Goal: Task Accomplishment & Management: Manage account settings

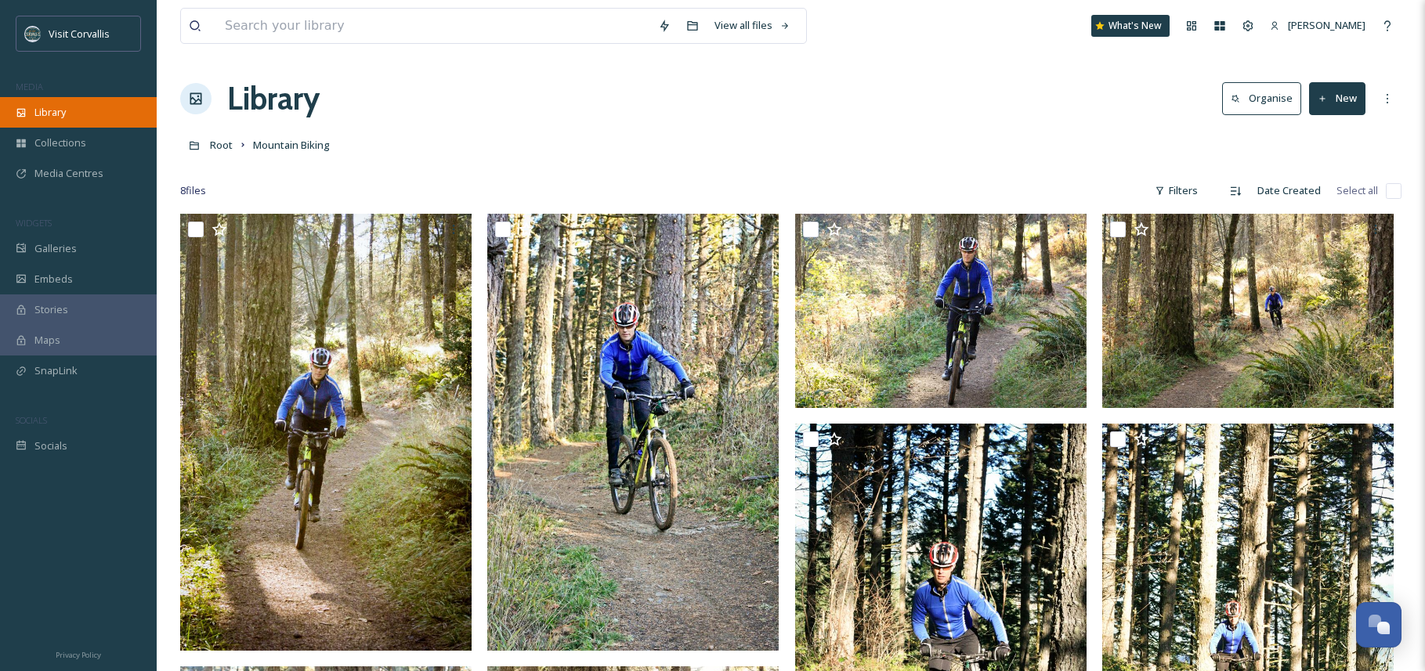
click at [38, 117] on span "Library" at bounding box center [49, 112] width 31 height 15
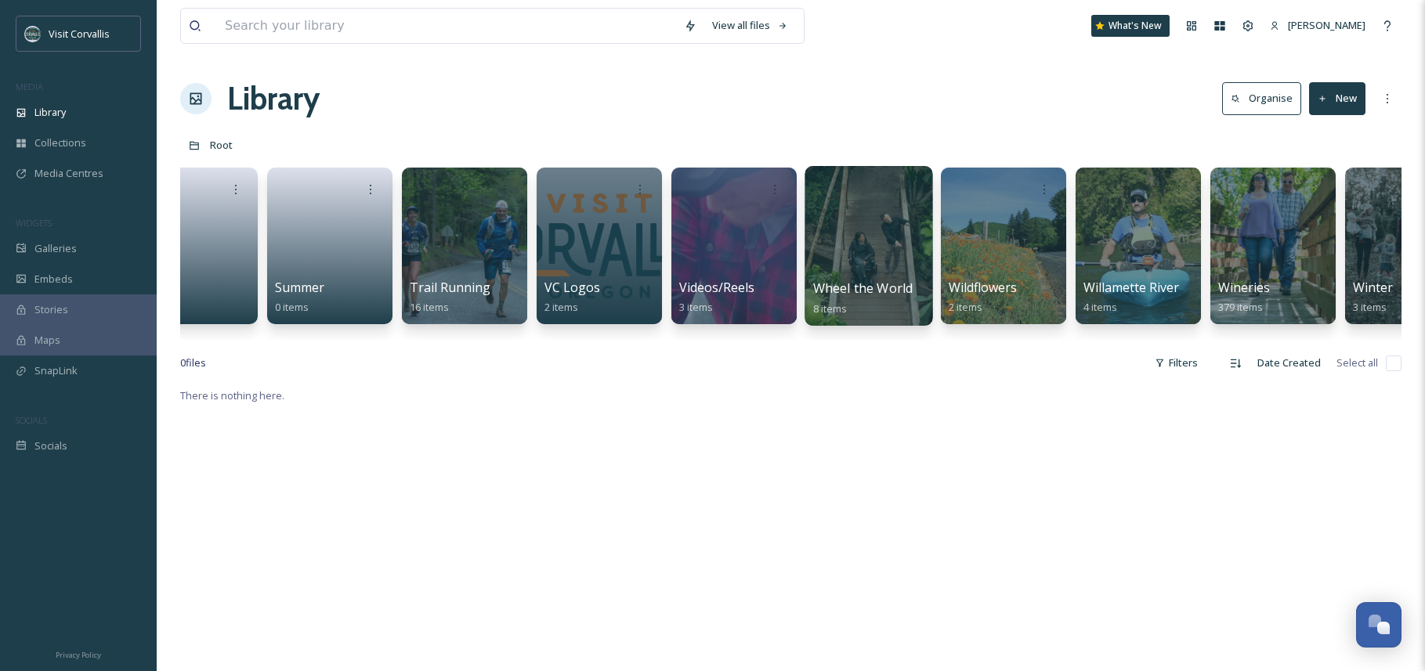
scroll to position [0, 4753]
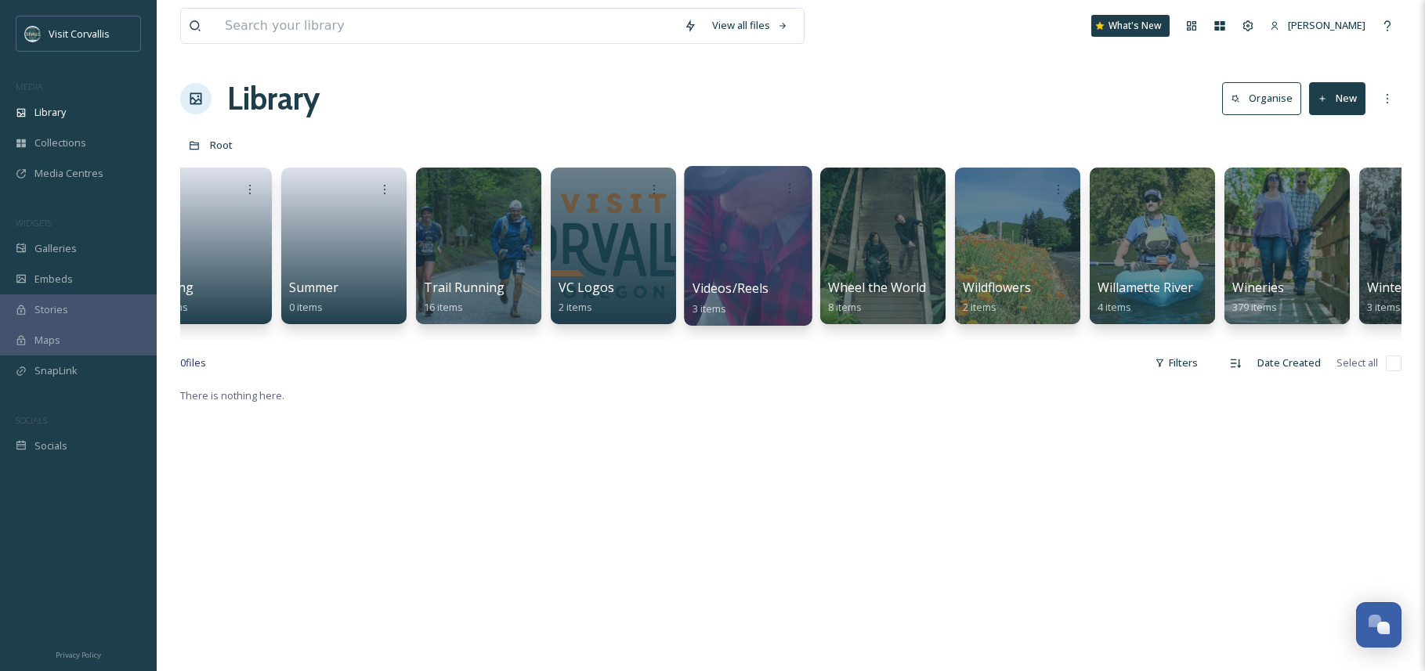
click at [743, 230] on div at bounding box center [748, 246] width 128 height 160
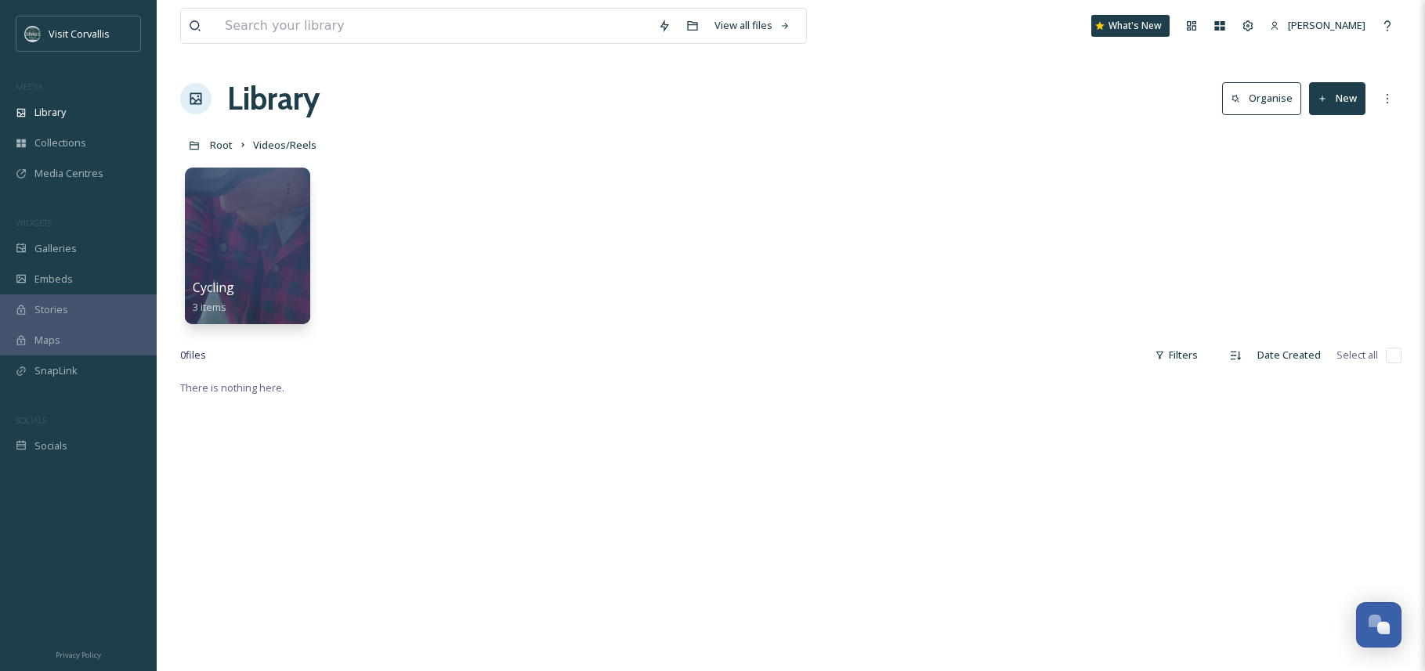
click at [1334, 102] on button "New" at bounding box center [1337, 98] width 56 height 32
click at [1311, 204] on div "Folder" at bounding box center [1320, 196] width 88 height 31
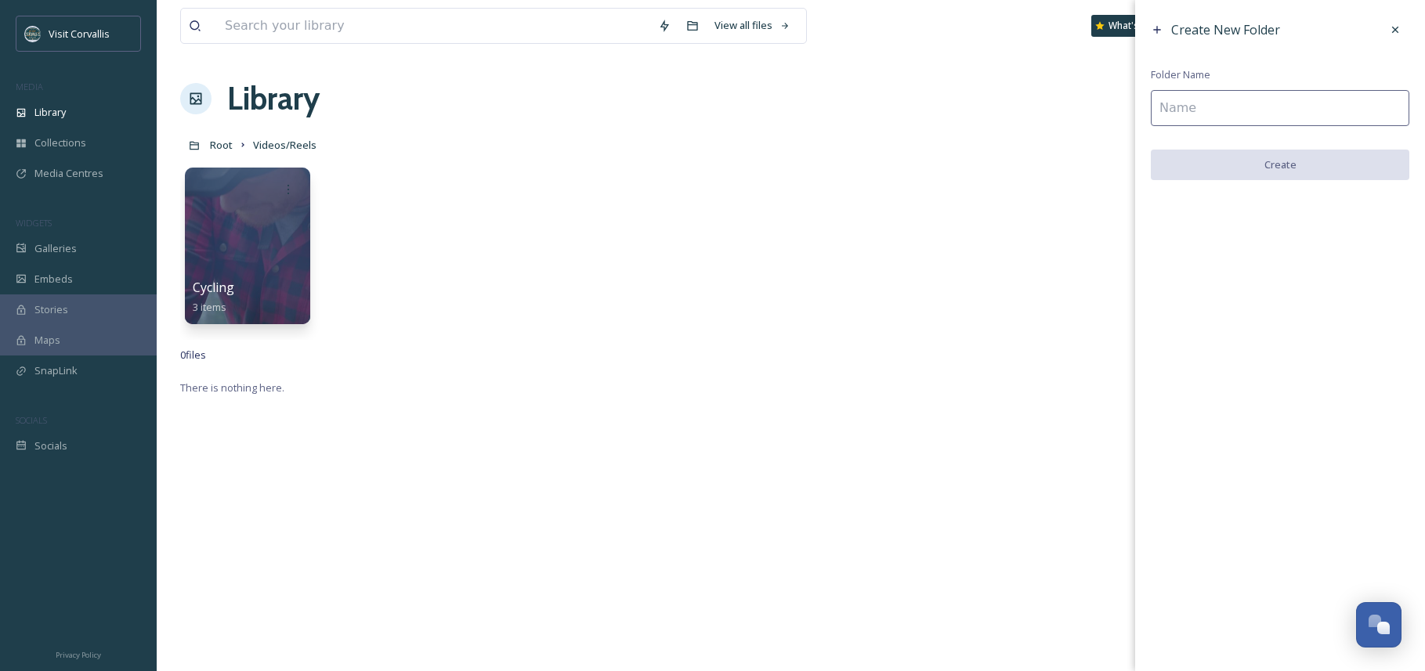
click at [1237, 110] on input at bounding box center [1279, 108] width 258 height 36
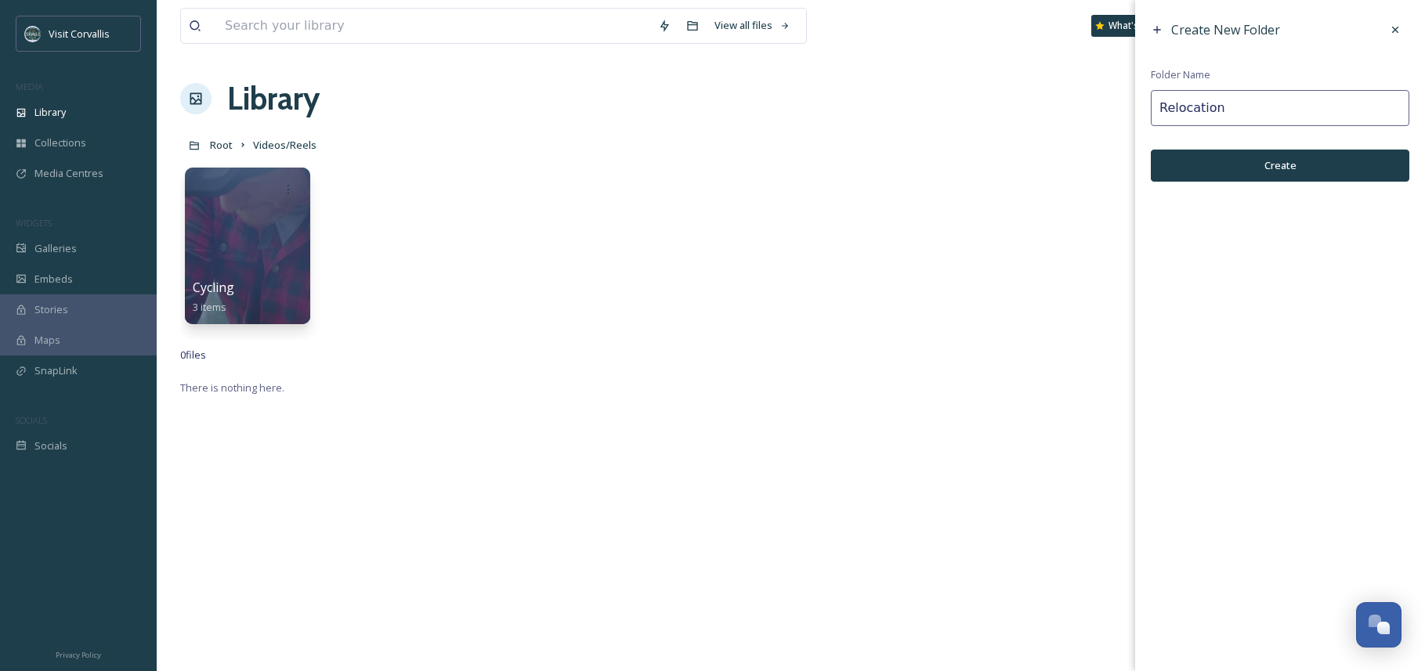
type input "Relocation"
click at [1231, 168] on button "Create" at bounding box center [1279, 166] width 258 height 32
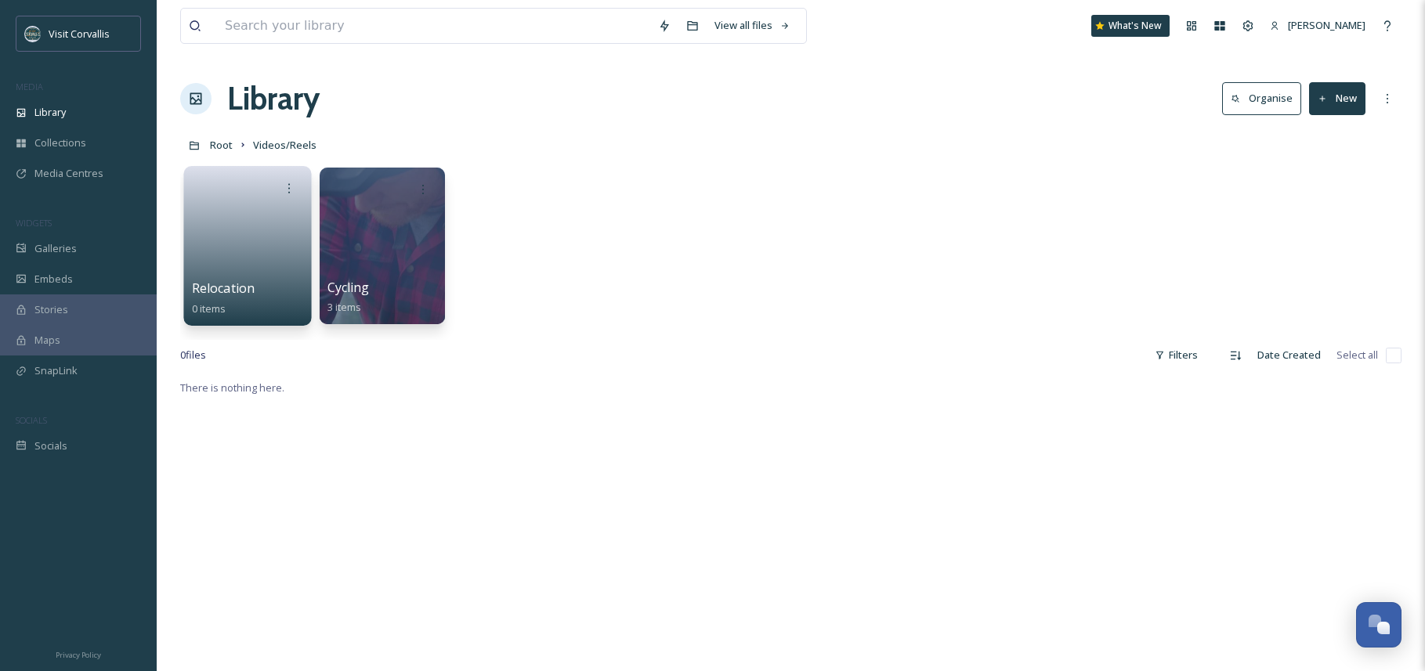
click at [273, 218] on link at bounding box center [248, 241] width 112 height 76
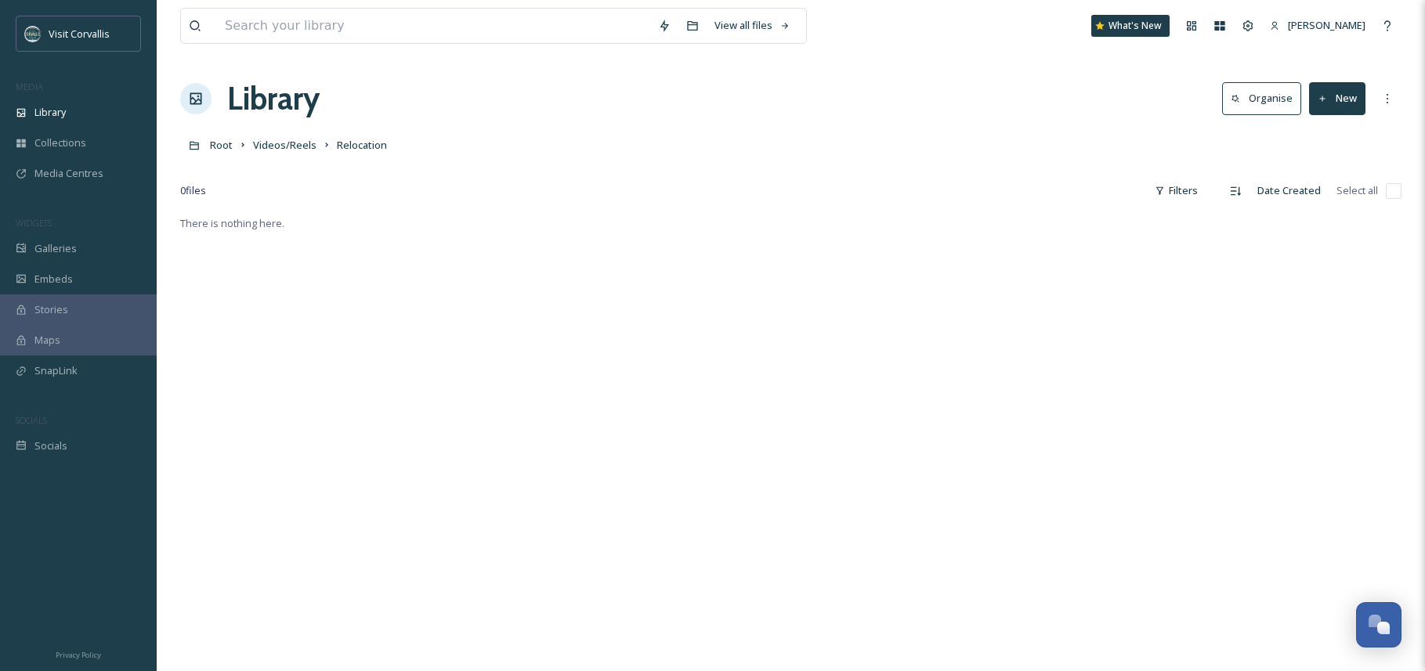
click at [1344, 103] on button "New" at bounding box center [1337, 98] width 56 height 32
click at [1334, 147] on div "File Upload" at bounding box center [1320, 135] width 88 height 31
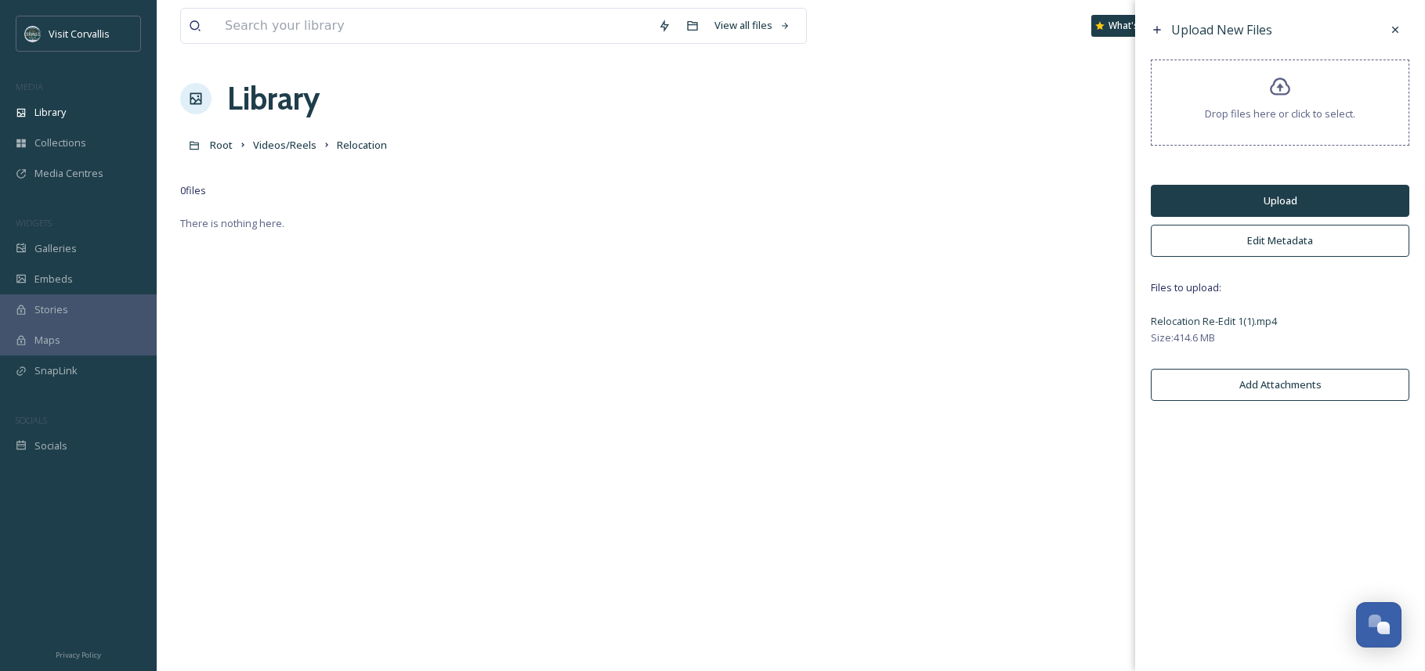
click at [1241, 201] on button "Upload" at bounding box center [1279, 201] width 258 height 32
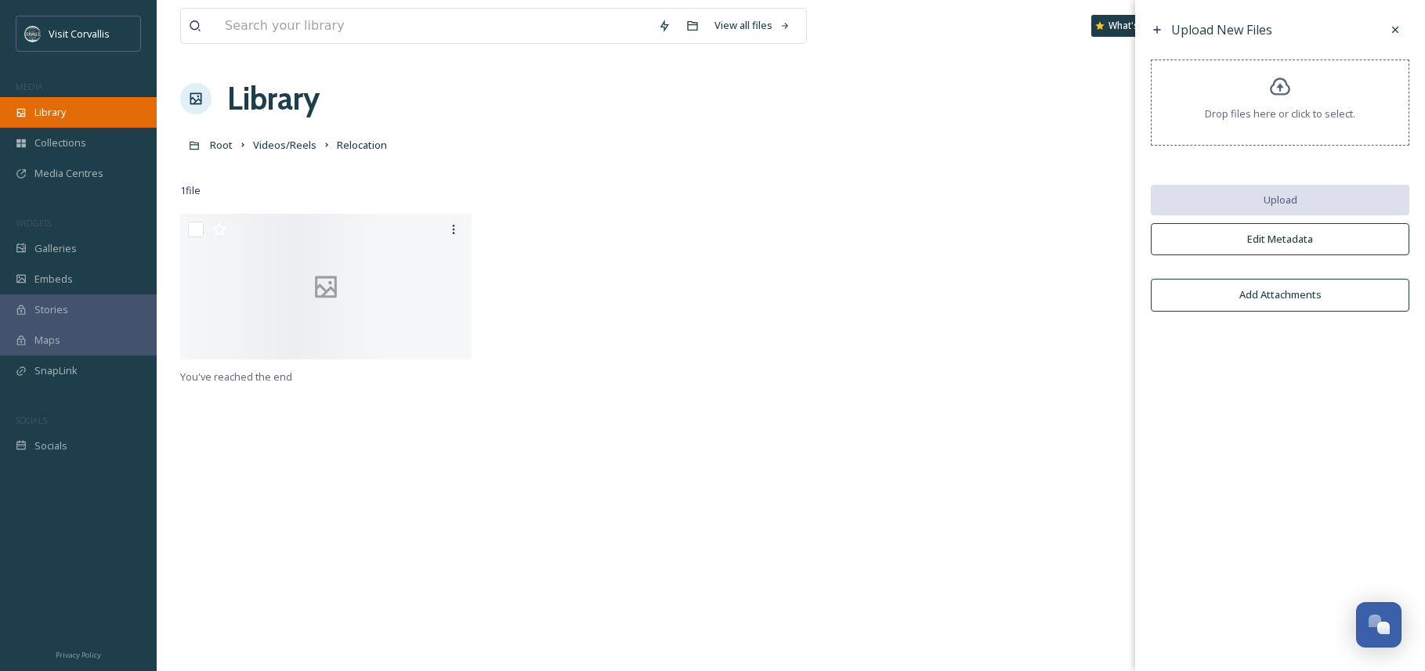
click at [45, 118] on span "Library" at bounding box center [49, 112] width 31 height 15
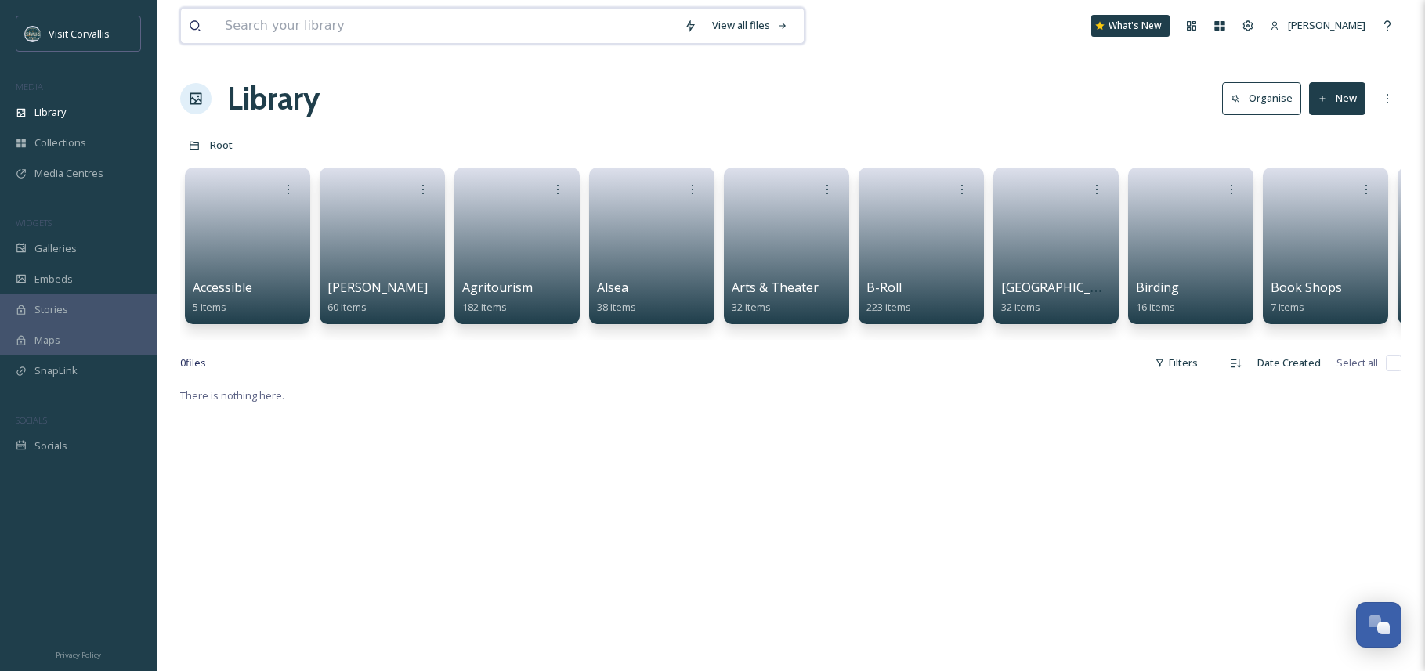
click at [283, 27] on input at bounding box center [446, 26] width 459 height 34
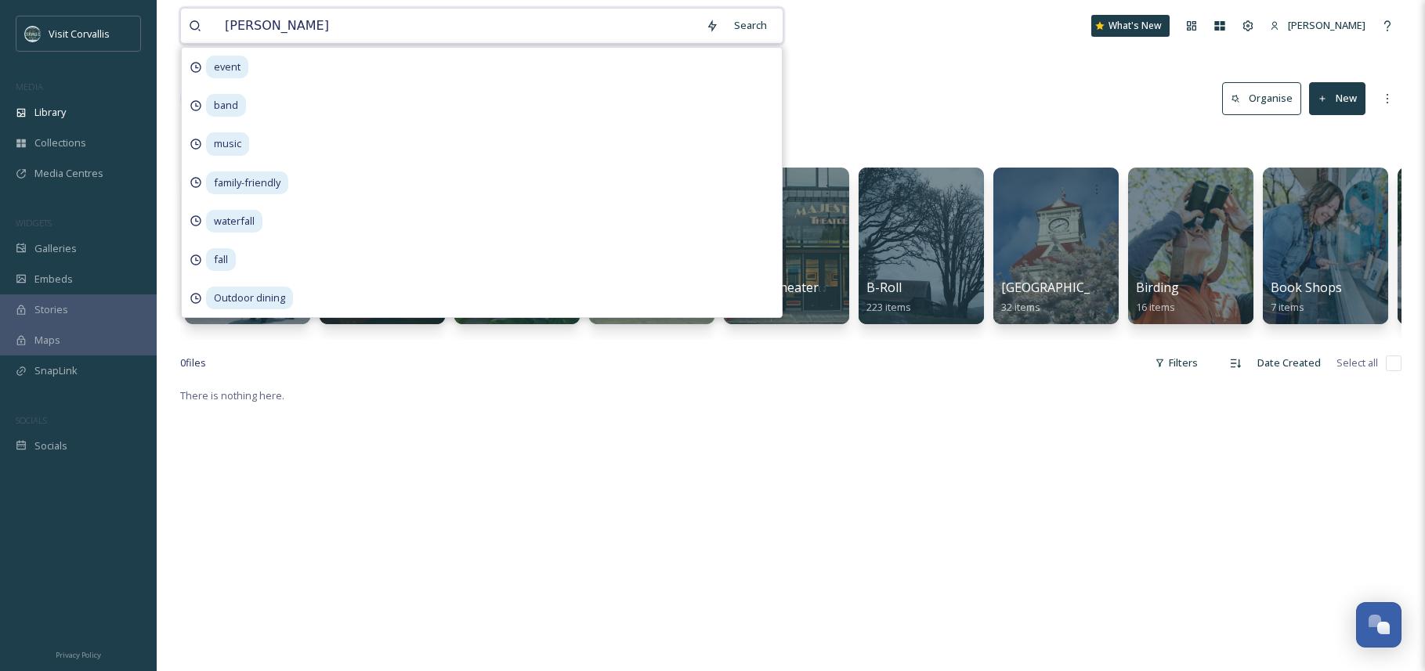
type input "winery"
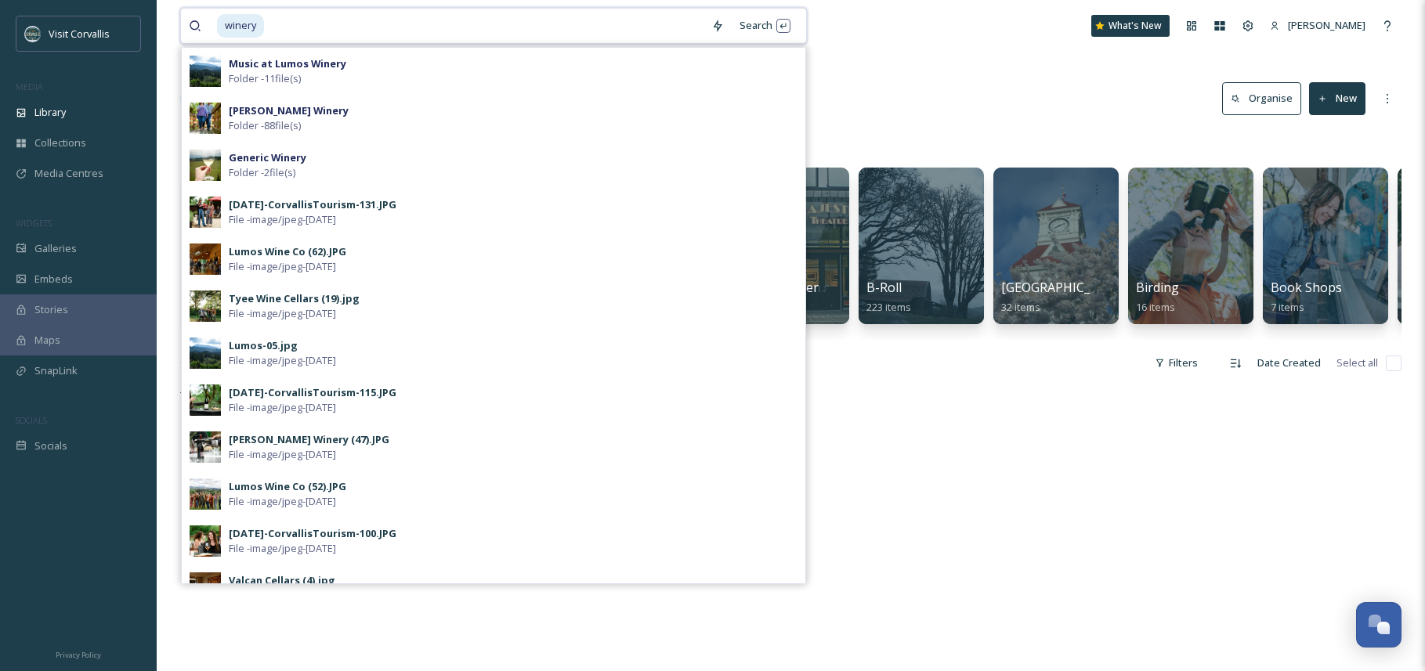
click at [288, 27] on input at bounding box center [484, 26] width 438 height 34
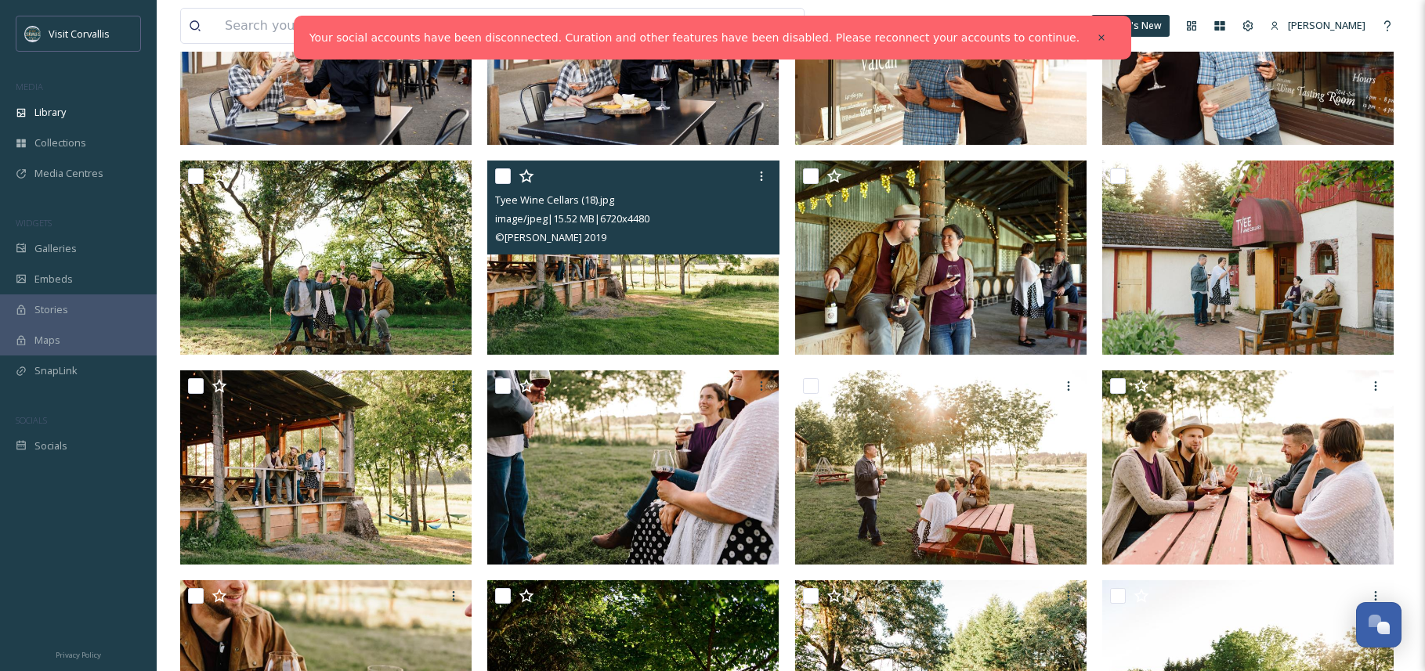
scroll to position [1475, 0]
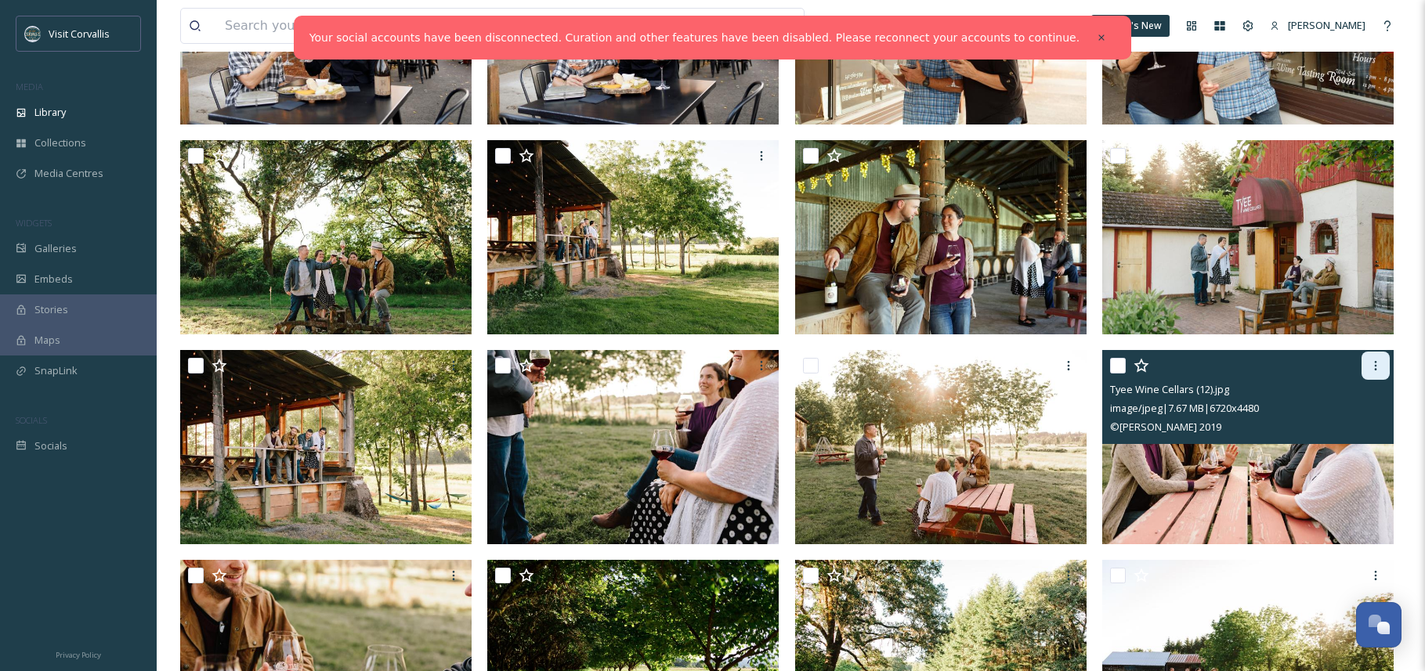
click at [1379, 364] on icon at bounding box center [1375, 365] width 13 height 13
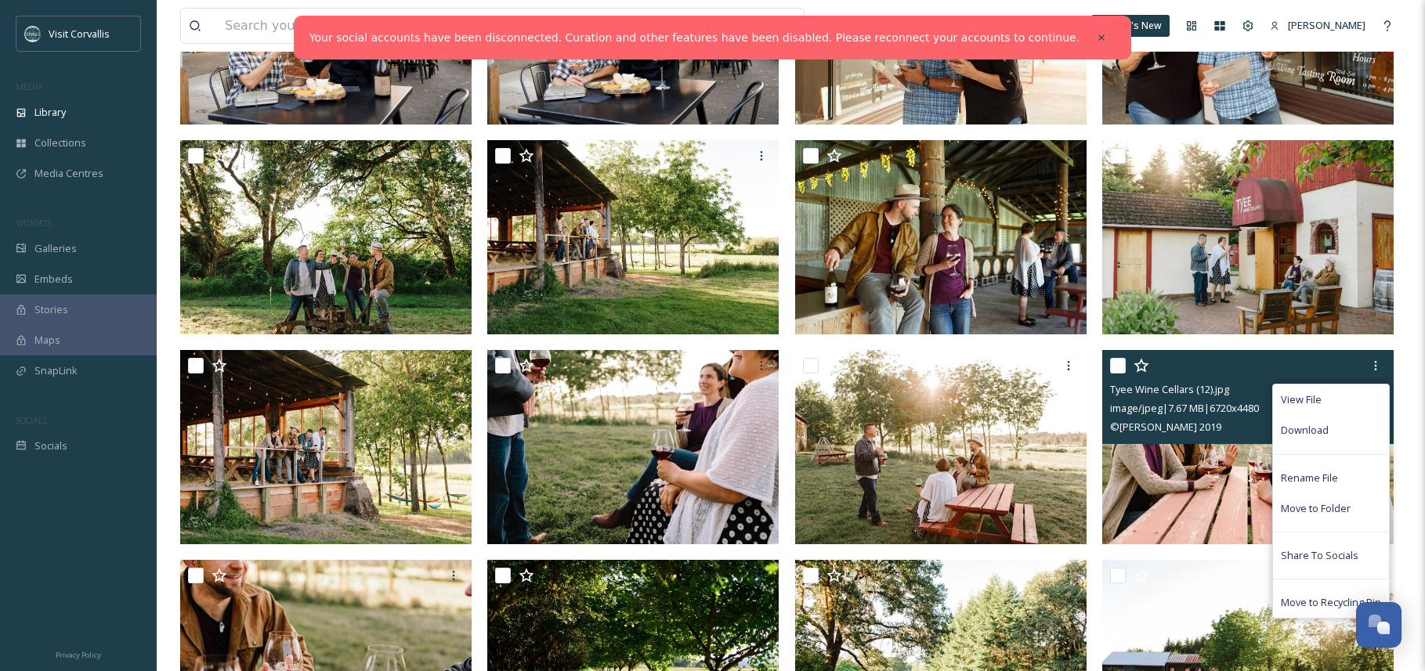
click at [1118, 364] on input "checkbox" at bounding box center [1118, 366] width 16 height 16
checkbox input "true"
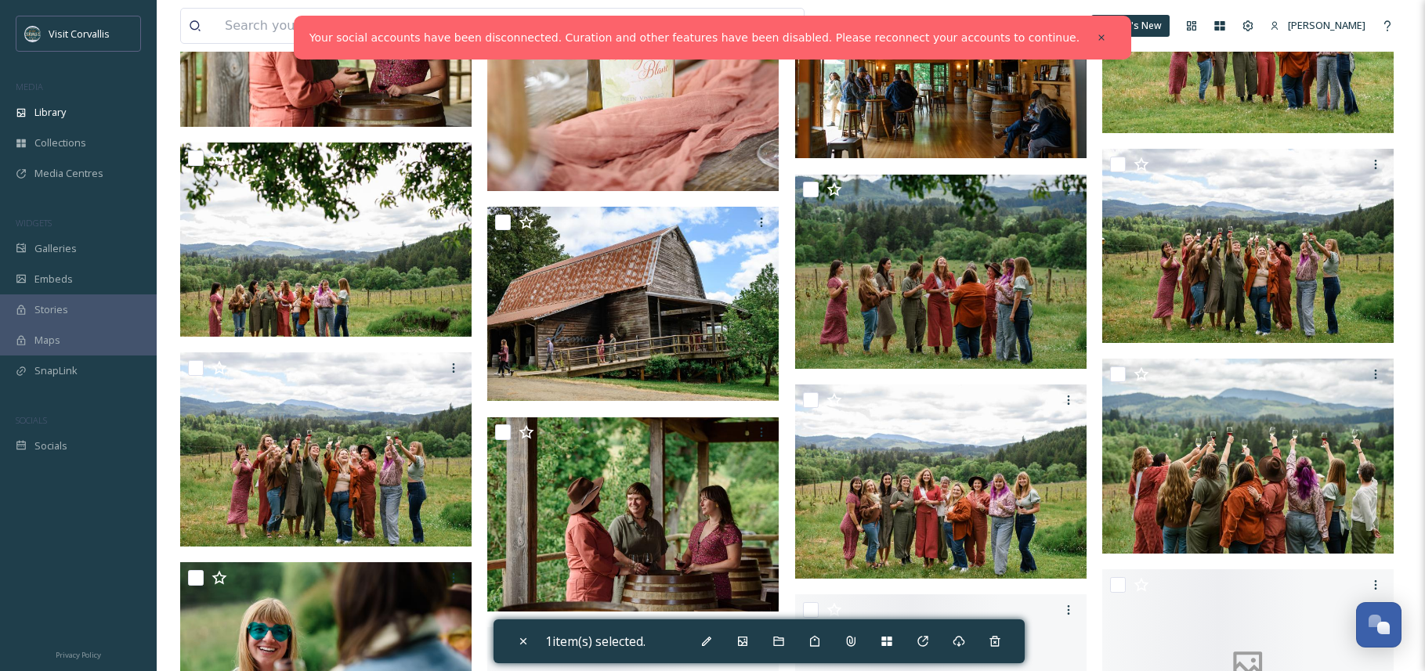
scroll to position [4315, 0]
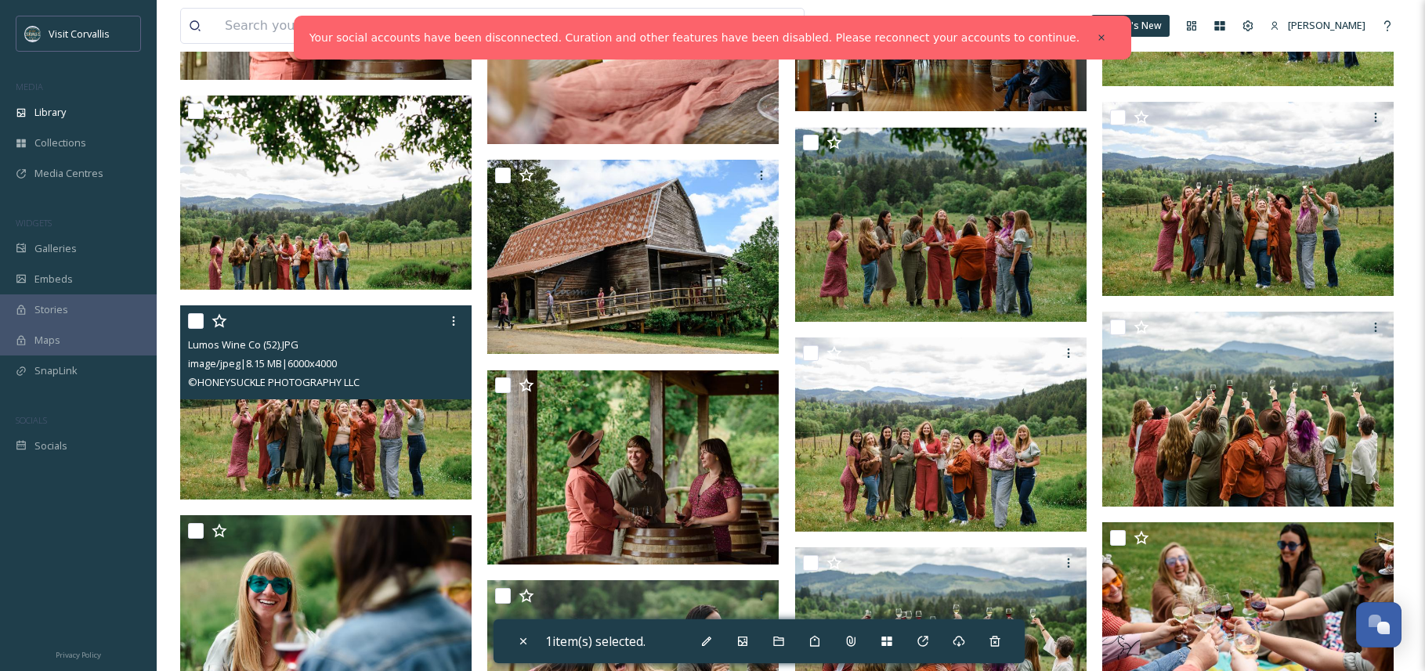
click at [199, 321] on input "checkbox" at bounding box center [196, 321] width 16 height 16
checkbox input "true"
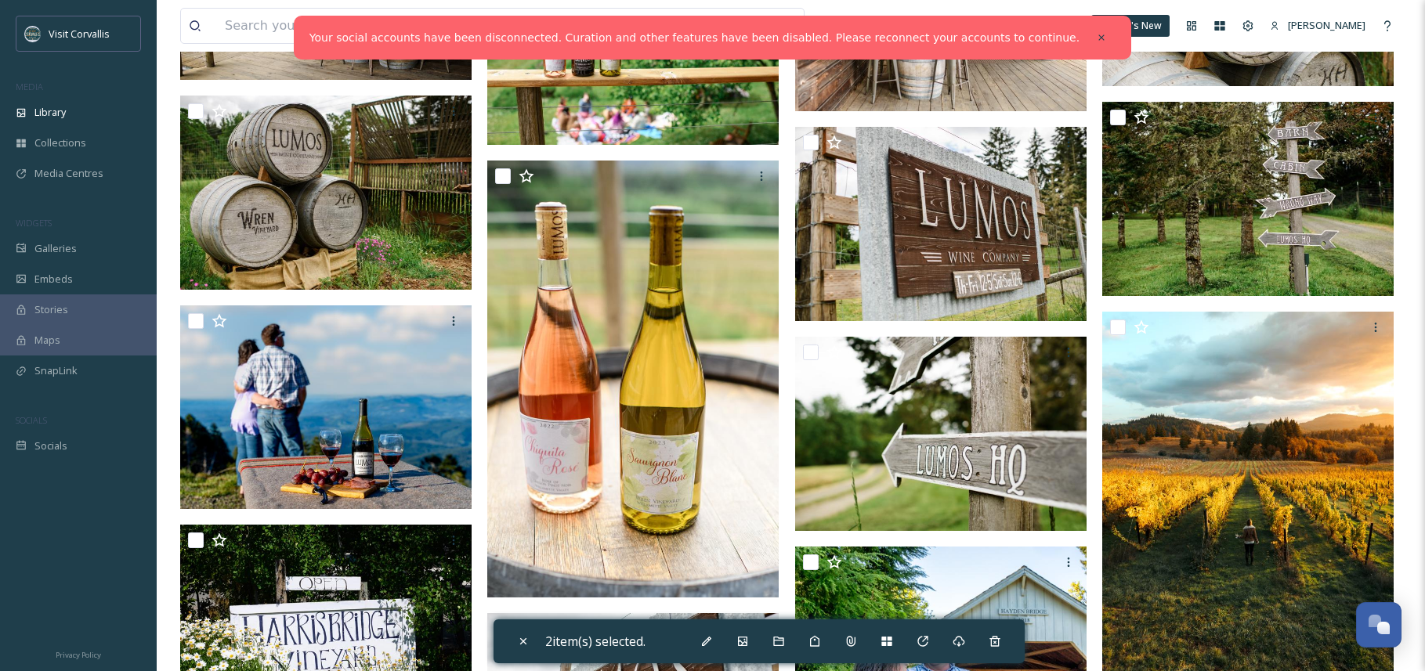
scroll to position [7044, 0]
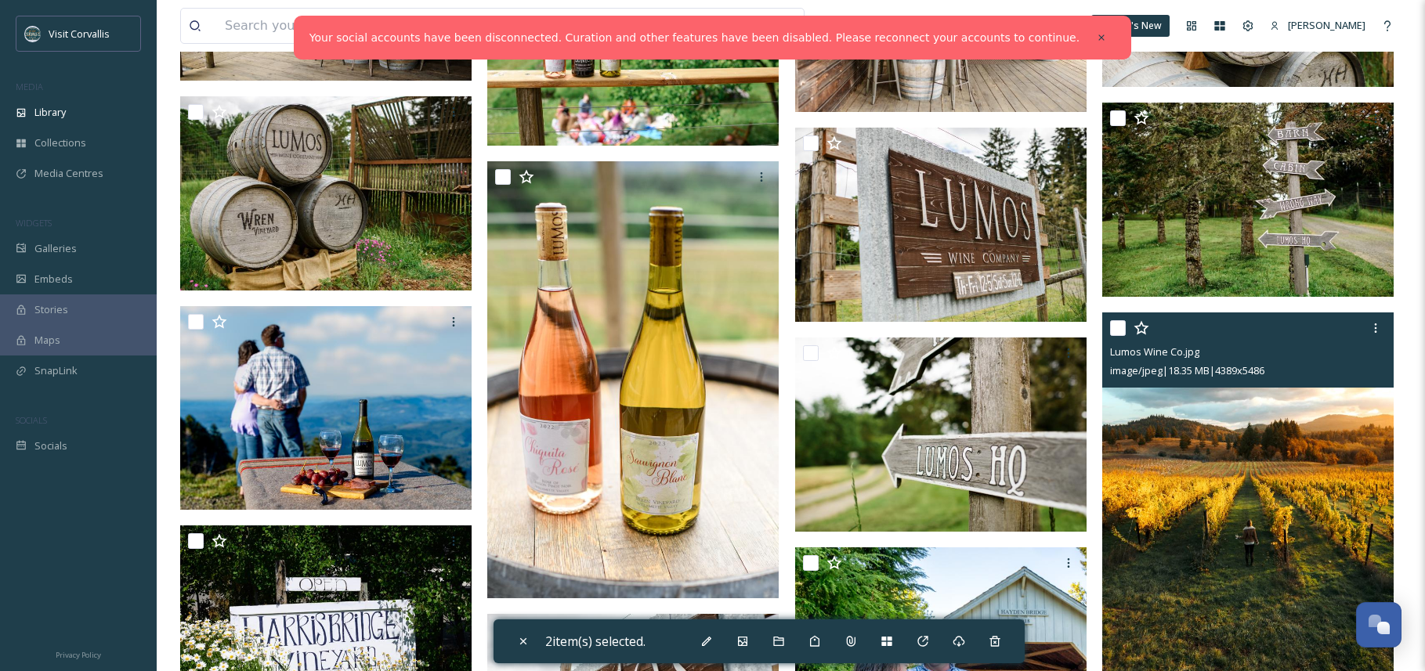
click at [1121, 328] on input "checkbox" at bounding box center [1118, 328] width 16 height 16
checkbox input "true"
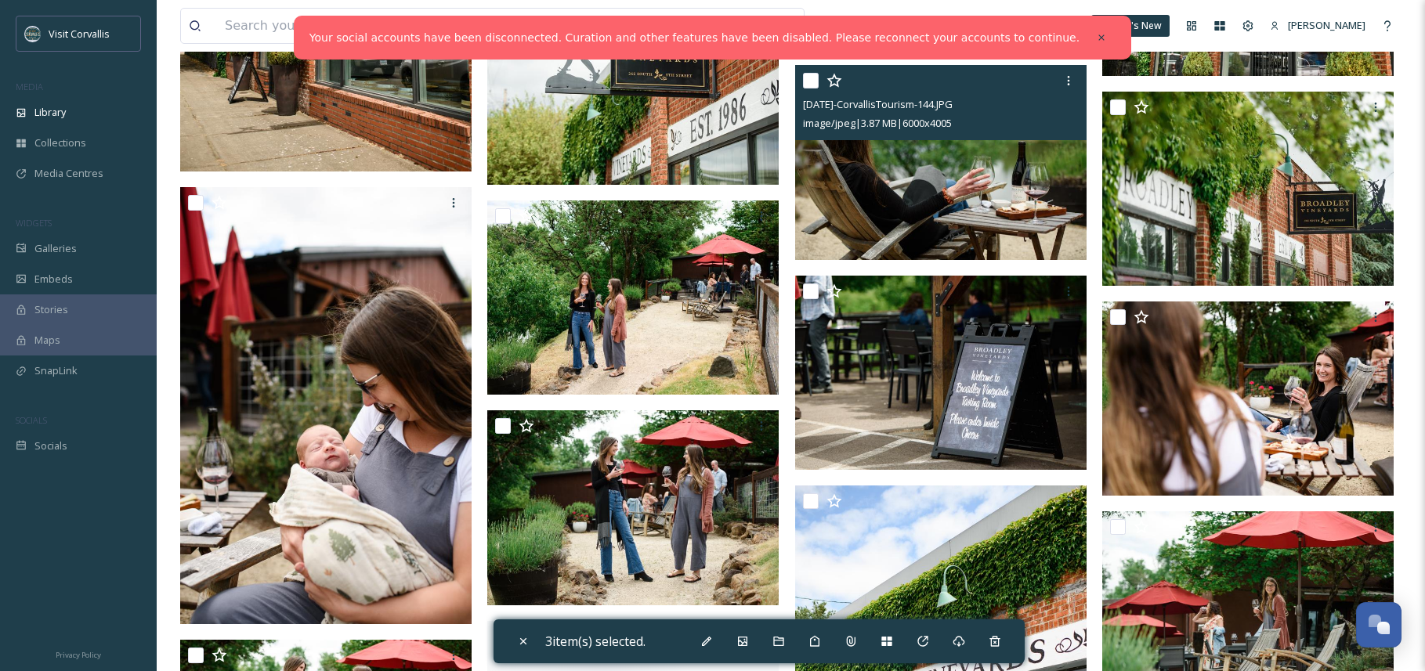
scroll to position [14148, 0]
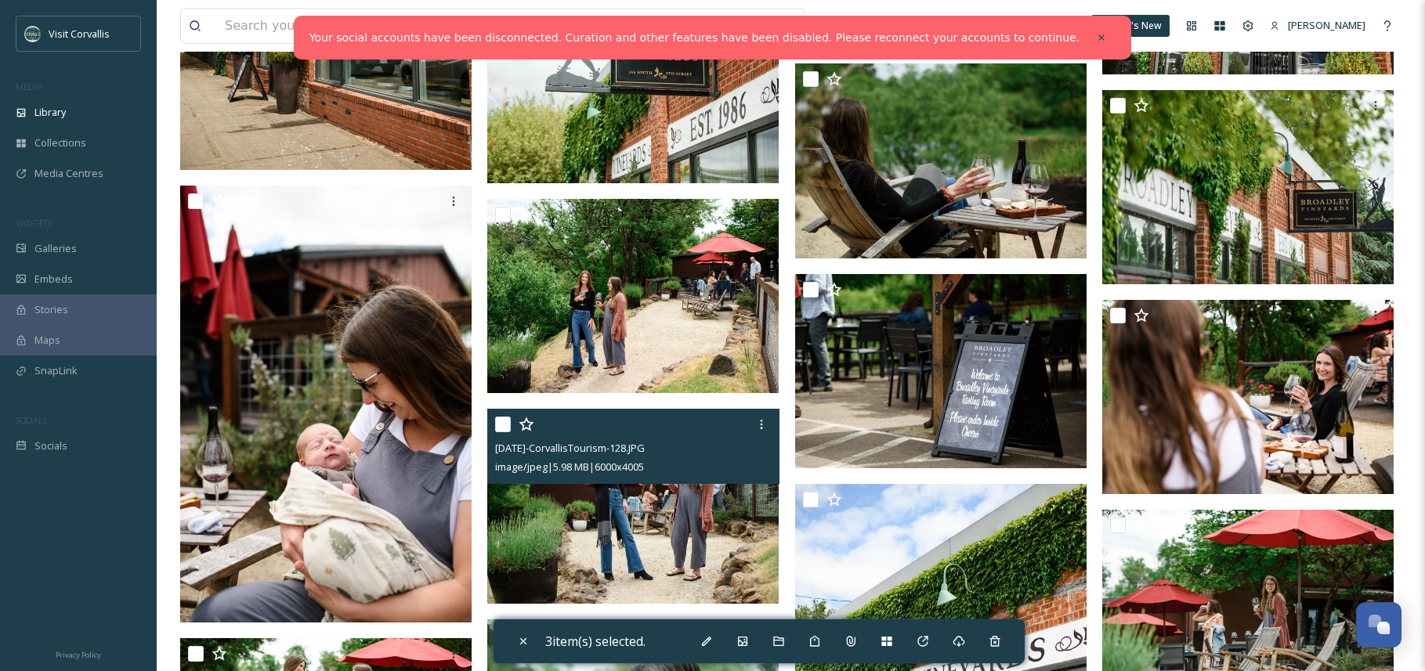
click at [504, 425] on input "checkbox" at bounding box center [503, 425] width 16 height 16
checkbox input "true"
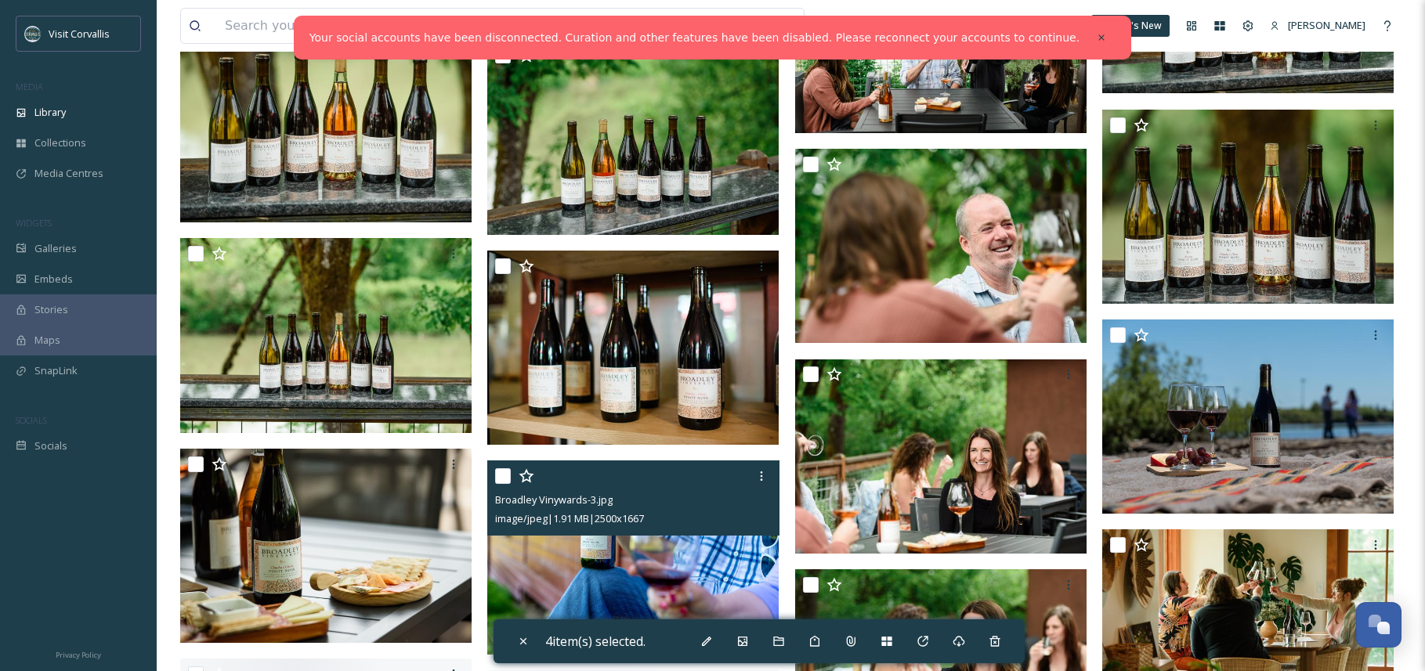
scroll to position [16608, 0]
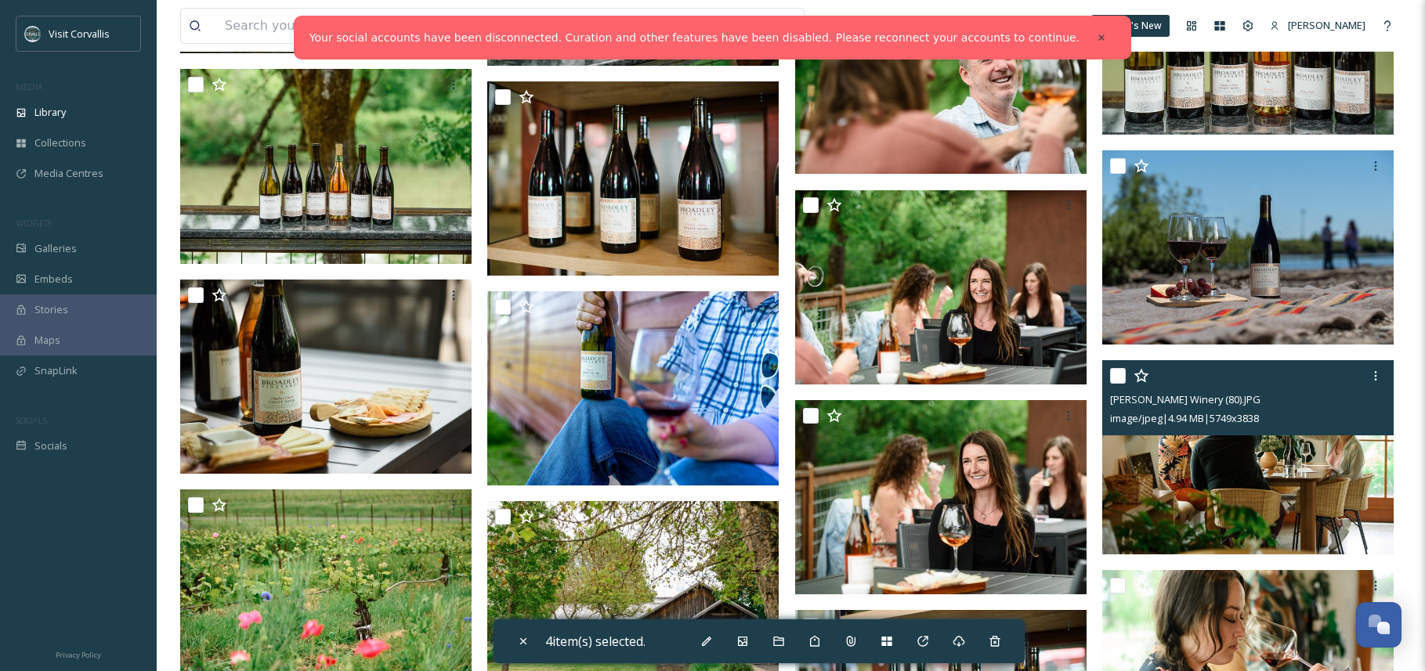
click at [1115, 377] on input "checkbox" at bounding box center [1118, 376] width 16 height 16
checkbox input "true"
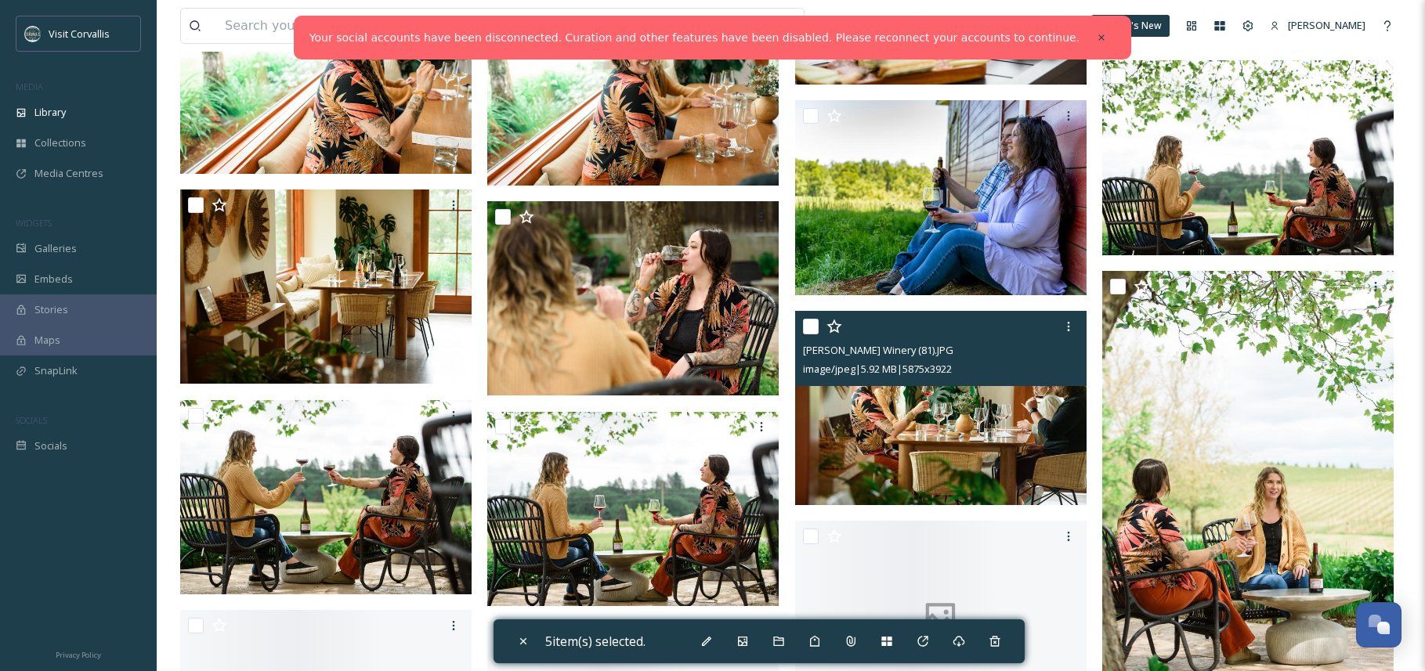
scroll to position [17581, 0]
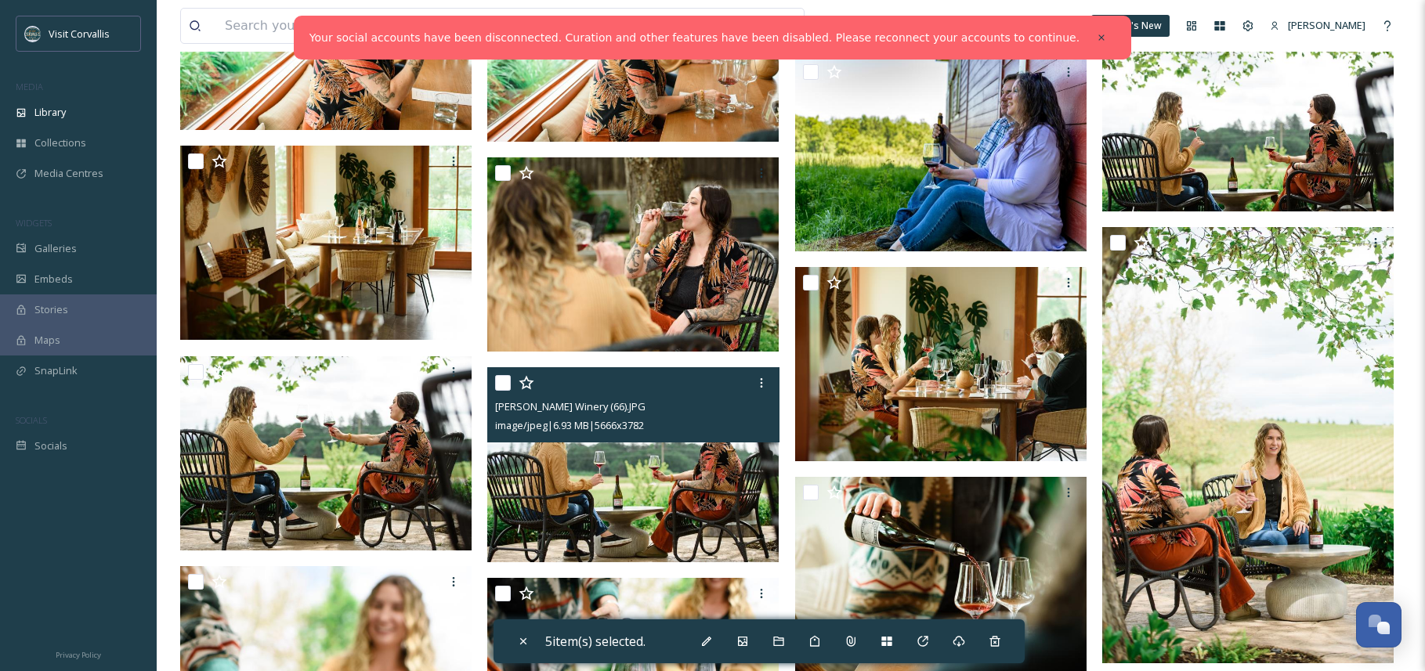
click at [499, 387] on input "checkbox" at bounding box center [503, 383] width 16 height 16
checkbox input "true"
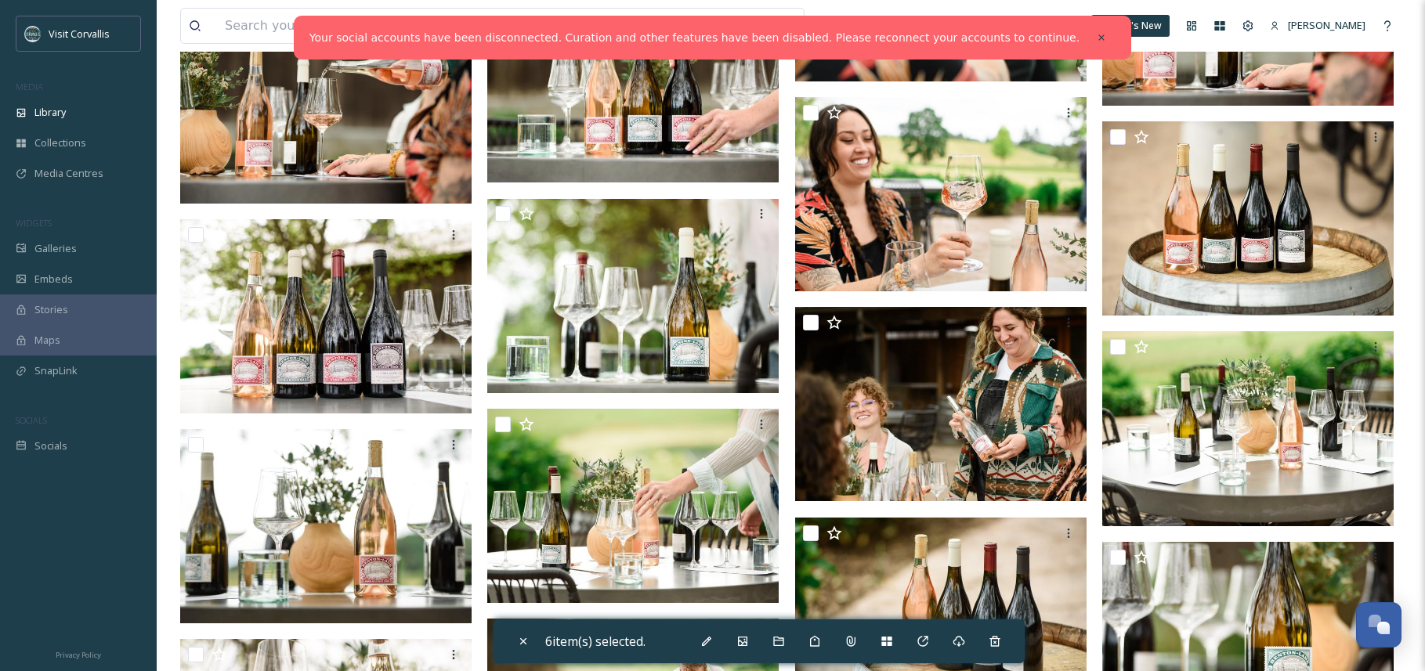
scroll to position [19939, 0]
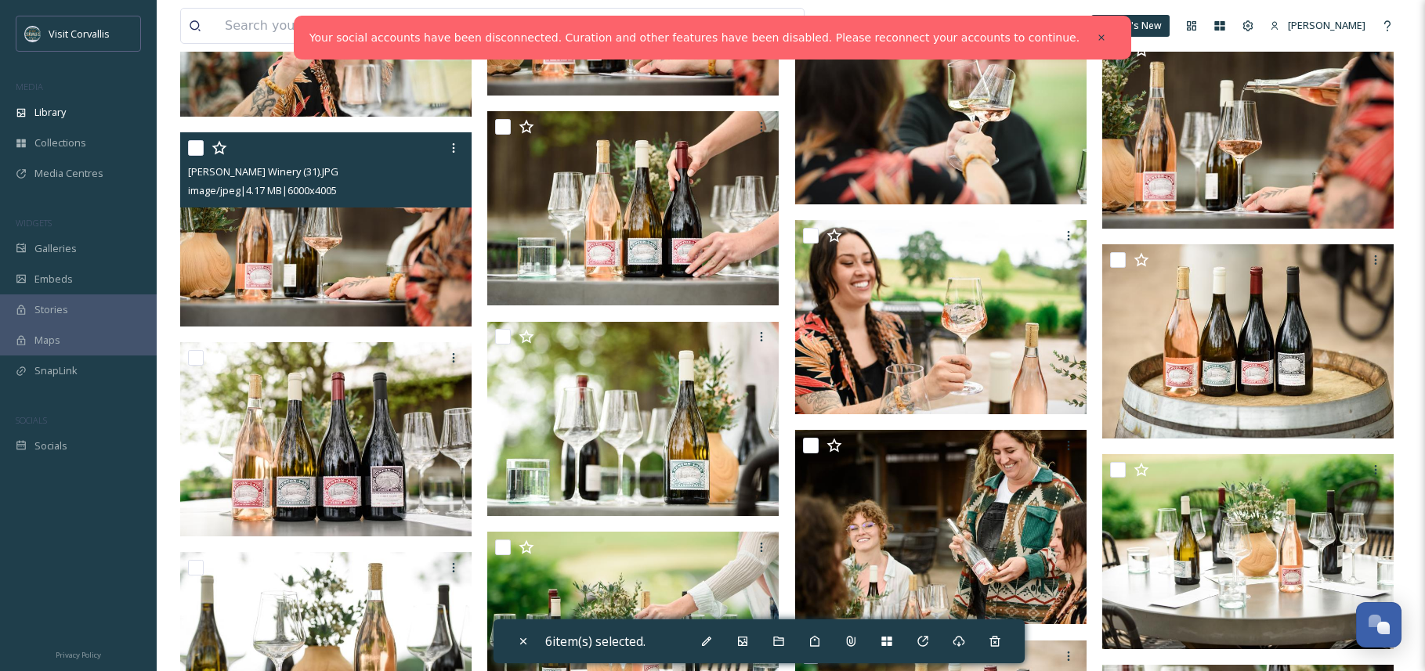
click at [197, 138] on div at bounding box center [328, 148] width 280 height 28
click at [197, 151] on input "checkbox" at bounding box center [196, 148] width 16 height 16
checkbox input "true"
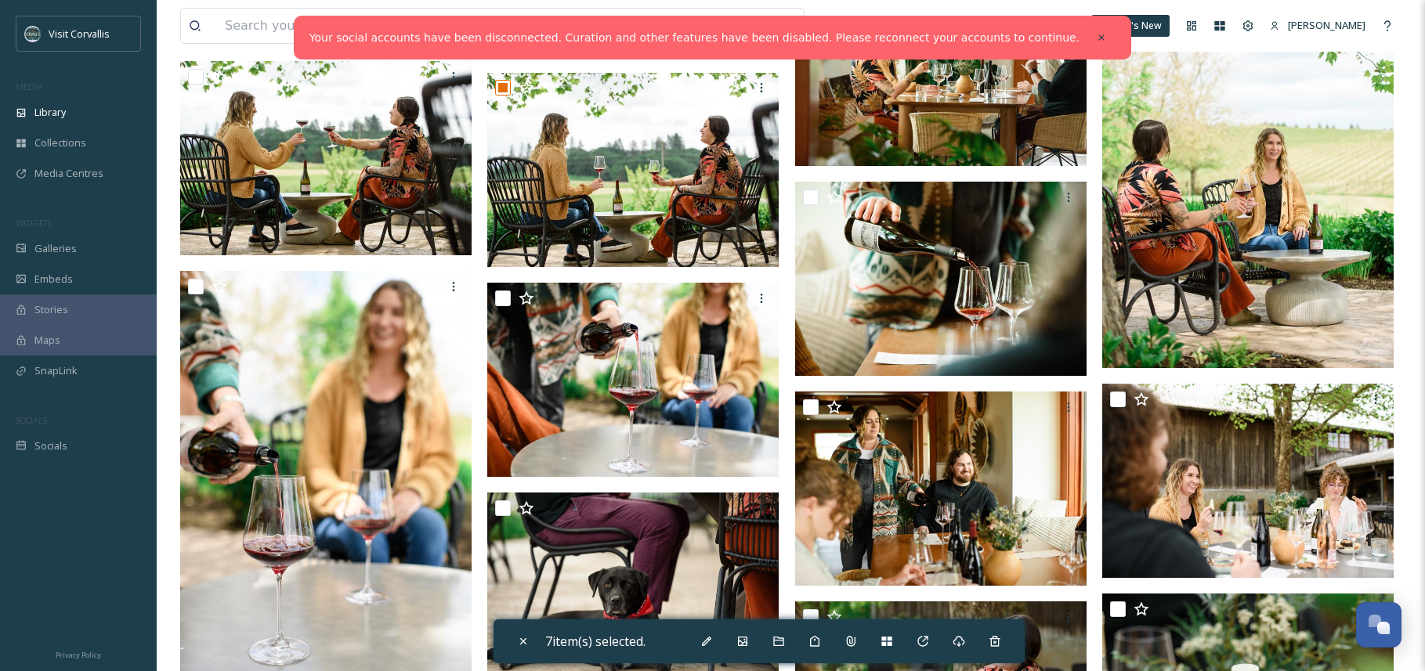
scroll to position [17755, 0]
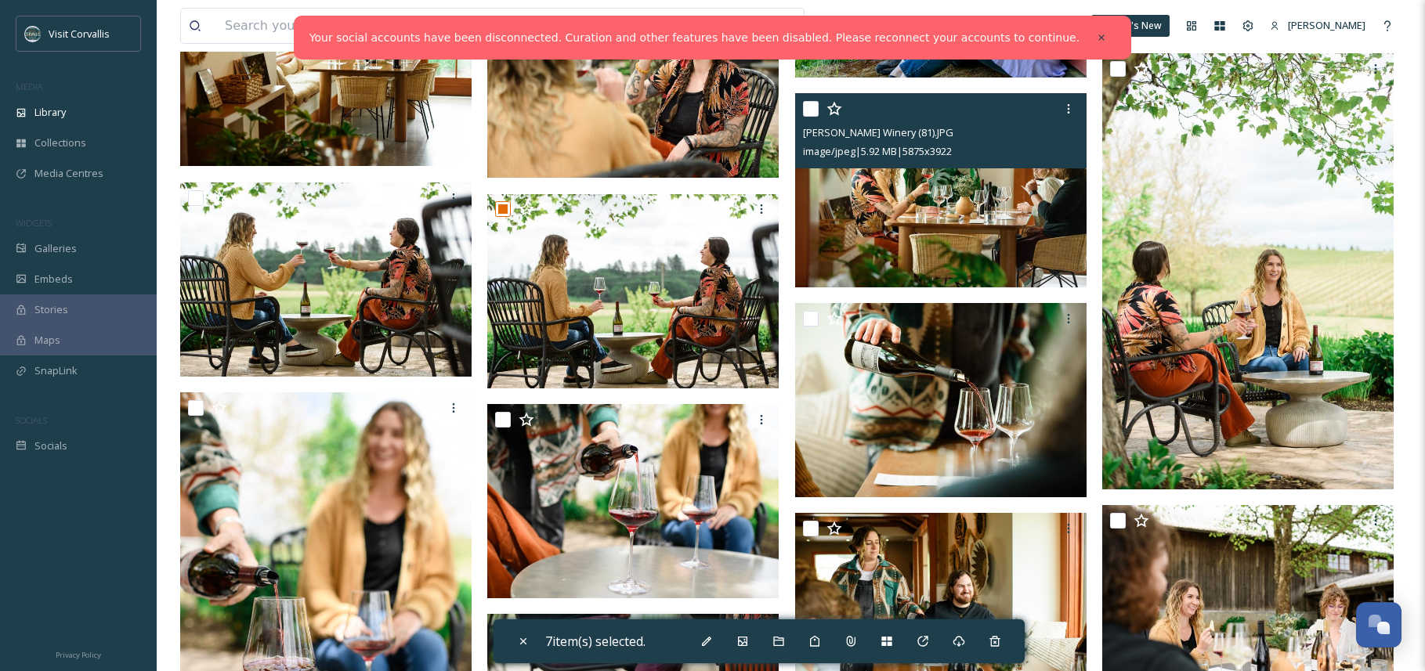
click at [812, 111] on input "checkbox" at bounding box center [811, 109] width 16 height 16
checkbox input "true"
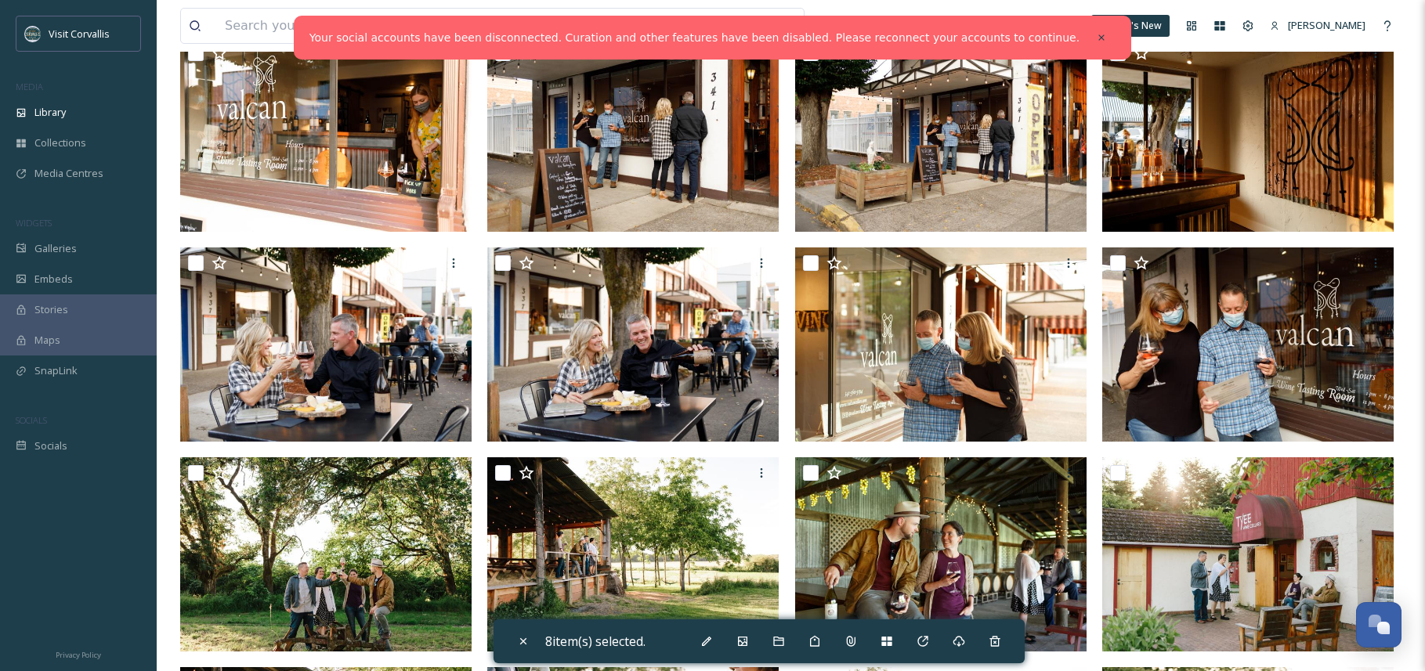
scroll to position [0, 0]
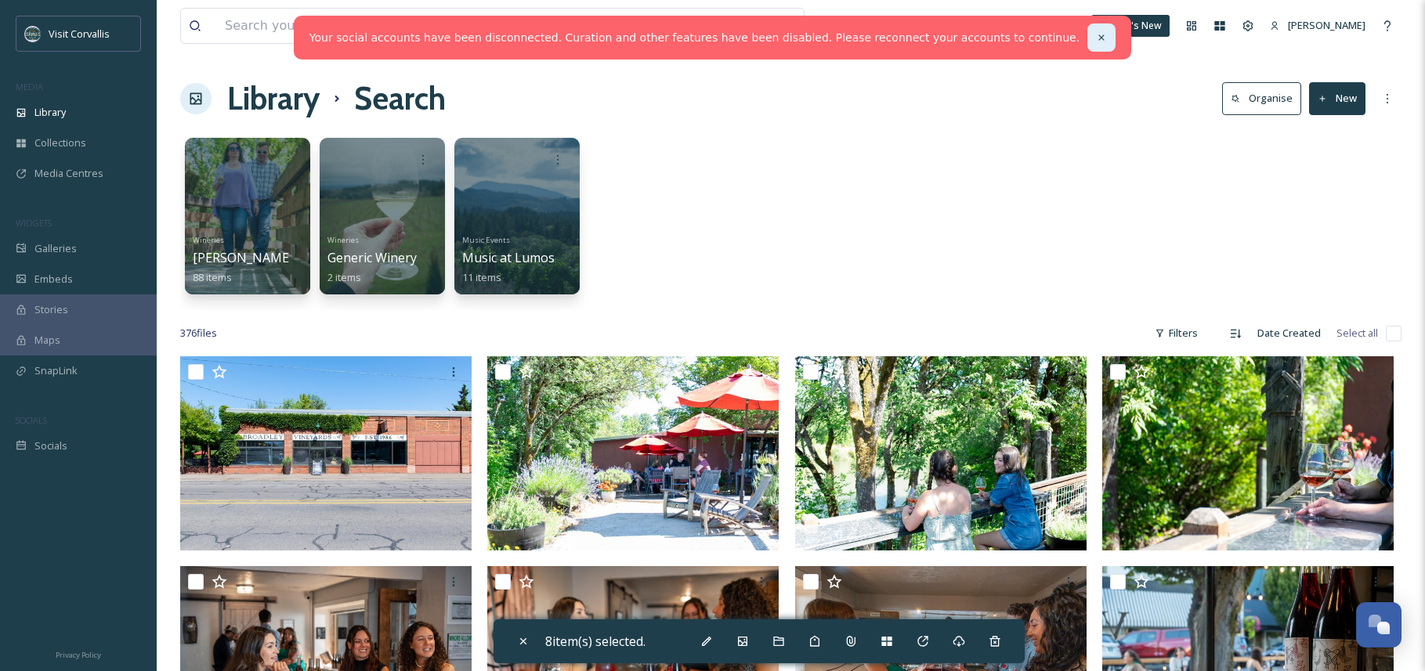
click at [1096, 39] on icon at bounding box center [1101, 37] width 11 height 11
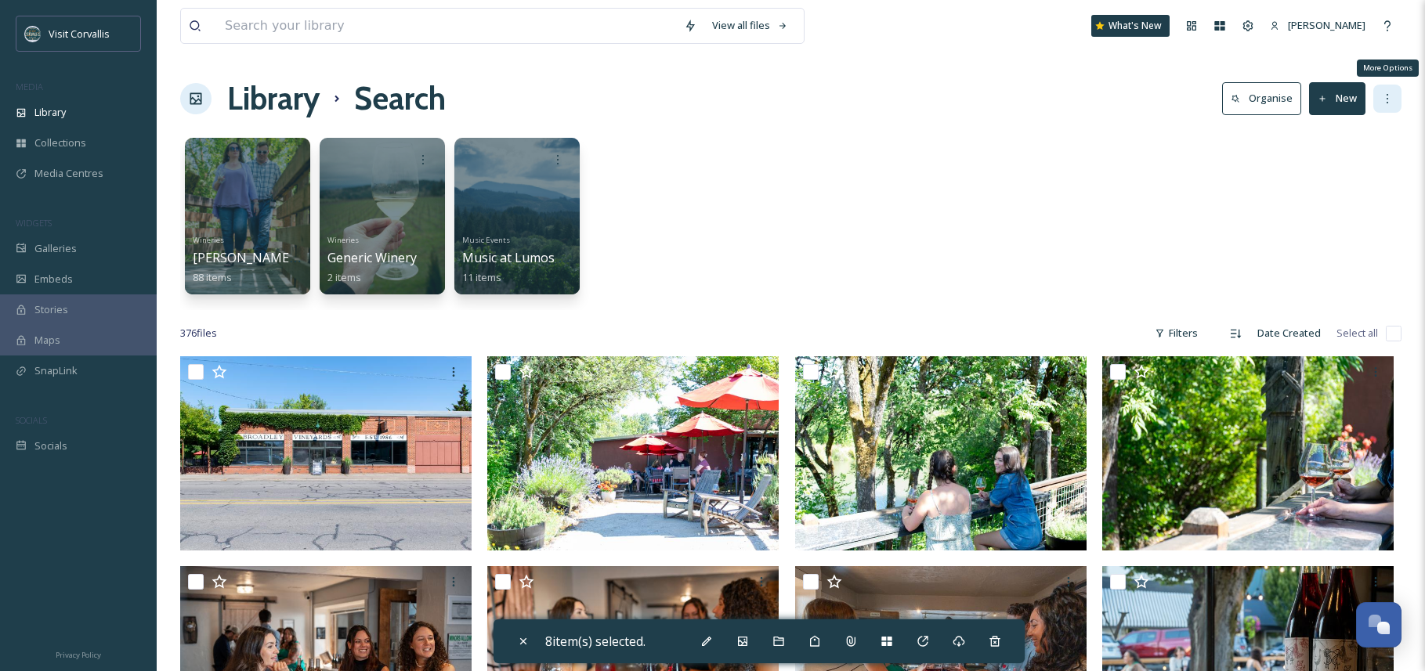
click at [1384, 94] on icon at bounding box center [1387, 98] width 13 height 13
click at [1273, 98] on button "Organise" at bounding box center [1261, 98] width 79 height 32
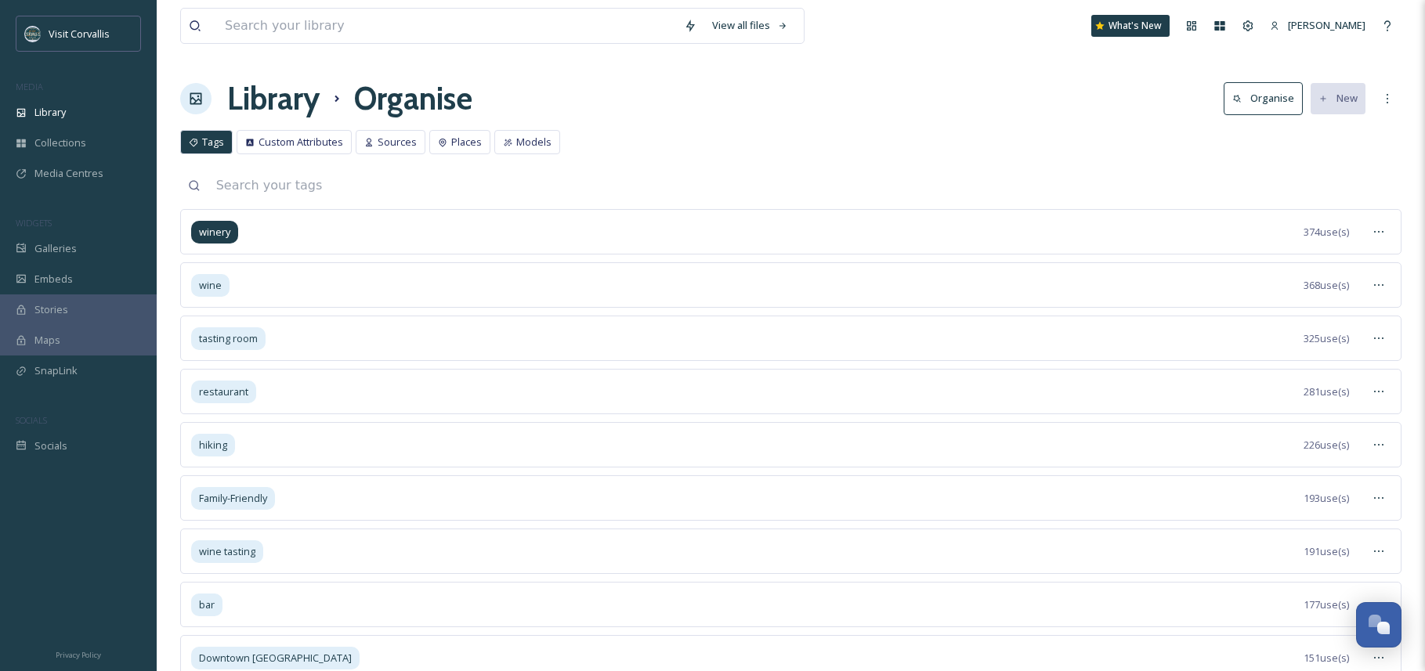
click at [218, 229] on span "winery" at bounding box center [214, 232] width 31 height 15
click at [282, 96] on h1 "Library" at bounding box center [273, 98] width 92 height 47
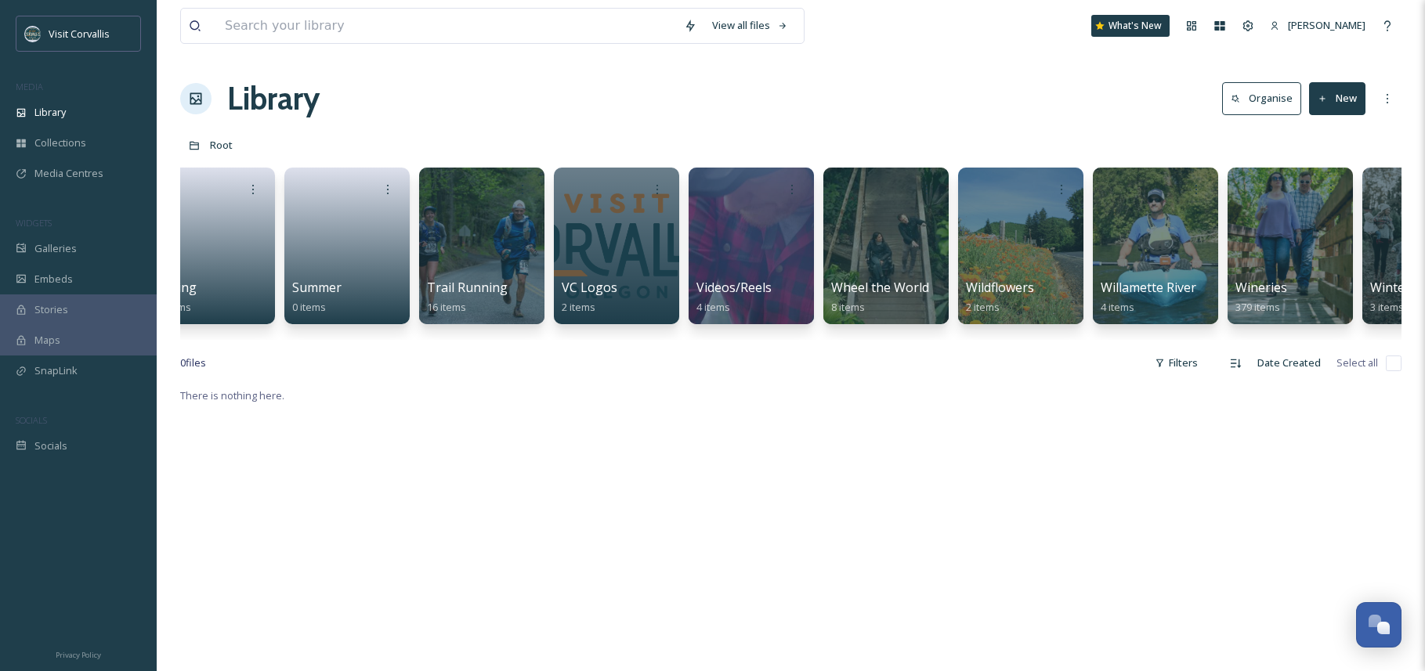
scroll to position [0, 4841]
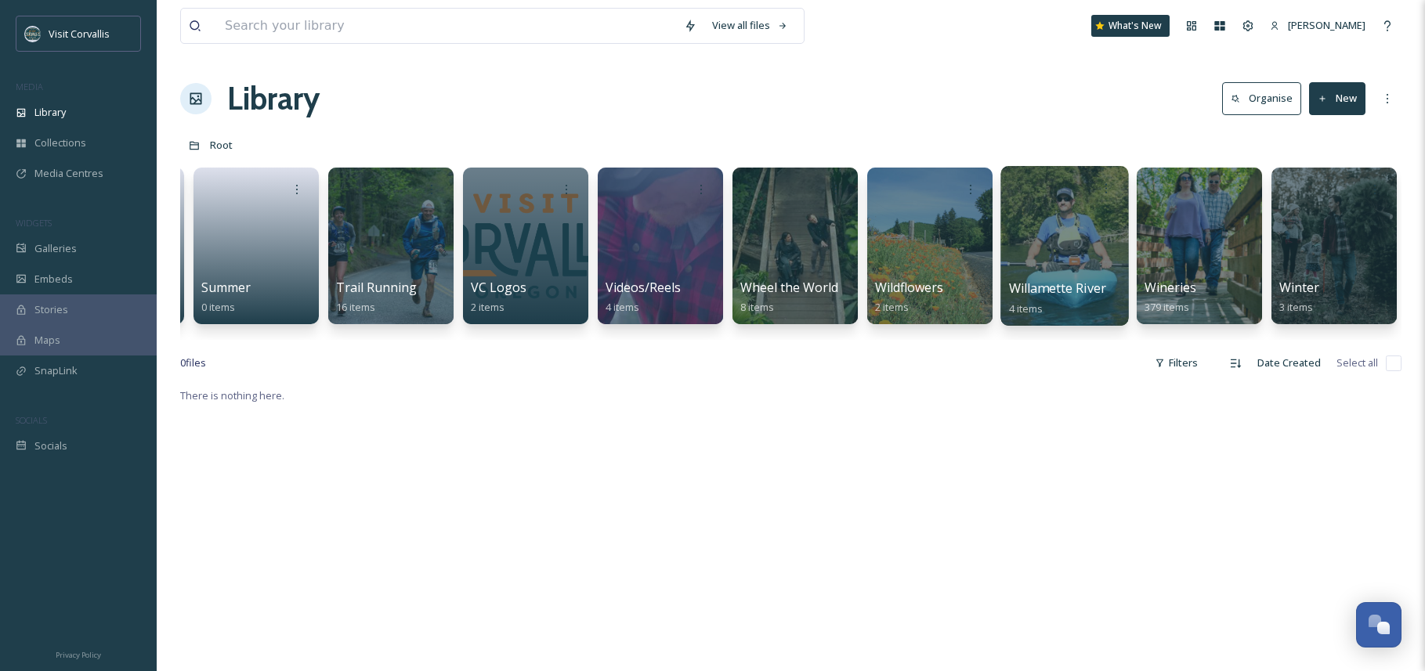
click at [1085, 239] on div at bounding box center [1064, 246] width 128 height 160
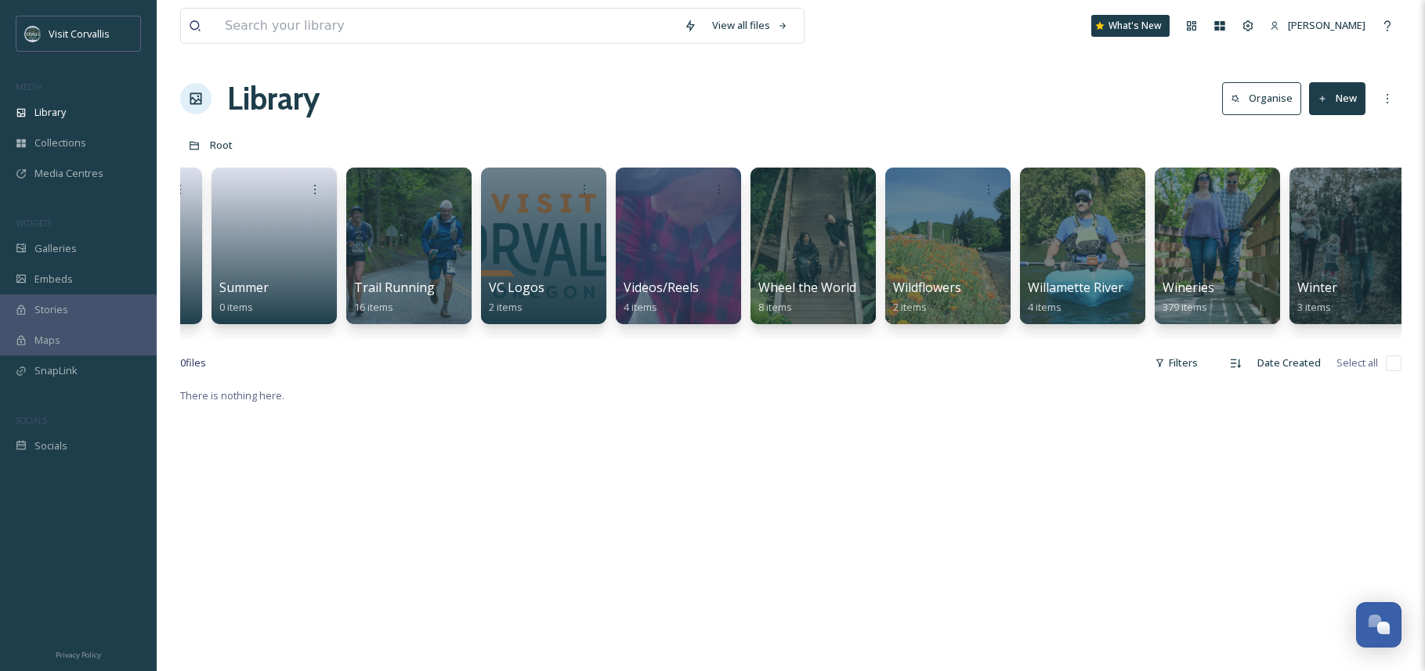
scroll to position [0, 4841]
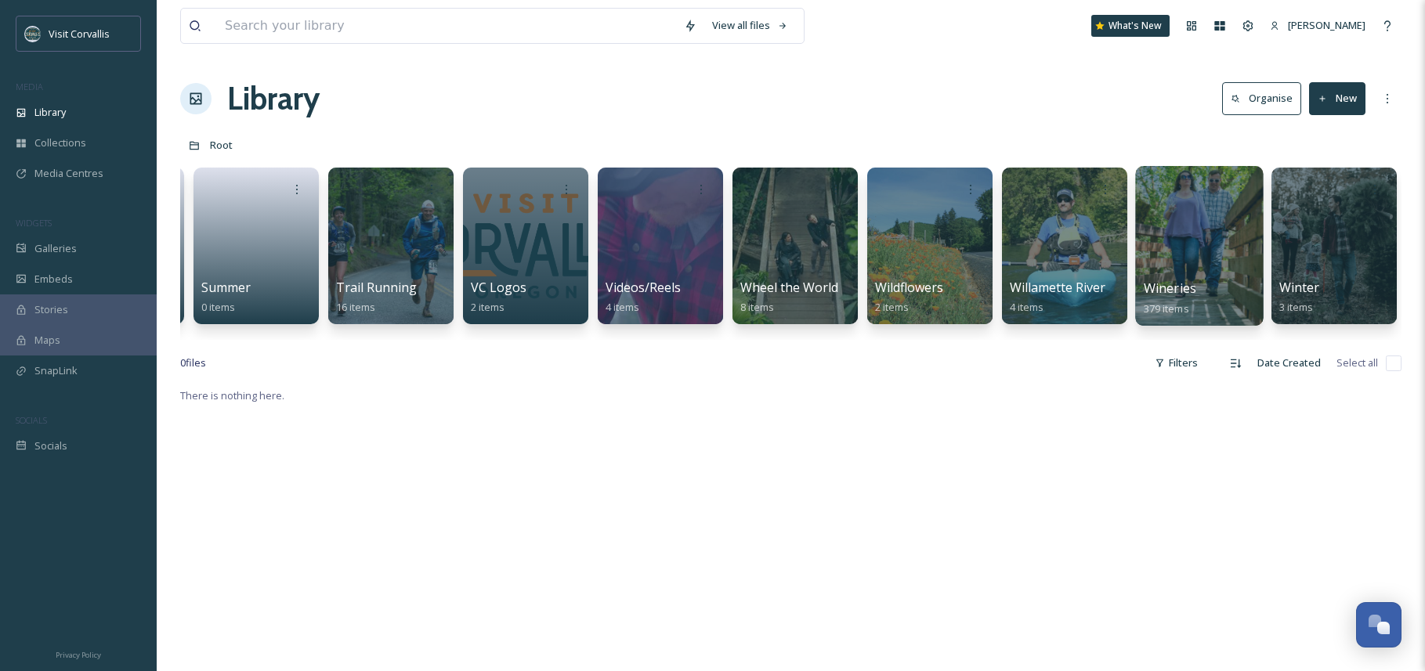
click at [1188, 250] on div at bounding box center [1199, 246] width 128 height 160
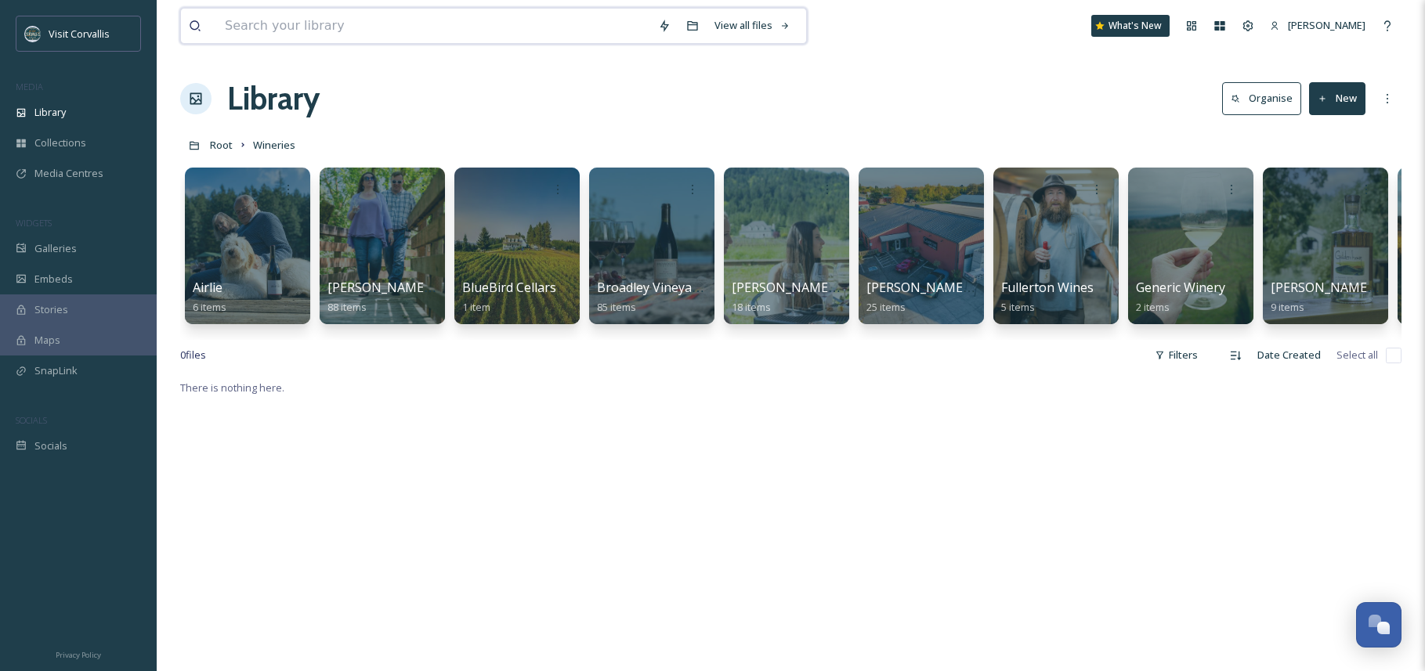
click at [295, 31] on input at bounding box center [433, 26] width 433 height 34
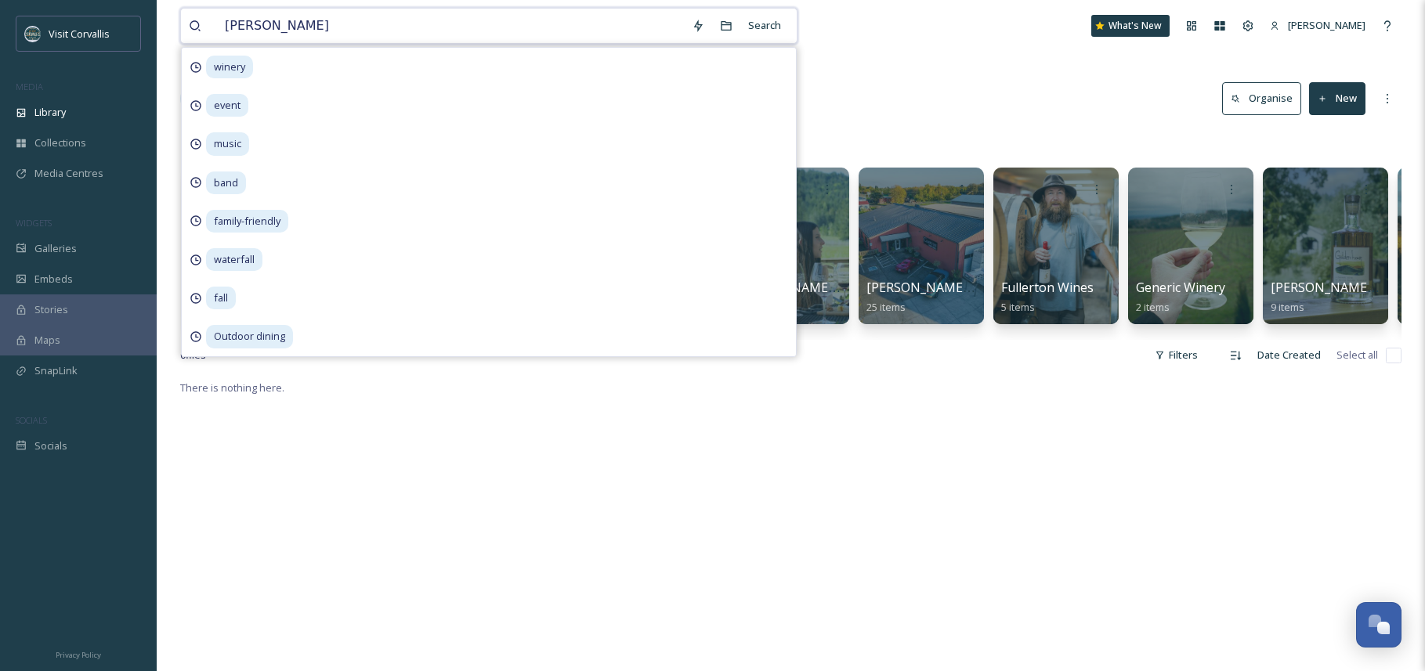
type input "winery"
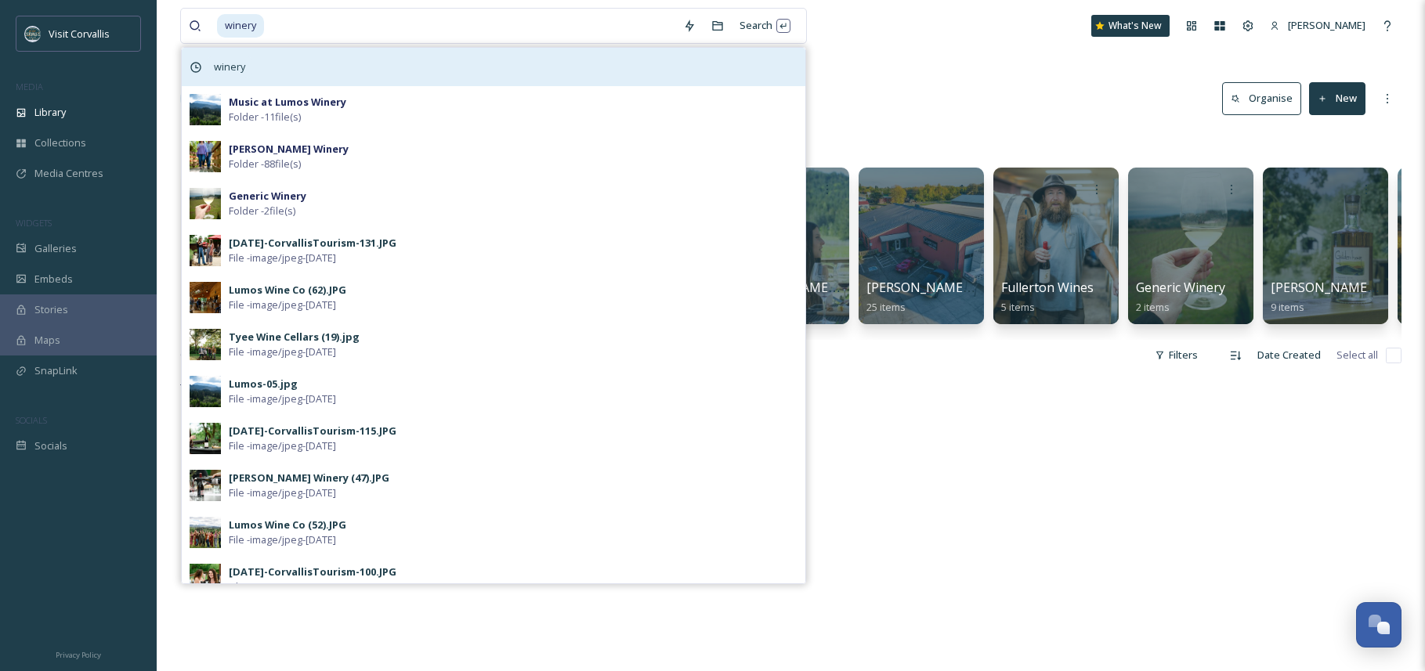
click at [362, 57] on div "winery" at bounding box center [493, 67] width 623 height 38
click at [663, 62] on div "winery" at bounding box center [493, 67] width 623 height 38
click at [284, 63] on div "winery" at bounding box center [493, 67] width 623 height 38
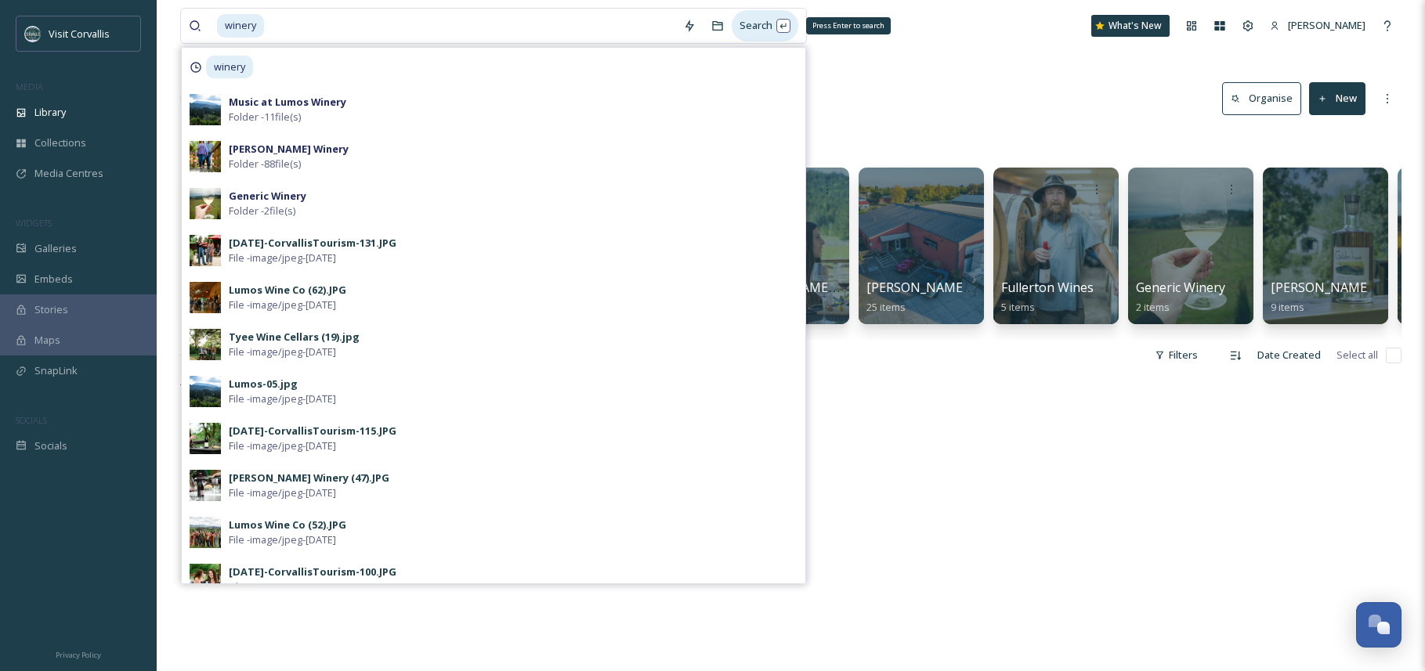
click at [748, 20] on div "Search Press Enter to search" at bounding box center [764, 25] width 67 height 31
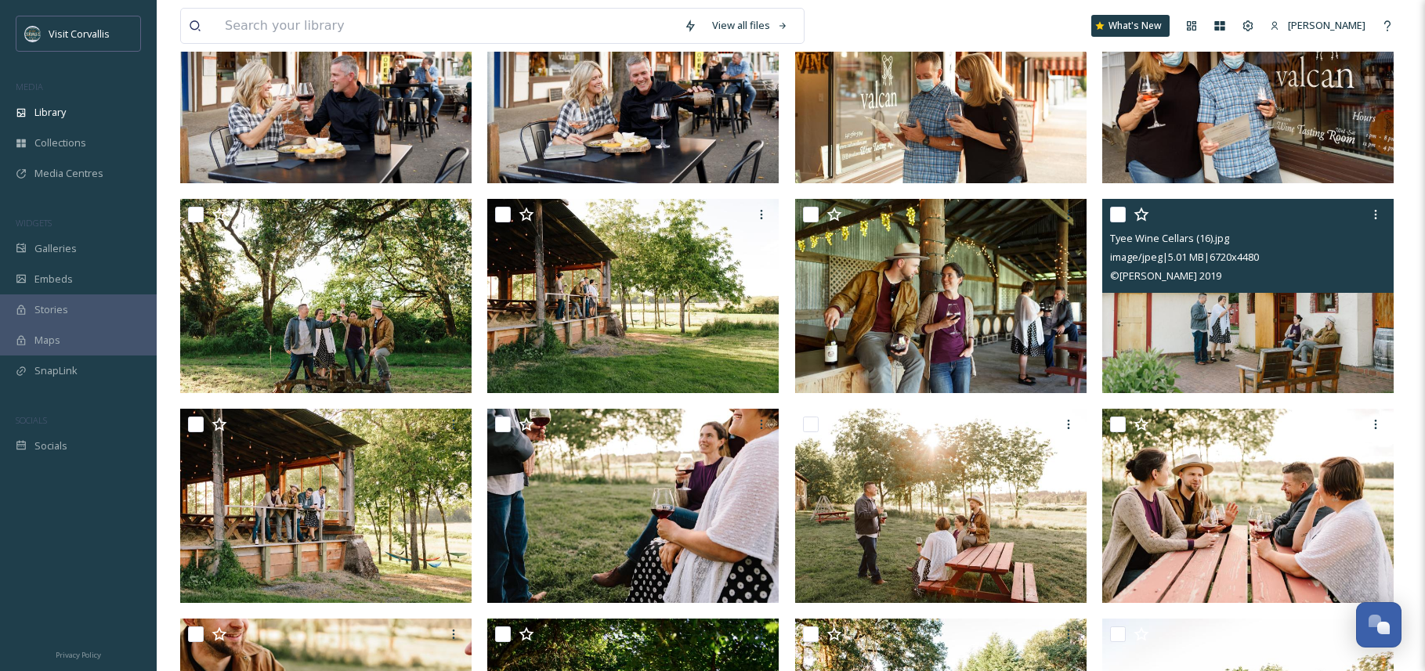
scroll to position [1418, 0]
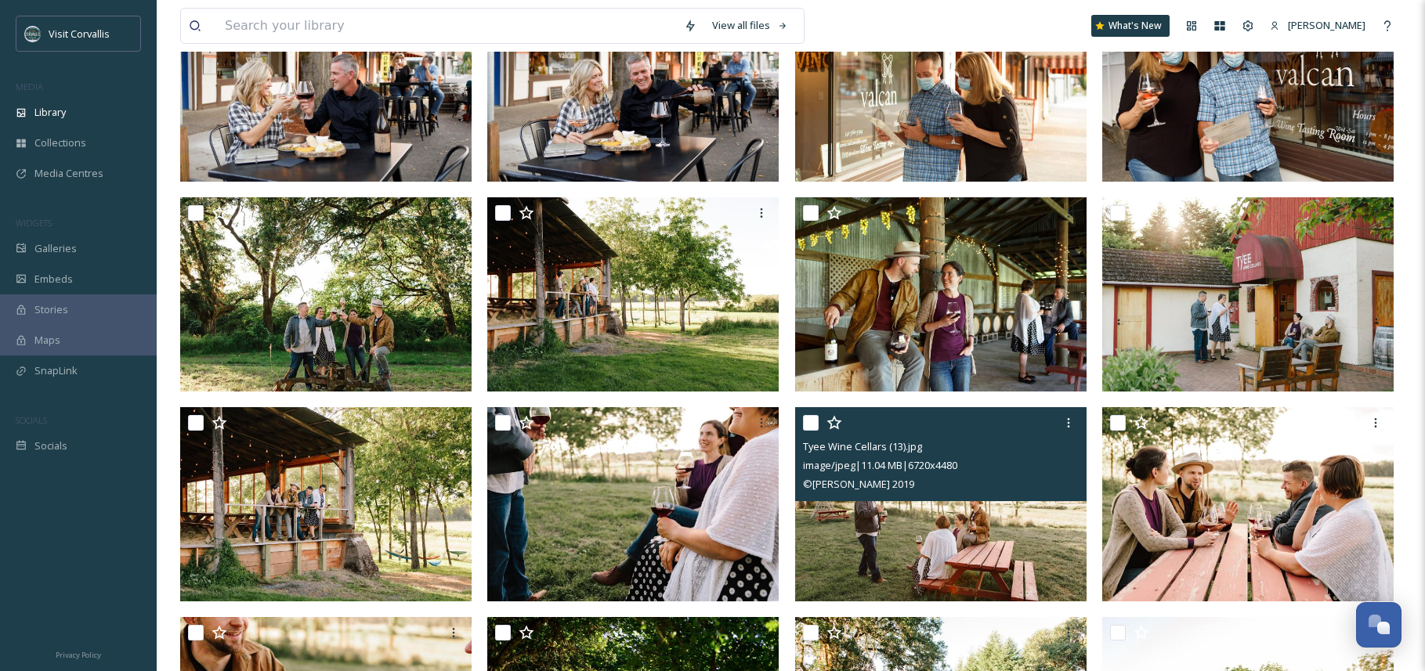
click at [811, 423] on input "checkbox" at bounding box center [811, 423] width 16 height 16
checkbox input "true"
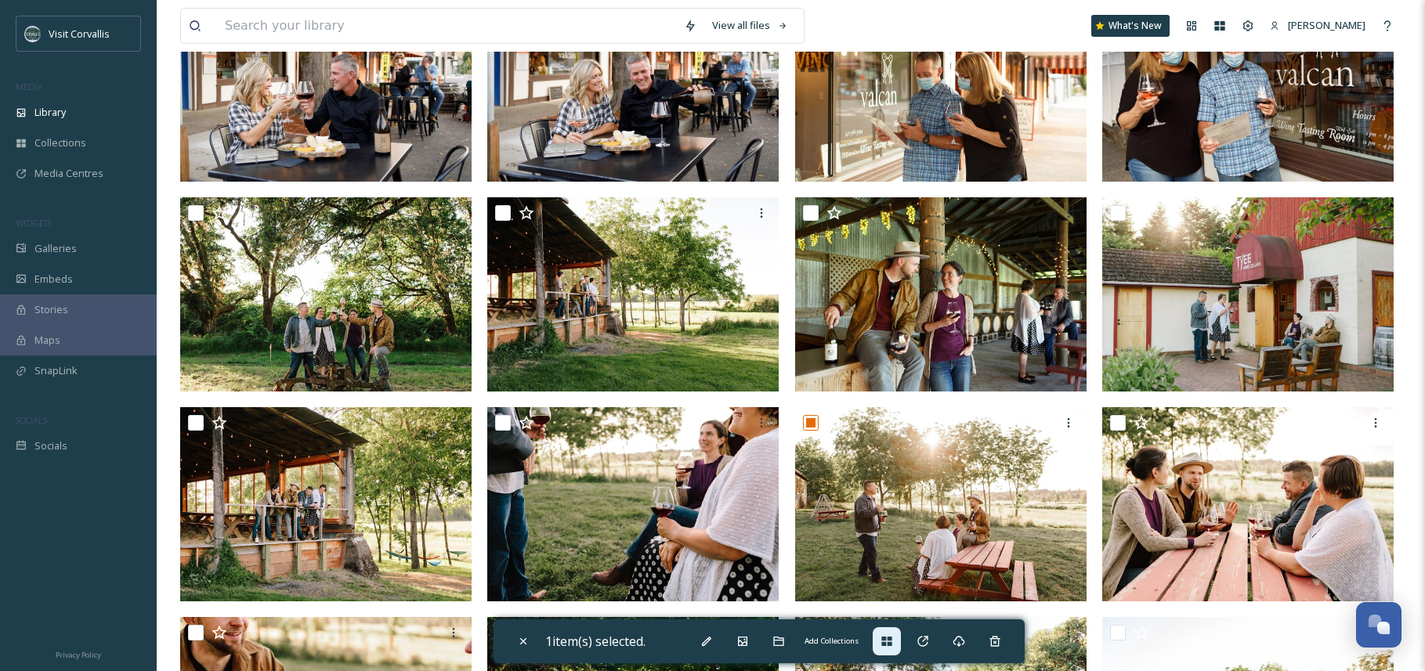
click at [891, 642] on icon at bounding box center [886, 641] width 13 height 13
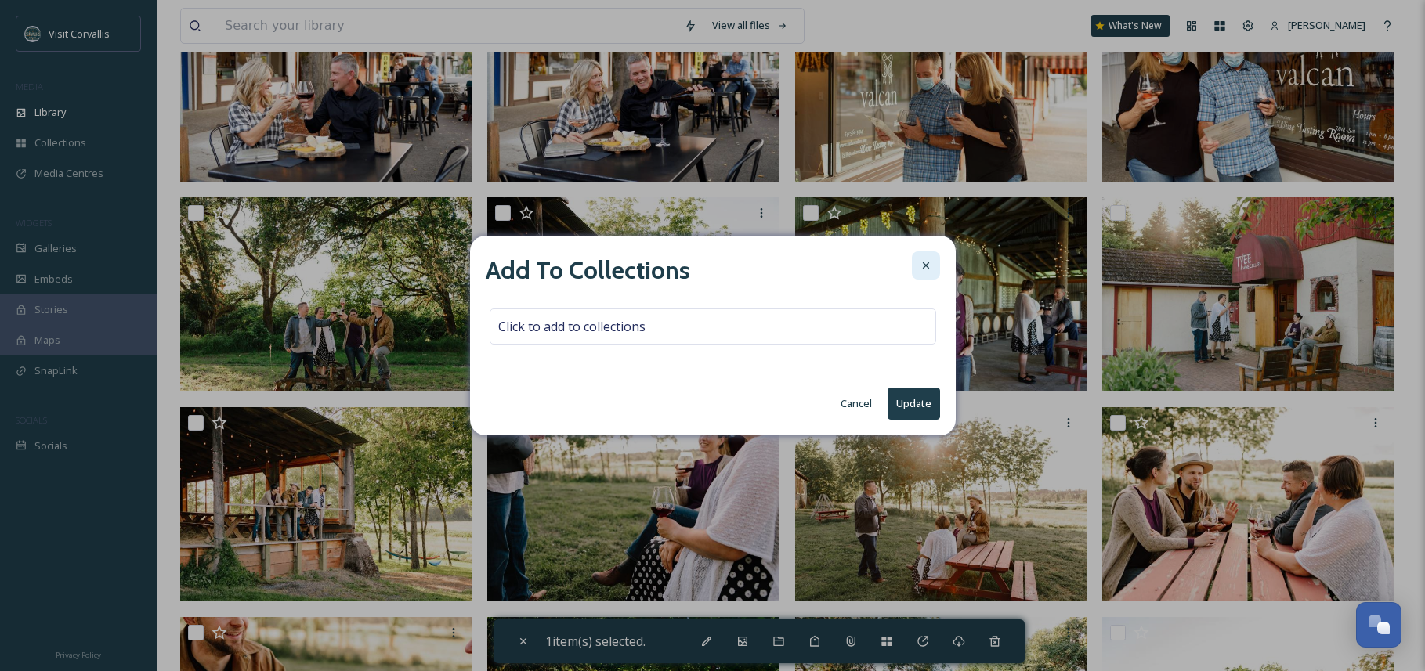
click at [928, 261] on icon at bounding box center [925, 265] width 13 height 13
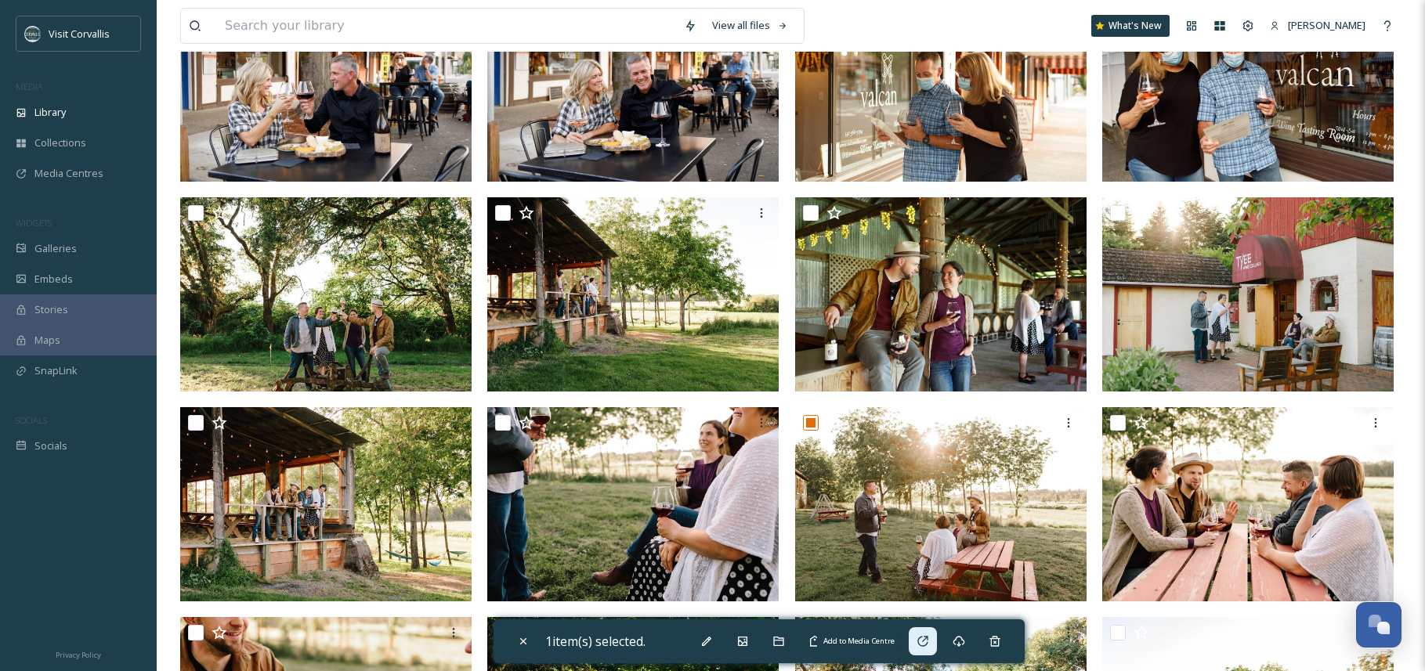
click at [937, 637] on div "Add to Media Centre" at bounding box center [922, 641] width 28 height 28
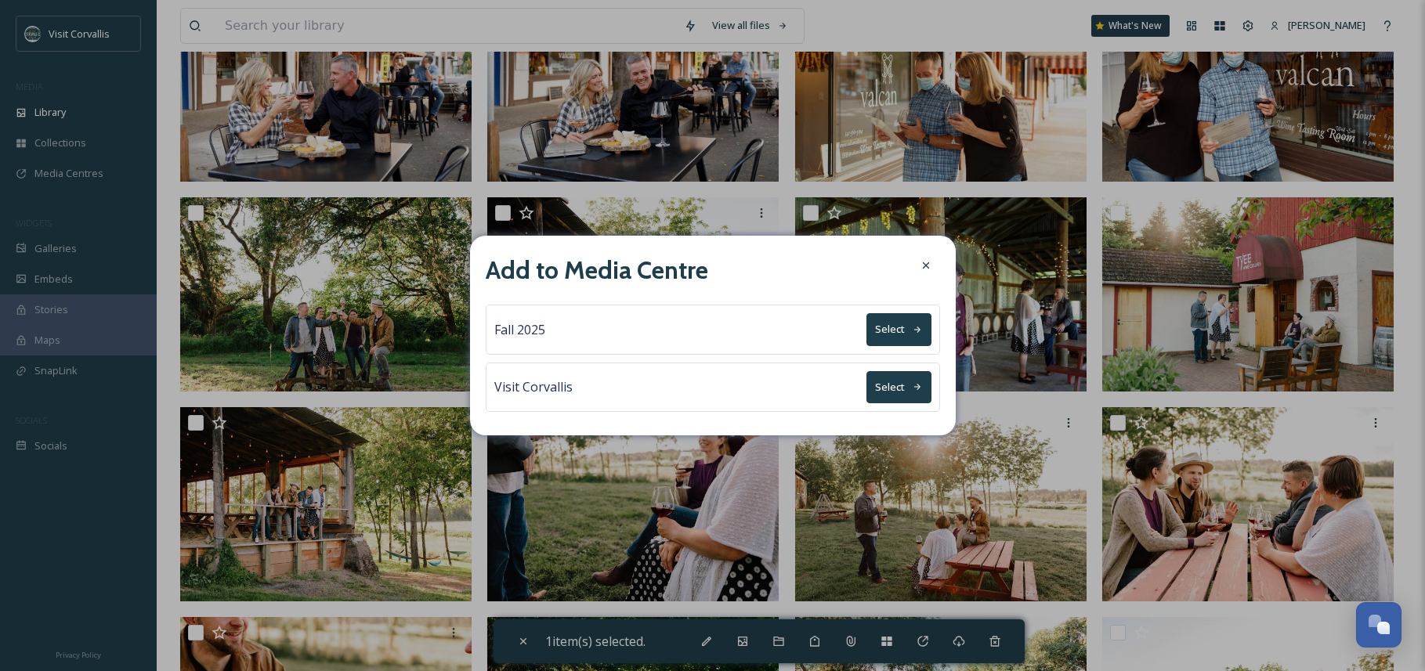
click at [899, 331] on button "Select" at bounding box center [898, 329] width 65 height 32
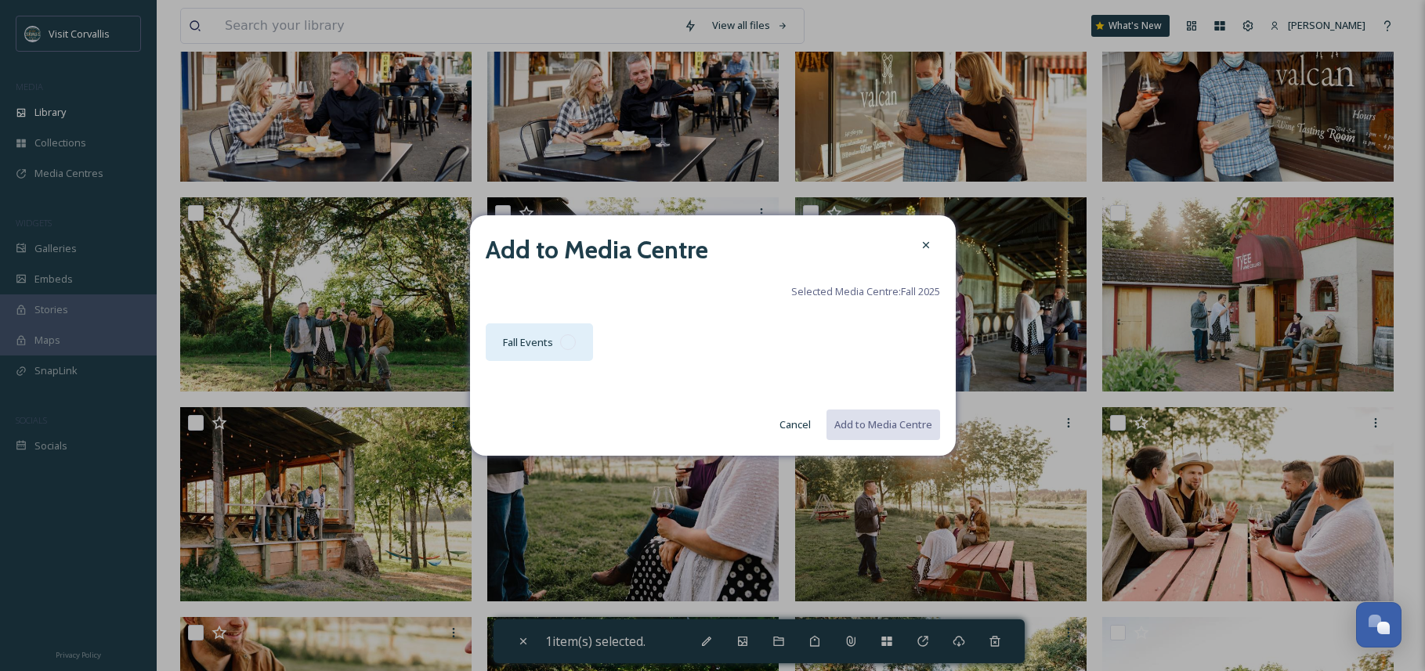
click at [569, 341] on div at bounding box center [568, 342] width 16 height 16
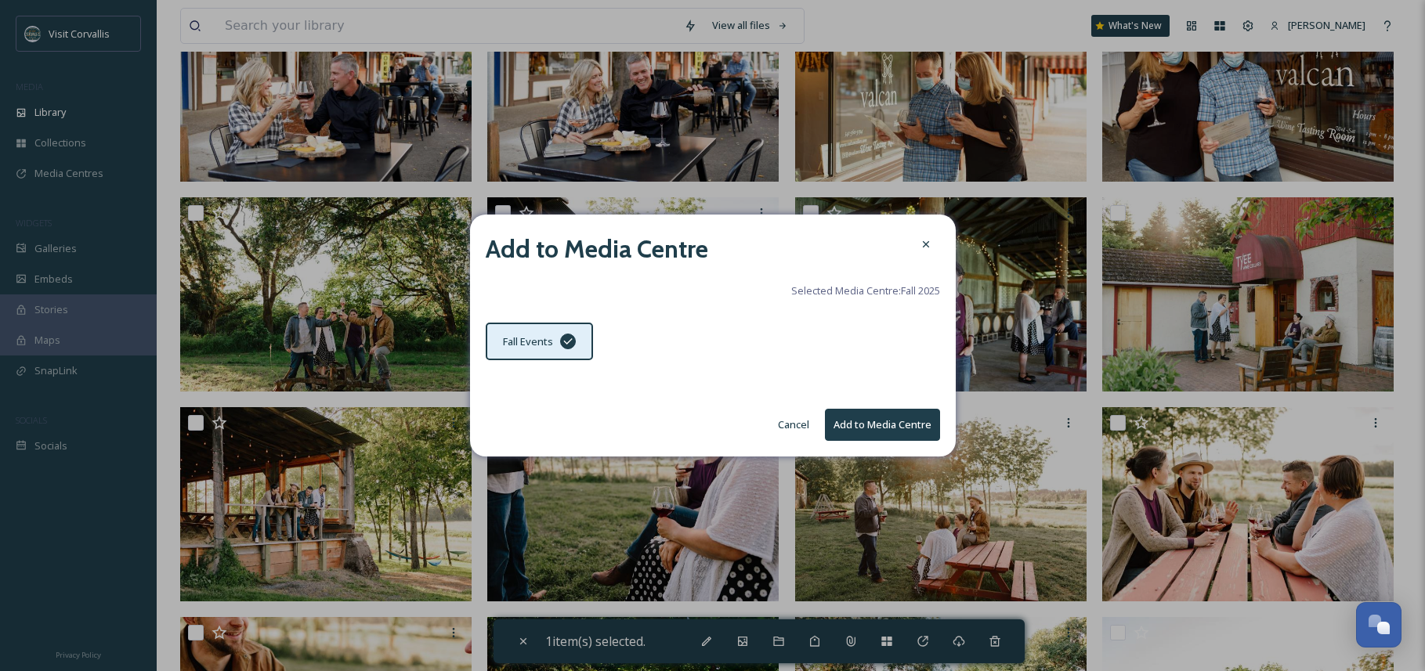
click at [784, 421] on button "Cancel" at bounding box center [793, 425] width 47 height 31
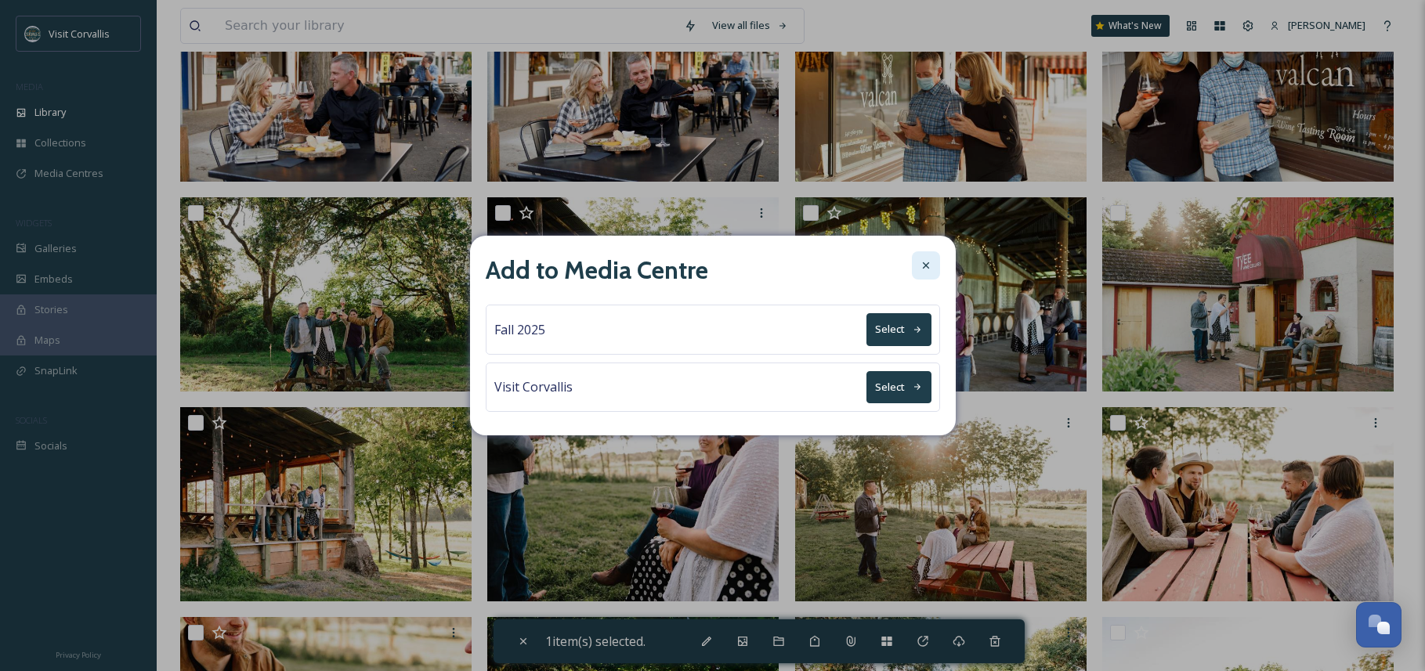
click at [929, 266] on icon at bounding box center [925, 265] width 13 height 13
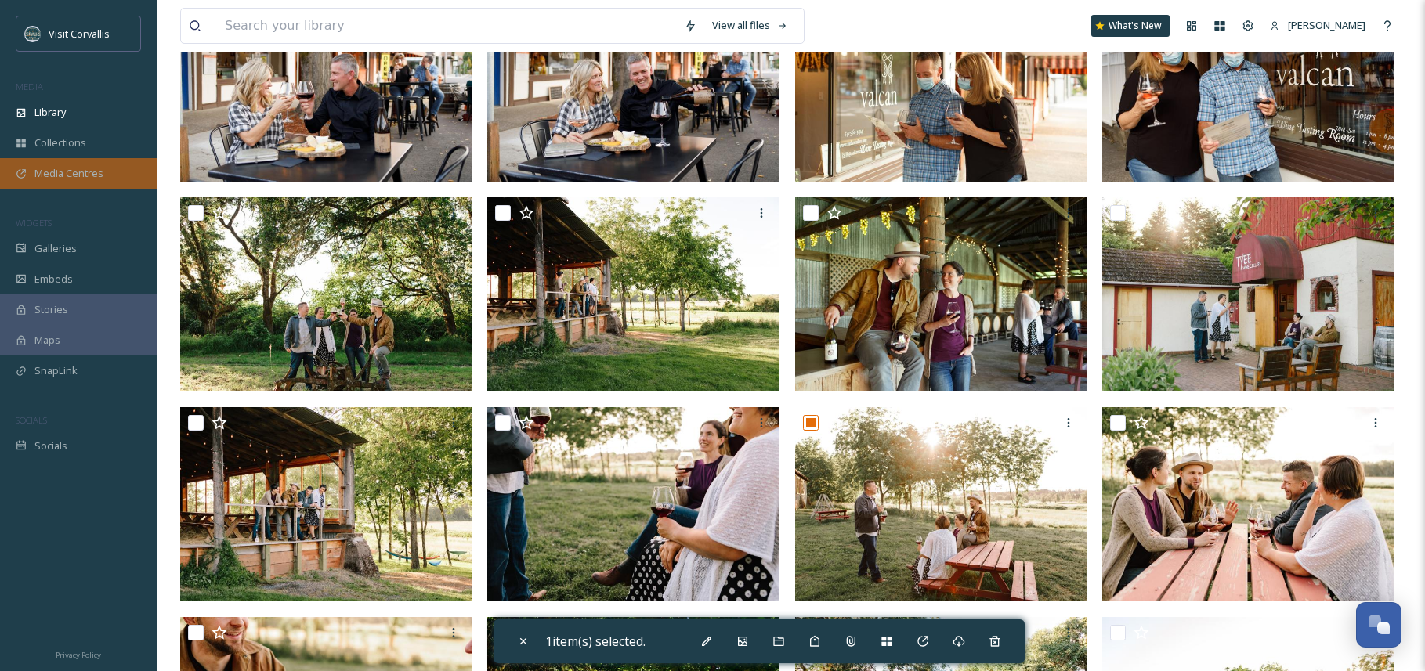
click at [51, 168] on span "Media Centres" at bounding box center [68, 173] width 69 height 15
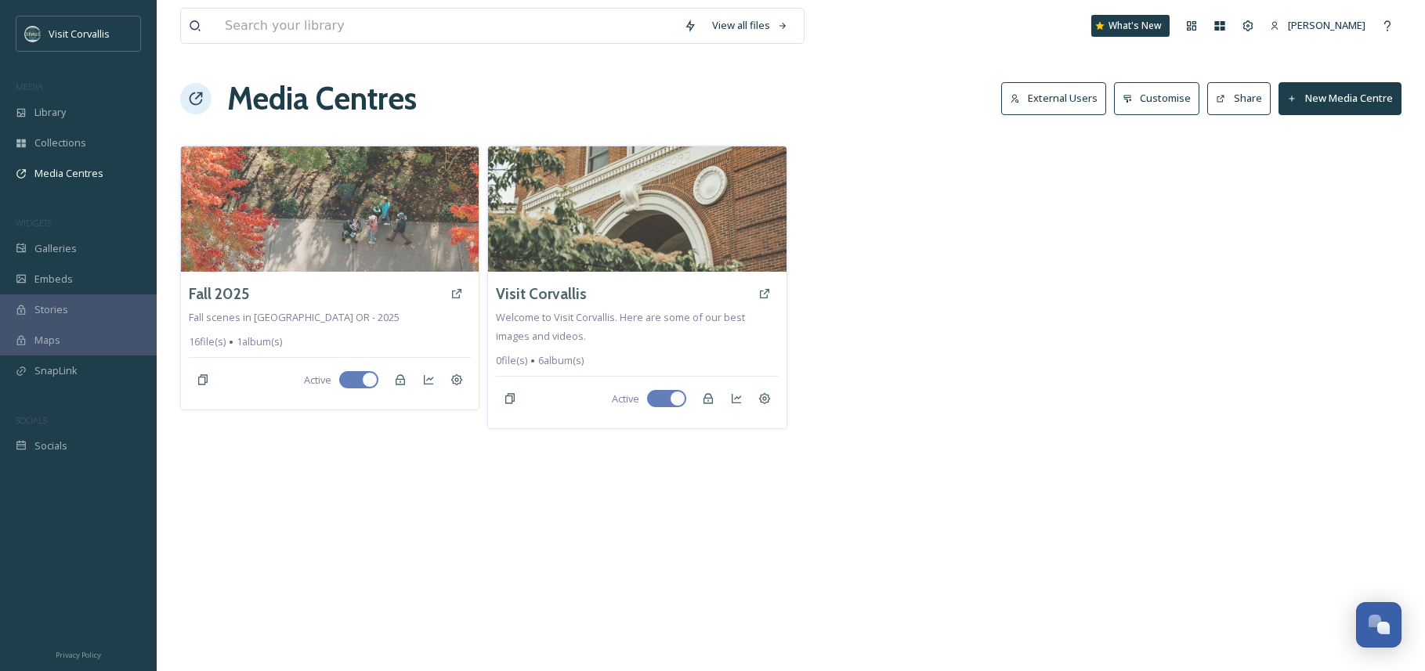
click at [1342, 96] on button "New Media Centre" at bounding box center [1339, 98] width 123 height 32
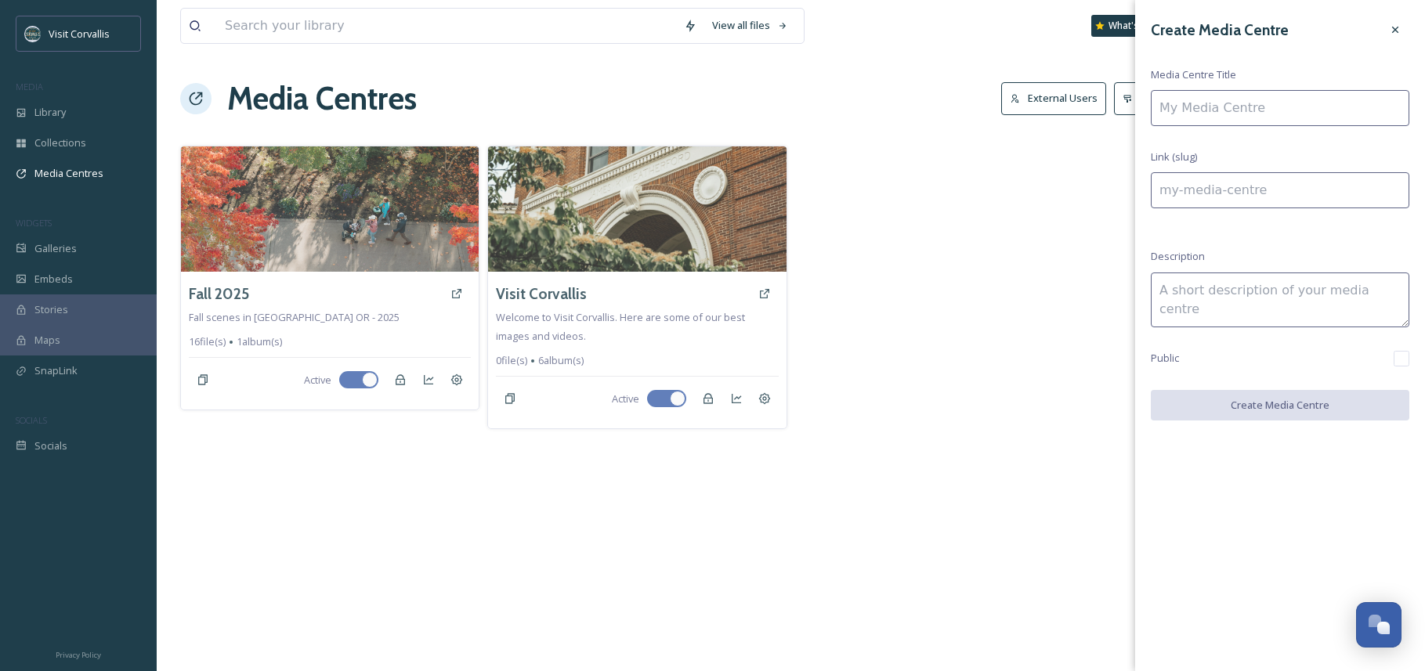
click at [1221, 110] on input at bounding box center [1279, 108] width 258 height 36
type input "W"
type input "w"
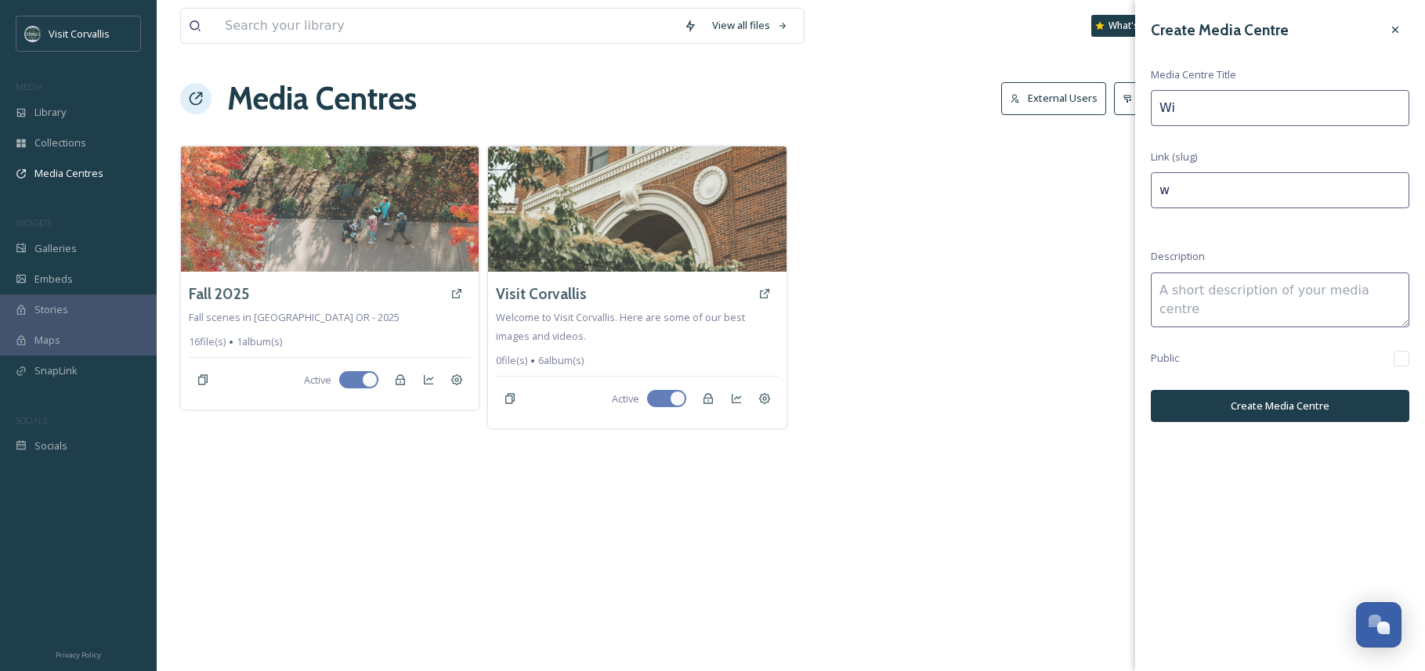
type input "Win"
type input "win"
type input "Wine"
type input "wine"
type input "[PERSON_NAME]"
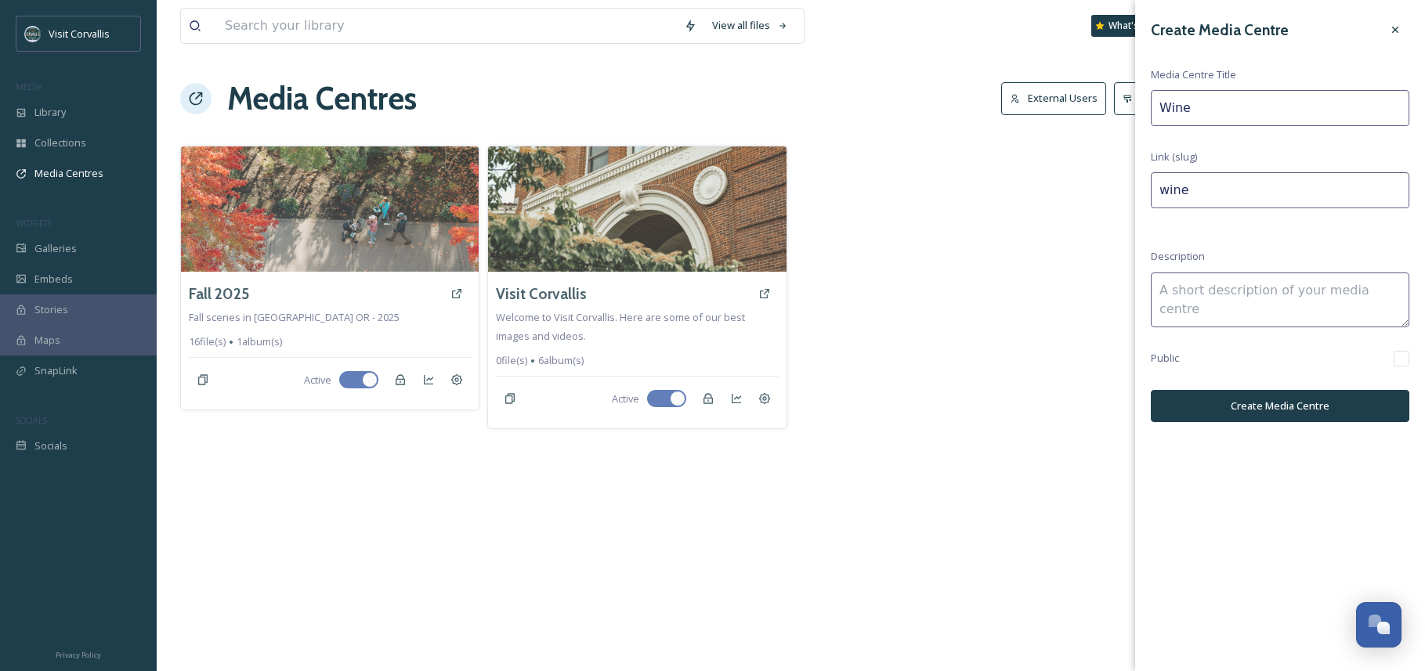
type input "[PERSON_NAME]"
type input "Winery"
type input "winery"
type input "[PERSON_NAME]"
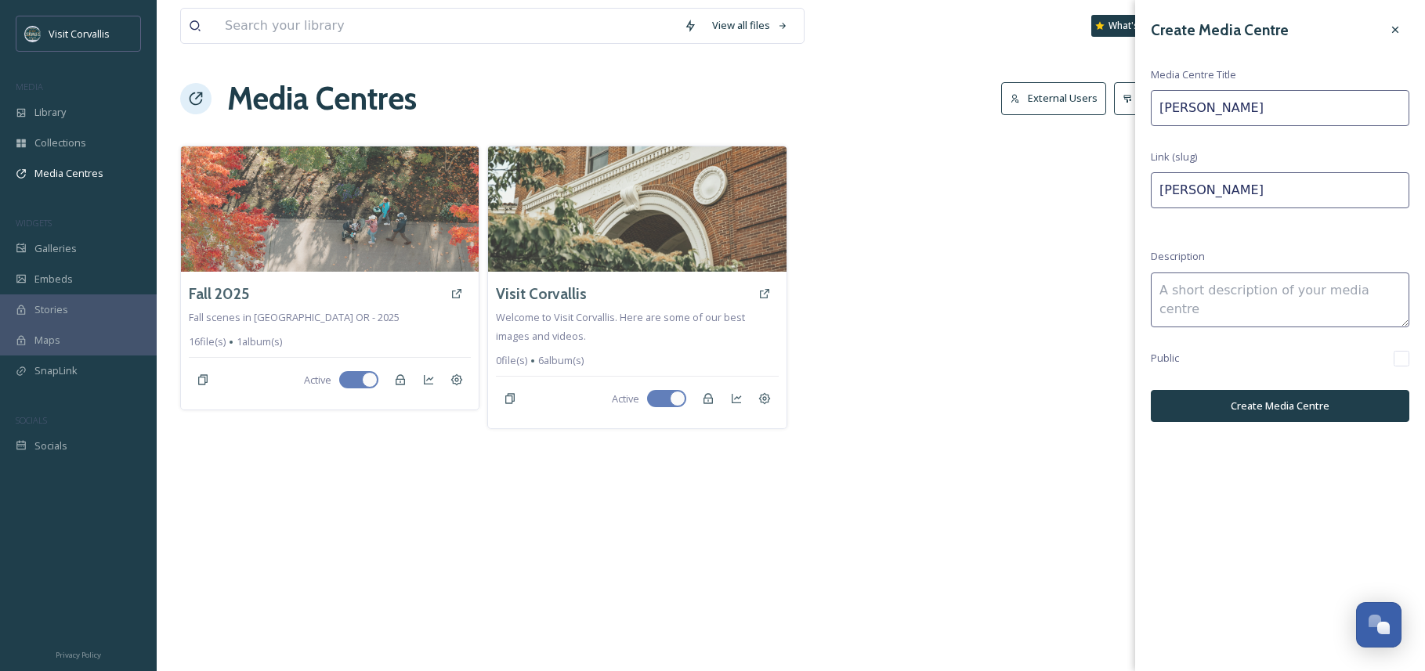
type input "Wine"
type input "wine"
type input "Win"
type input "win"
type input "Wi"
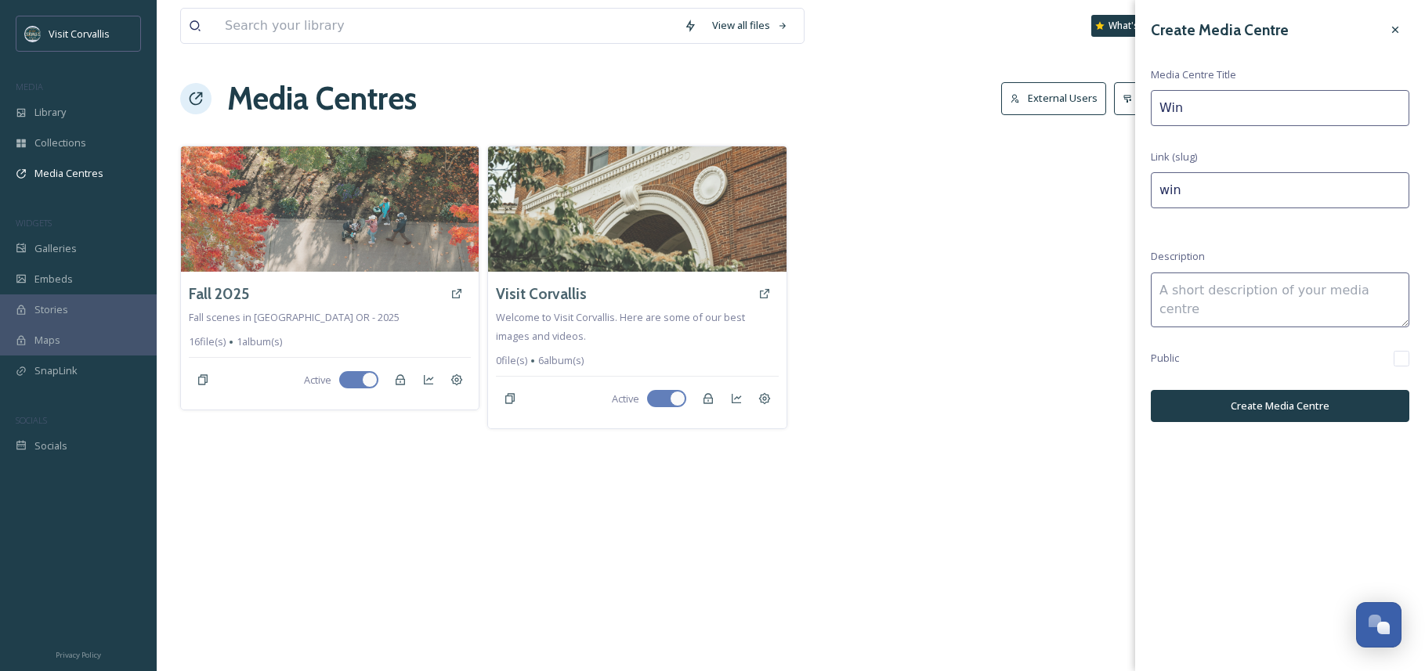
type input "wi"
type input "W"
type input "w"
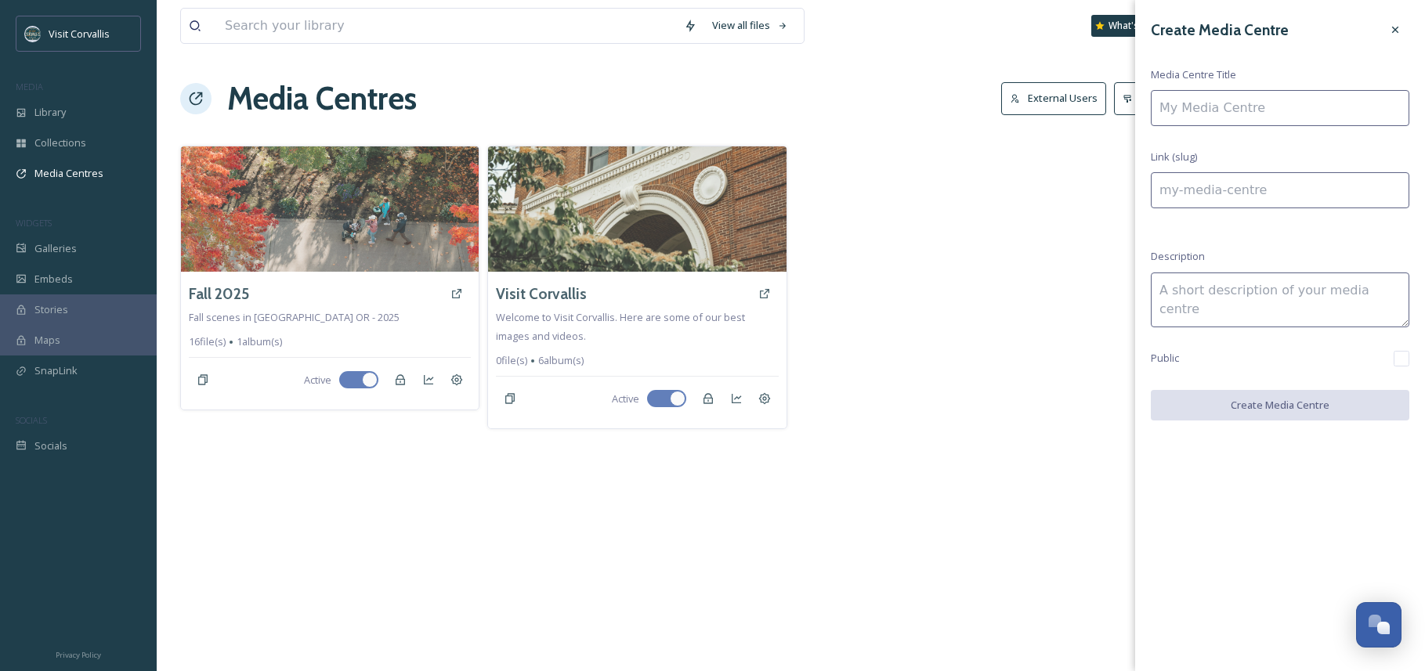
type input "F"
type input "f"
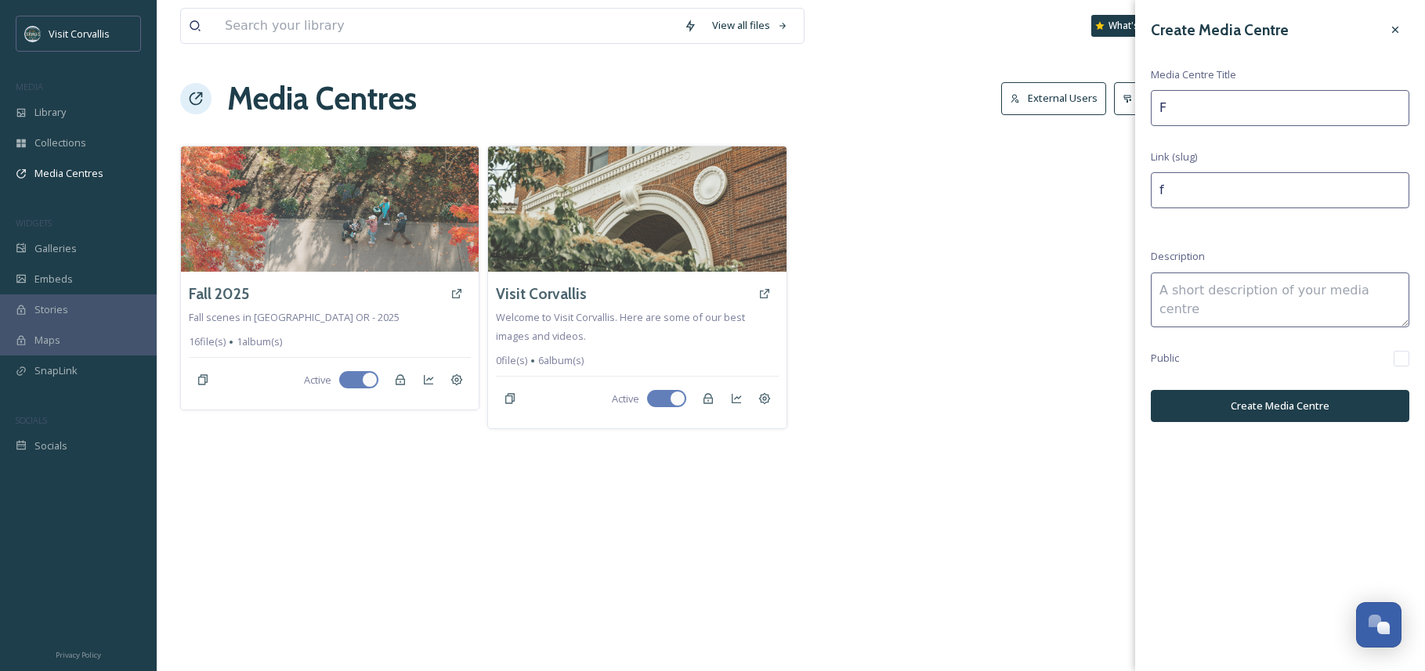
type input "Fa"
type input "fa"
type input "Fal"
type input "fal"
type input "Fall"
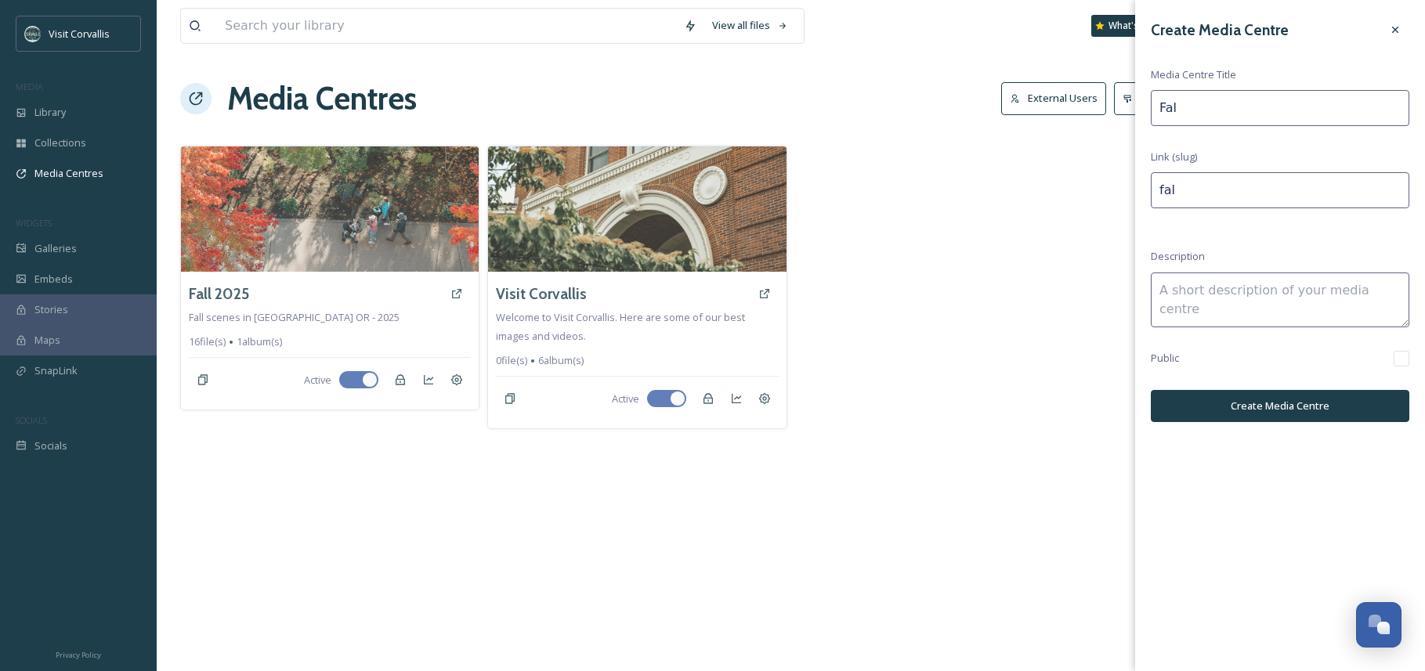
type input "fall"
type input "Fall"
type input "fall-"
type input "Fall W"
type input "fall-w"
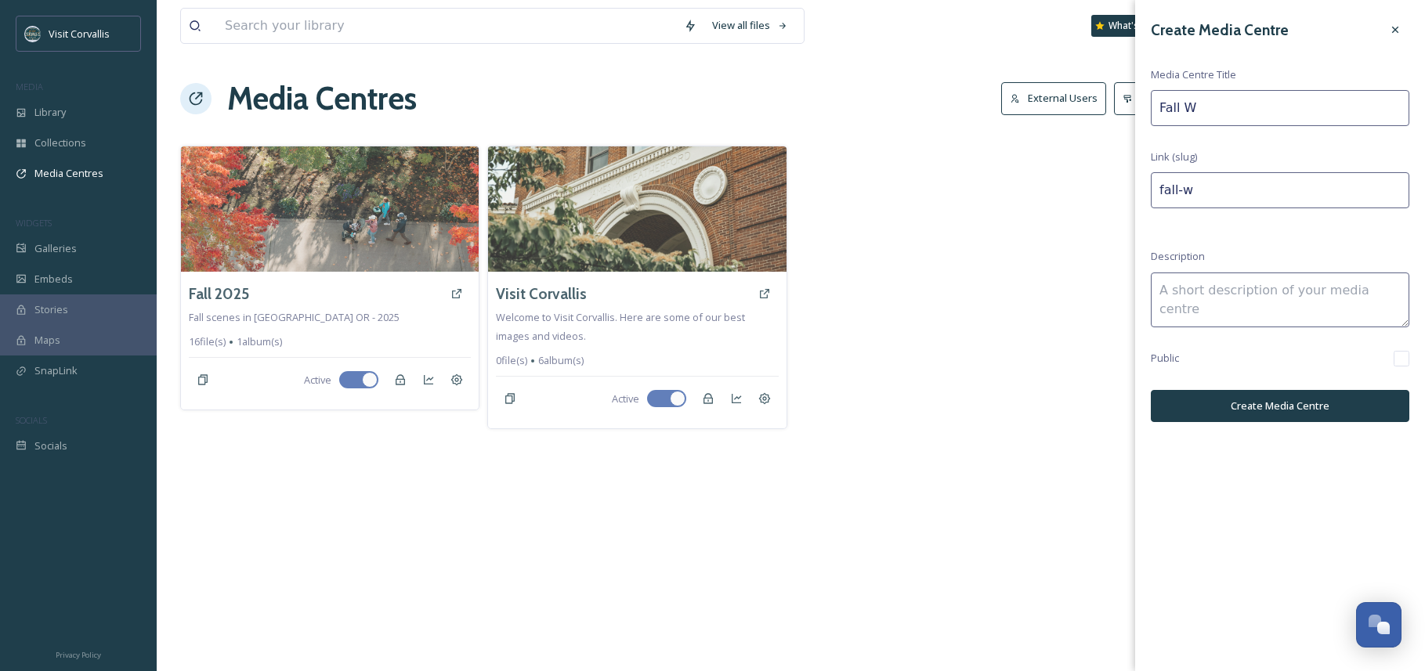
type input "Fall Wi"
type input "fall-wi"
type input "Fall Win"
type input "fall-win"
type input "Fall Wine"
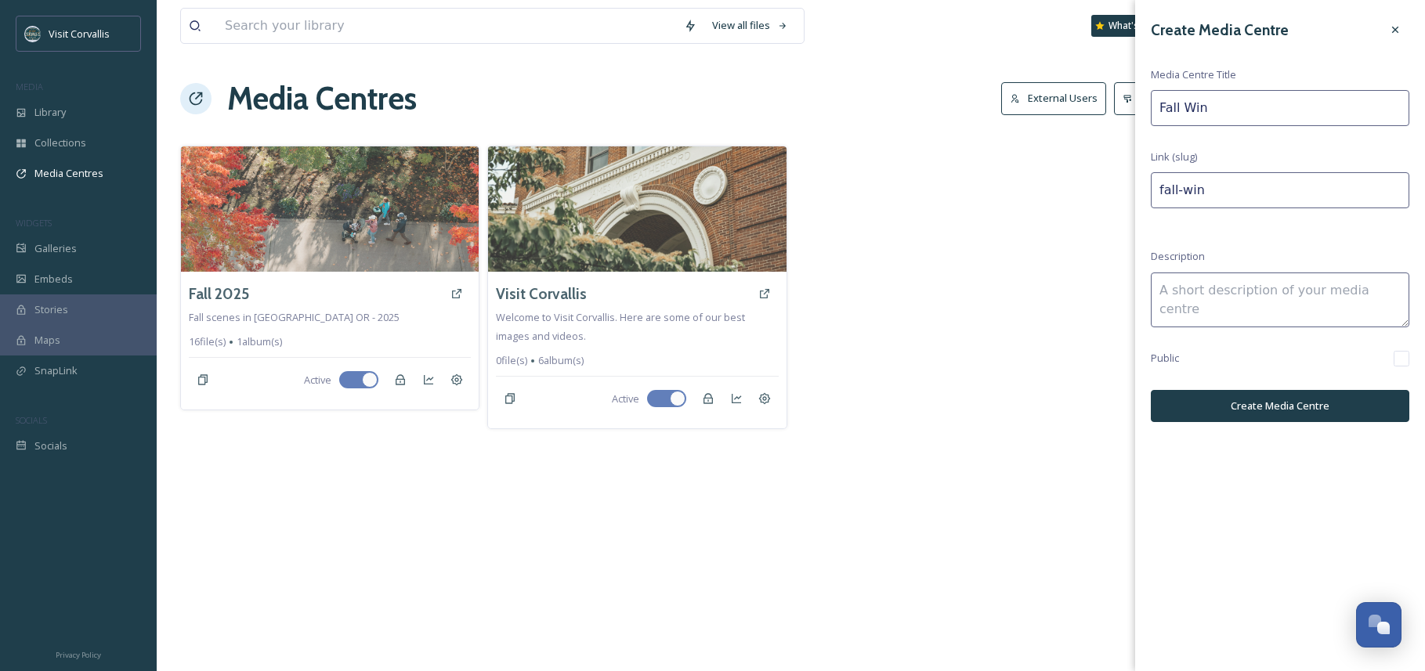
type input "fall-wine"
type input "Fall [PERSON_NAME]"
type input "fall-[PERSON_NAME]"
type input "Fall Winery"
type input "fall-winery"
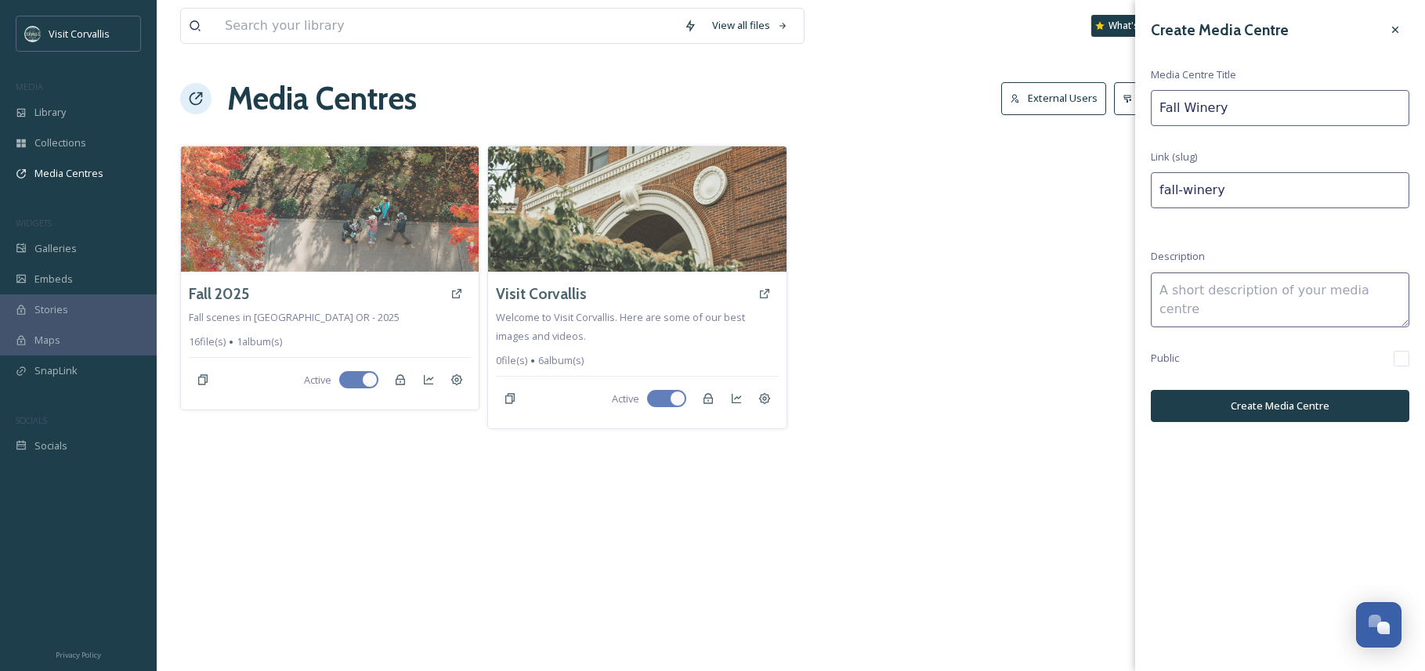
type input "Fall [PERSON_NAME]"
type input "fall-[PERSON_NAME]"
type input "Fall Wineri"
type input "fall-wineri"
type input "Fall Winerie"
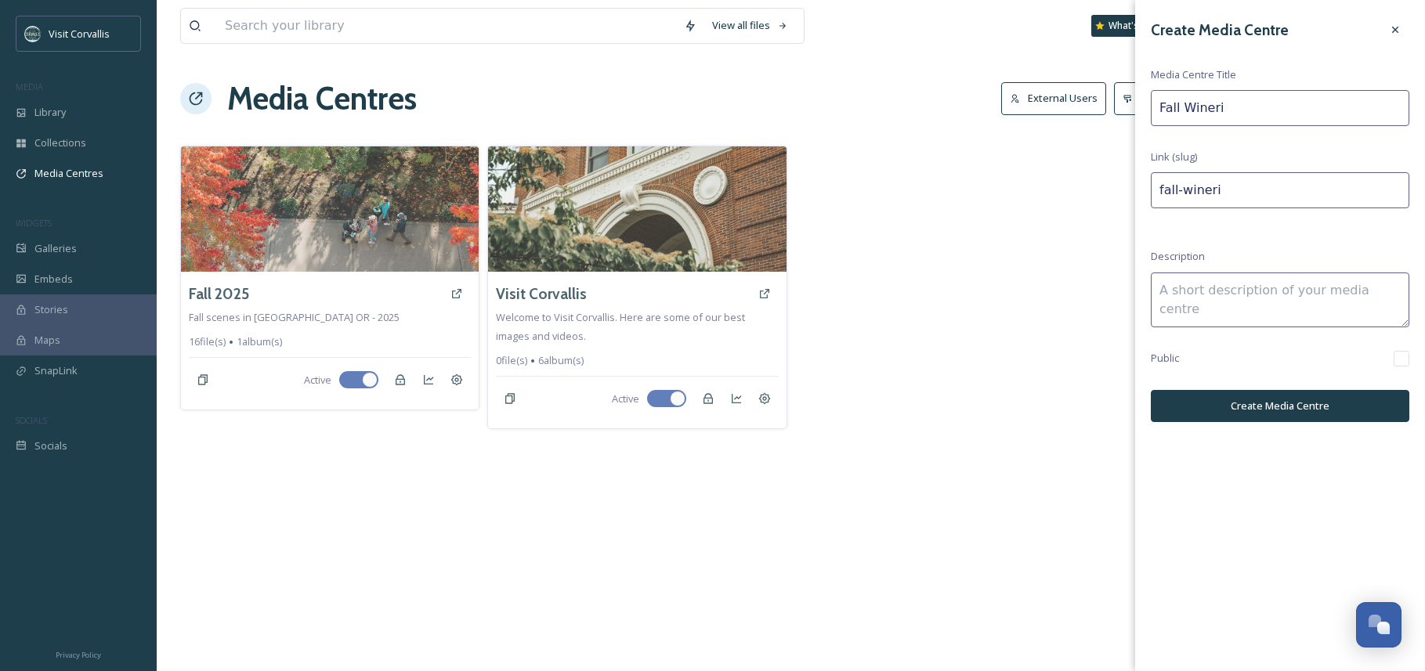
type input "fall-winerie"
type input "Fall Wineries"
type input "fall-wineries"
type input "Fall Wineries"
click at [1284, 412] on button "Create Media Centre" at bounding box center [1279, 406] width 258 height 32
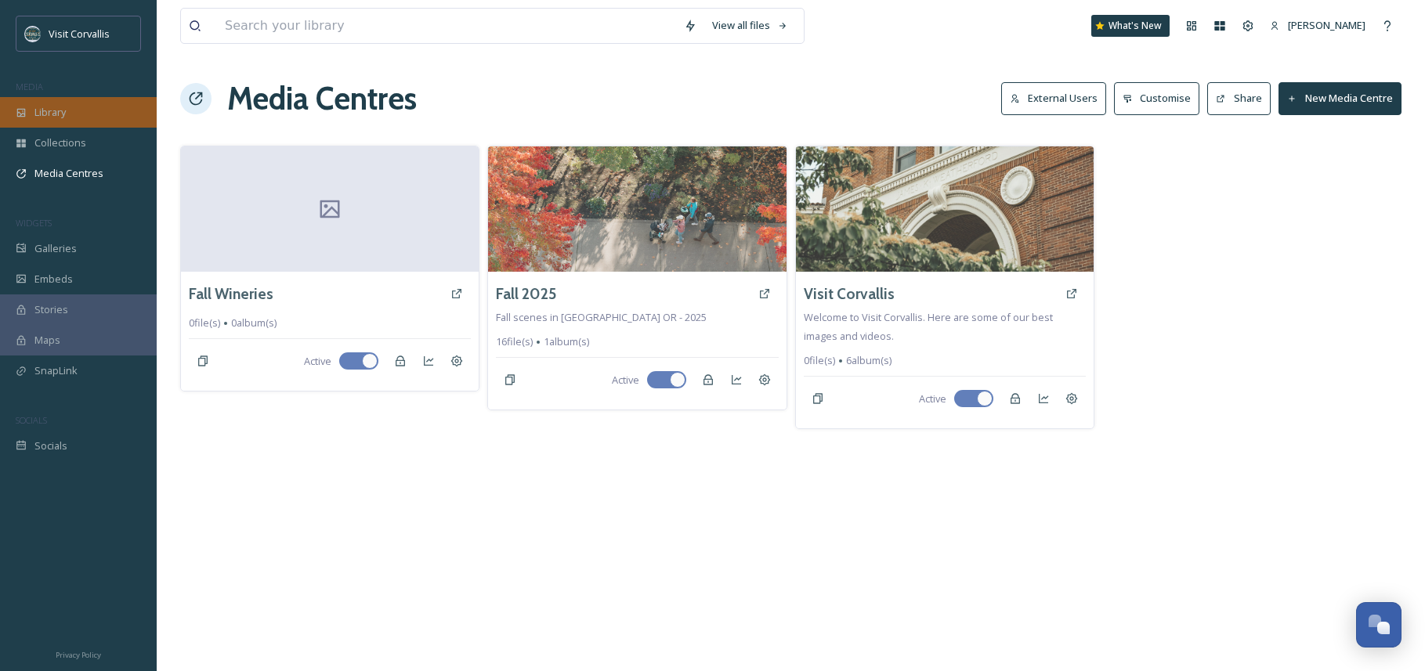
click at [42, 109] on span "Library" at bounding box center [49, 112] width 31 height 15
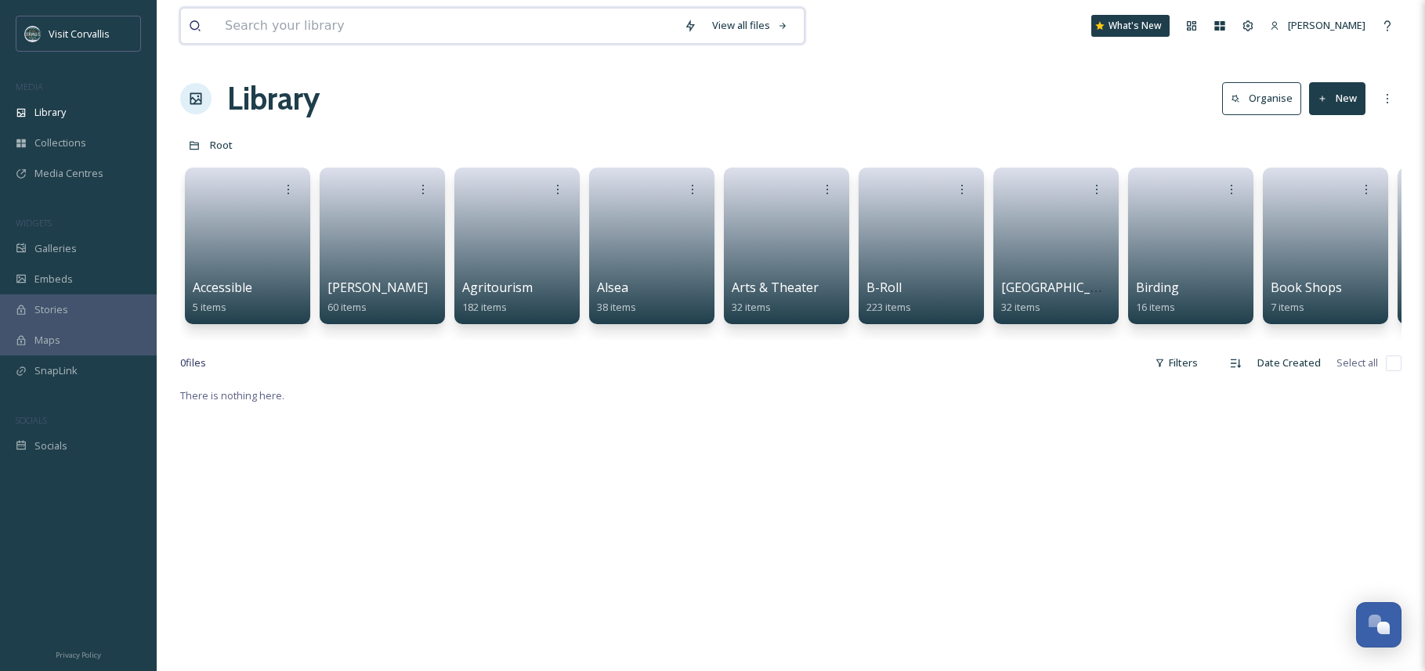
click at [258, 23] on input at bounding box center [446, 26] width 459 height 34
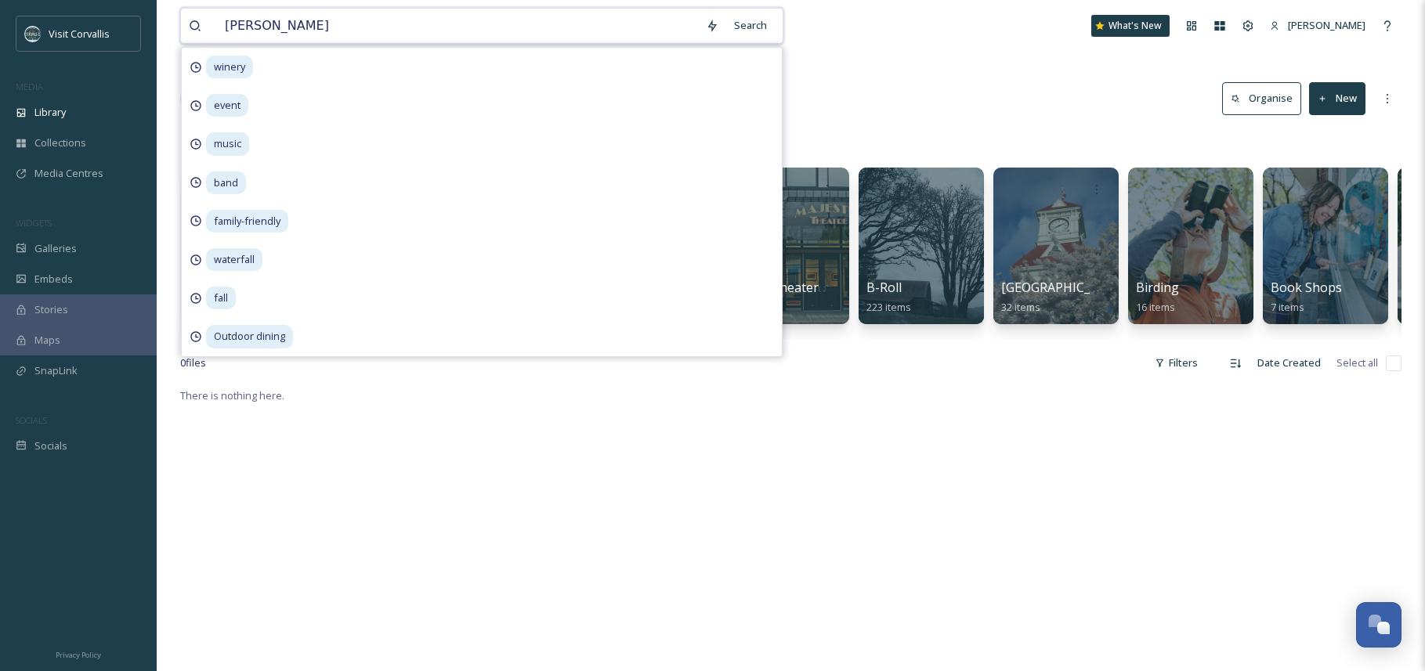
type input "winery"
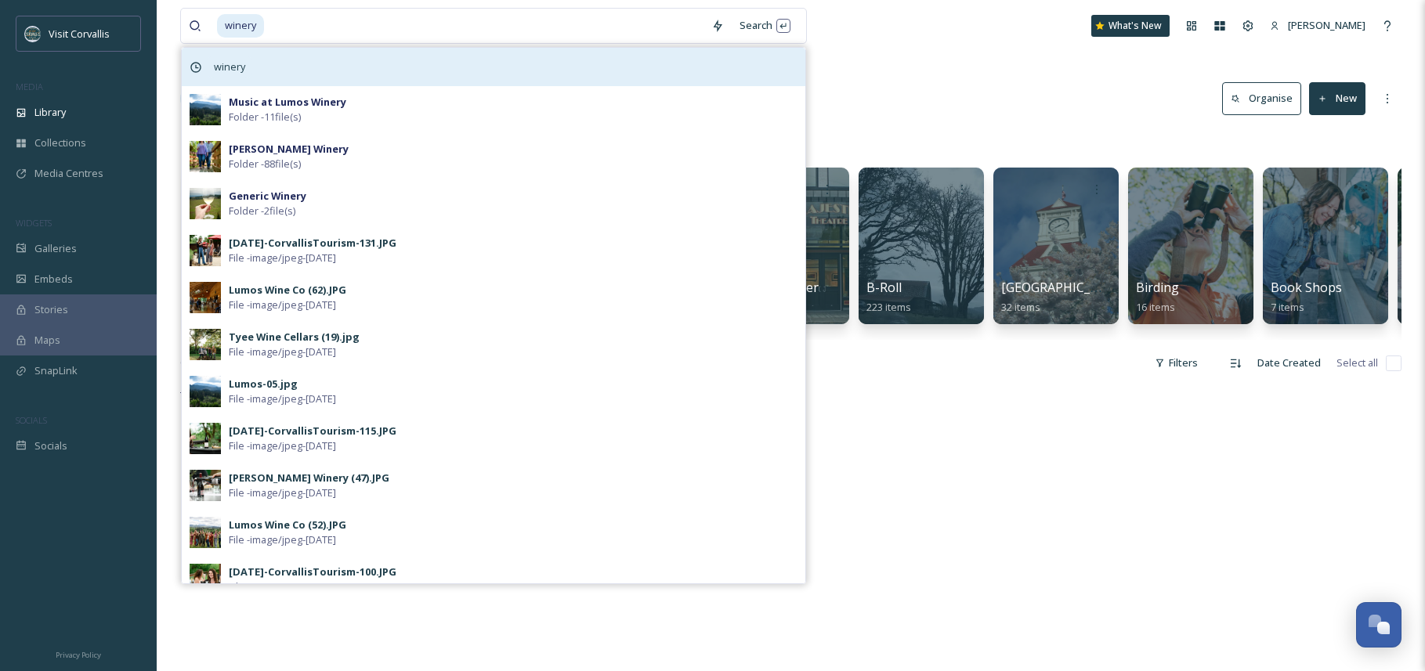
click at [241, 67] on span "winery" at bounding box center [229, 67] width 47 height 23
click at [306, 75] on div "winery" at bounding box center [493, 67] width 623 height 38
click at [242, 73] on span "winery" at bounding box center [229, 67] width 47 height 23
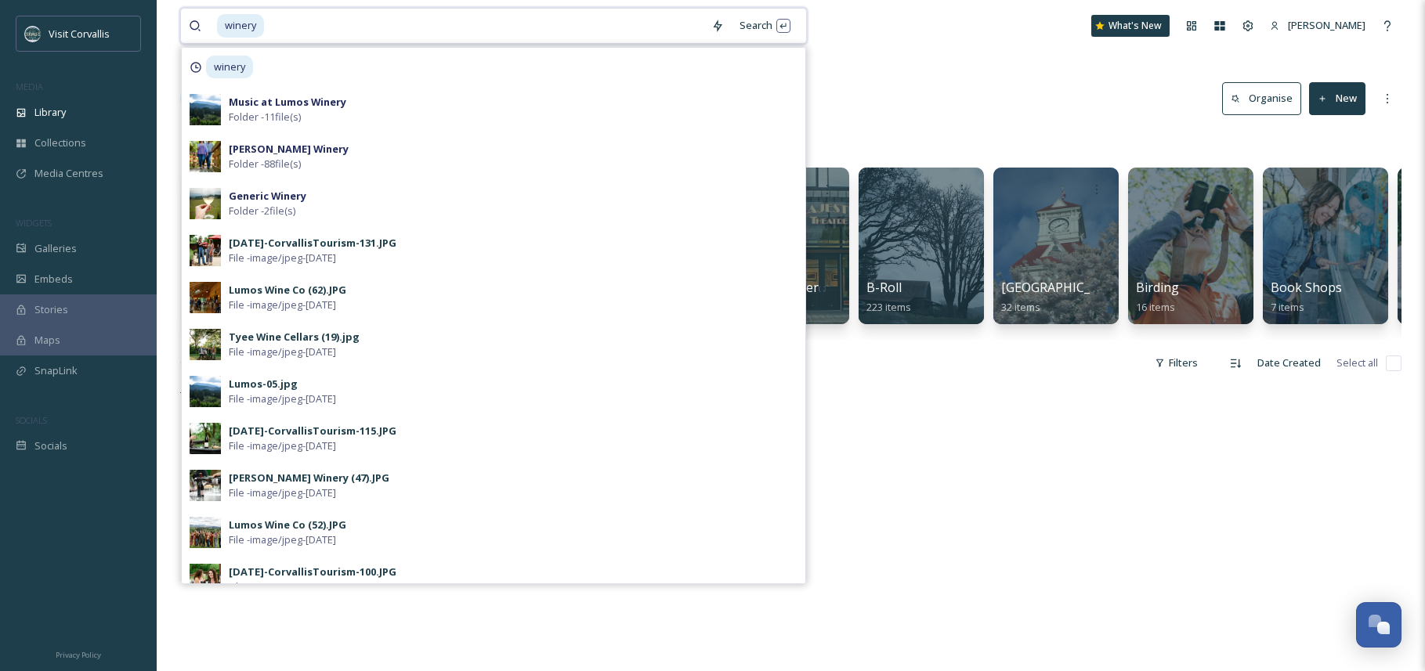
click at [266, 31] on input at bounding box center [484, 26] width 438 height 34
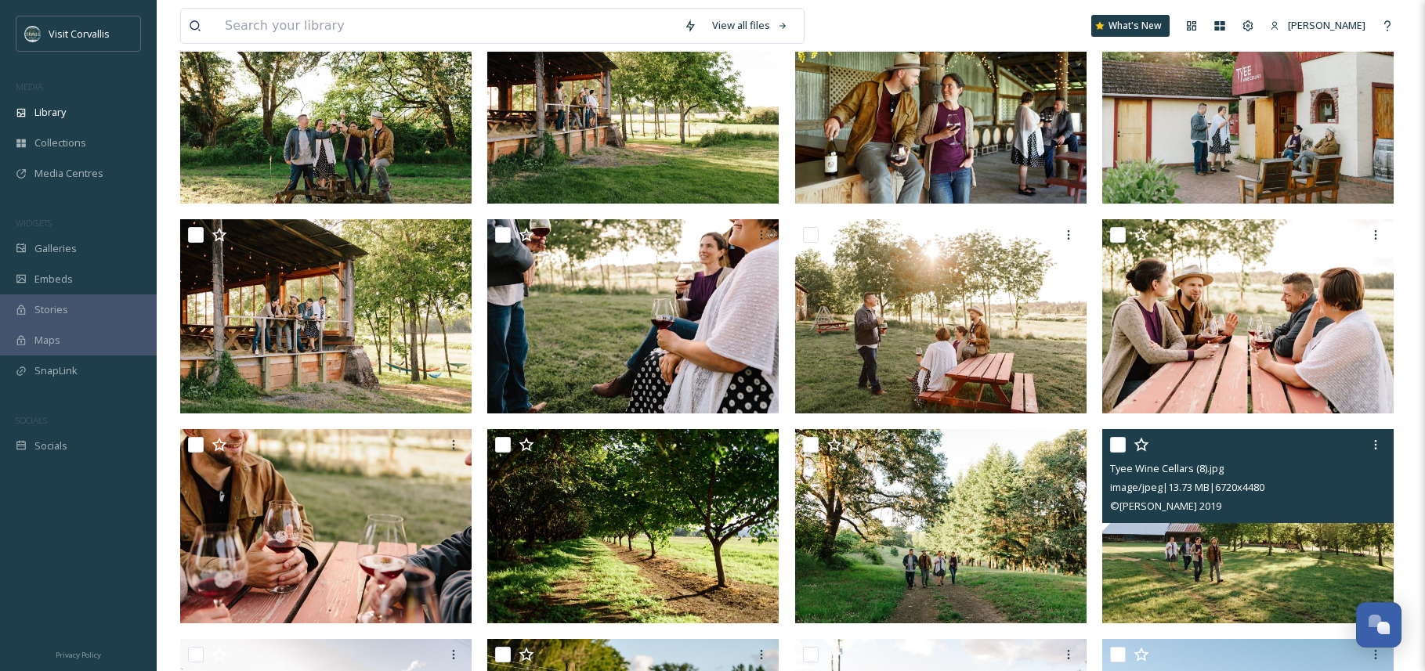
scroll to position [1547, 0]
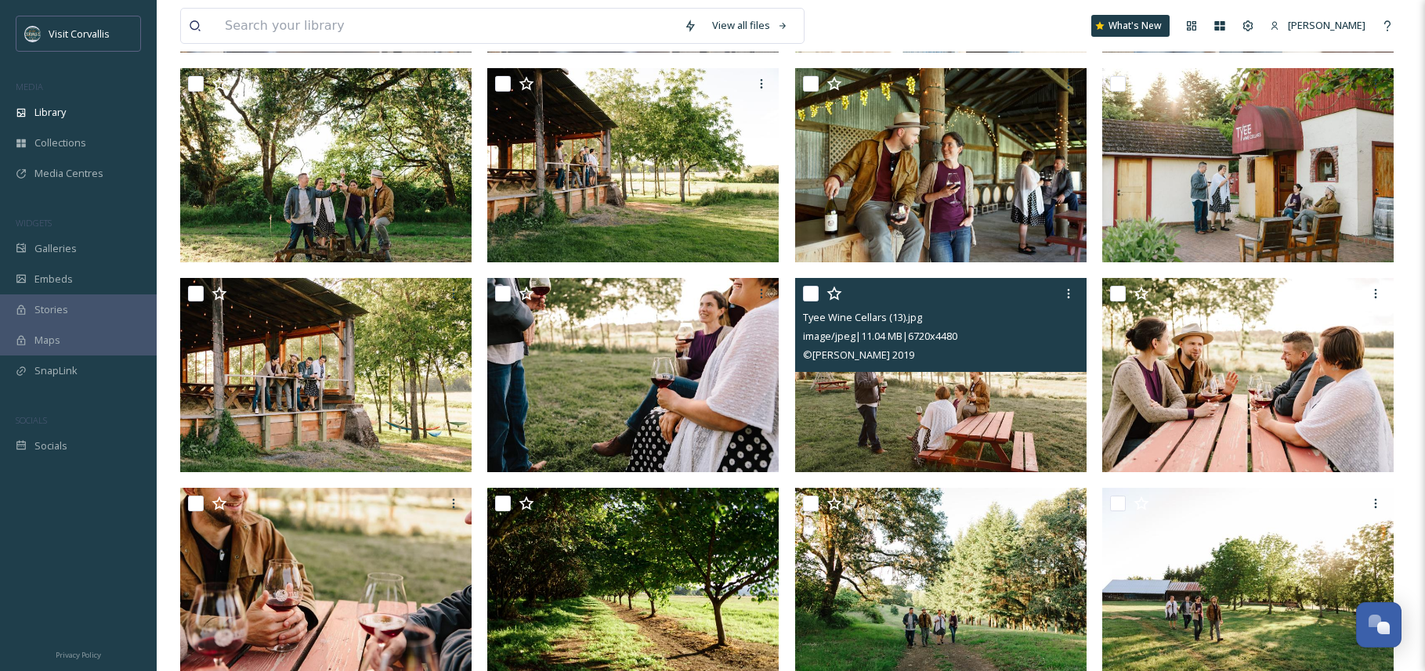
click at [813, 293] on input "checkbox" at bounding box center [811, 294] width 16 height 16
checkbox input "true"
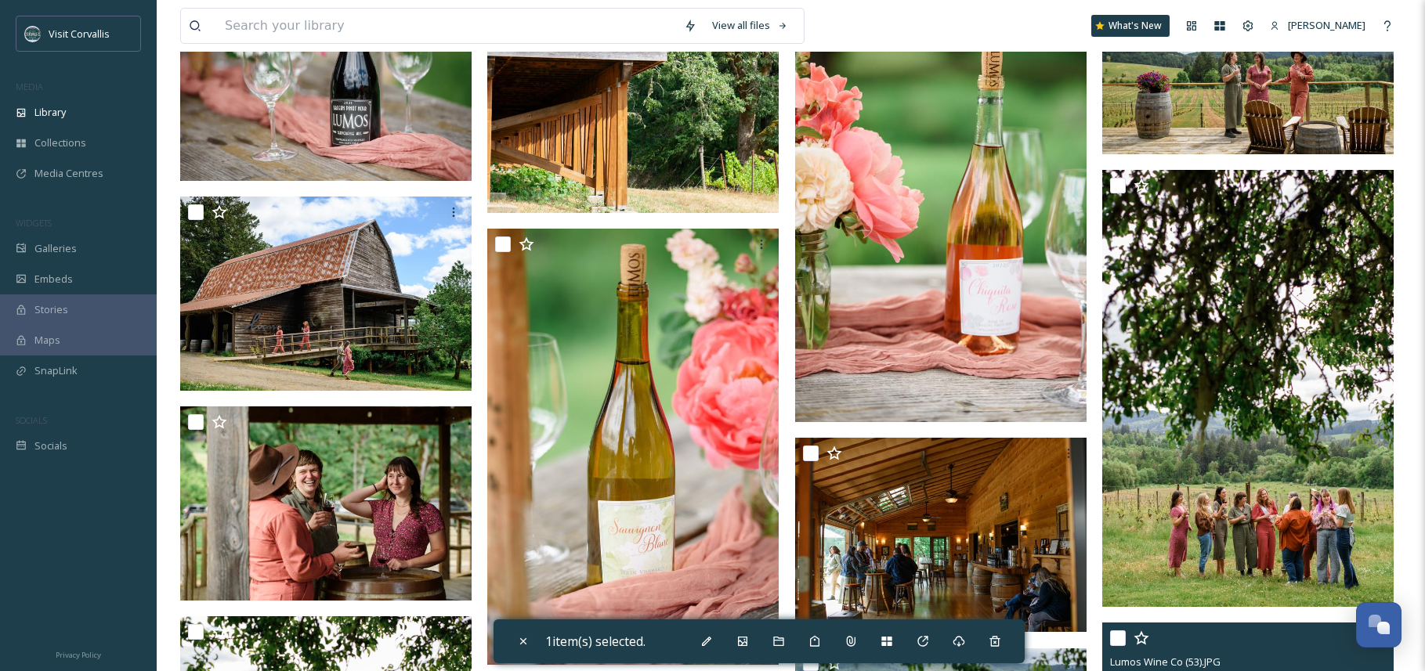
scroll to position [4040, 0]
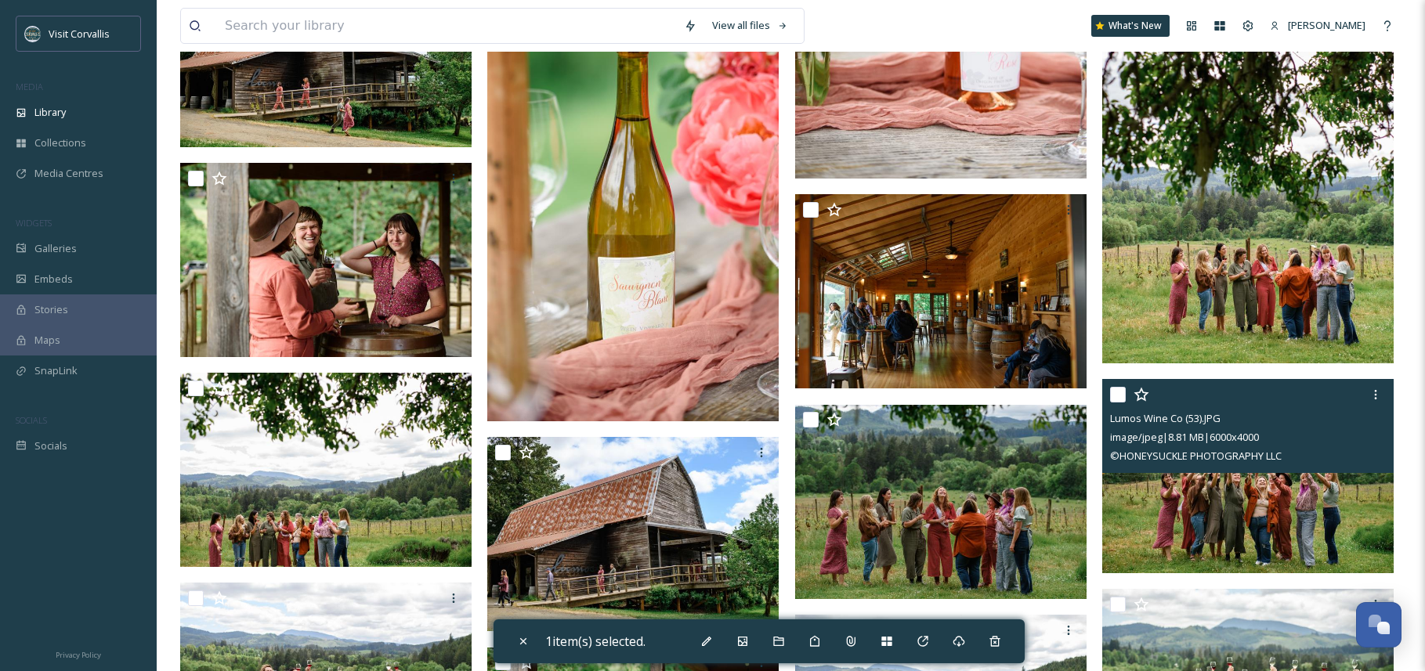
click at [1124, 394] on input "checkbox" at bounding box center [1118, 395] width 16 height 16
checkbox input "true"
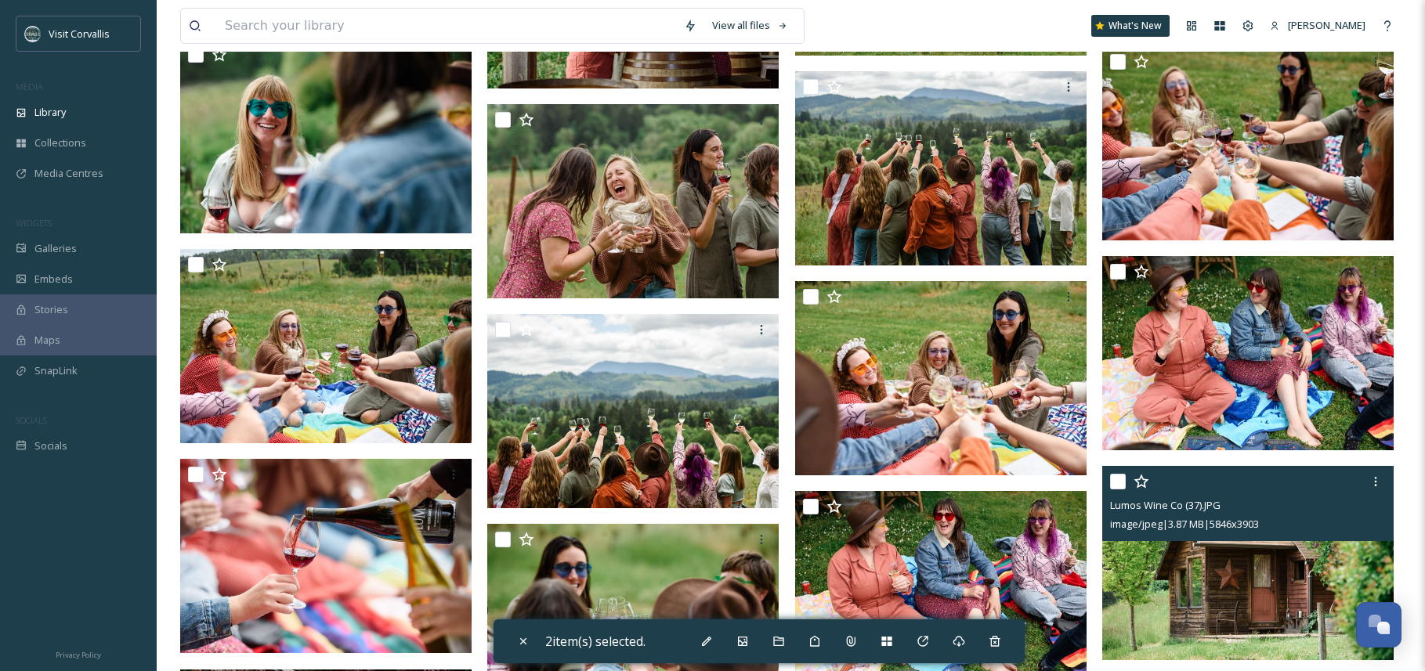
scroll to position [4792, 0]
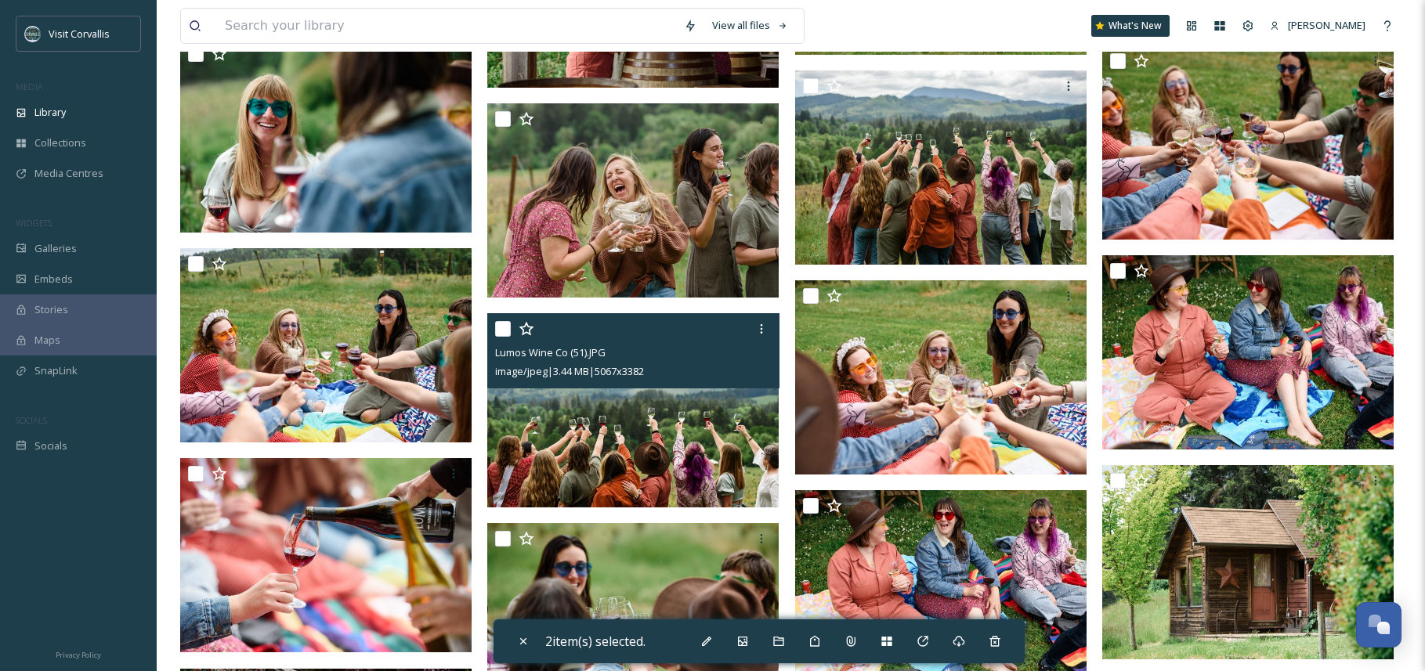
click at [503, 330] on input "checkbox" at bounding box center [503, 329] width 16 height 16
checkbox input "true"
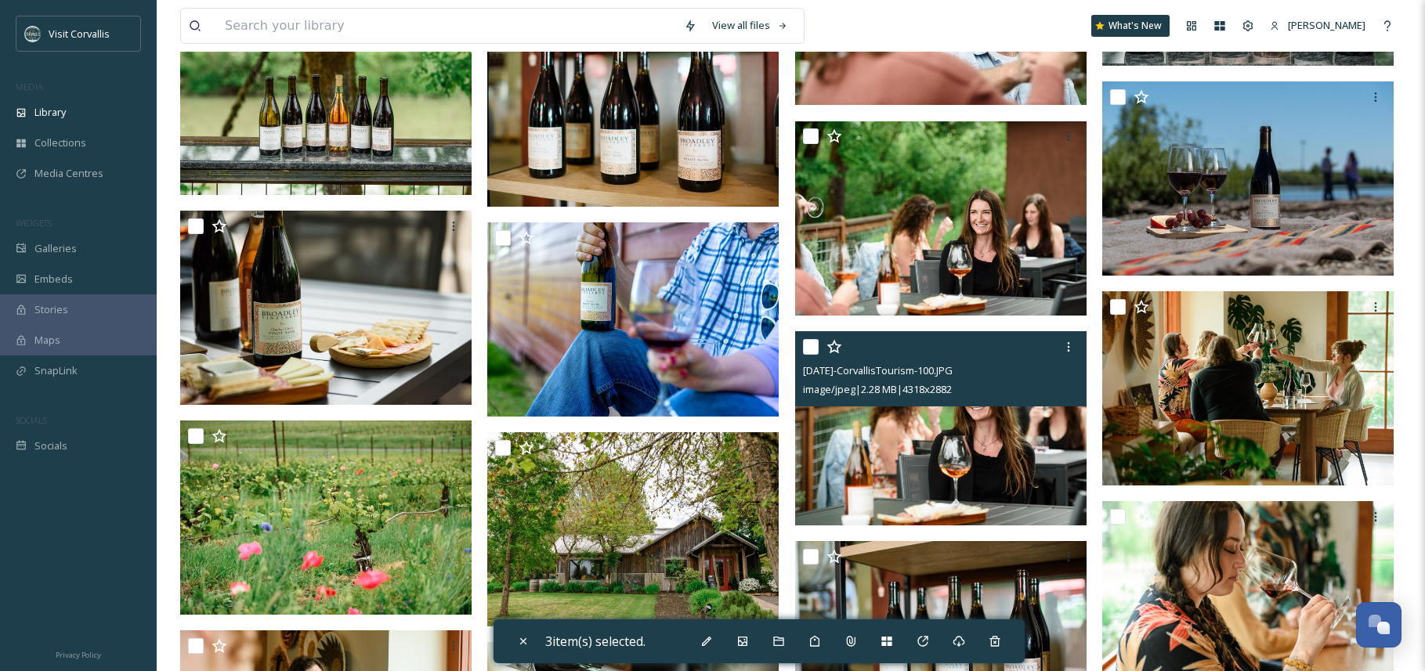
scroll to position [16679, 0]
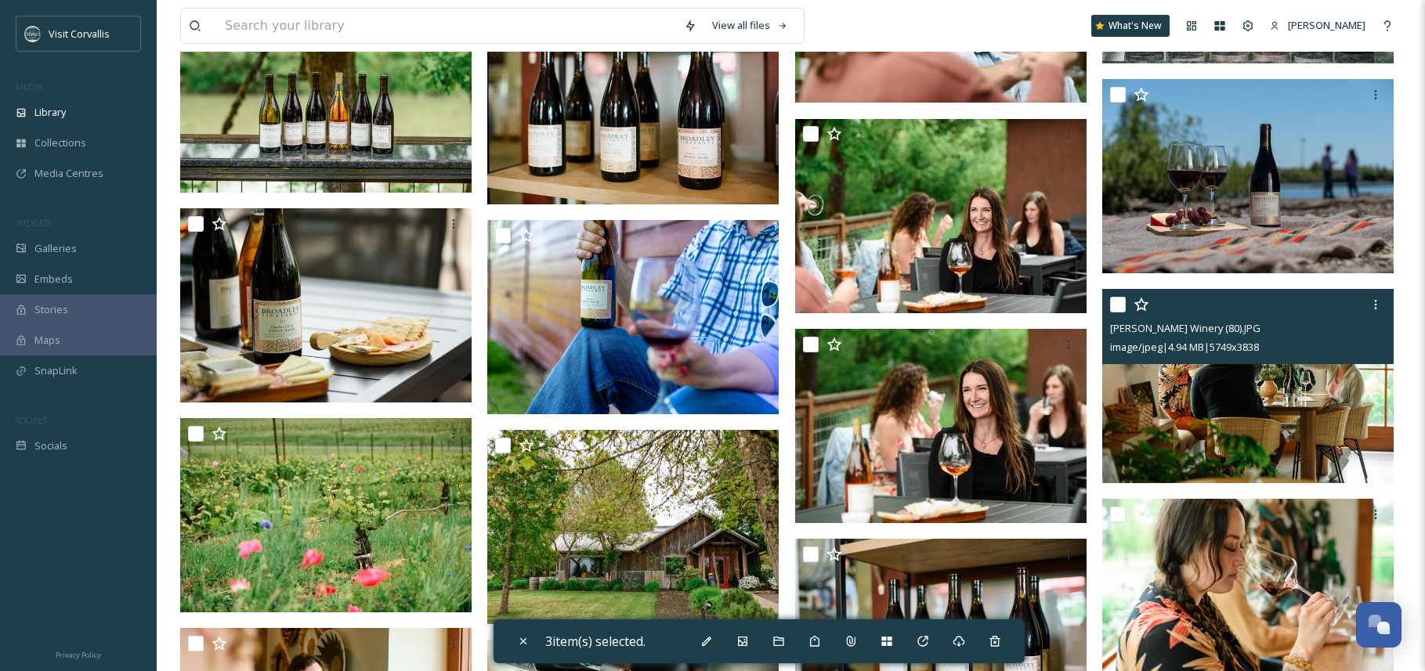
click at [1118, 305] on input "checkbox" at bounding box center [1118, 305] width 16 height 16
checkbox input "true"
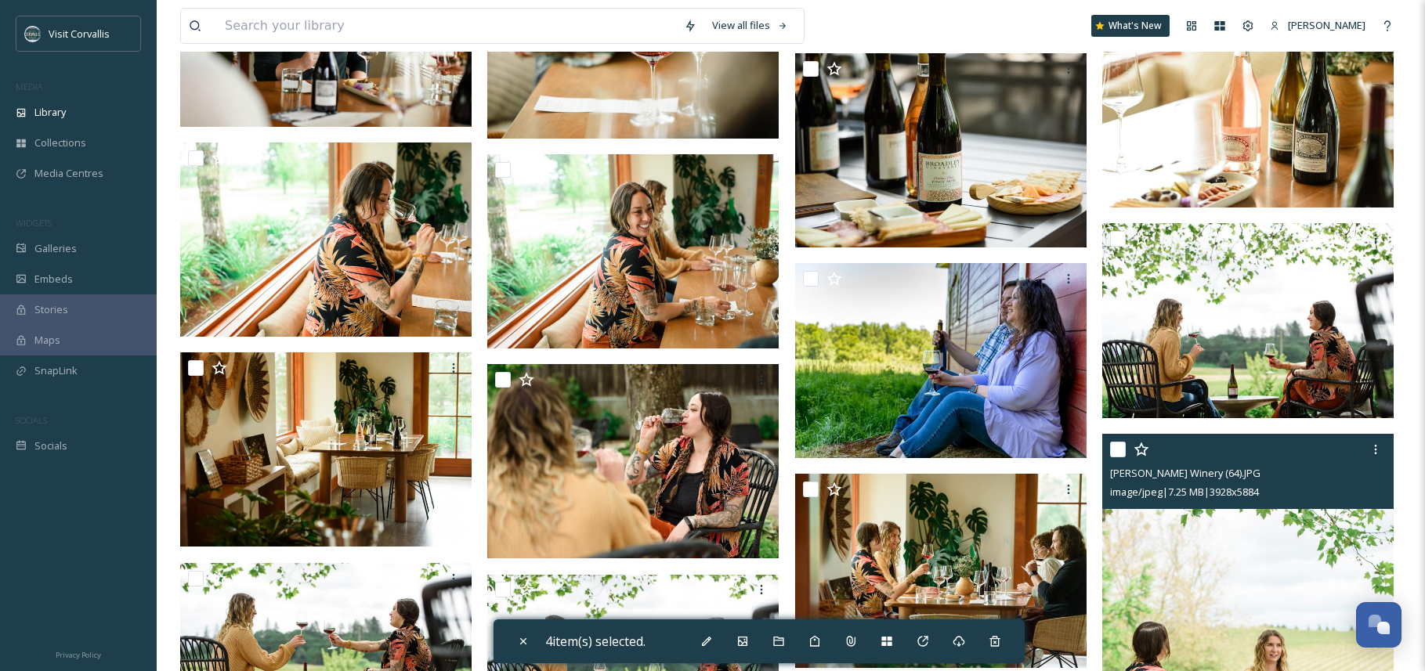
scroll to position [17375, 0]
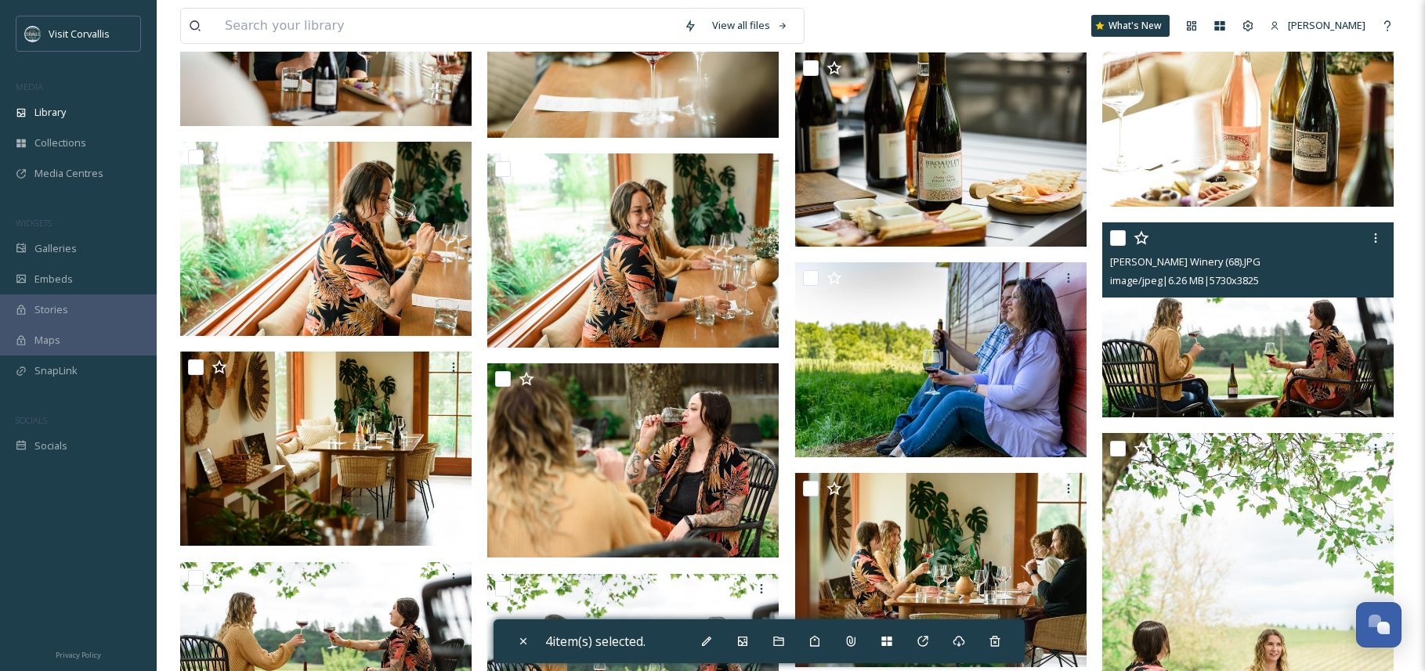
click at [1121, 238] on input "checkbox" at bounding box center [1118, 238] width 16 height 16
checkbox input "true"
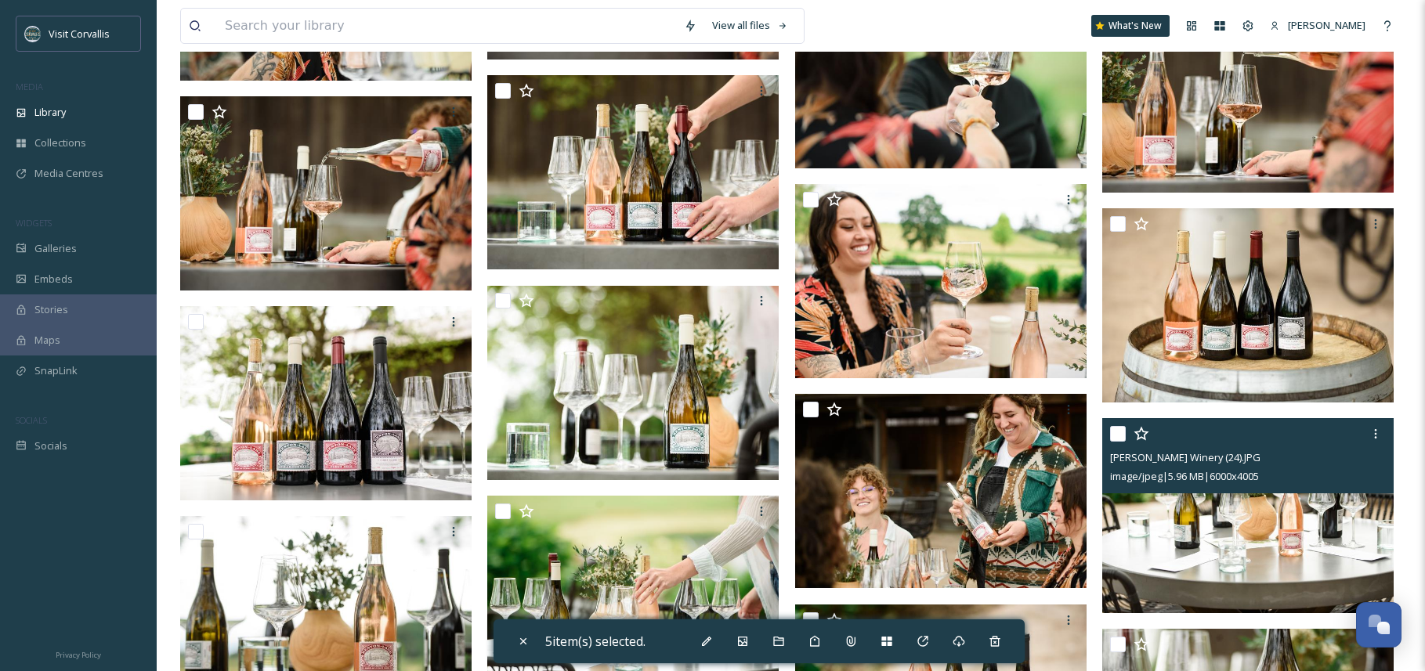
scroll to position [19988, 0]
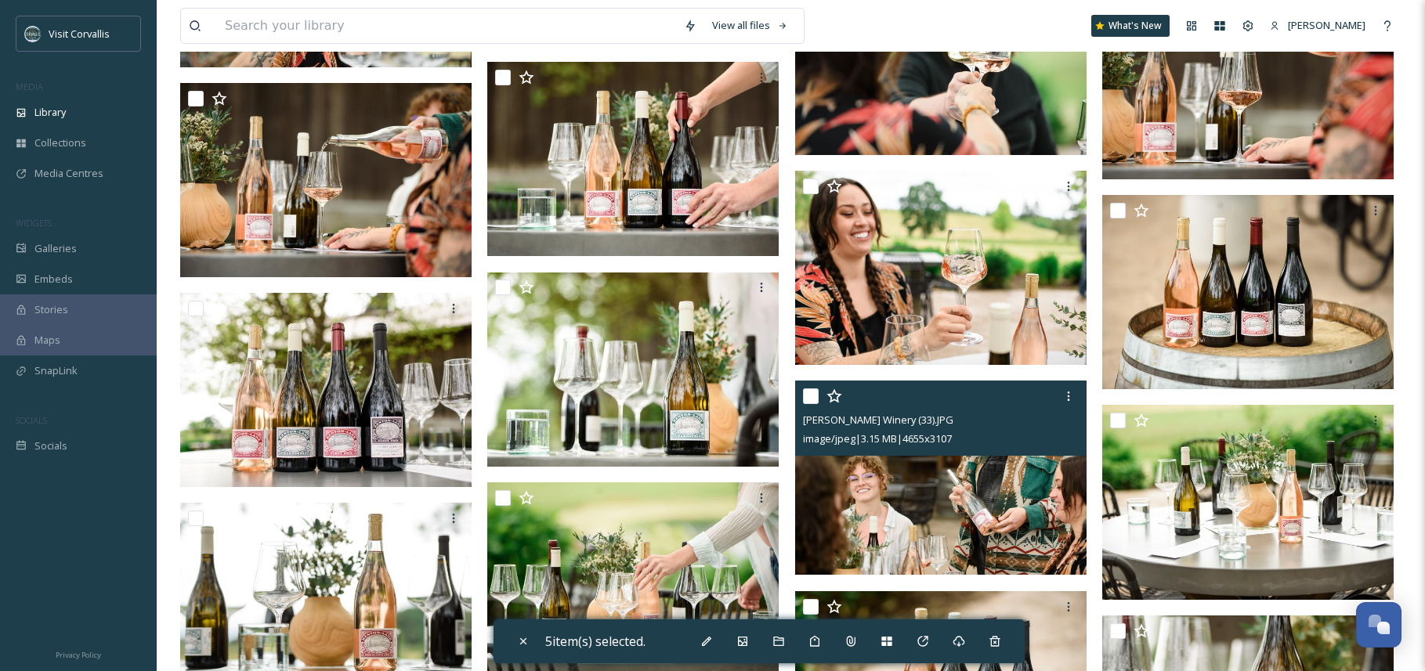
click at [815, 398] on input "checkbox" at bounding box center [811, 396] width 16 height 16
checkbox input "true"
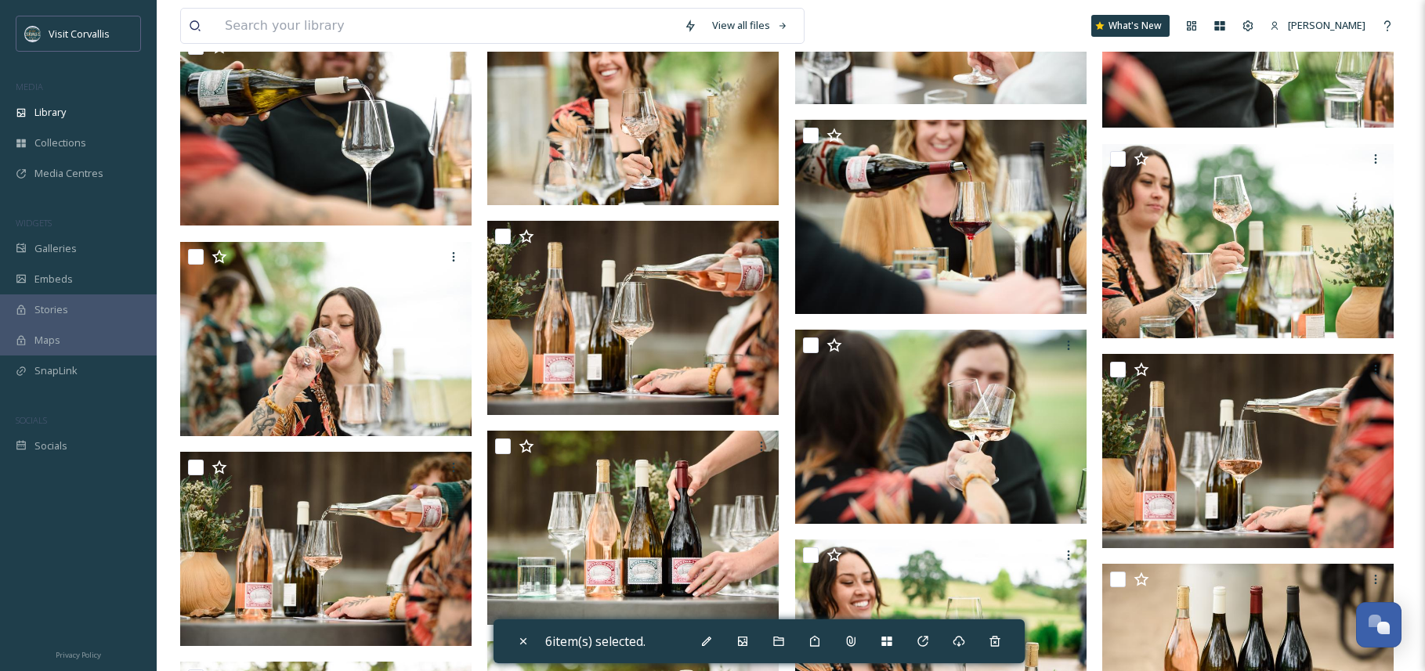
scroll to position [19579, 0]
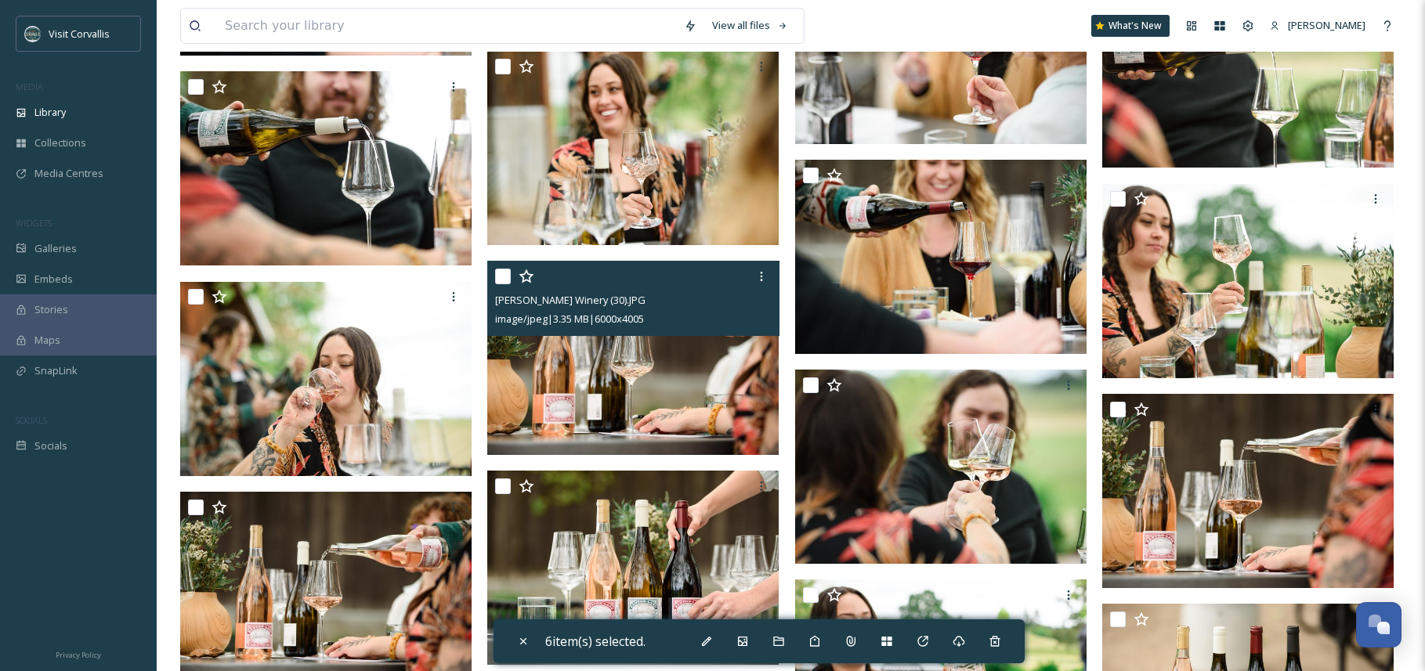
click at [504, 276] on input "checkbox" at bounding box center [503, 277] width 16 height 16
checkbox input "true"
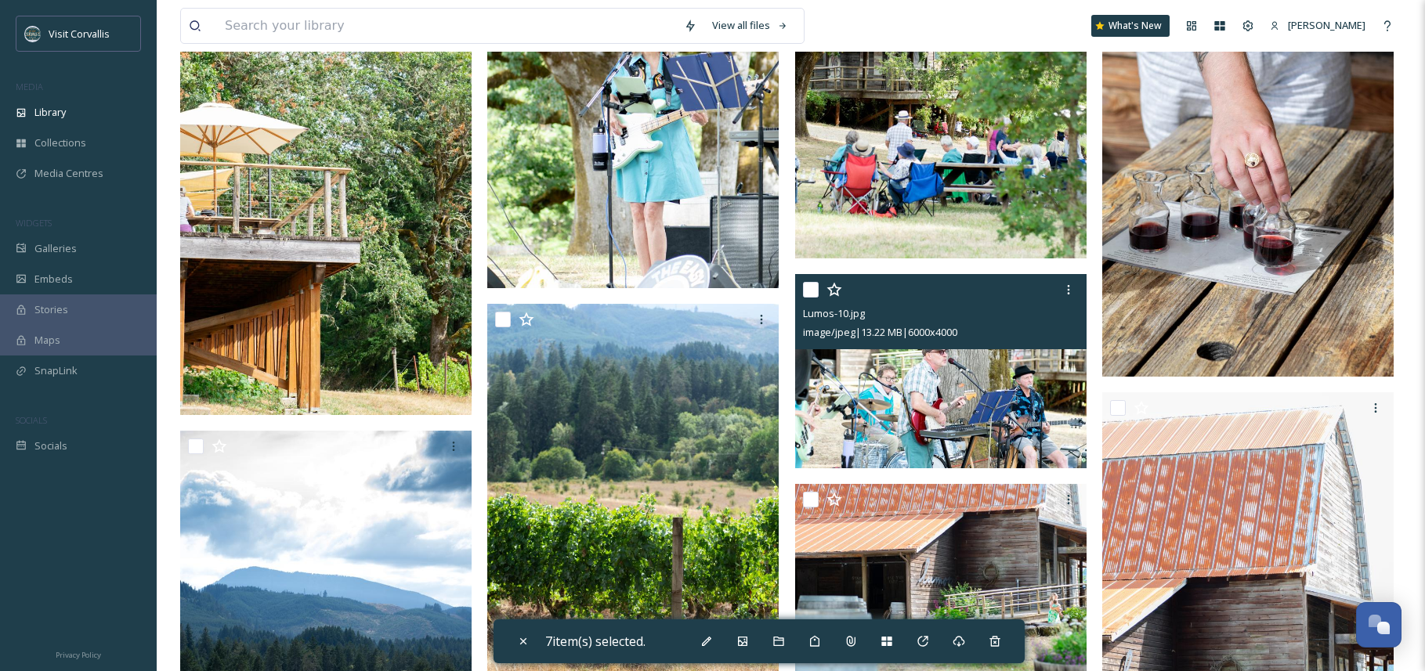
scroll to position [22865, 0]
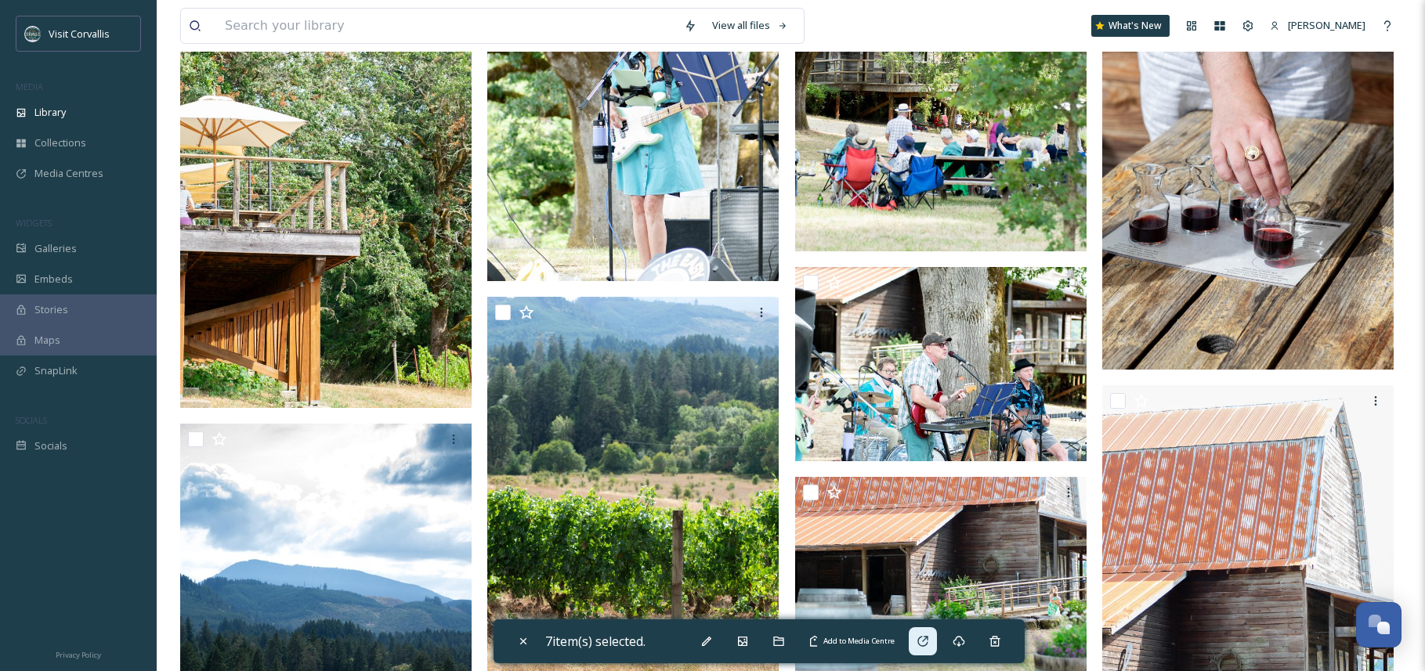
click at [925, 644] on icon at bounding box center [922, 641] width 13 height 13
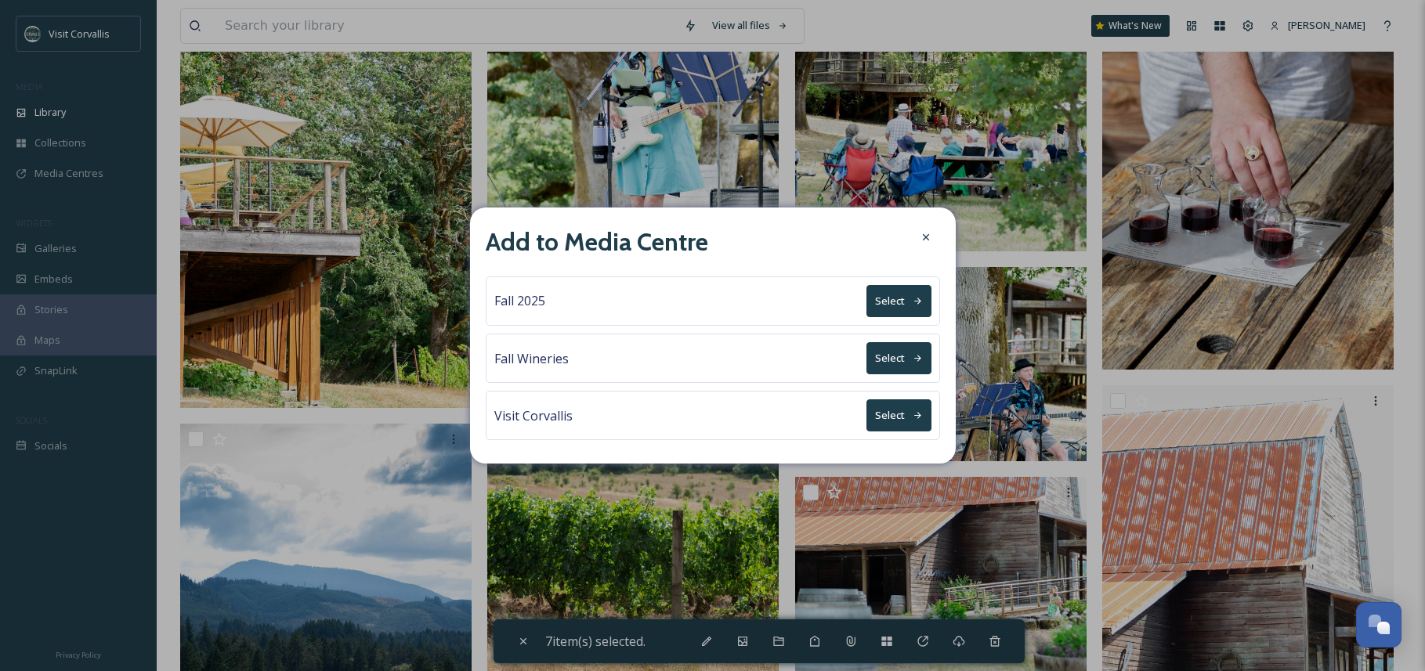
click at [895, 366] on button "Select" at bounding box center [898, 358] width 65 height 32
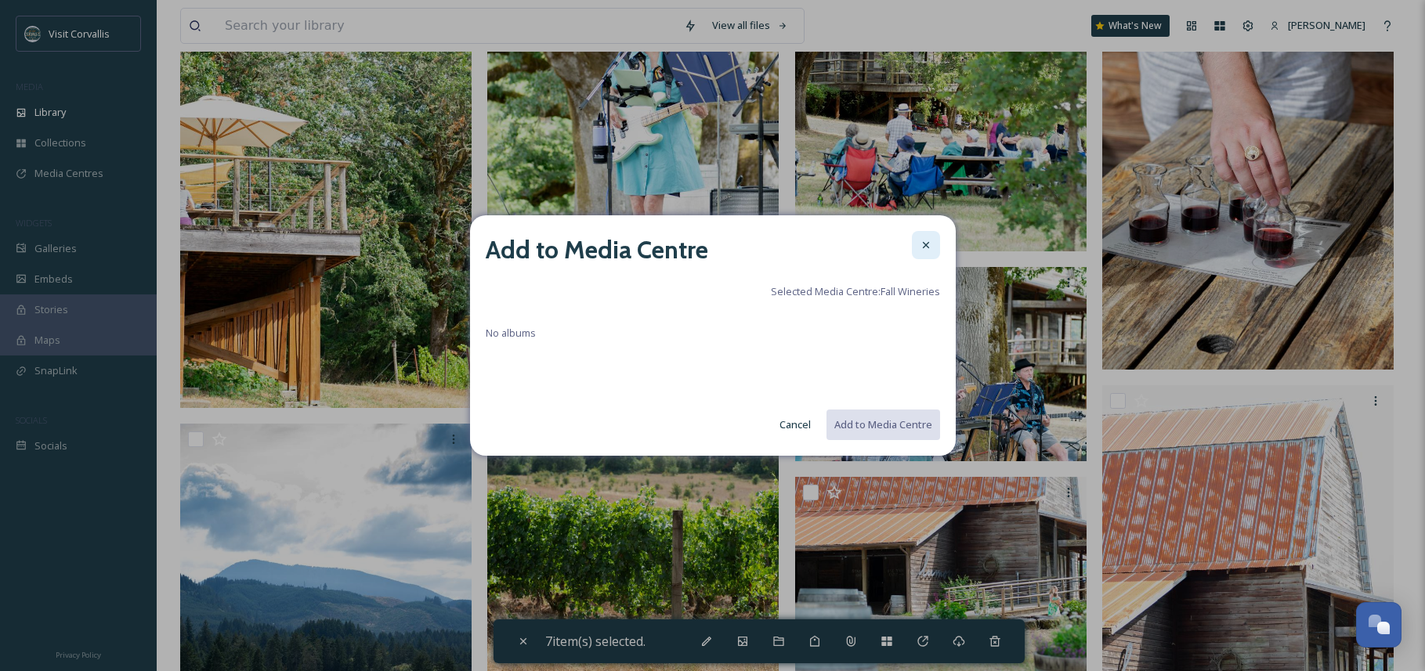
click at [925, 247] on icon at bounding box center [925, 245] width 13 height 13
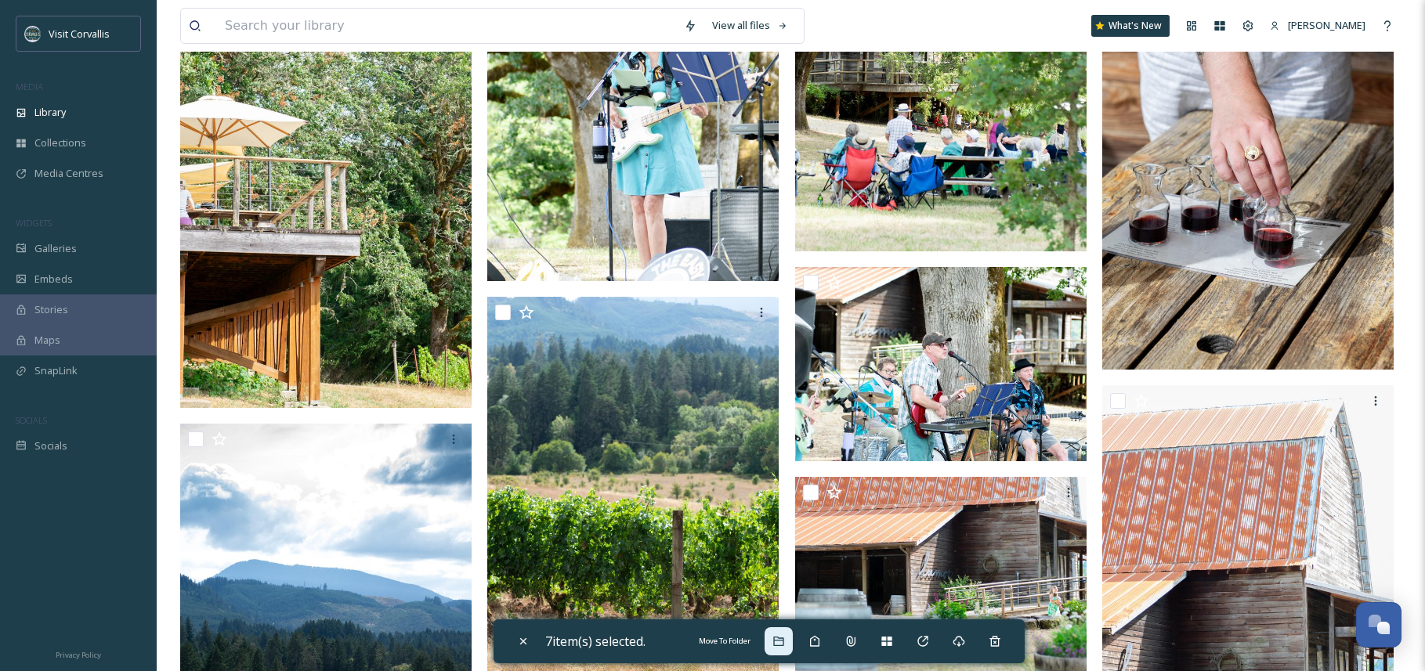
click at [783, 640] on icon at bounding box center [778, 641] width 10 height 9
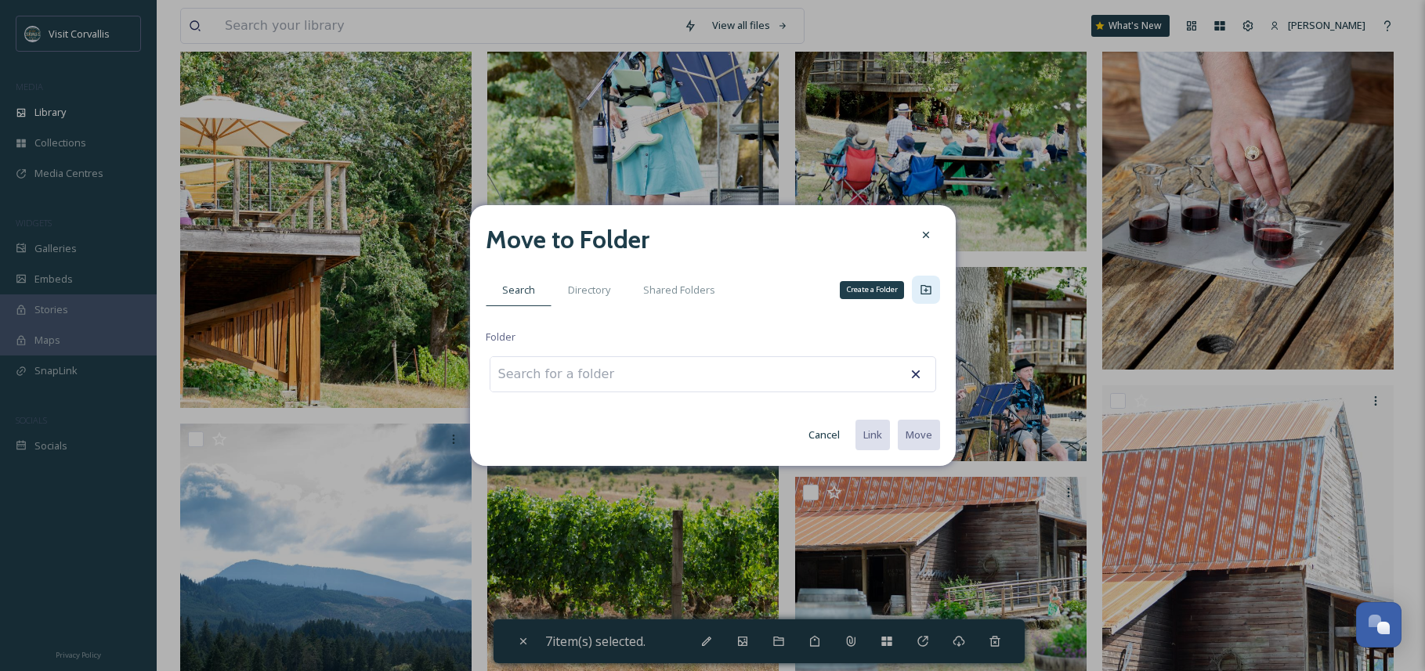
click at [929, 291] on icon at bounding box center [925, 289] width 13 height 13
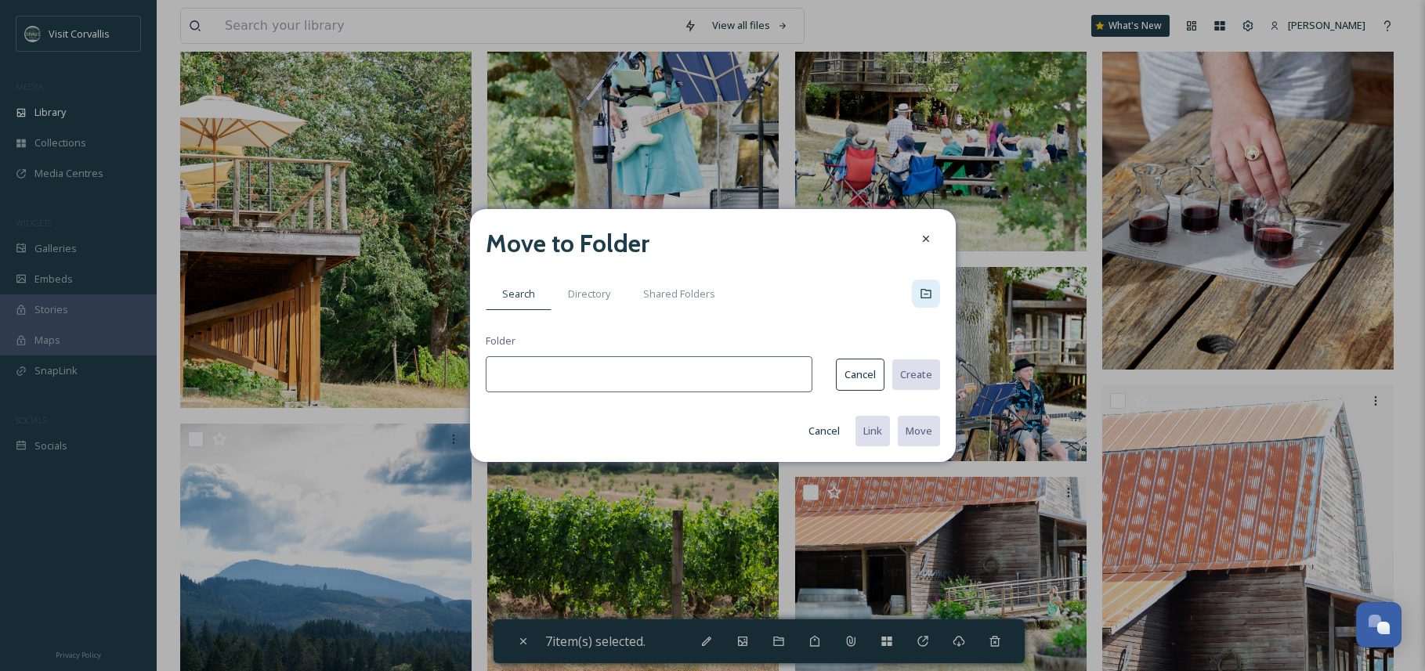
click at [695, 365] on input at bounding box center [649, 374] width 327 height 36
type input "Fall Wineries"
click at [922, 374] on button "Create" at bounding box center [914, 375] width 49 height 32
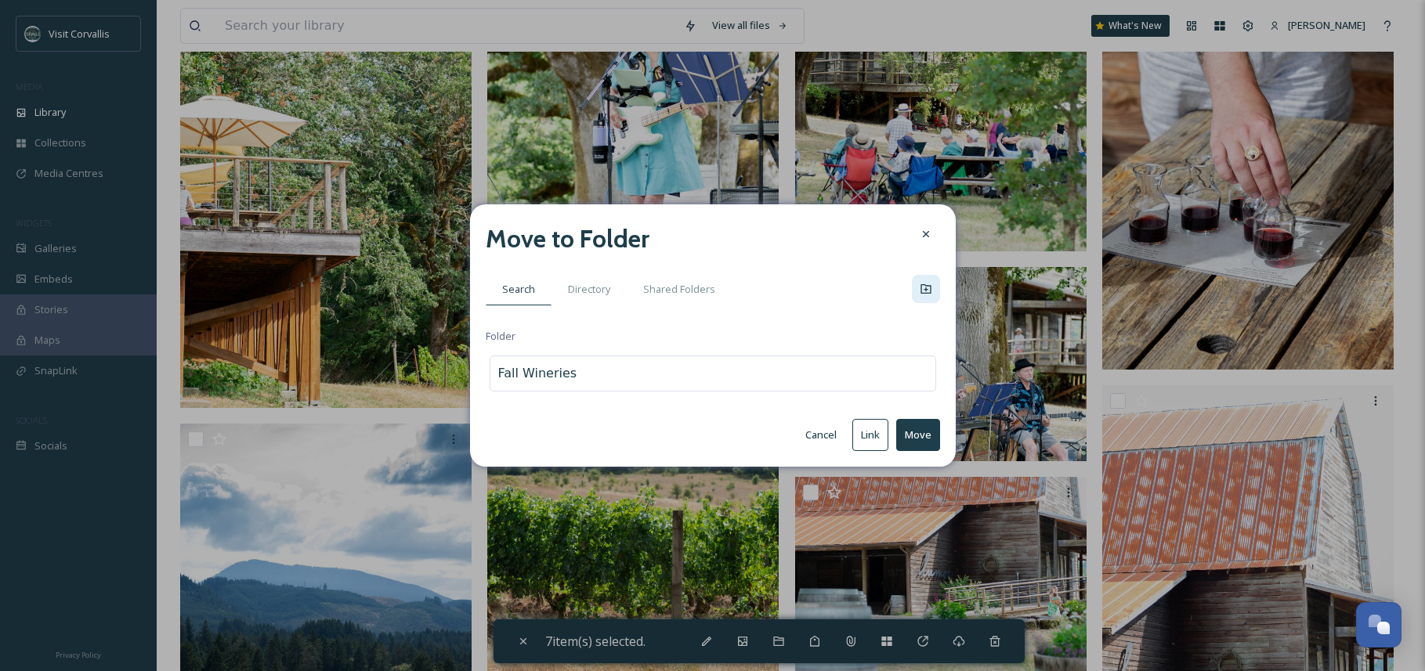
click at [915, 437] on button "Move" at bounding box center [918, 435] width 44 height 32
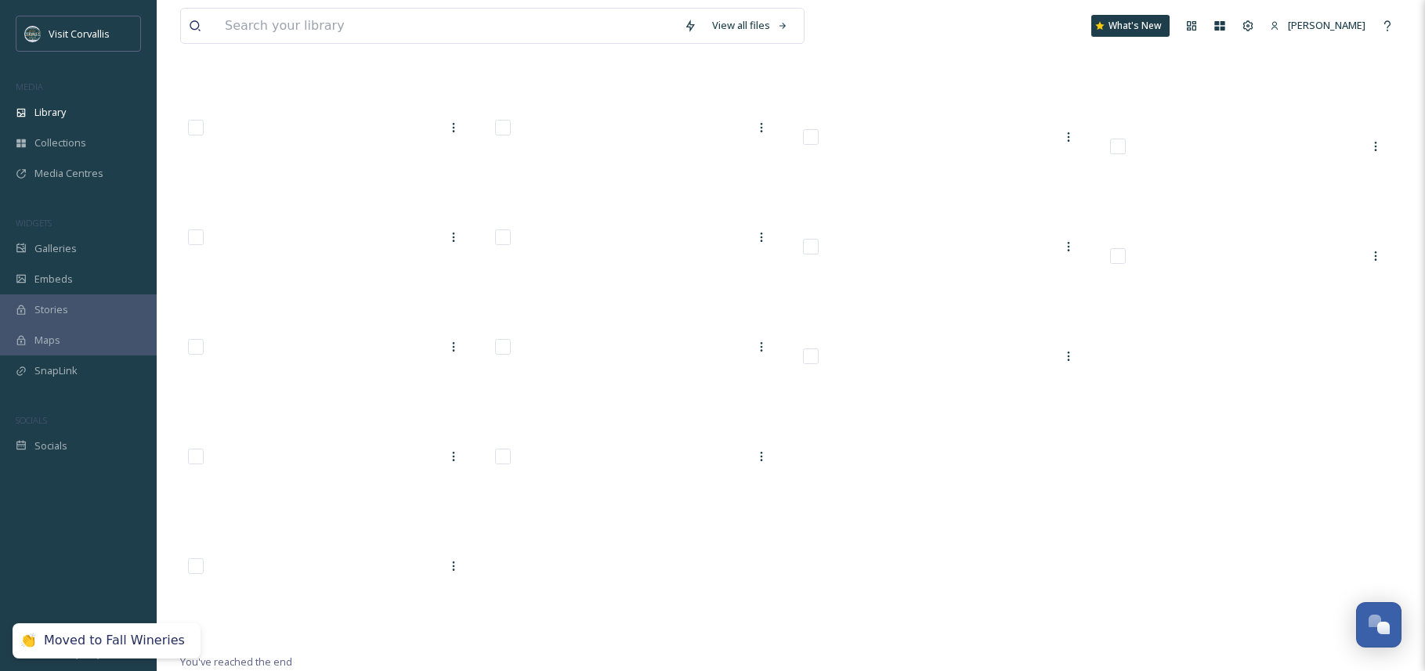
scroll to position [21888, 0]
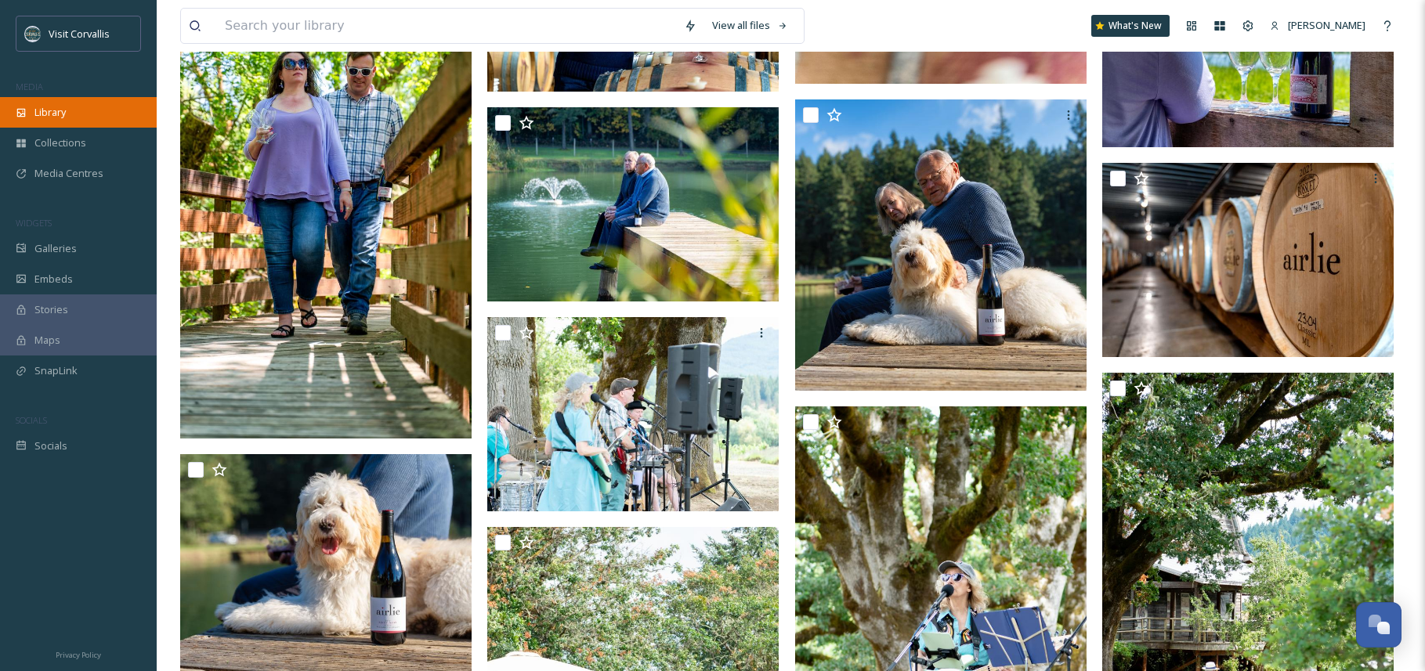
click at [61, 110] on span "Library" at bounding box center [49, 112] width 31 height 15
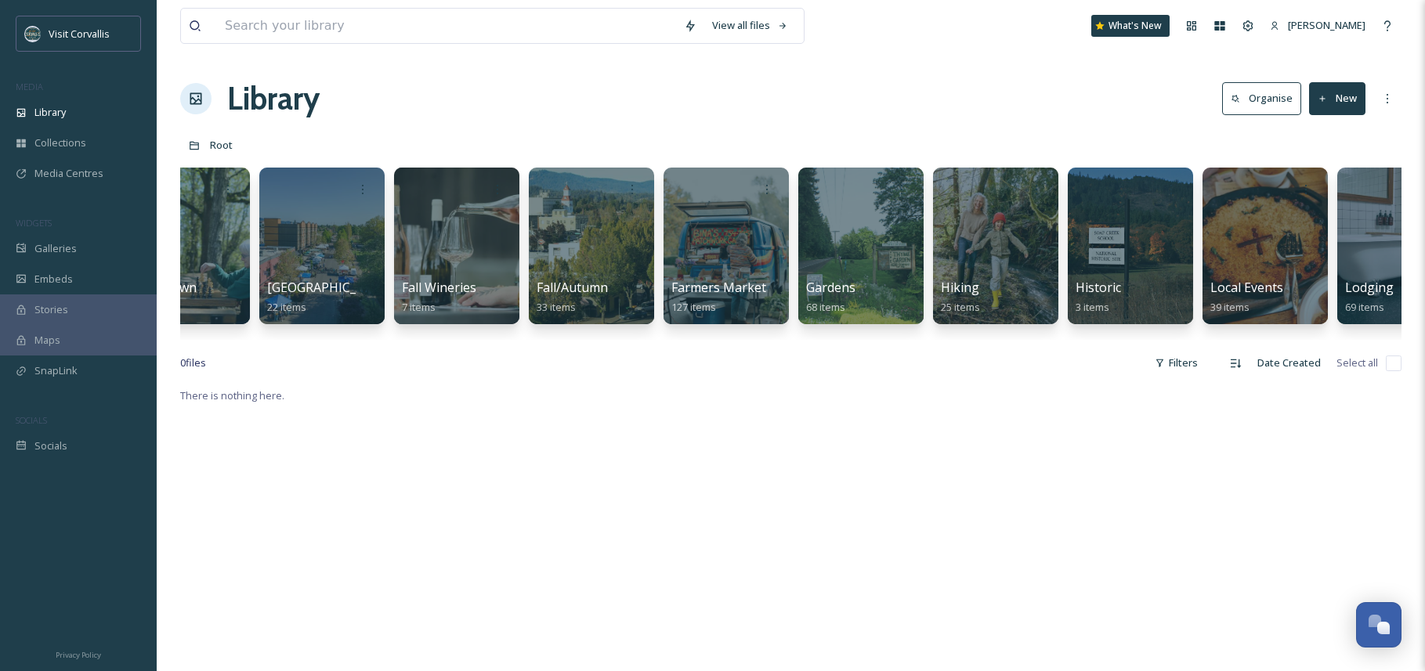
scroll to position [0, 1945]
click at [466, 204] on div at bounding box center [457, 246] width 128 height 160
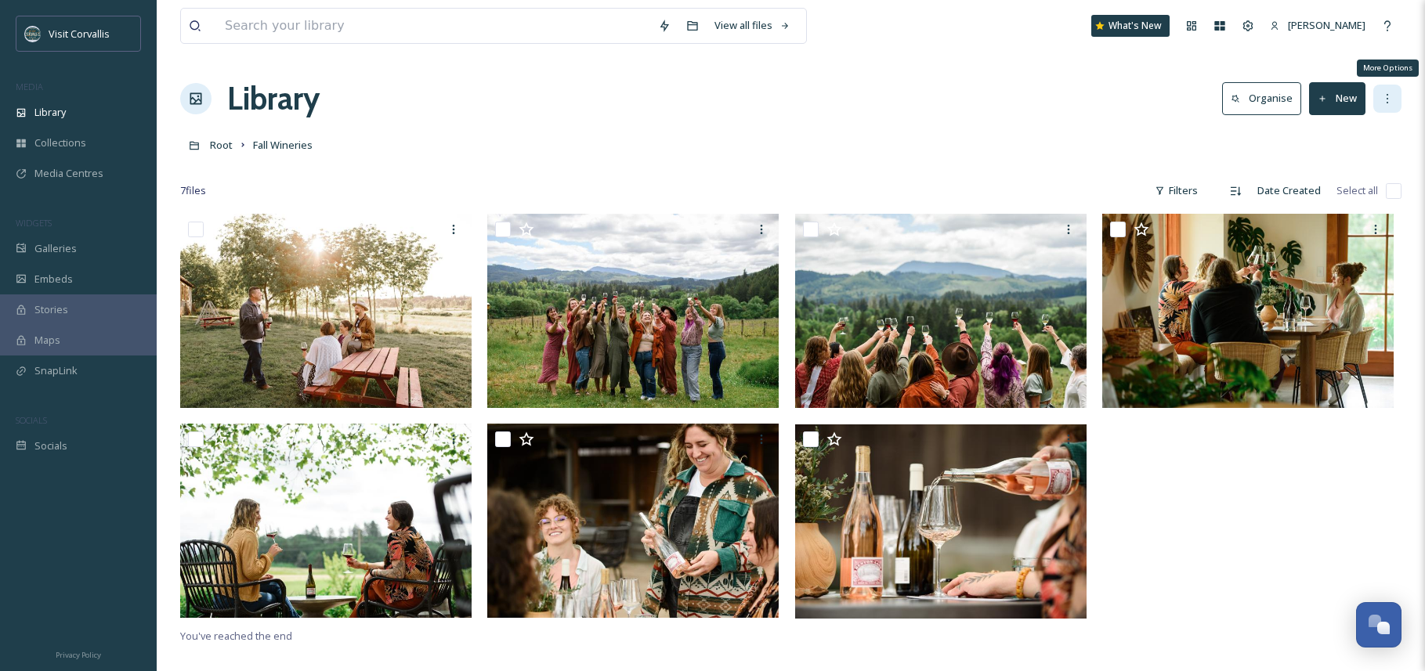
click at [1387, 92] on div "More Options" at bounding box center [1387, 99] width 28 height 28
click at [1197, 146] on div "Root Fall Wineries" at bounding box center [790, 145] width 1221 height 30
click at [1388, 191] on input "checkbox" at bounding box center [1393, 191] width 16 height 16
checkbox input "true"
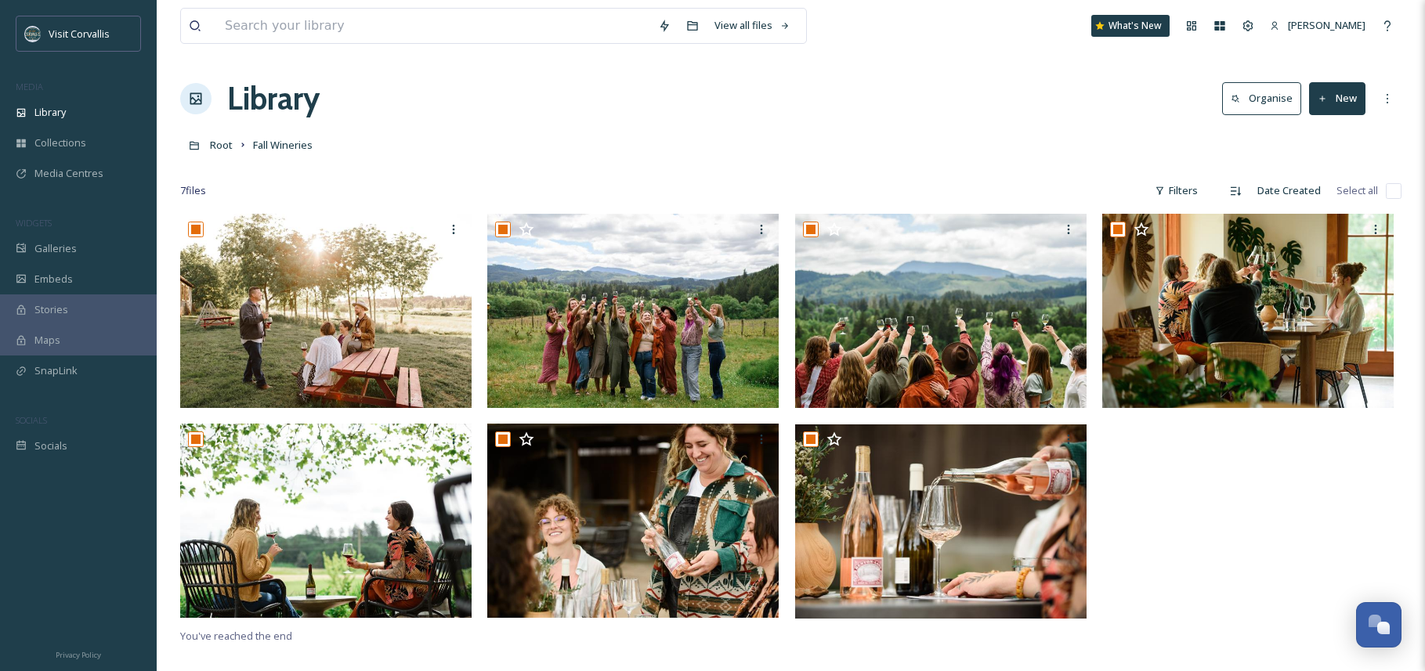
checkbox input "true"
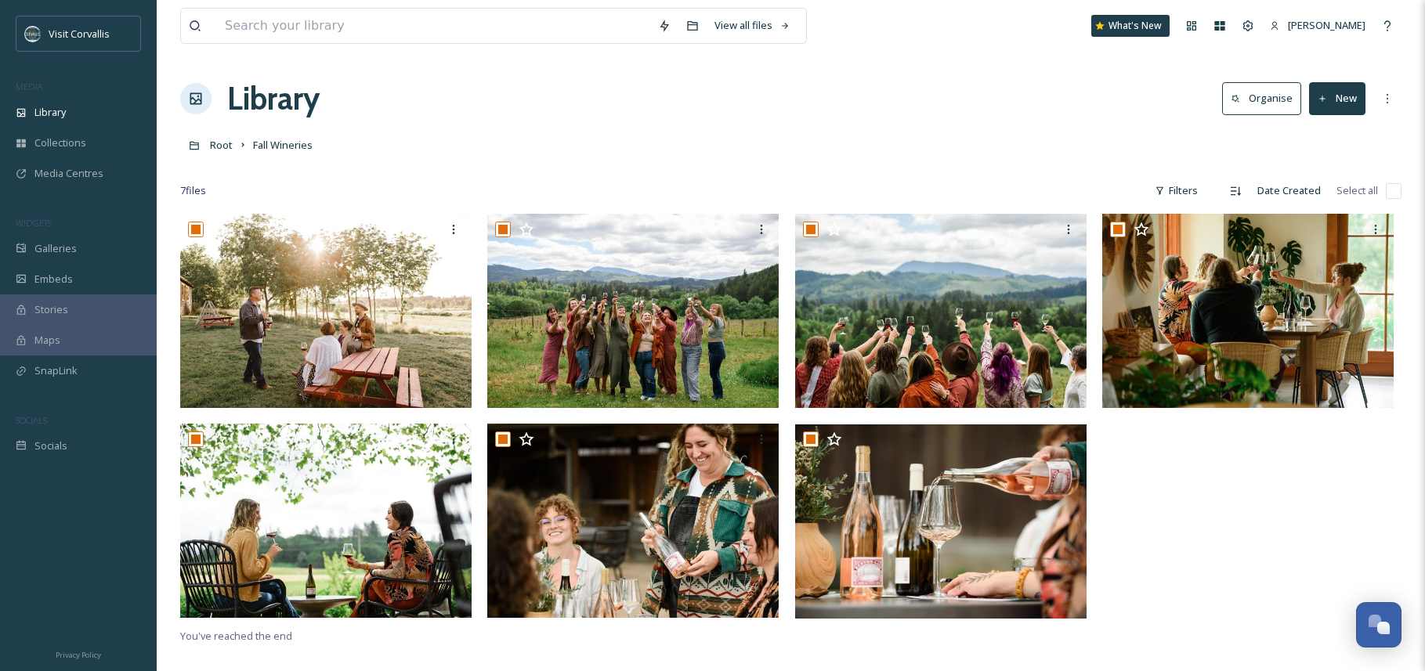
checkbox input "true"
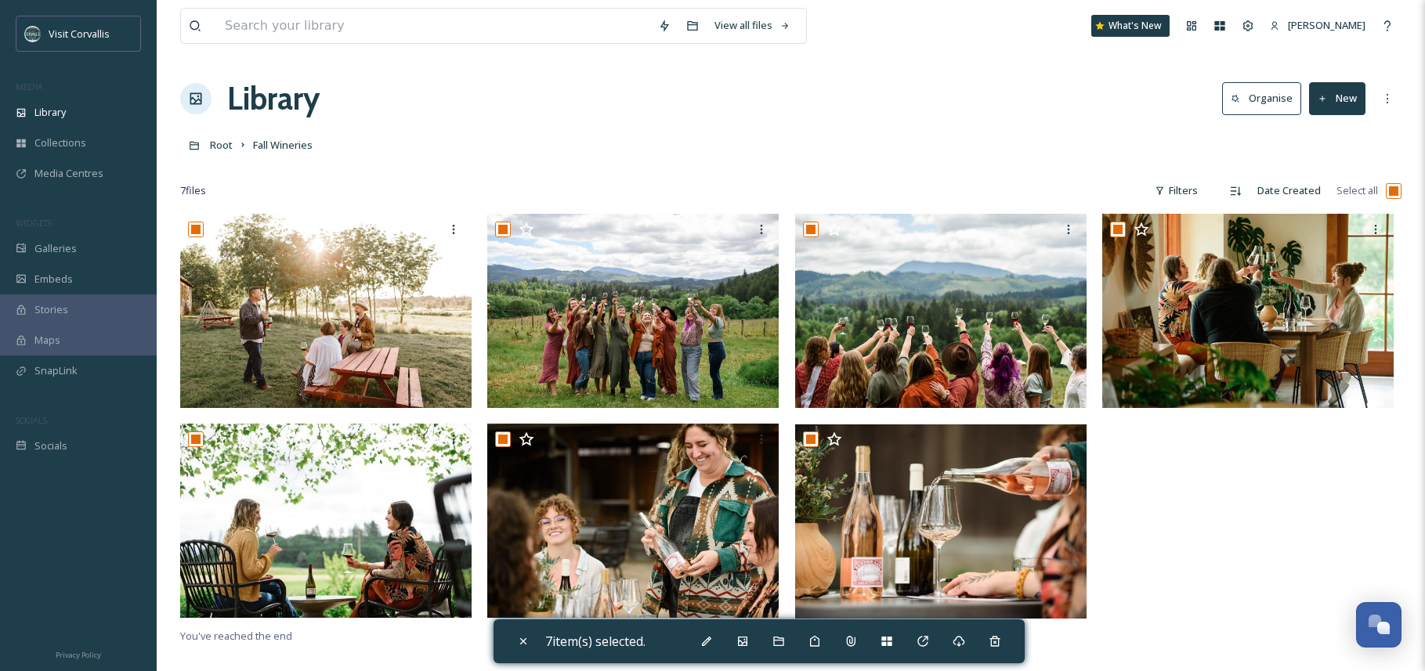
click at [1394, 192] on input "checkbox" at bounding box center [1393, 191] width 16 height 16
checkbox input "false"
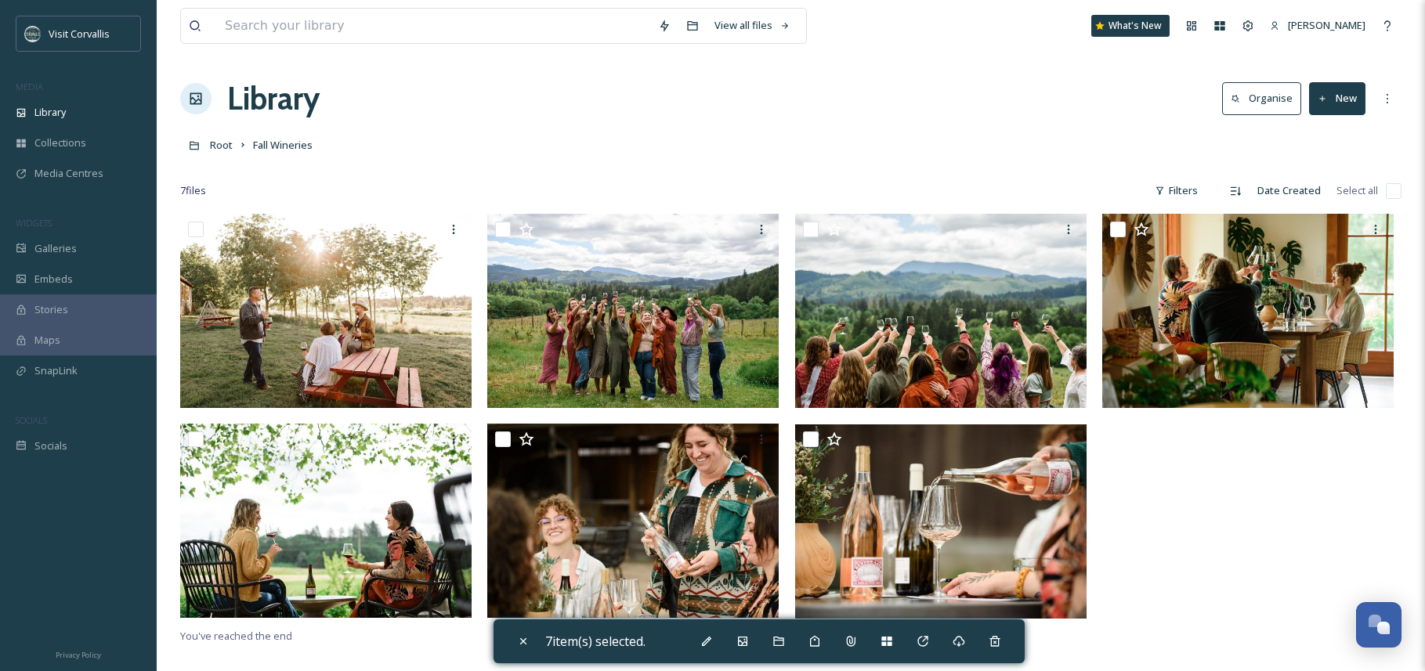
checkbox input "false"
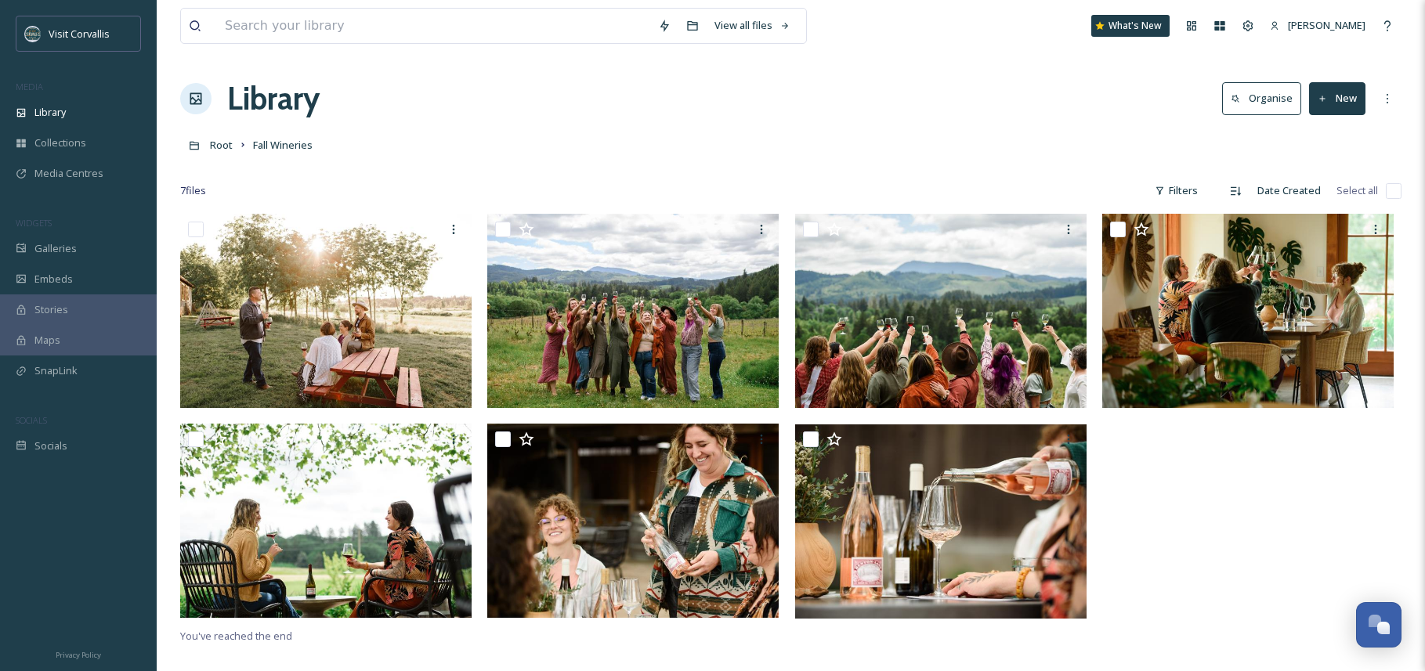
click at [1394, 192] on input "checkbox" at bounding box center [1393, 191] width 16 height 16
checkbox input "true"
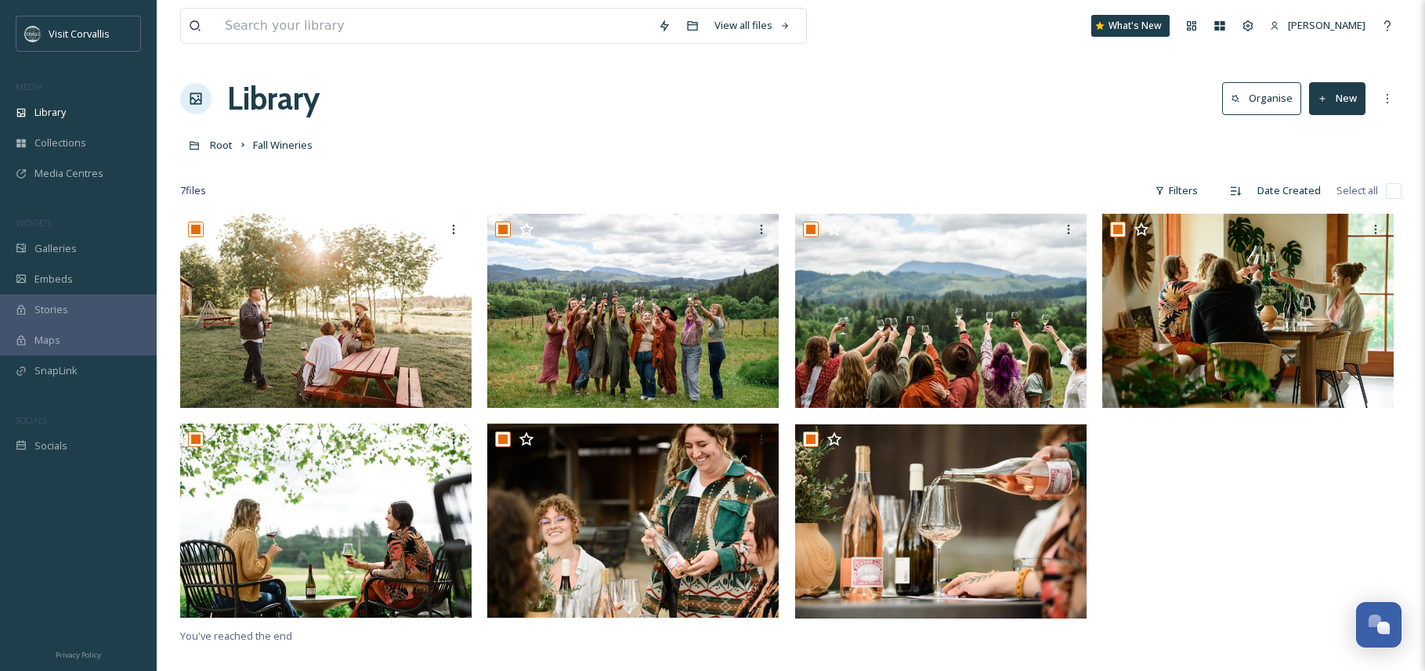
checkbox input "true"
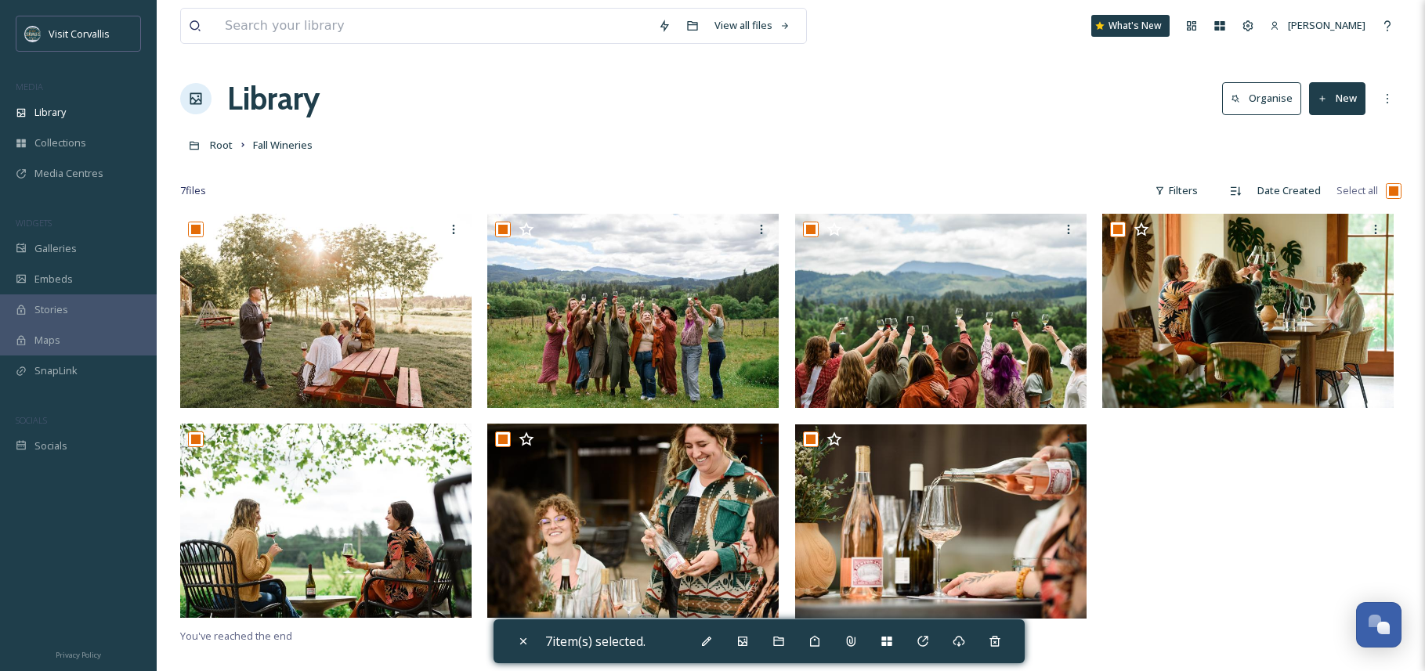
click at [495, 130] on div "Root Fall Wineries" at bounding box center [790, 145] width 1221 height 30
click at [61, 177] on span "Media Centres" at bounding box center [68, 173] width 69 height 15
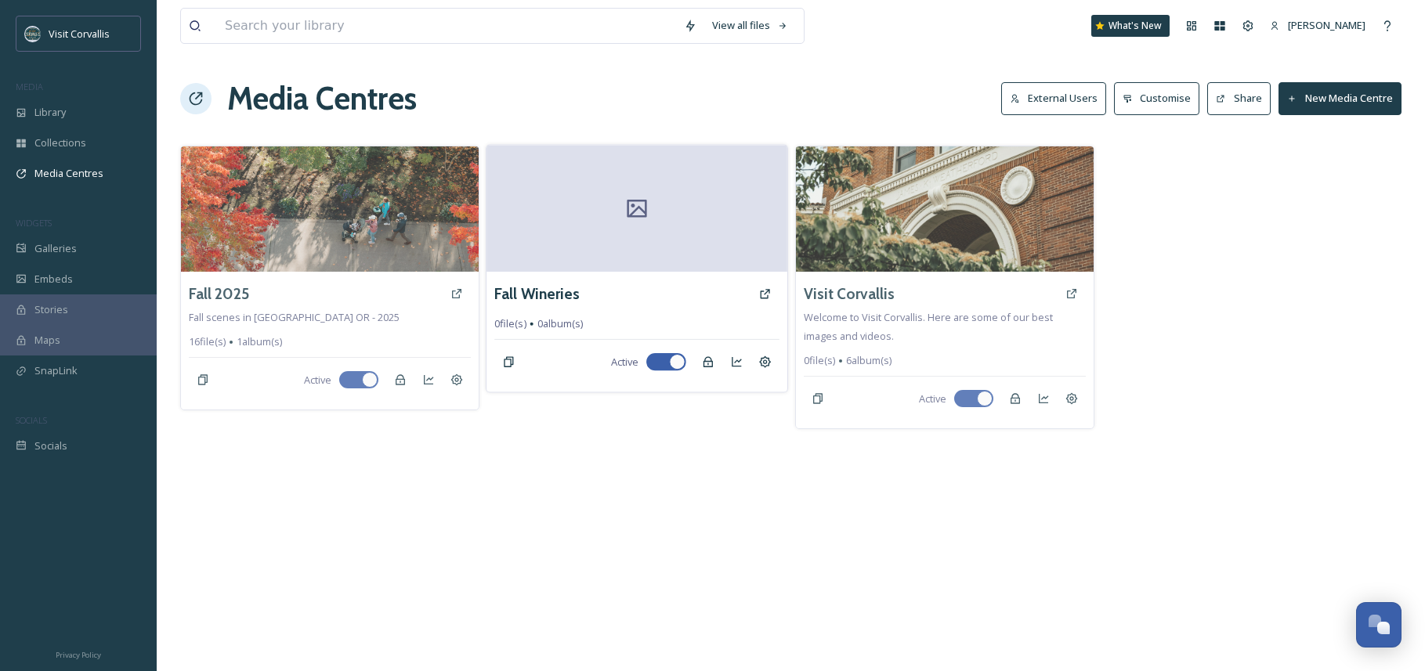
click at [574, 257] on div at bounding box center [636, 208] width 301 height 127
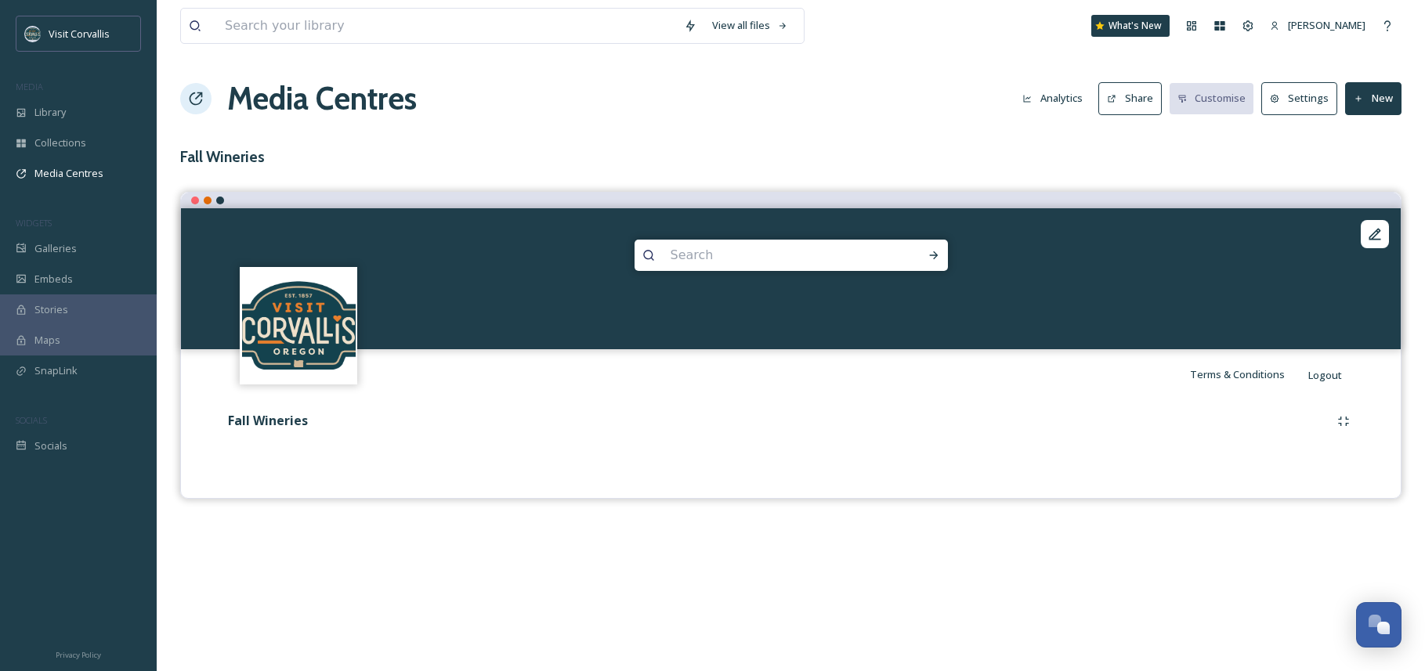
click at [1372, 99] on button "New" at bounding box center [1373, 98] width 56 height 32
click at [1369, 158] on span "Add Album" at bounding box center [1367, 165] width 51 height 15
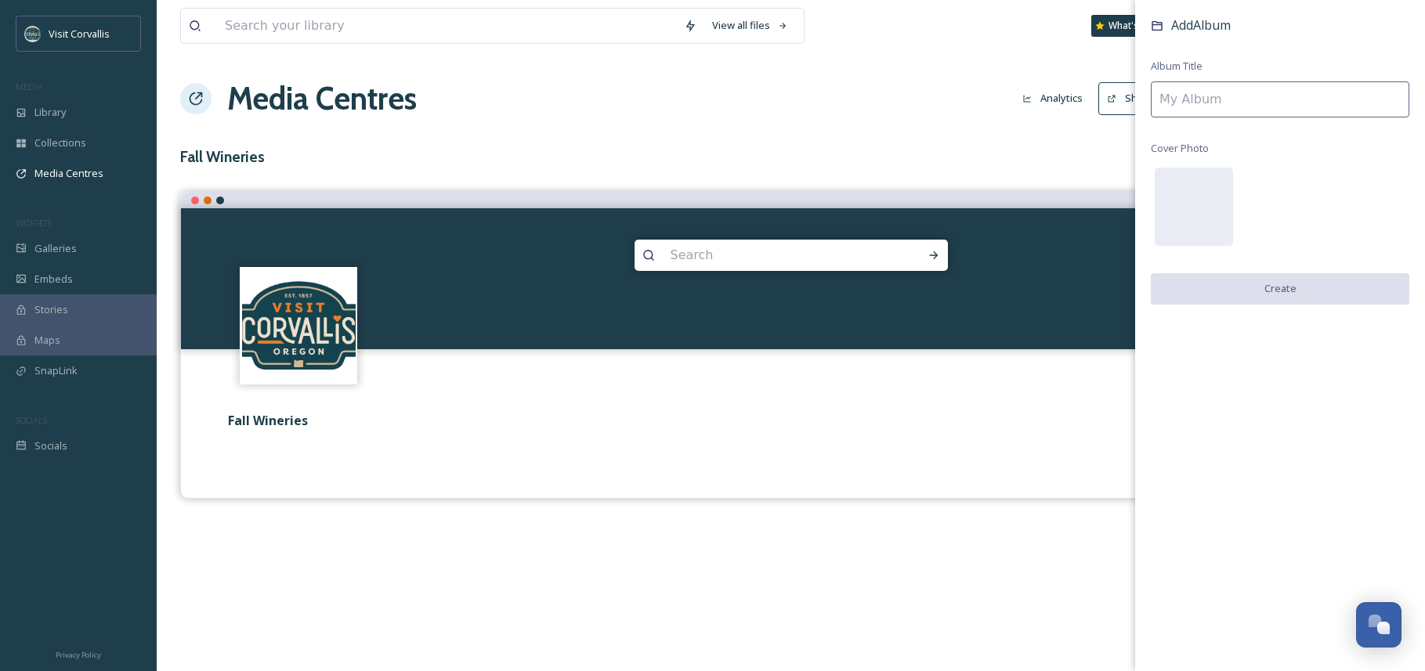
click at [1177, 96] on input at bounding box center [1279, 99] width 258 height 36
type input "Fall Wineries"
click at [1256, 293] on button "Create" at bounding box center [1279, 289] width 258 height 32
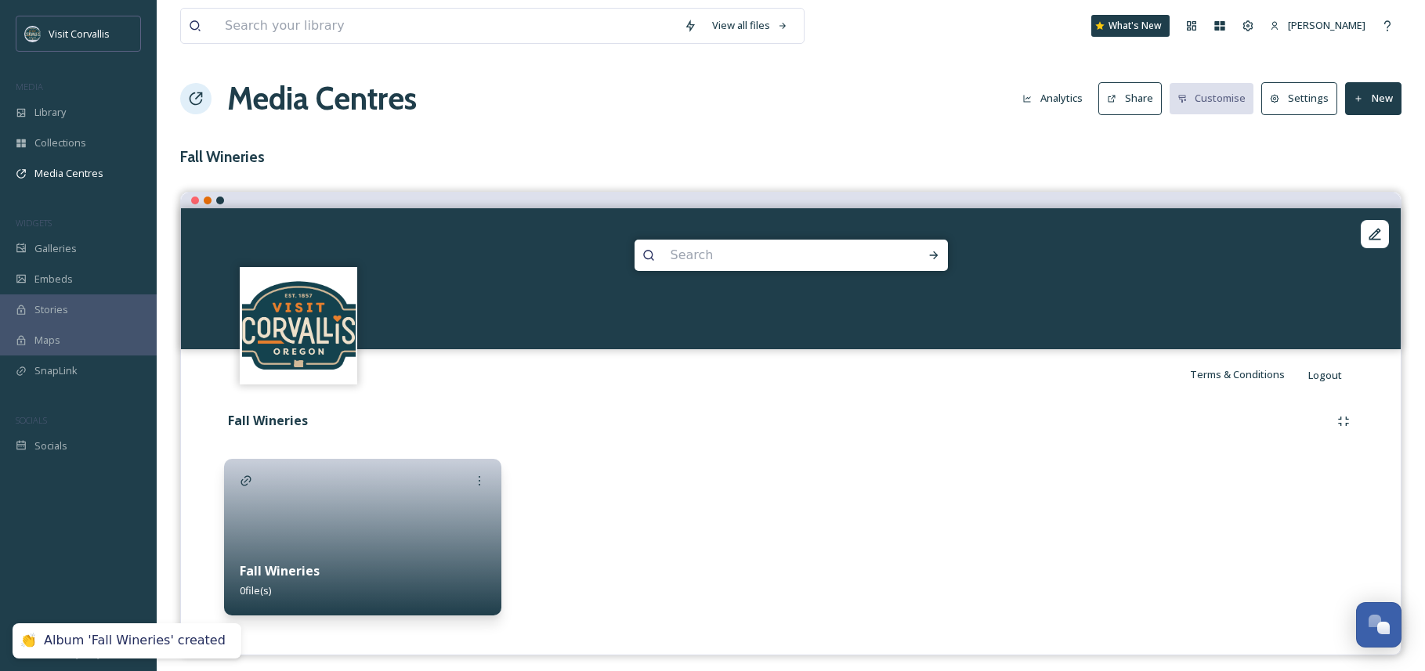
click at [413, 507] on div at bounding box center [362, 537] width 277 height 157
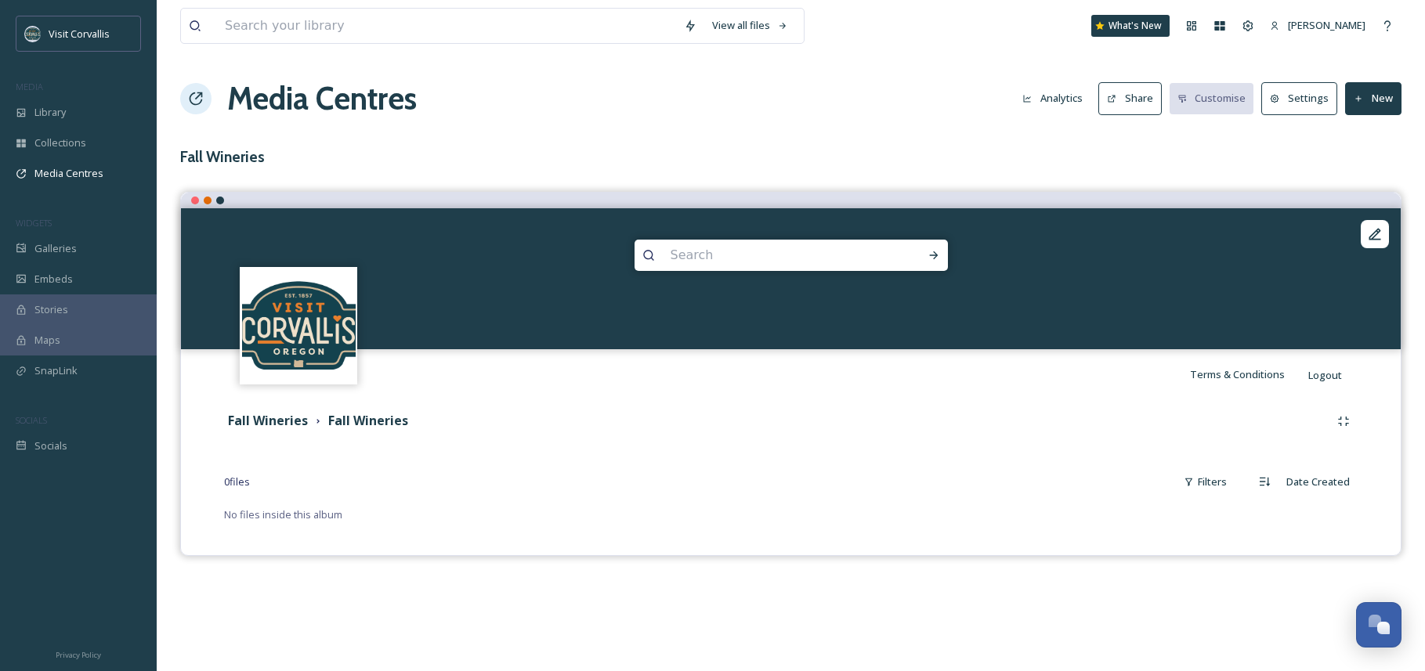
click at [1361, 104] on button "New" at bounding box center [1373, 98] width 56 height 32
click at [1361, 131] on span "Add Files" at bounding box center [1363, 135] width 42 height 15
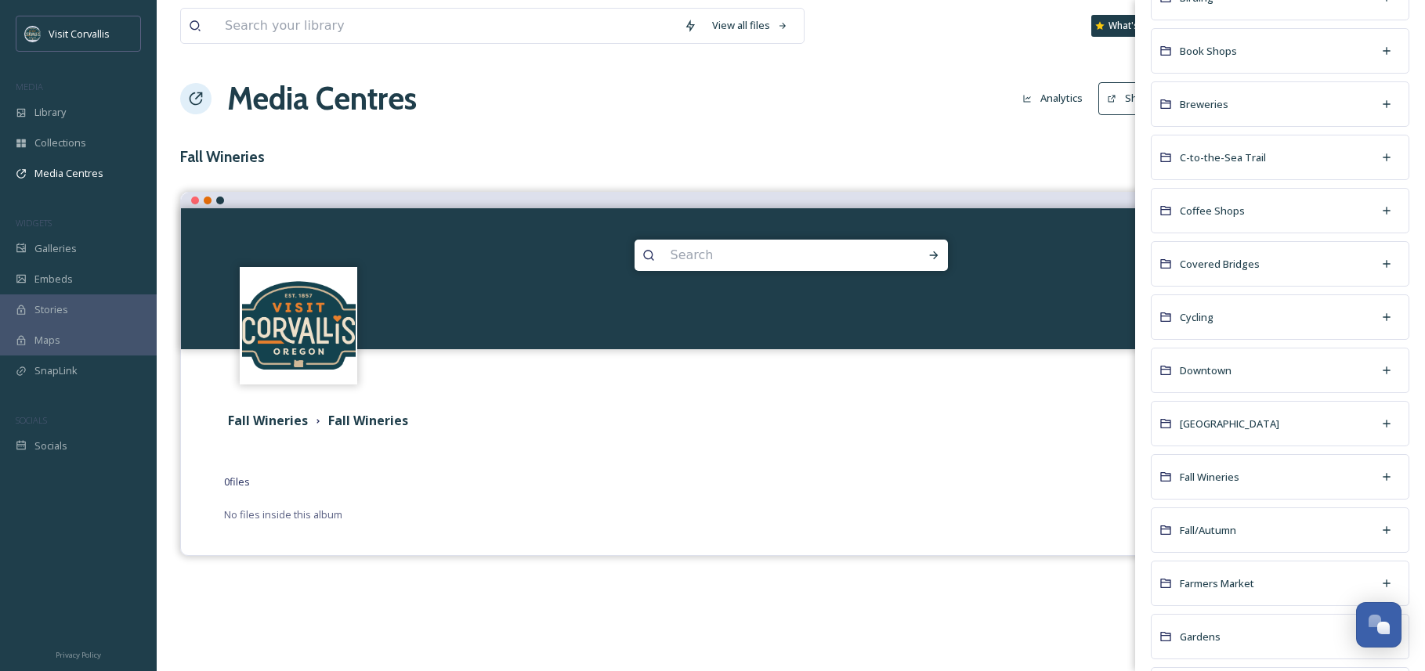
scroll to position [542, 0]
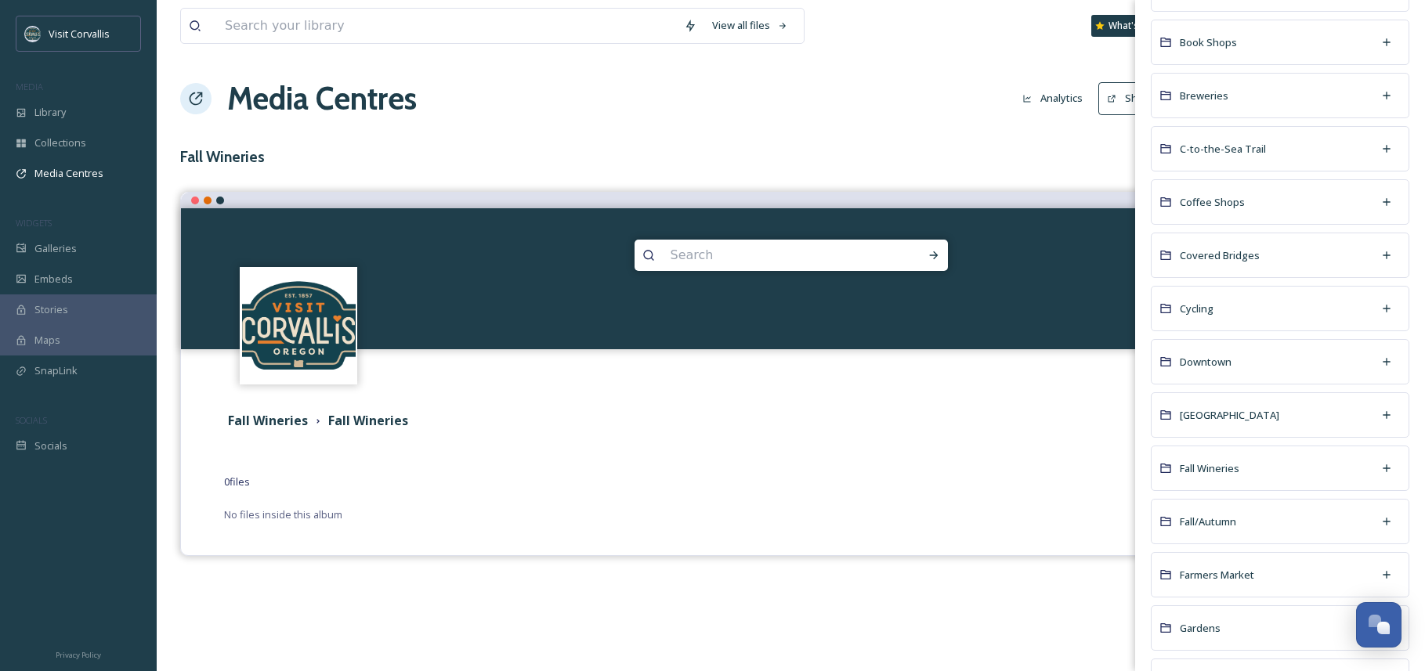
click at [1299, 474] on div "Fall Wineries" at bounding box center [1279, 468] width 258 height 45
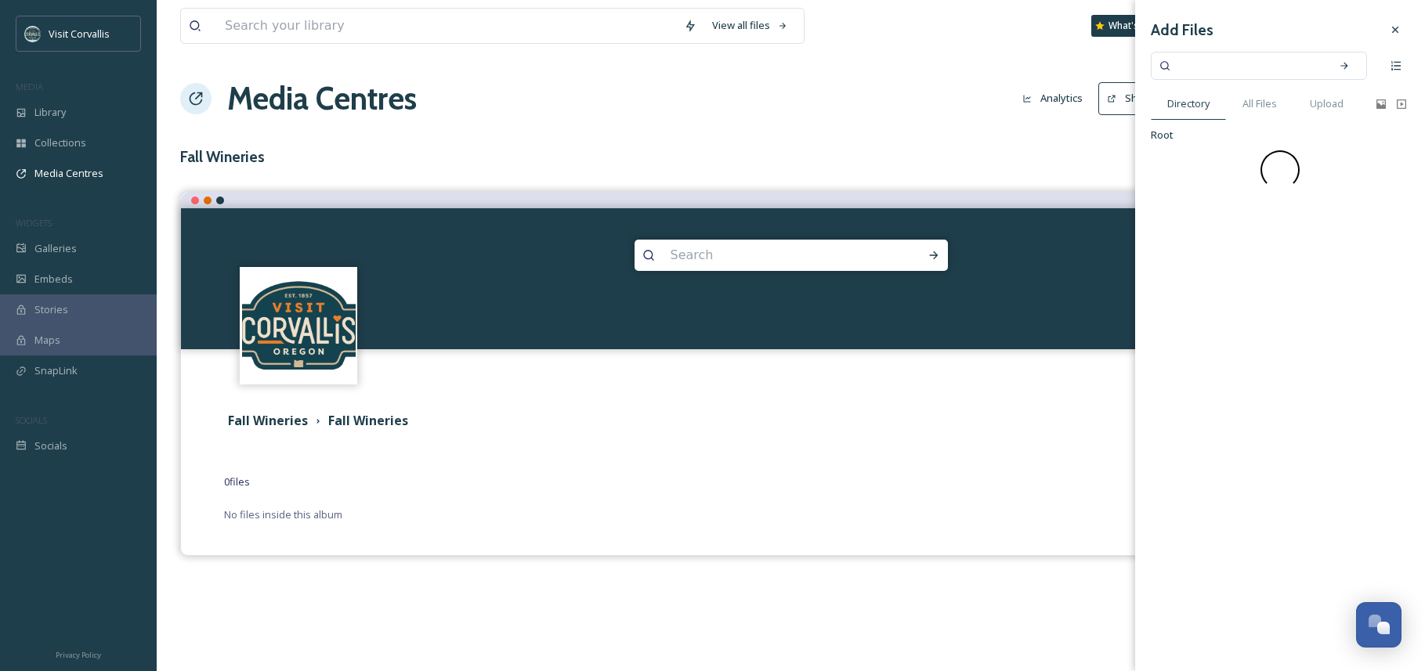
scroll to position [0, 0]
click at [1299, 474] on div "Add Files Directory All Files Upload Root" at bounding box center [1280, 335] width 290 height 671
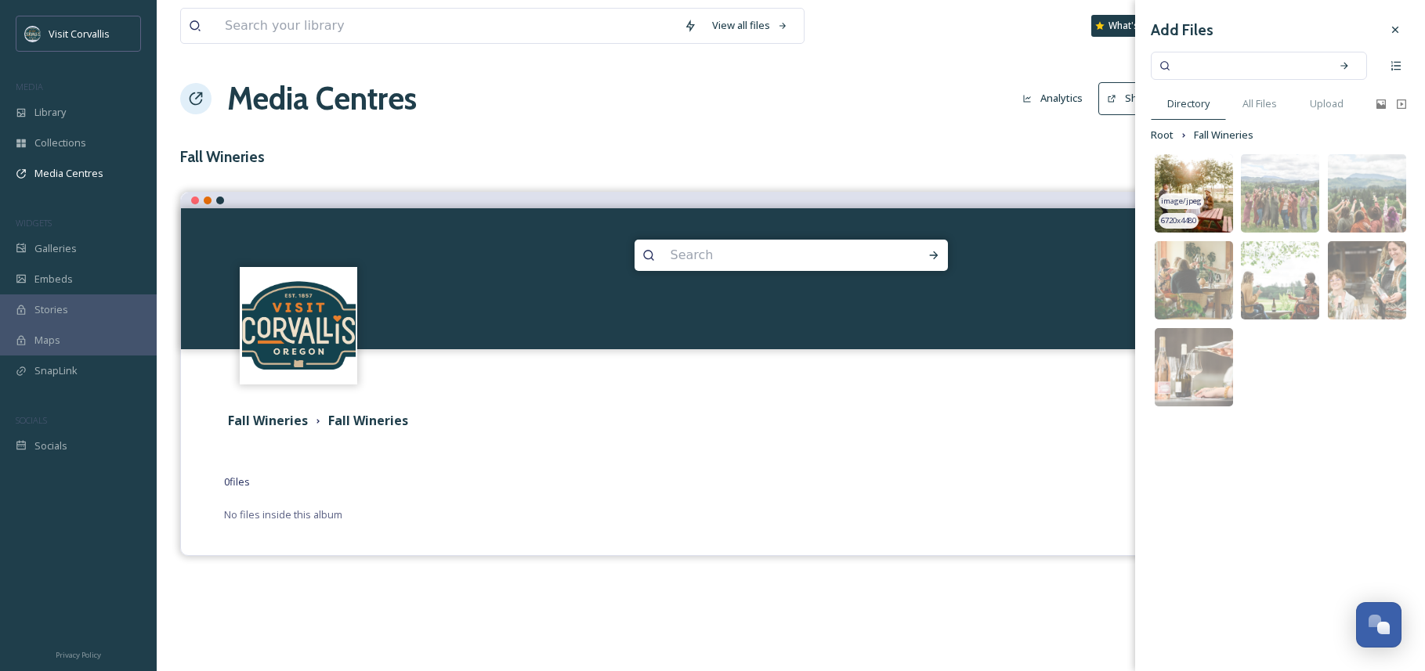
click at [1183, 186] on img at bounding box center [1193, 193] width 78 height 78
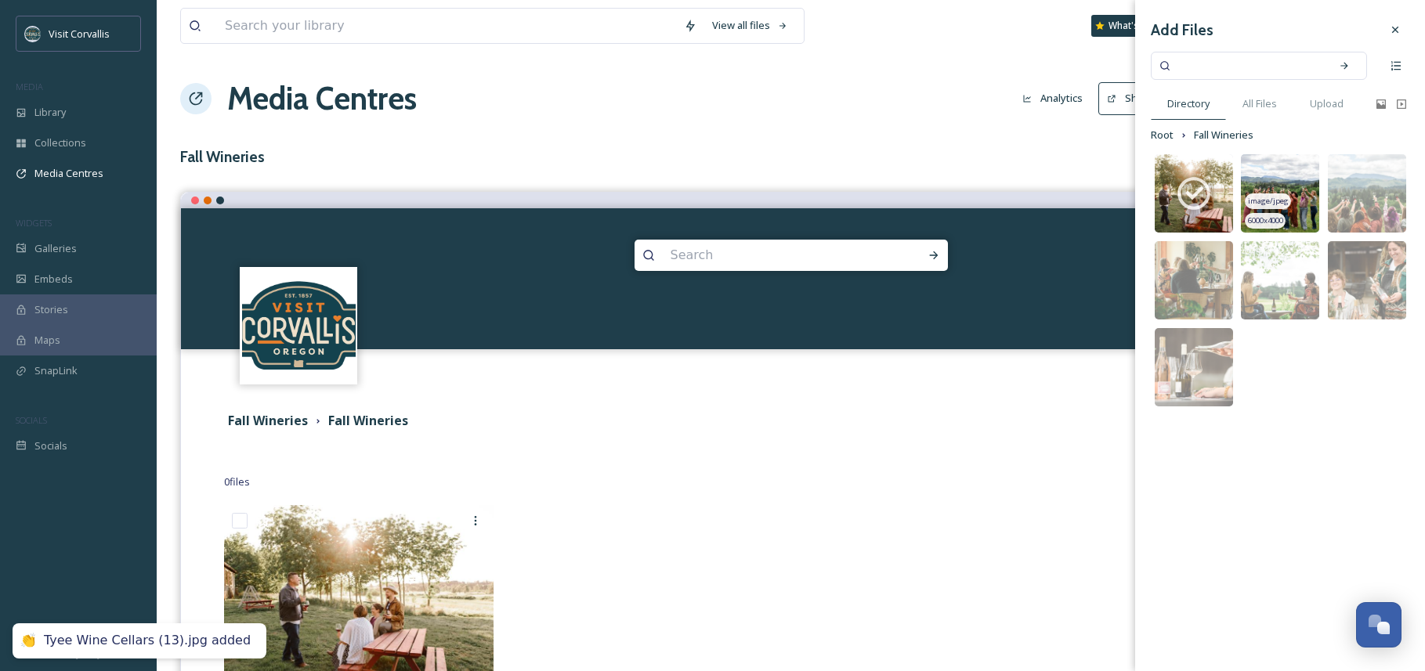
click at [1279, 183] on img at bounding box center [1279, 193] width 78 height 78
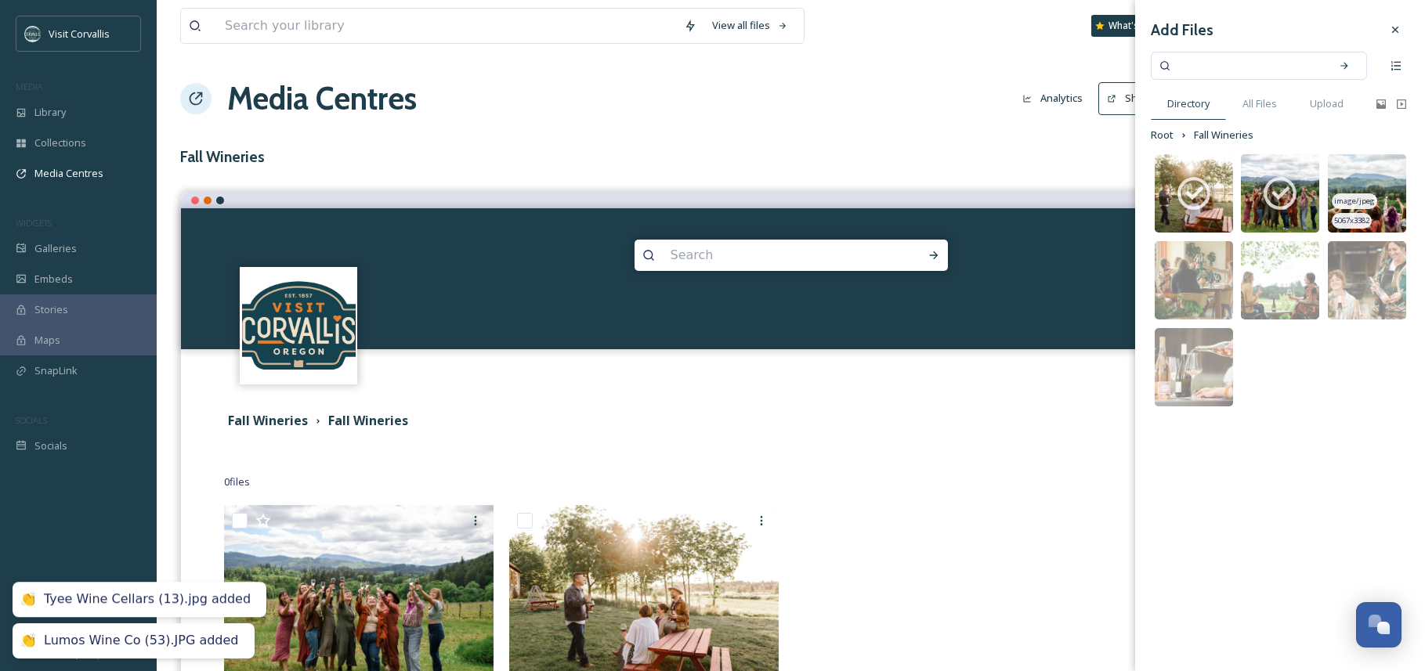
click at [1345, 180] on img at bounding box center [1366, 193] width 78 height 78
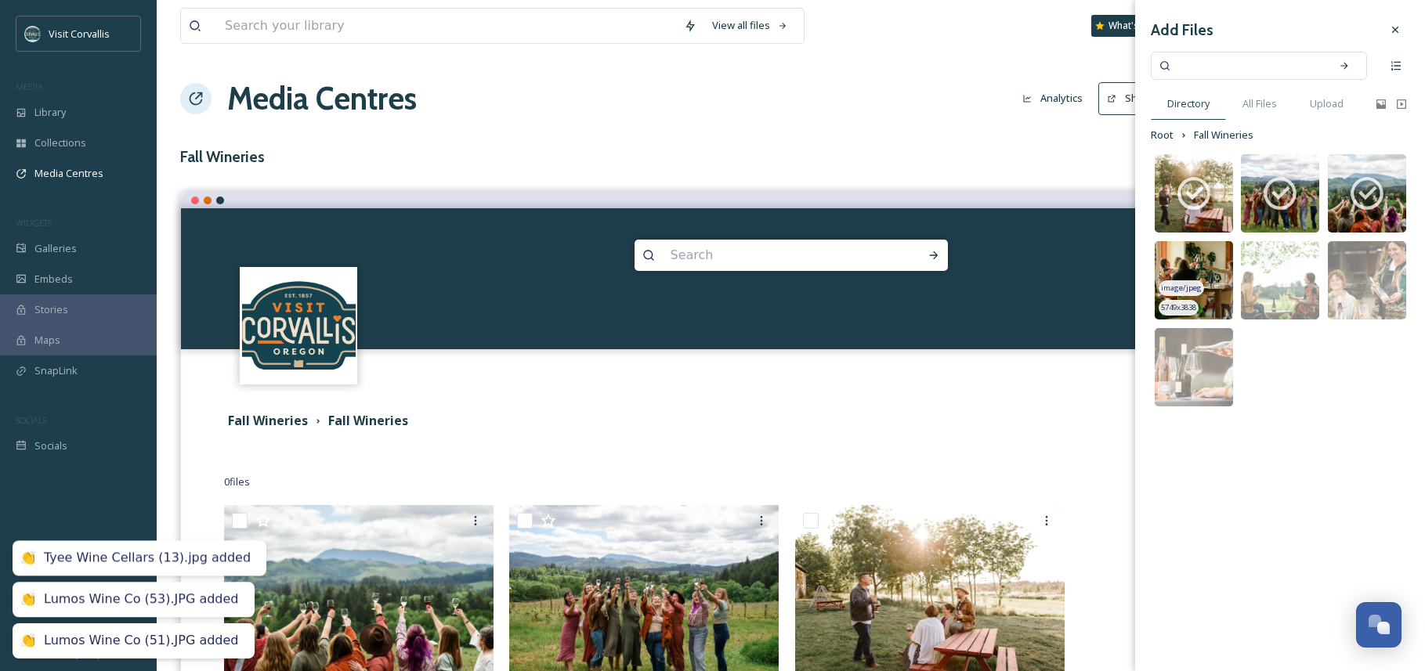
click at [1206, 268] on img at bounding box center [1193, 280] width 78 height 78
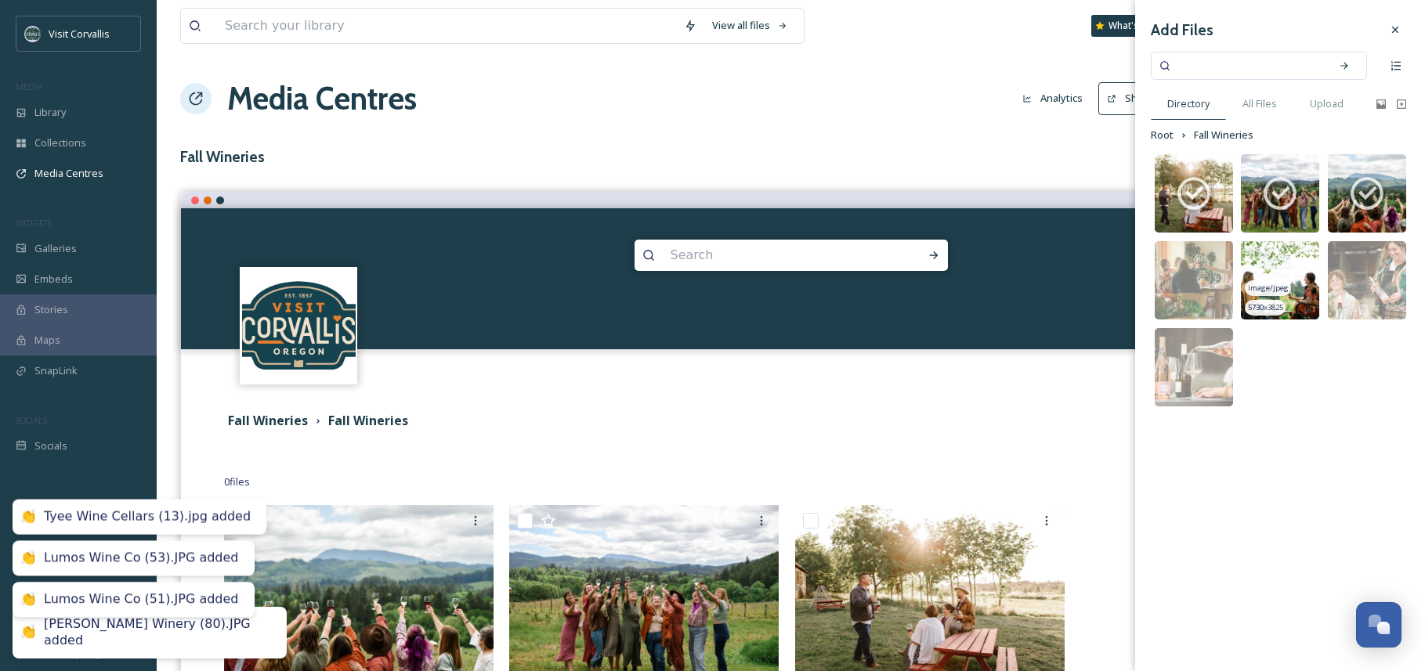
click at [1269, 264] on img at bounding box center [1279, 280] width 78 height 78
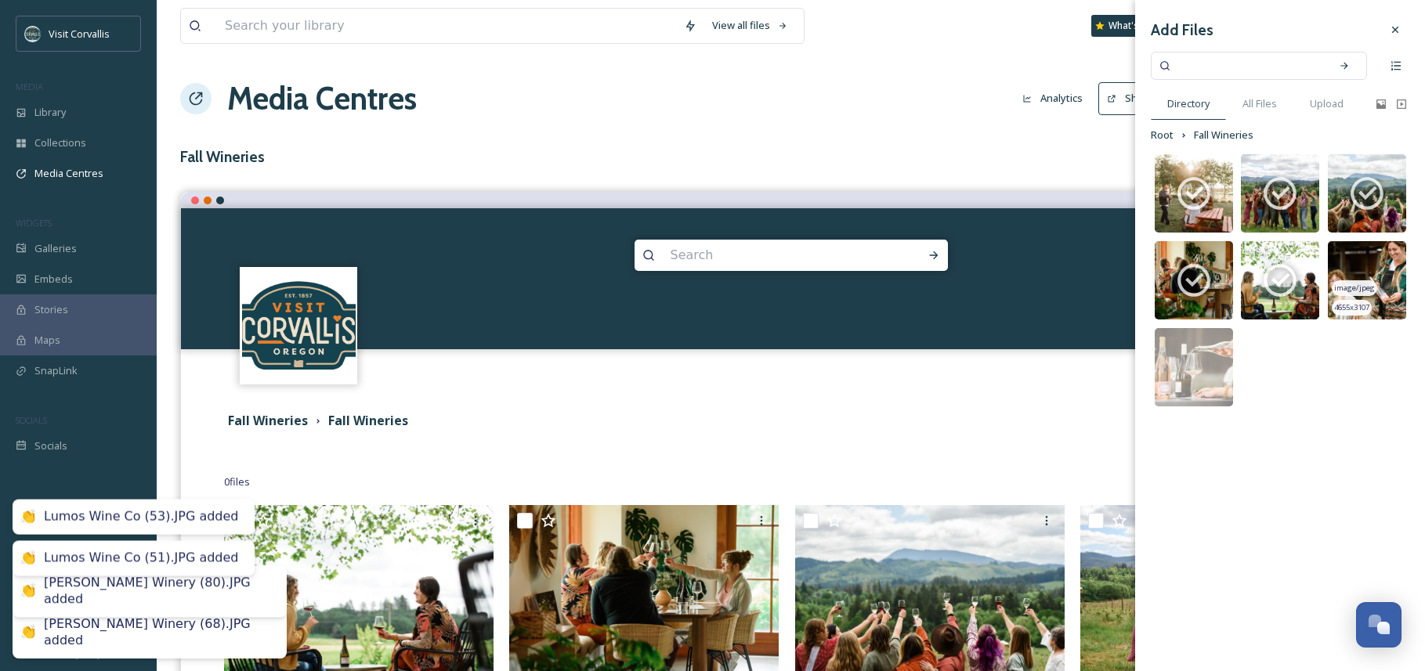
click at [1348, 263] on img at bounding box center [1366, 280] width 78 height 78
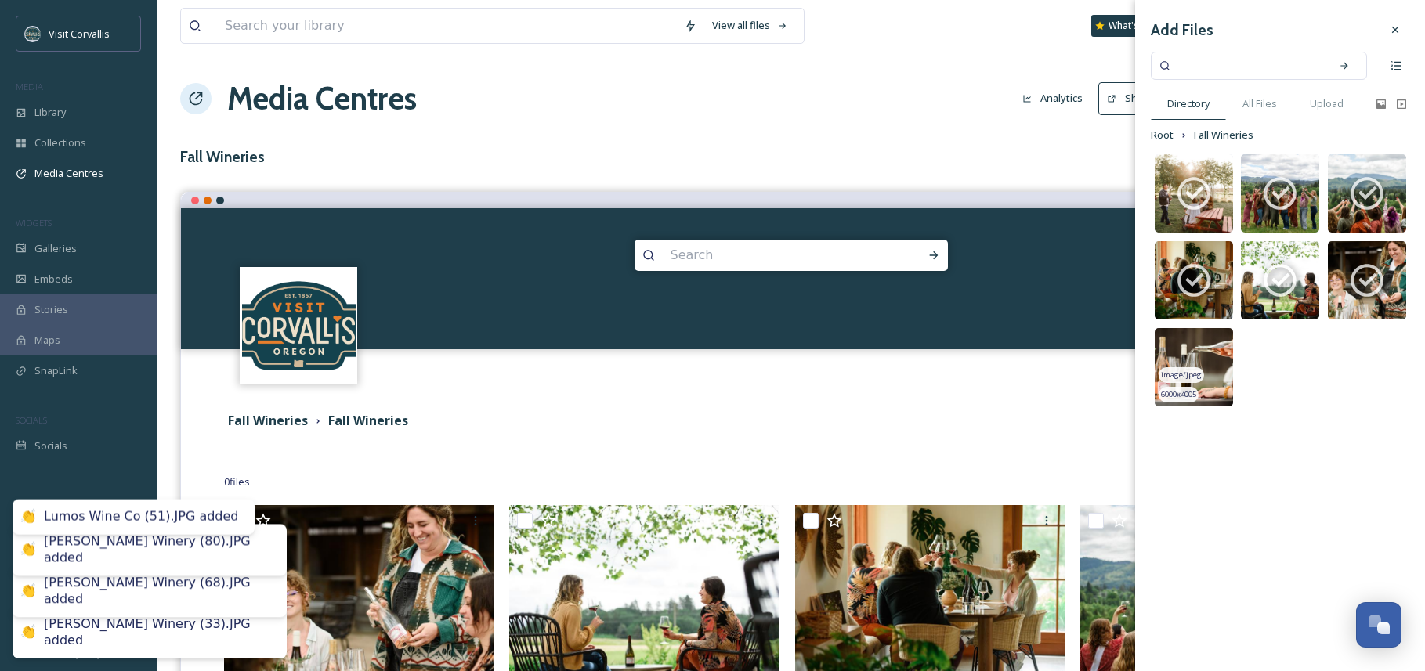
click at [1189, 349] on img at bounding box center [1193, 367] width 78 height 78
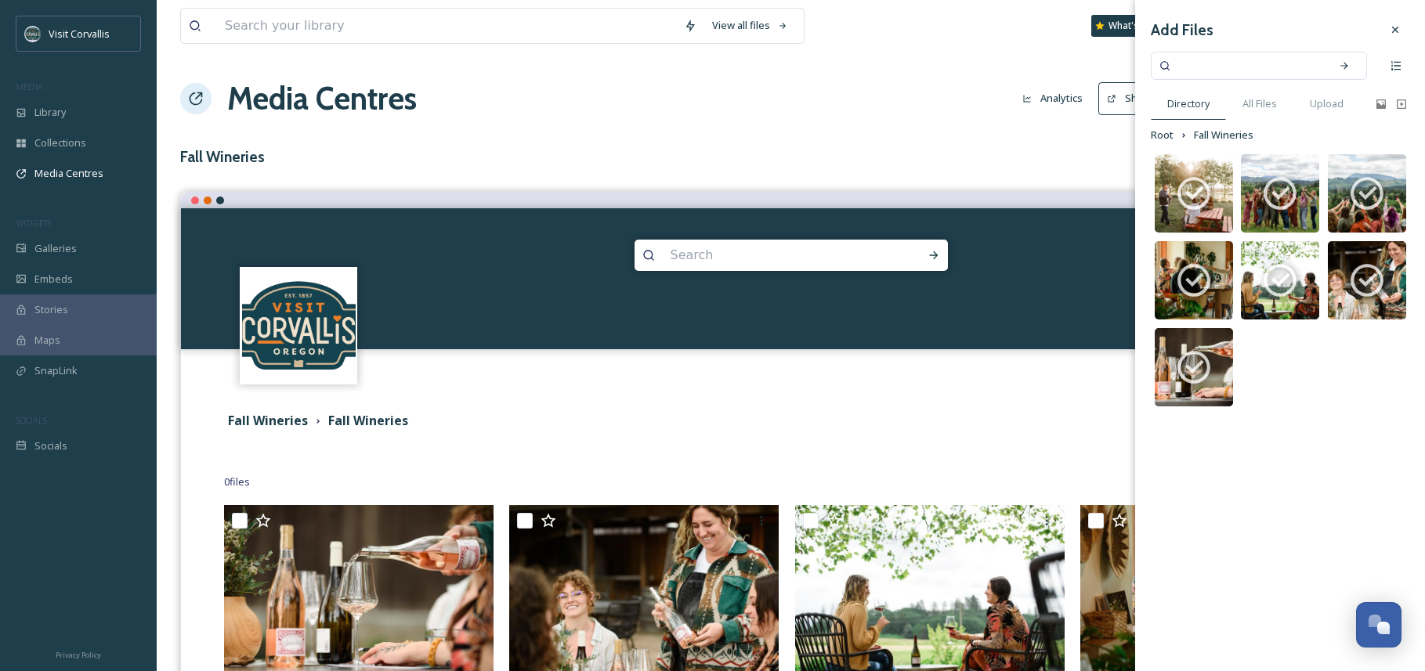
click at [904, 361] on div "Terms & Conditions Logout" at bounding box center [790, 374] width 1219 height 50
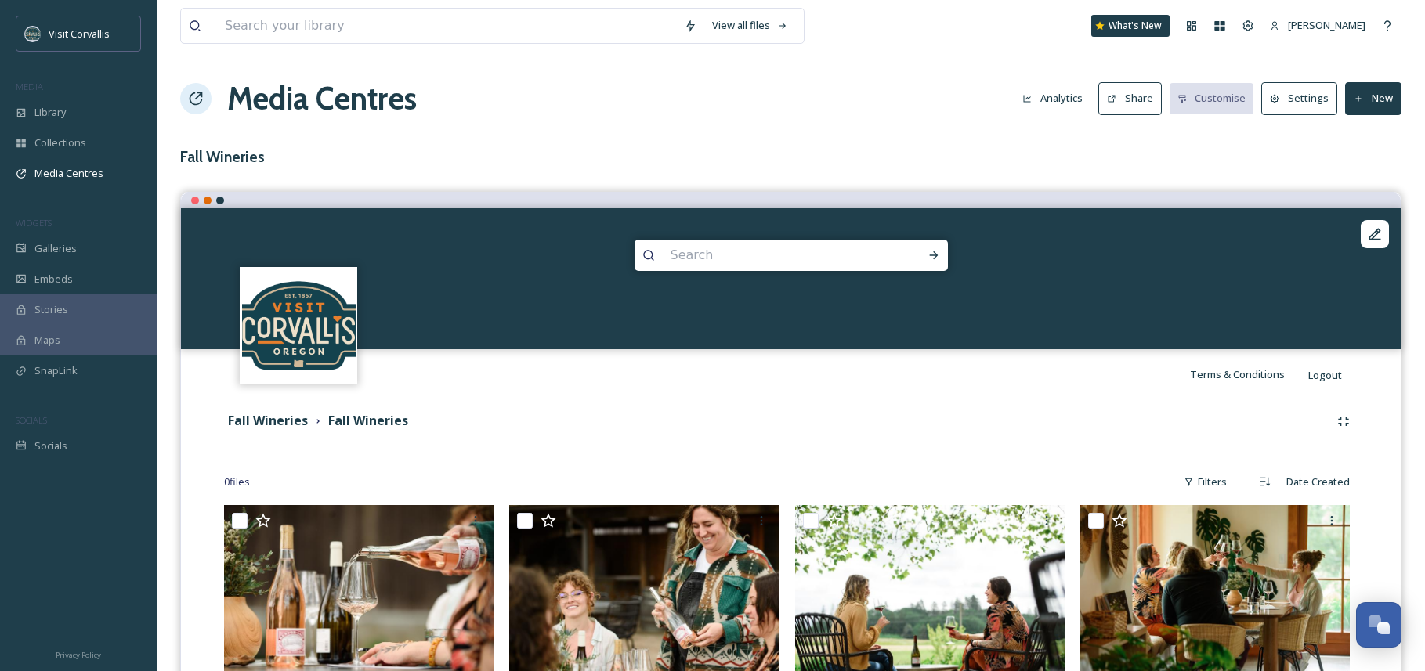
click at [1125, 101] on button "Share" at bounding box center [1129, 98] width 63 height 32
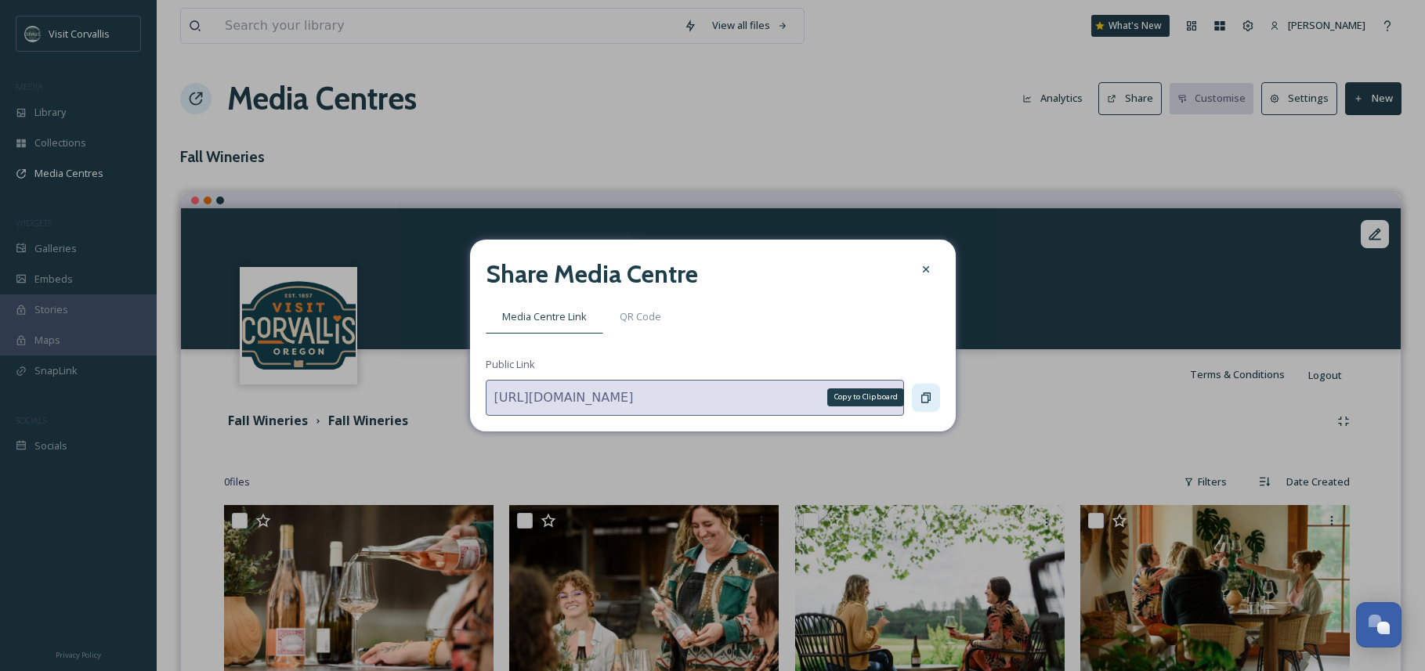
click at [924, 399] on icon at bounding box center [925, 398] width 13 height 13
click at [923, 395] on icon at bounding box center [925, 397] width 9 height 10
click at [926, 268] on icon at bounding box center [925, 269] width 13 height 13
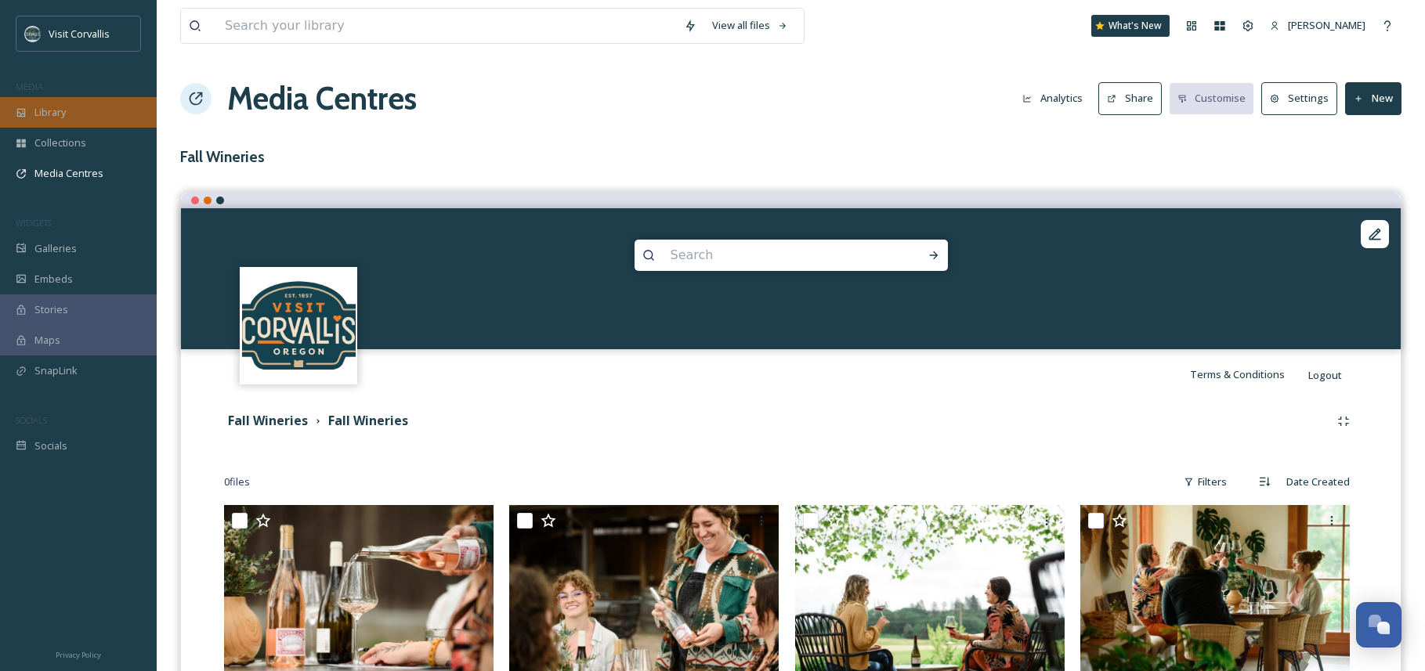
click at [56, 110] on span "Library" at bounding box center [49, 112] width 31 height 15
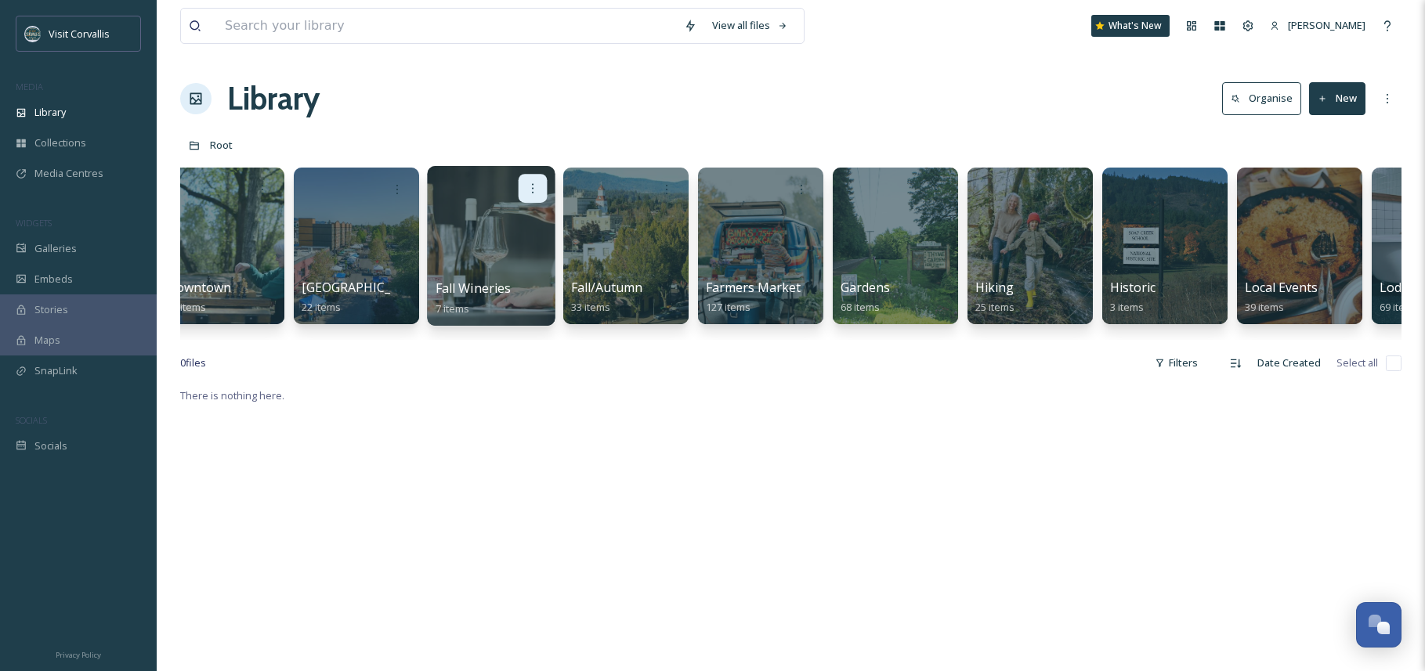
scroll to position [0, 1910]
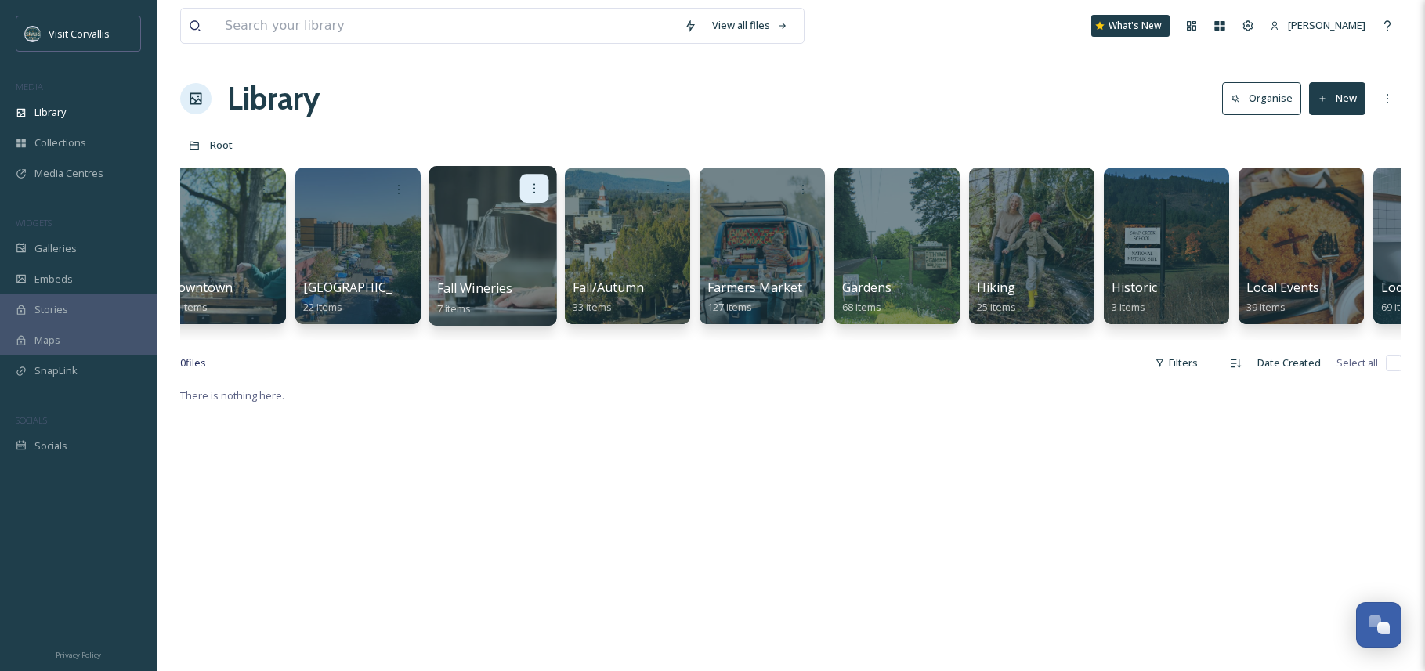
click at [535, 183] on icon at bounding box center [534, 188] width 13 height 13
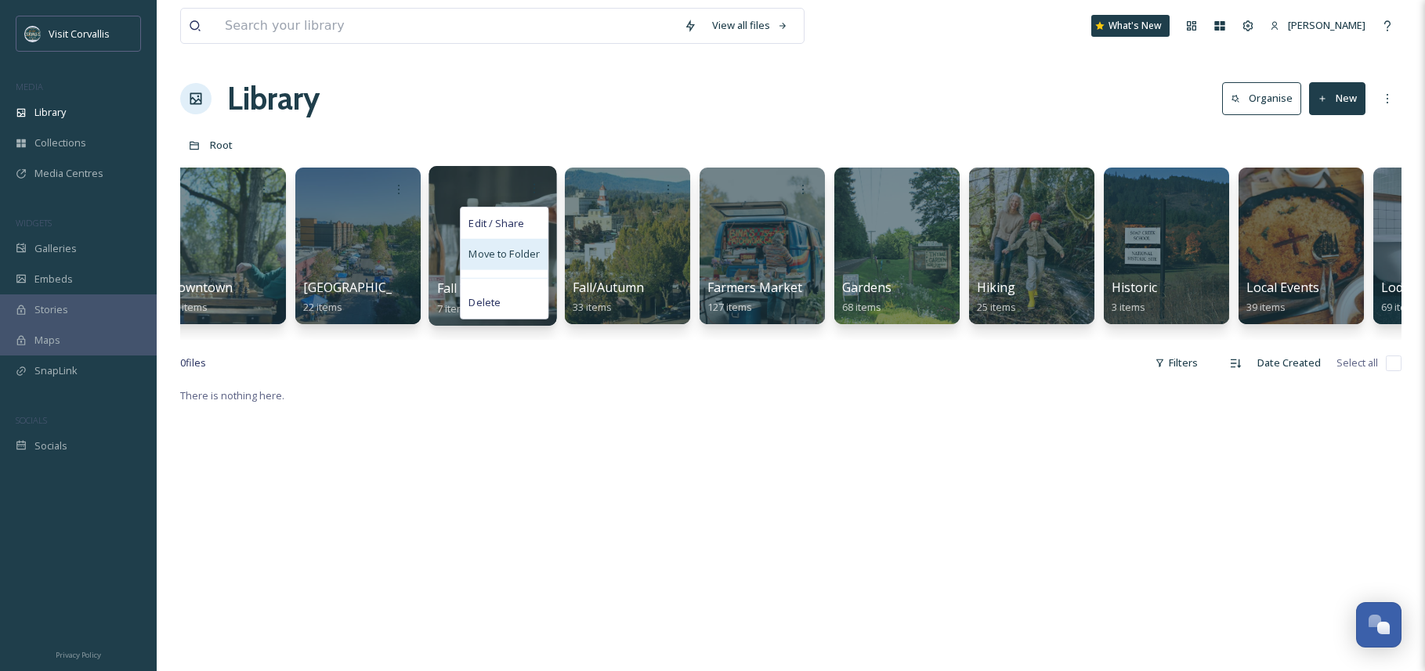
click at [509, 251] on span "Move to Folder" at bounding box center [503, 255] width 71 height 16
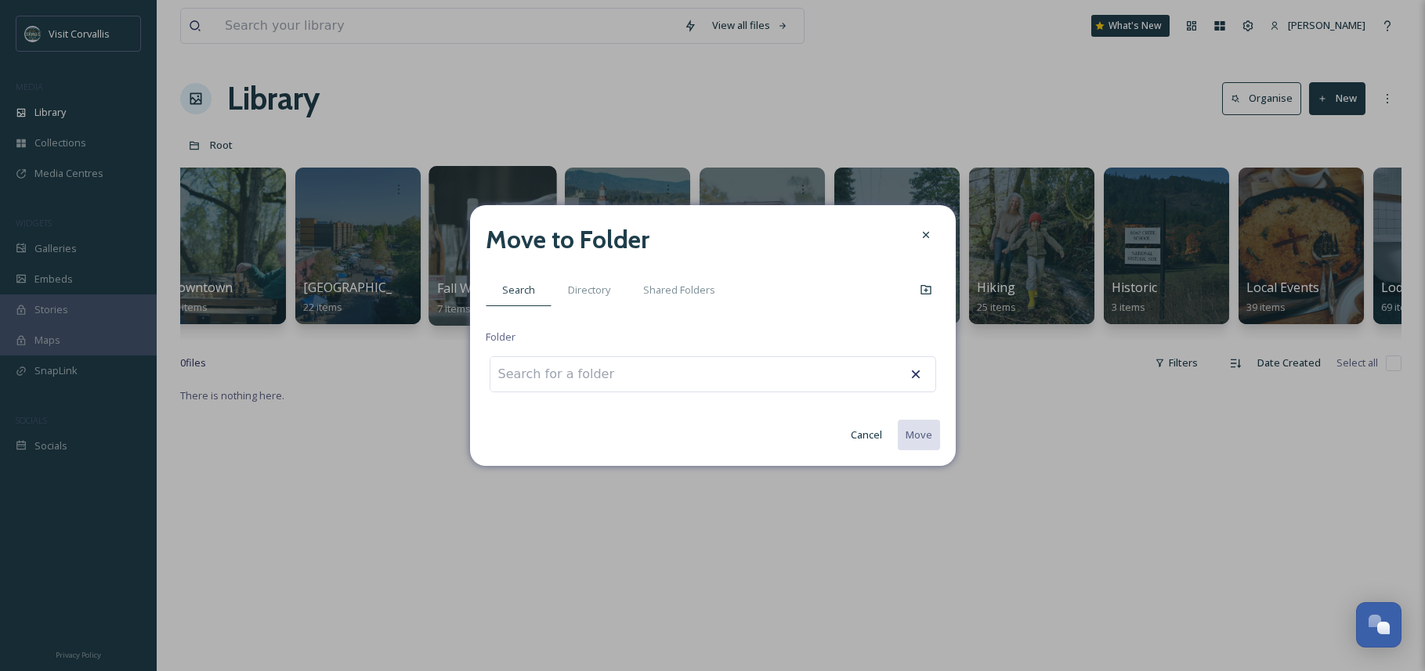
click at [583, 378] on input at bounding box center [576, 374] width 172 height 34
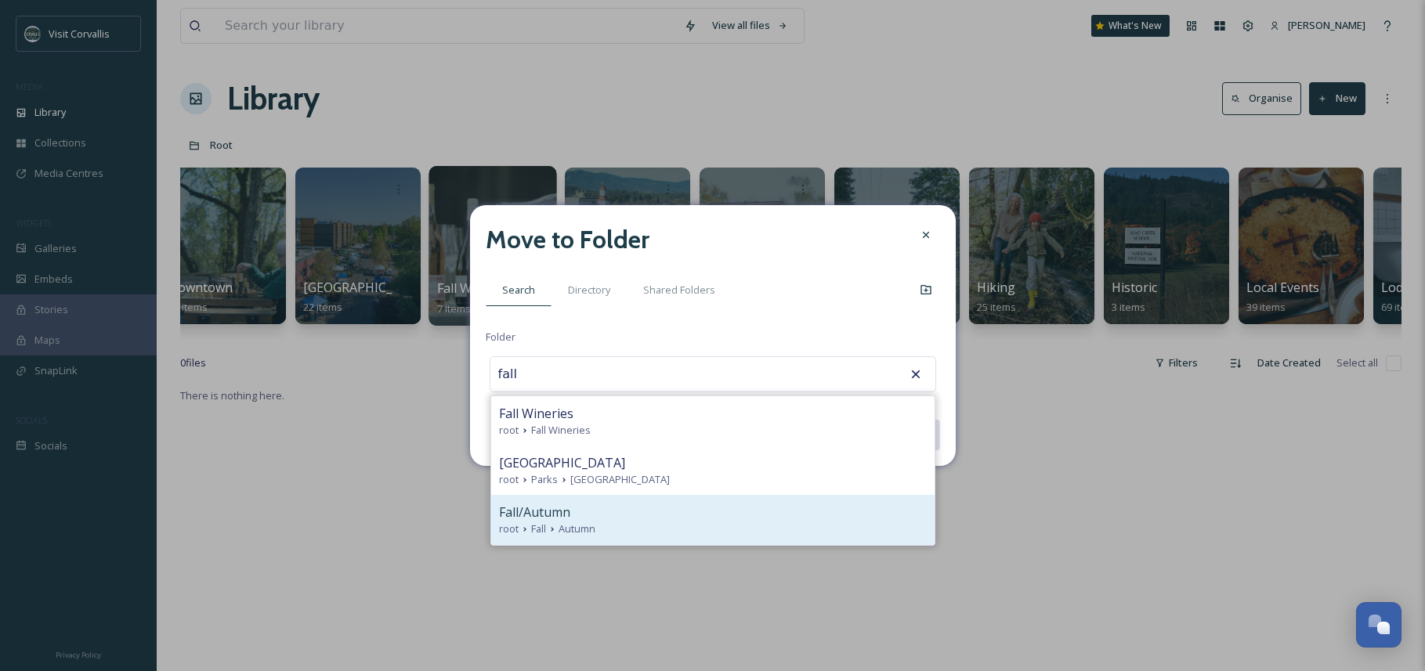
click at [636, 512] on div "Fall/Autumn" at bounding box center [713, 512] width 428 height 19
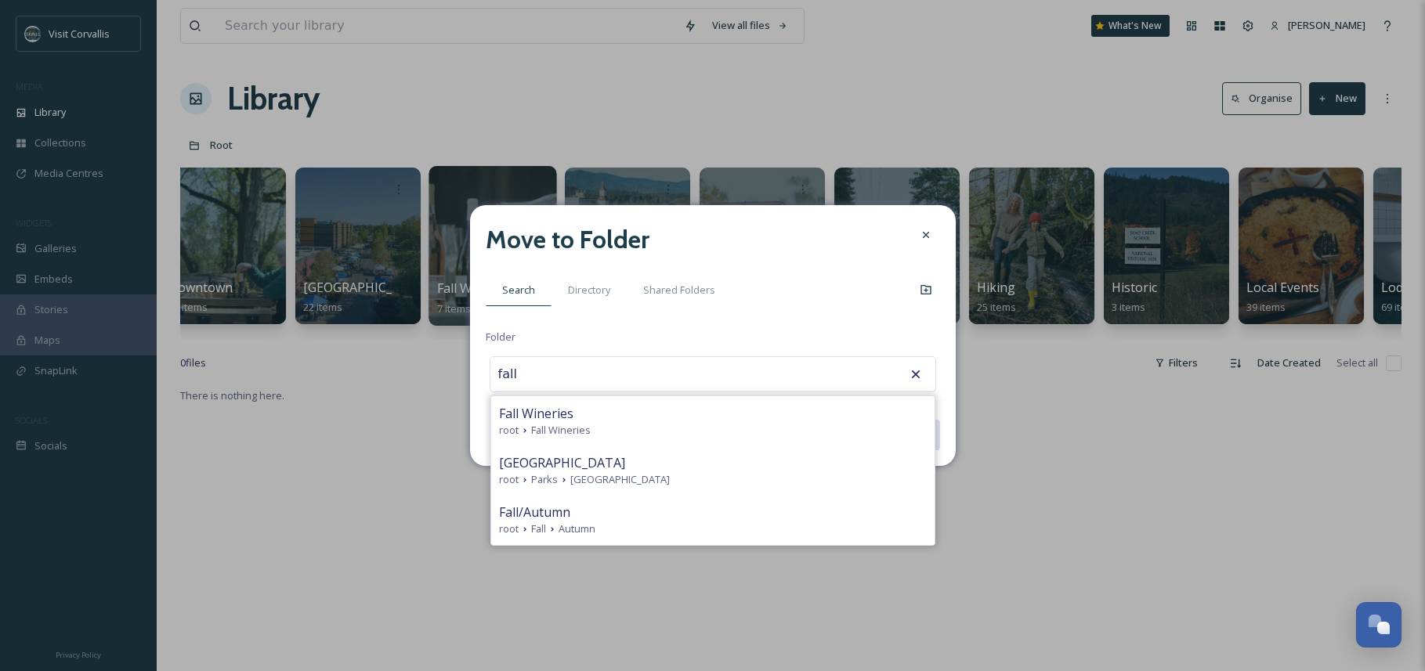
type input "Fall/Autumn"
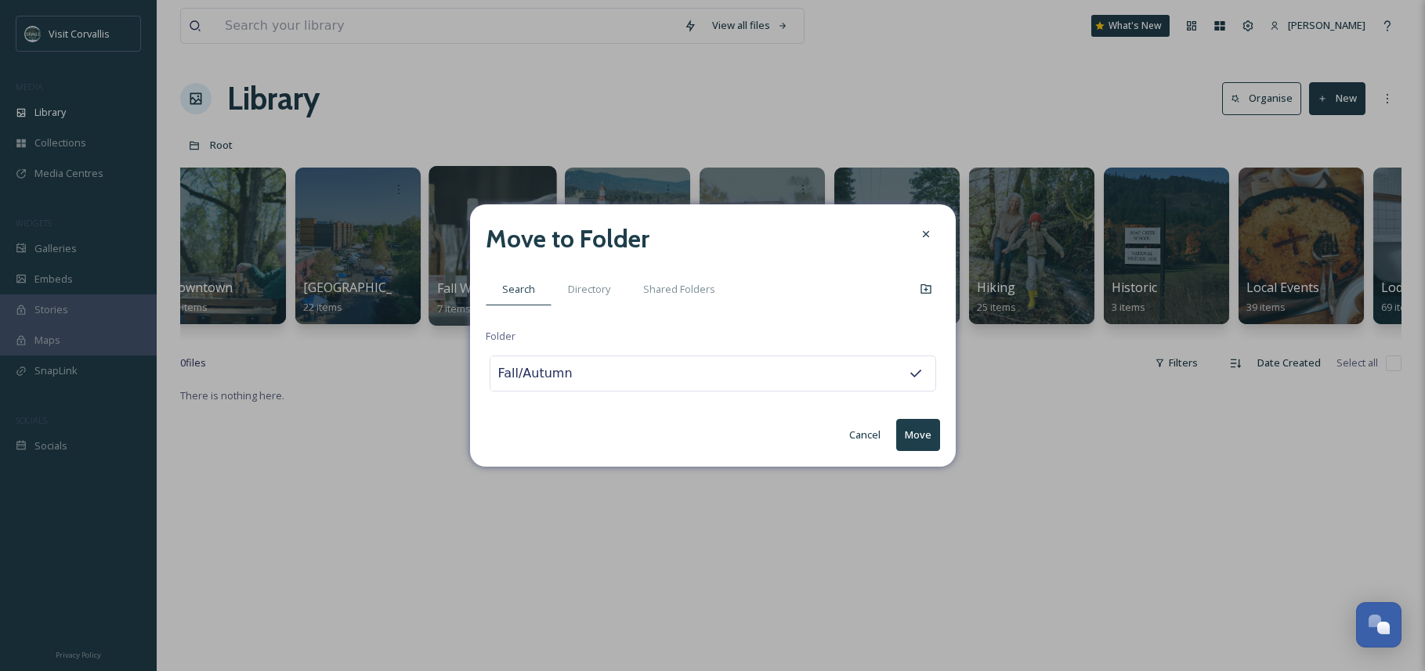
click at [916, 430] on button "Move" at bounding box center [918, 435] width 44 height 32
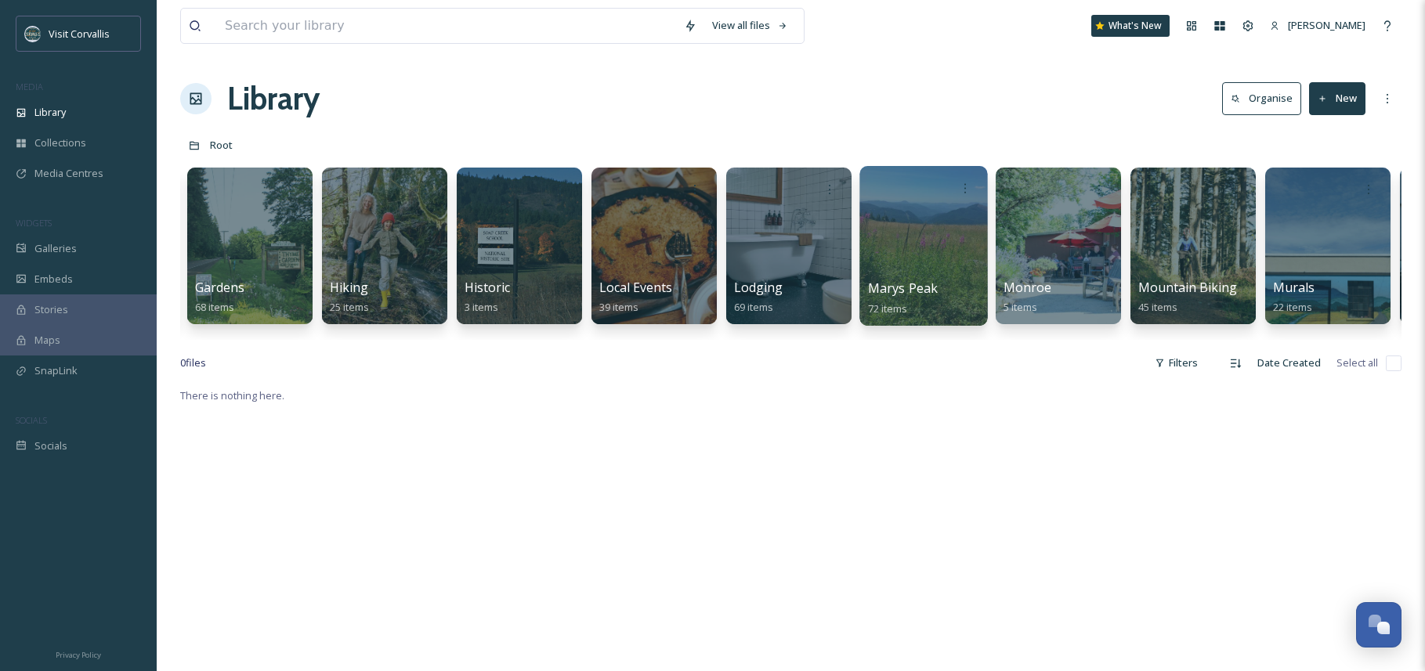
scroll to position [0, 2425]
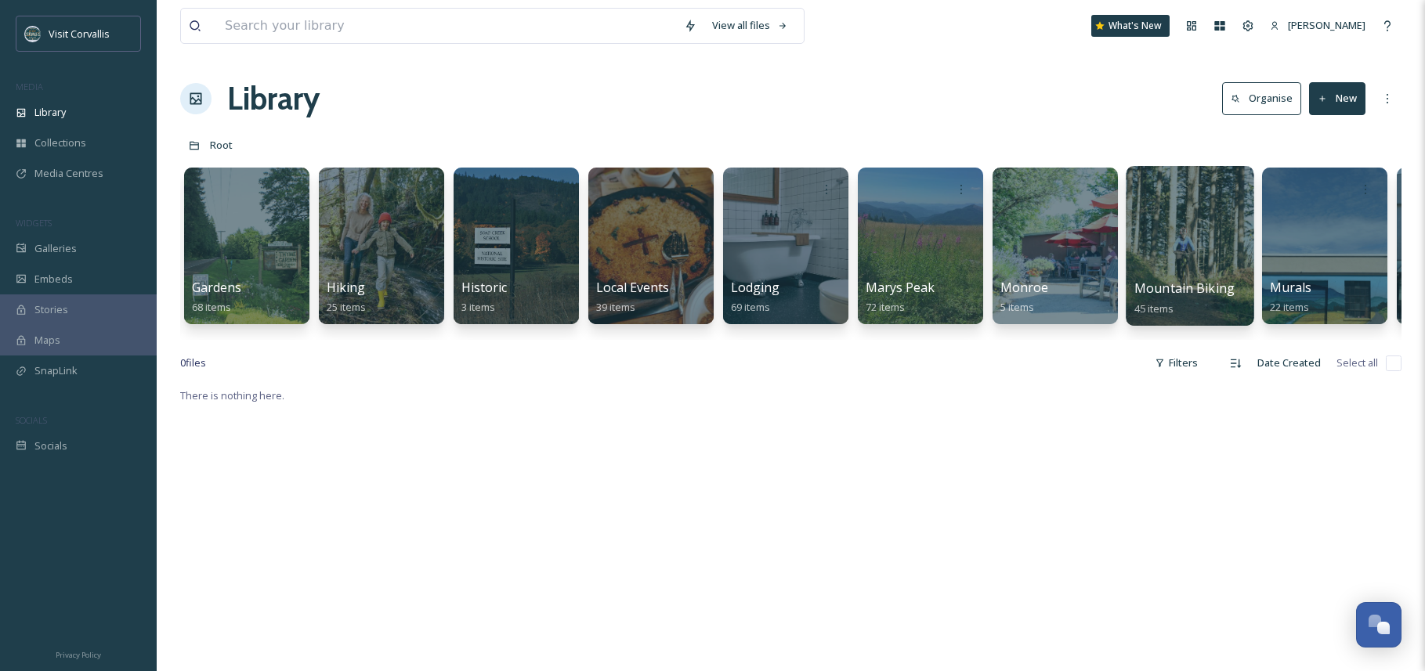
click at [1171, 229] on div at bounding box center [1189, 246] width 128 height 160
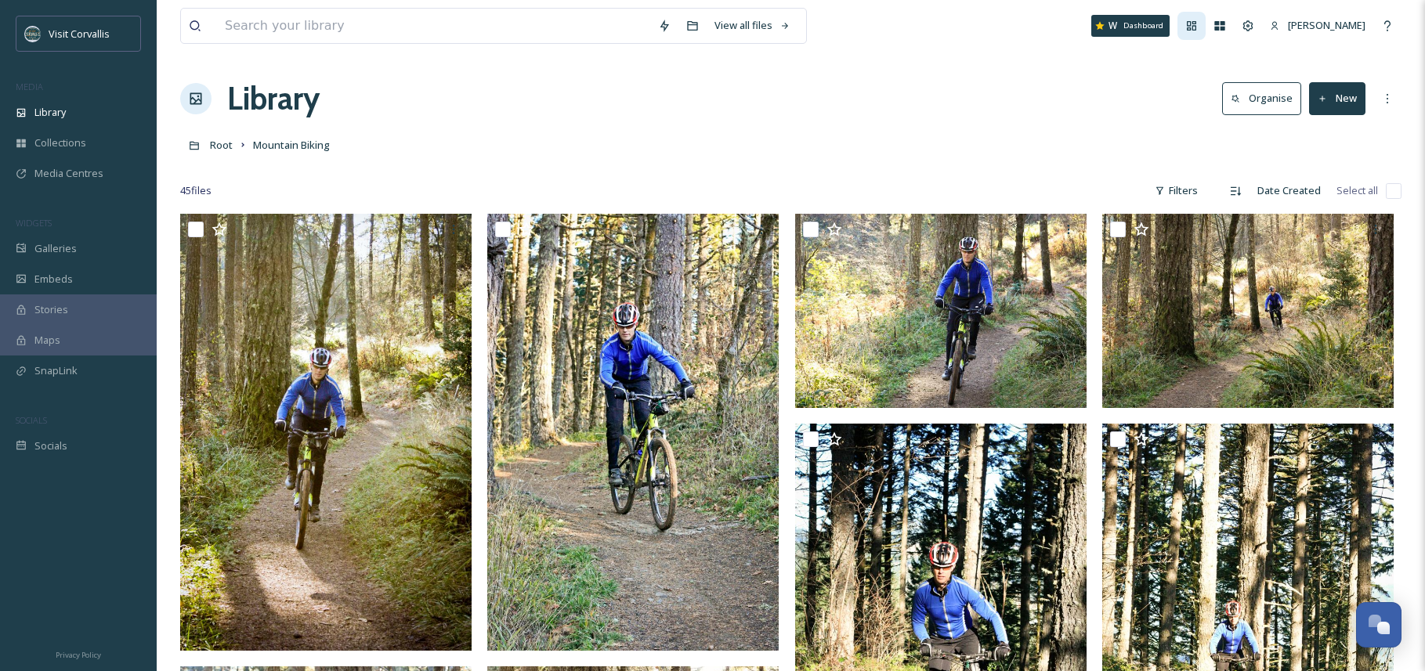
click at [1185, 31] on icon at bounding box center [1191, 26] width 13 height 13
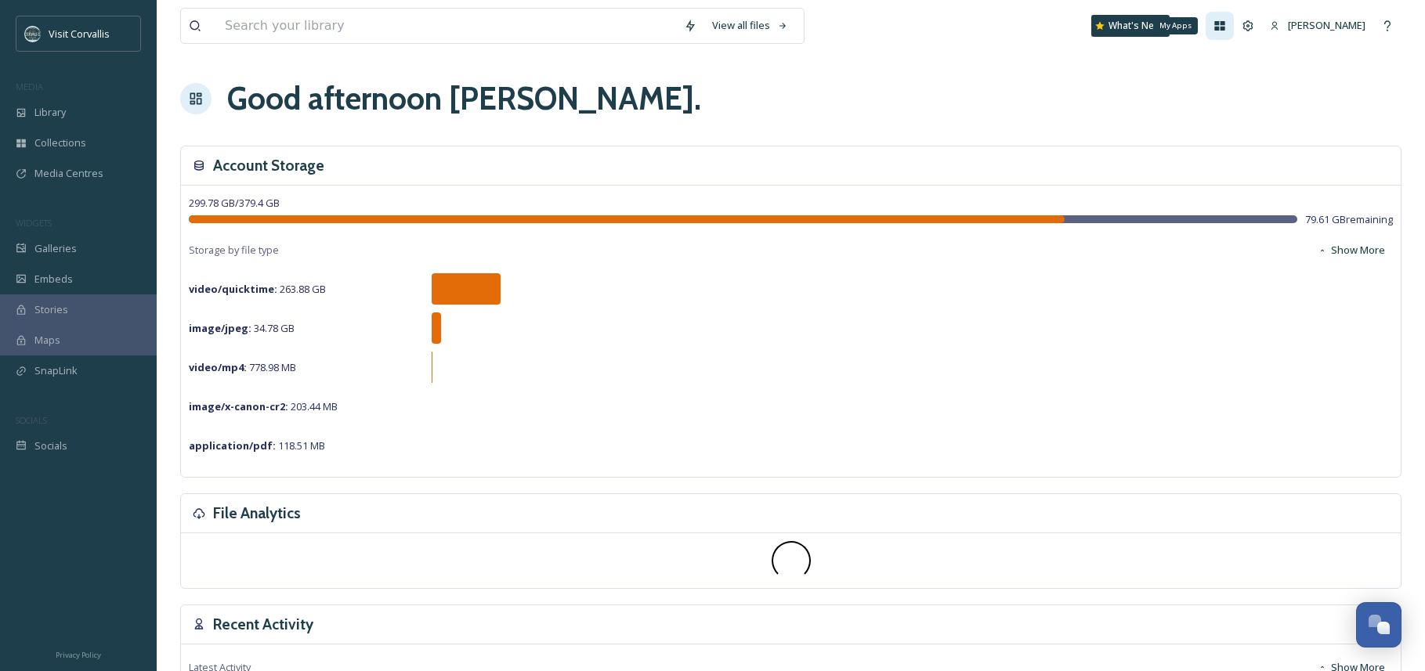
click at [1215, 29] on icon at bounding box center [1220, 25] width 10 height 9
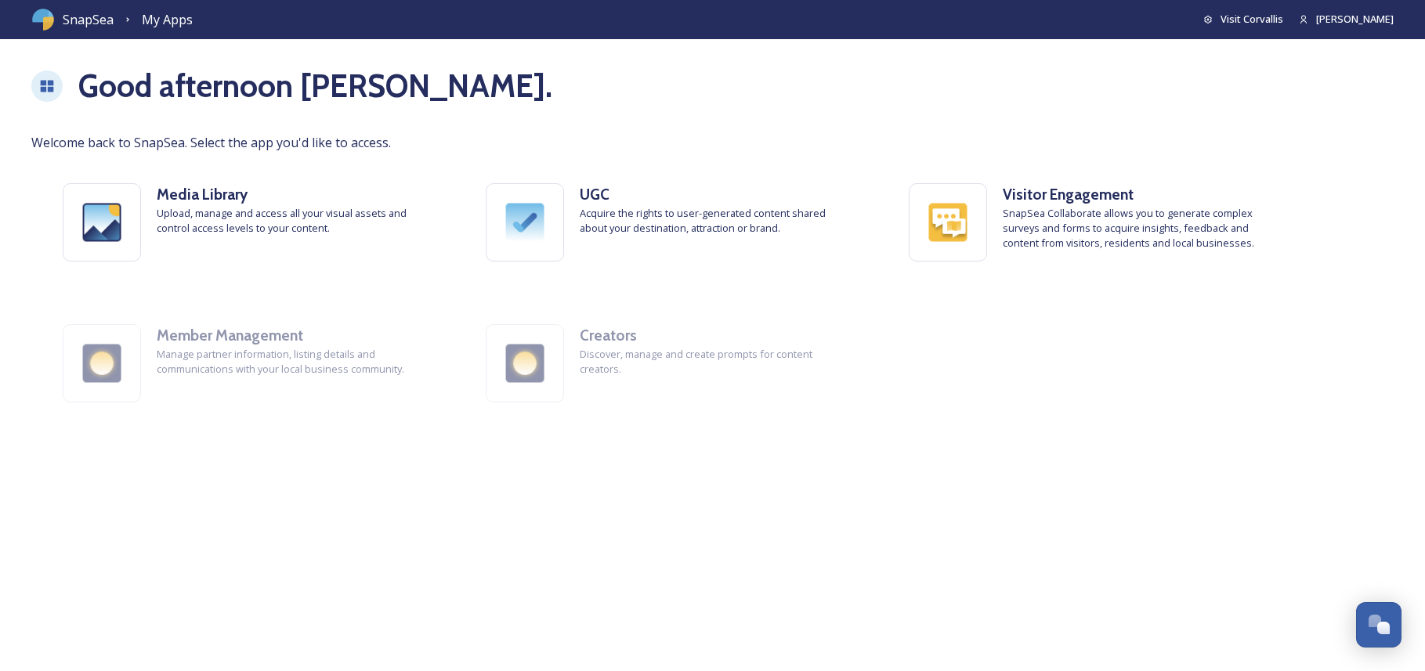
click at [45, 30] on img at bounding box center [42, 19] width 23 height 23
click at [42, 28] on img at bounding box center [42, 19] width 23 height 23
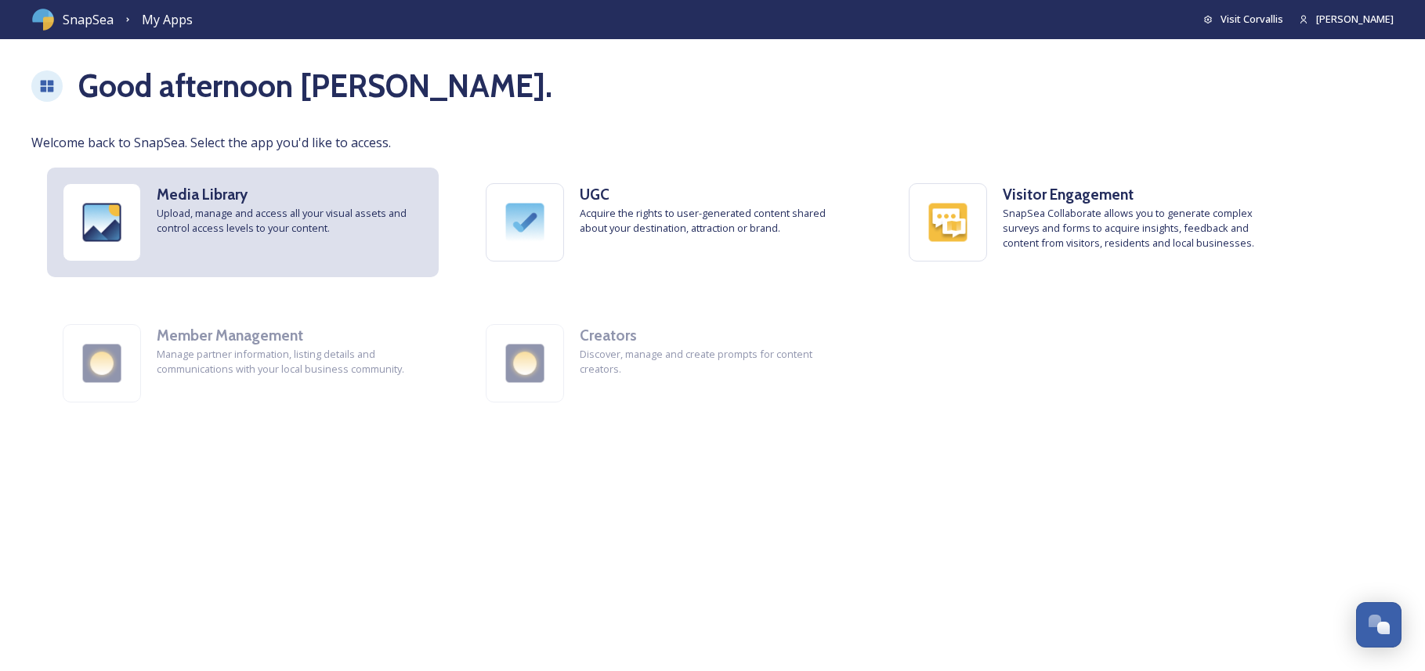
click at [204, 187] on strong "Media Library" at bounding box center [202, 194] width 91 height 19
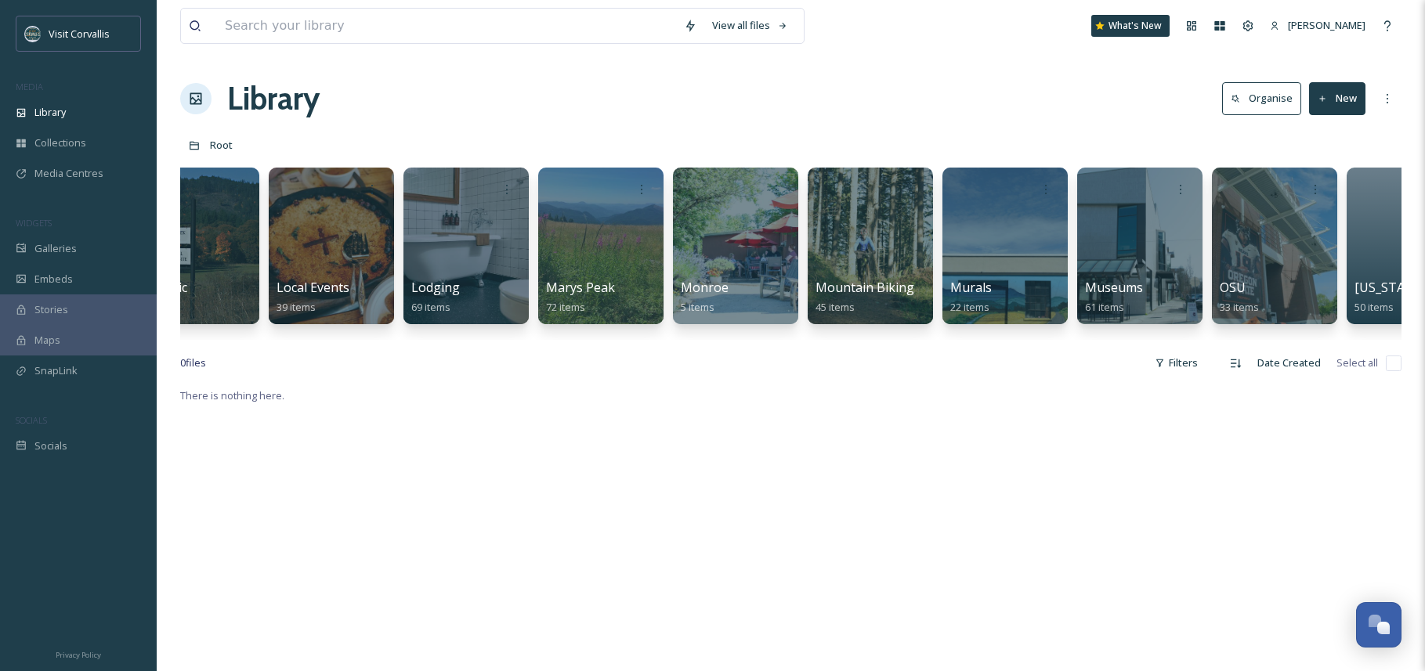
scroll to position [0, 2915]
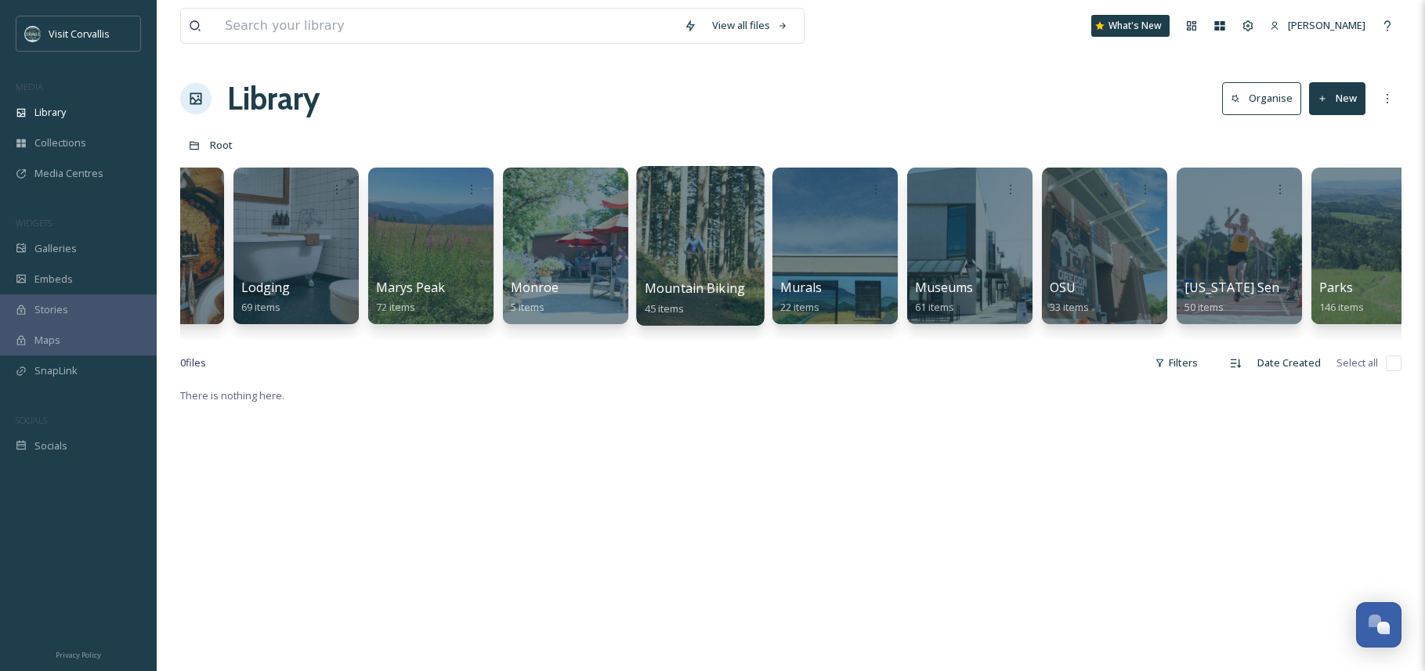
click at [666, 237] on div at bounding box center [700, 246] width 128 height 160
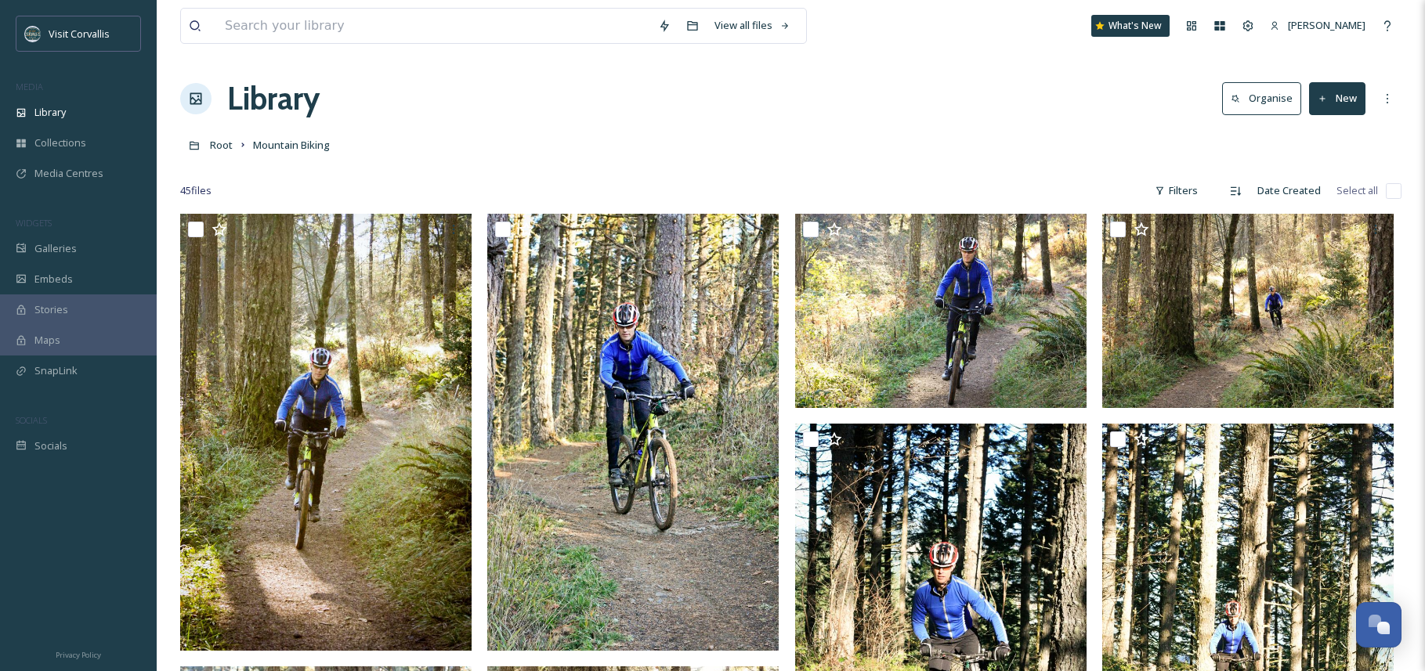
click at [1193, 142] on div "Root Mountain Biking" at bounding box center [790, 145] width 1221 height 30
click at [1393, 104] on div "More Options" at bounding box center [1387, 99] width 28 height 28
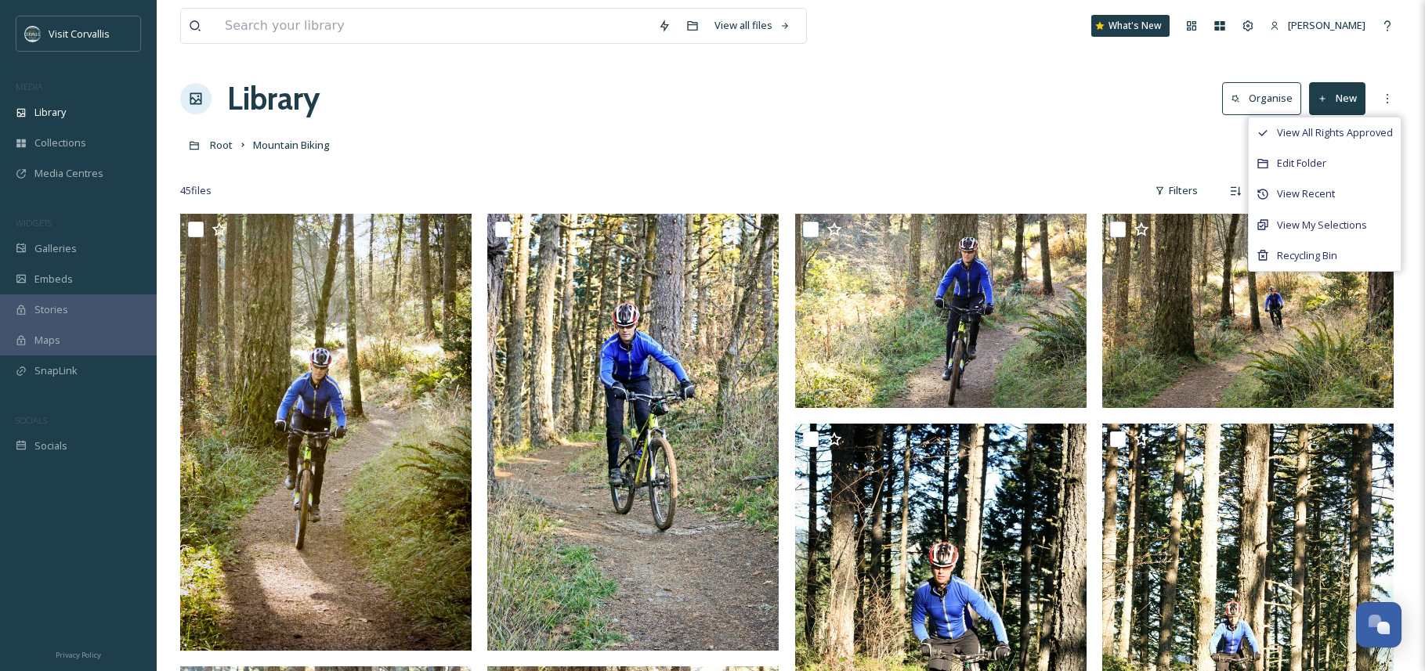
click at [1197, 132] on div "Root Mountain Biking" at bounding box center [790, 145] width 1221 height 30
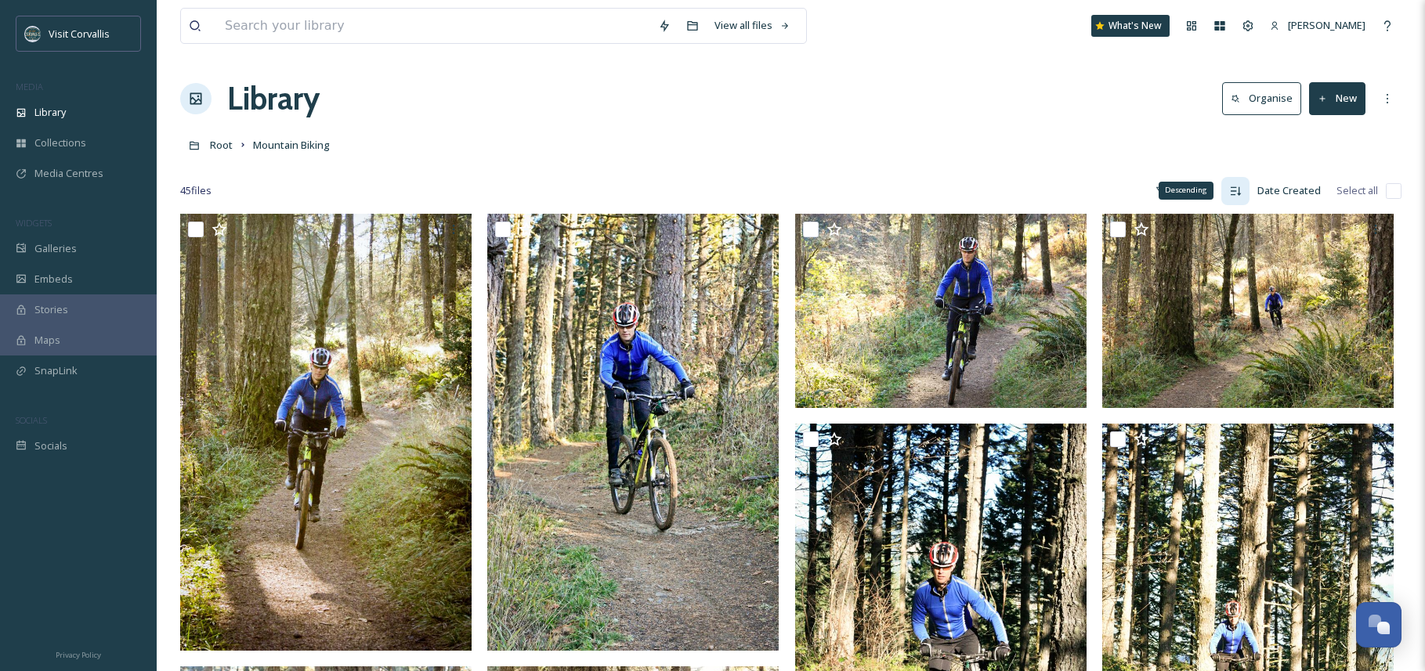
click at [1232, 190] on icon at bounding box center [1235, 191] width 13 height 13
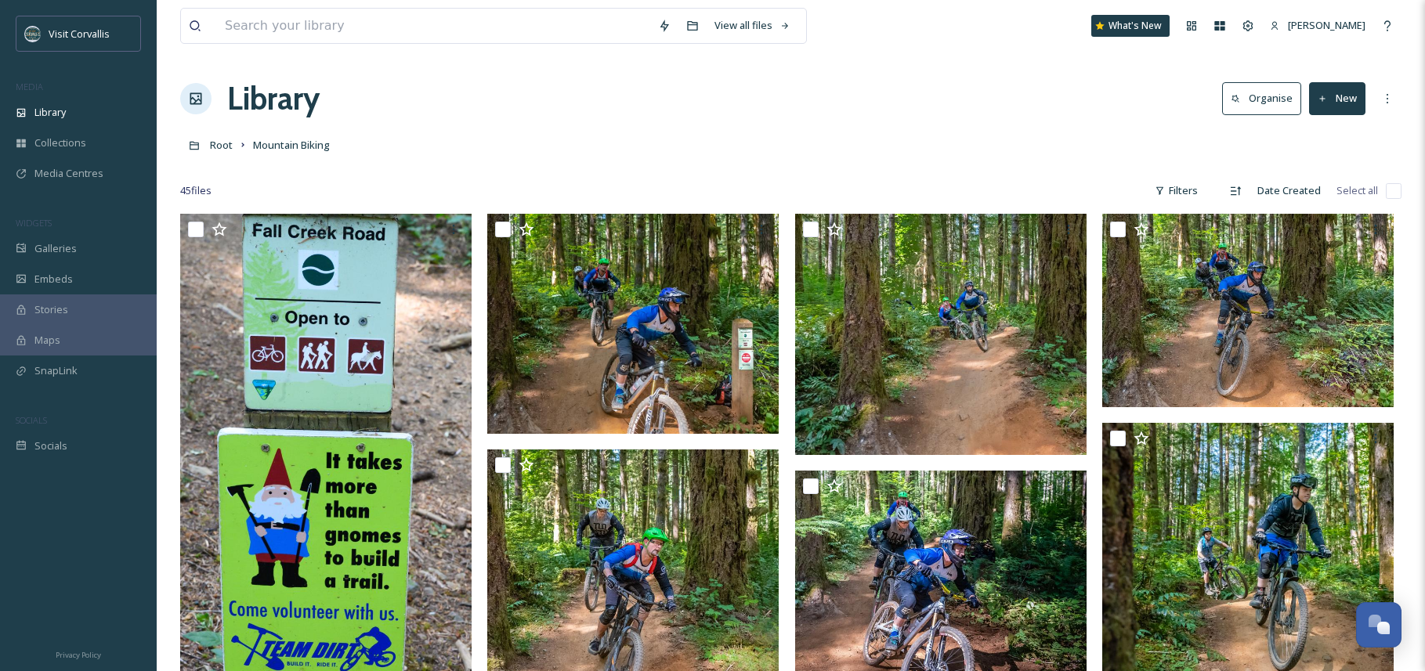
click at [1393, 194] on input "checkbox" at bounding box center [1393, 191] width 16 height 16
checkbox input "true"
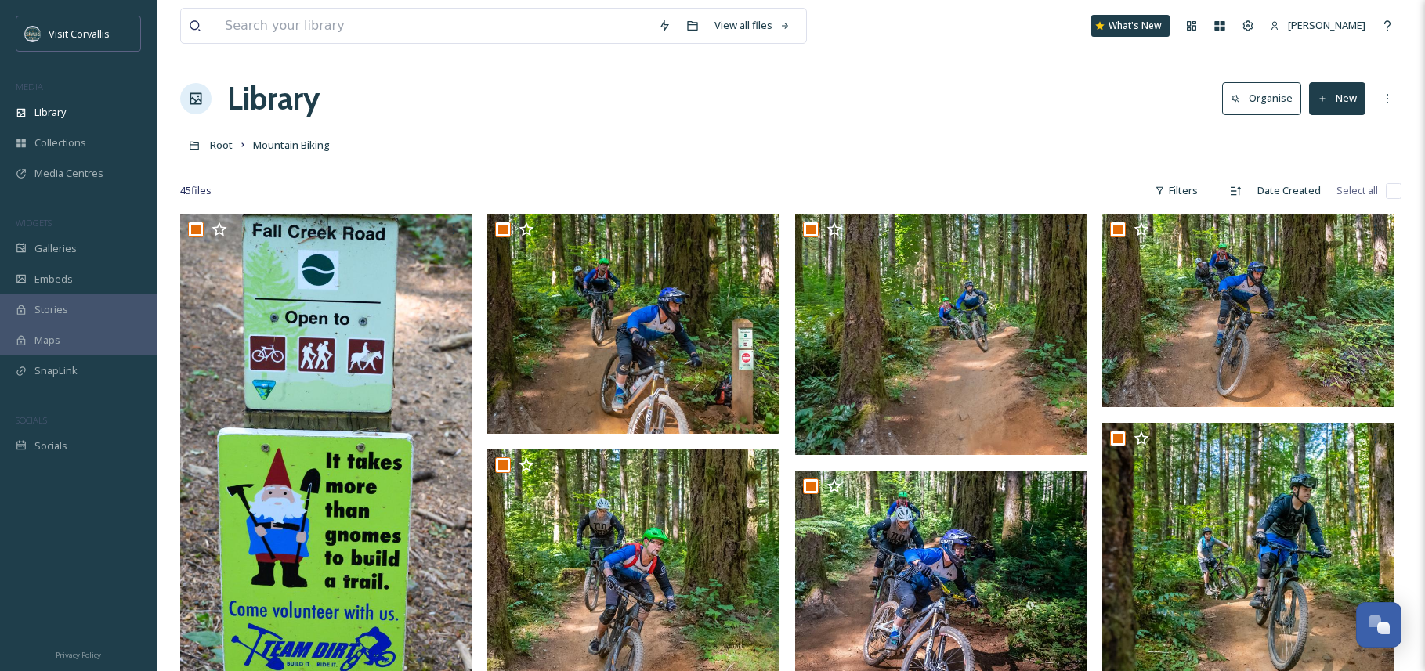
checkbox input "true"
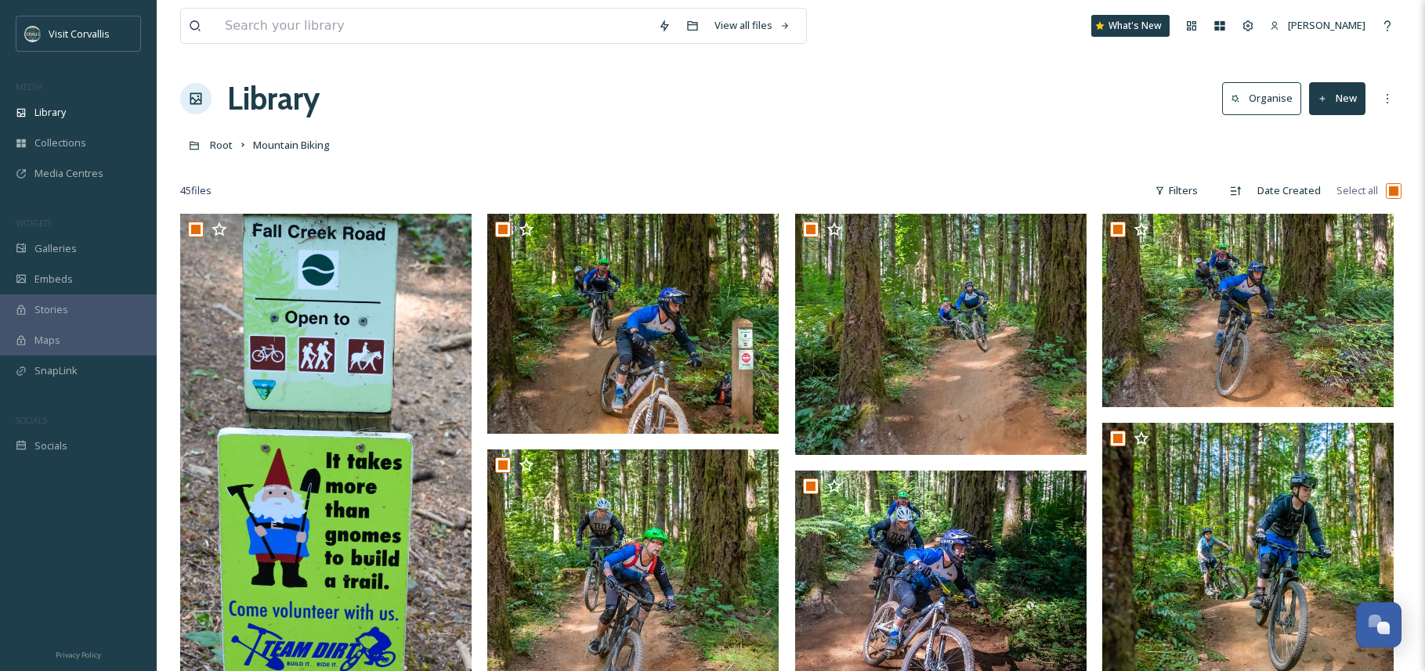
checkbox input "true"
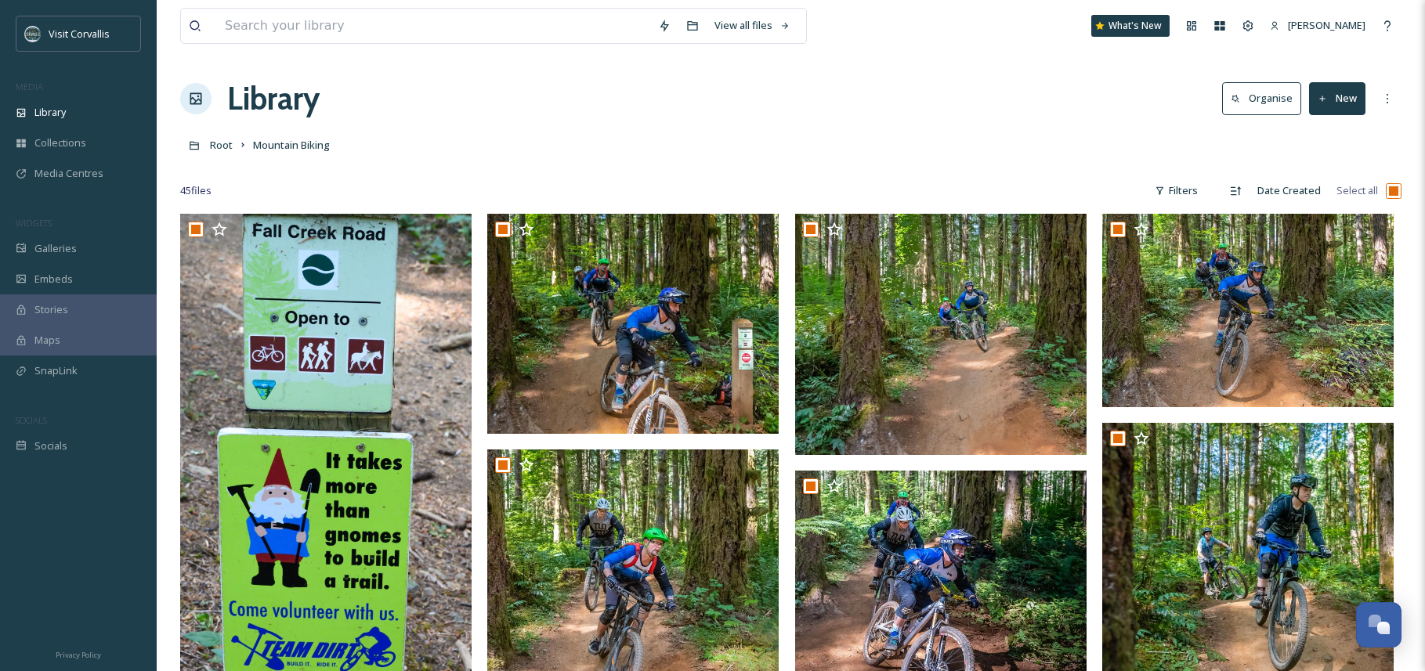
checkbox input "true"
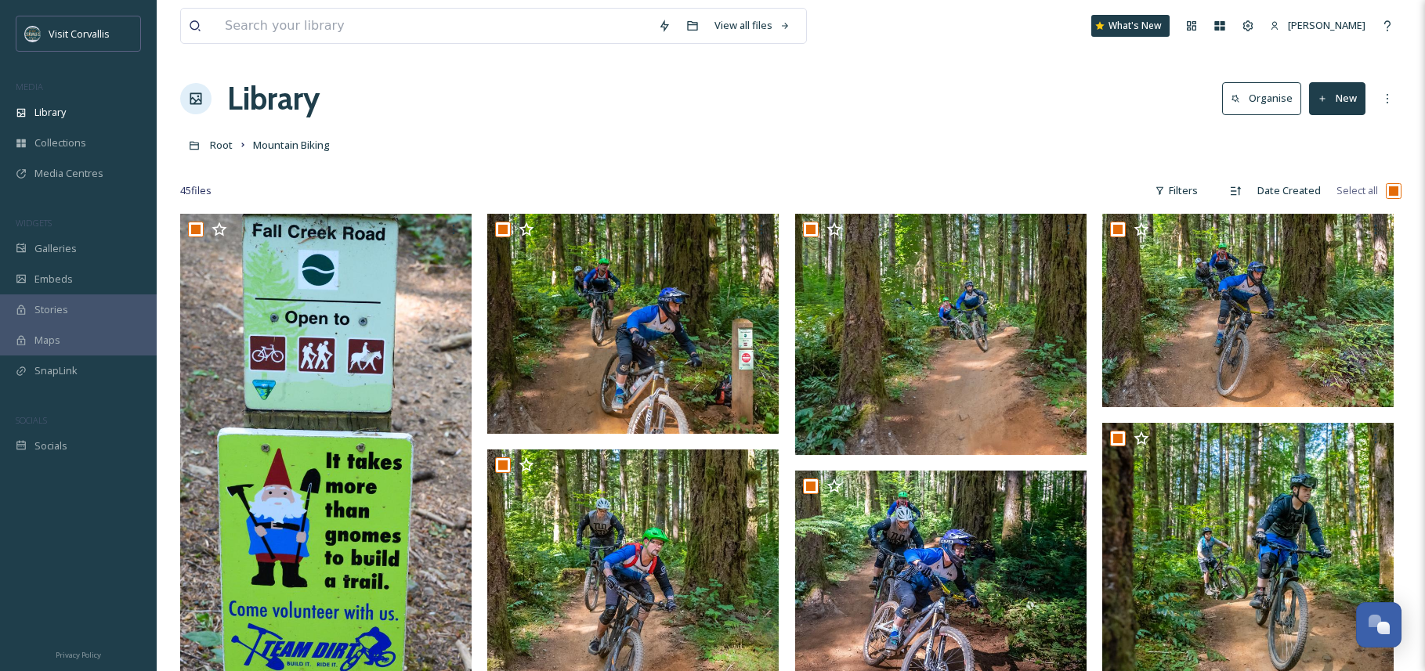
checkbox input "true"
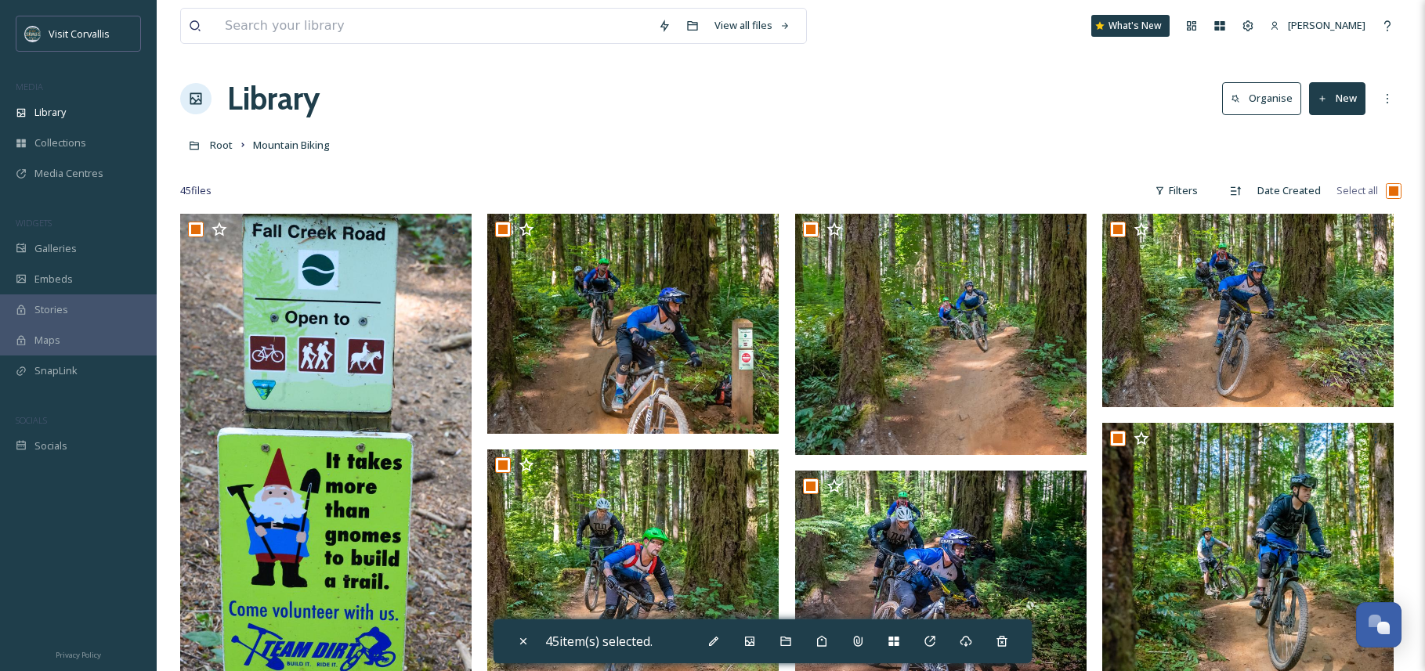
click at [1393, 194] on input "checkbox" at bounding box center [1393, 191] width 16 height 16
checkbox input "false"
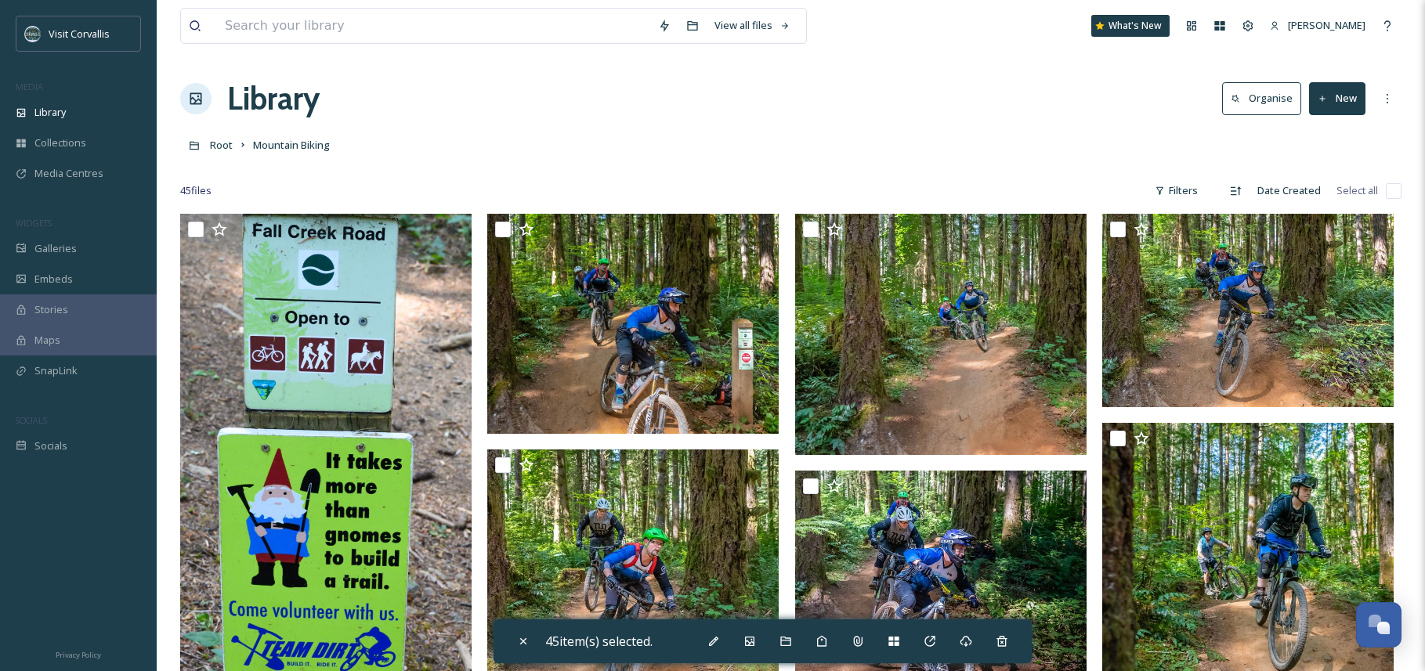
checkbox input "false"
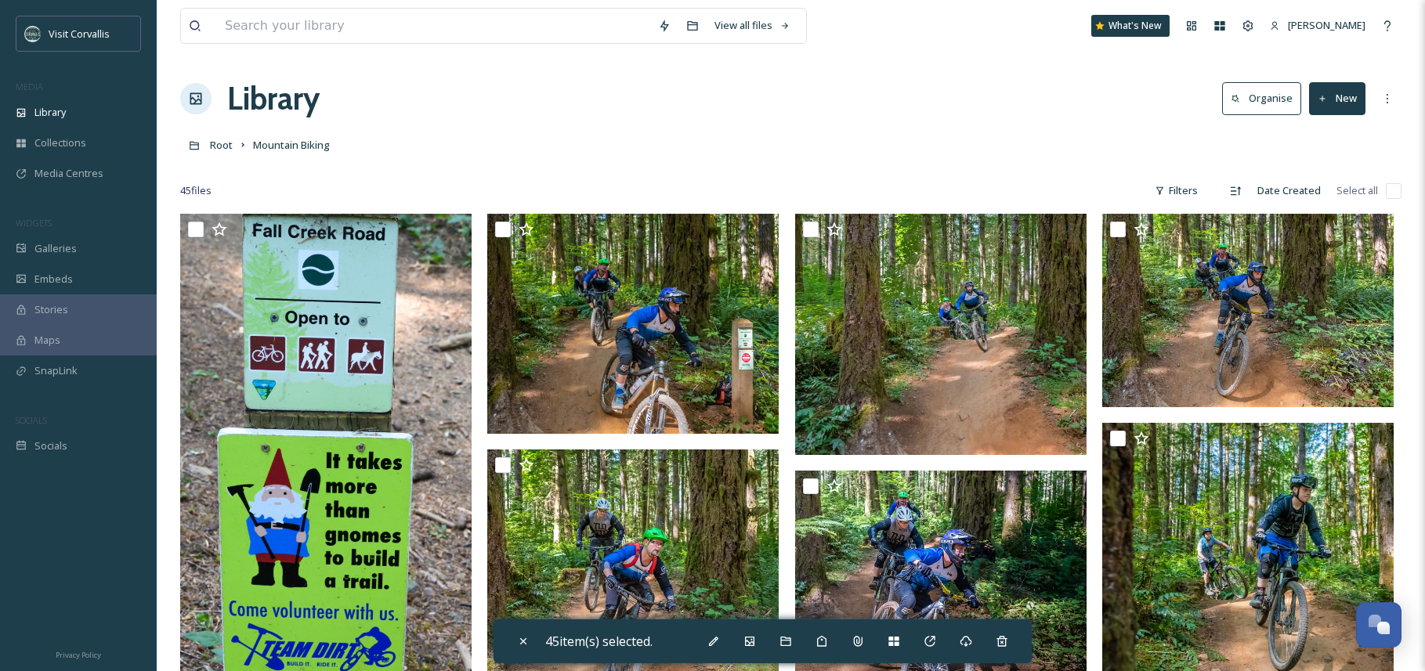
checkbox input "false"
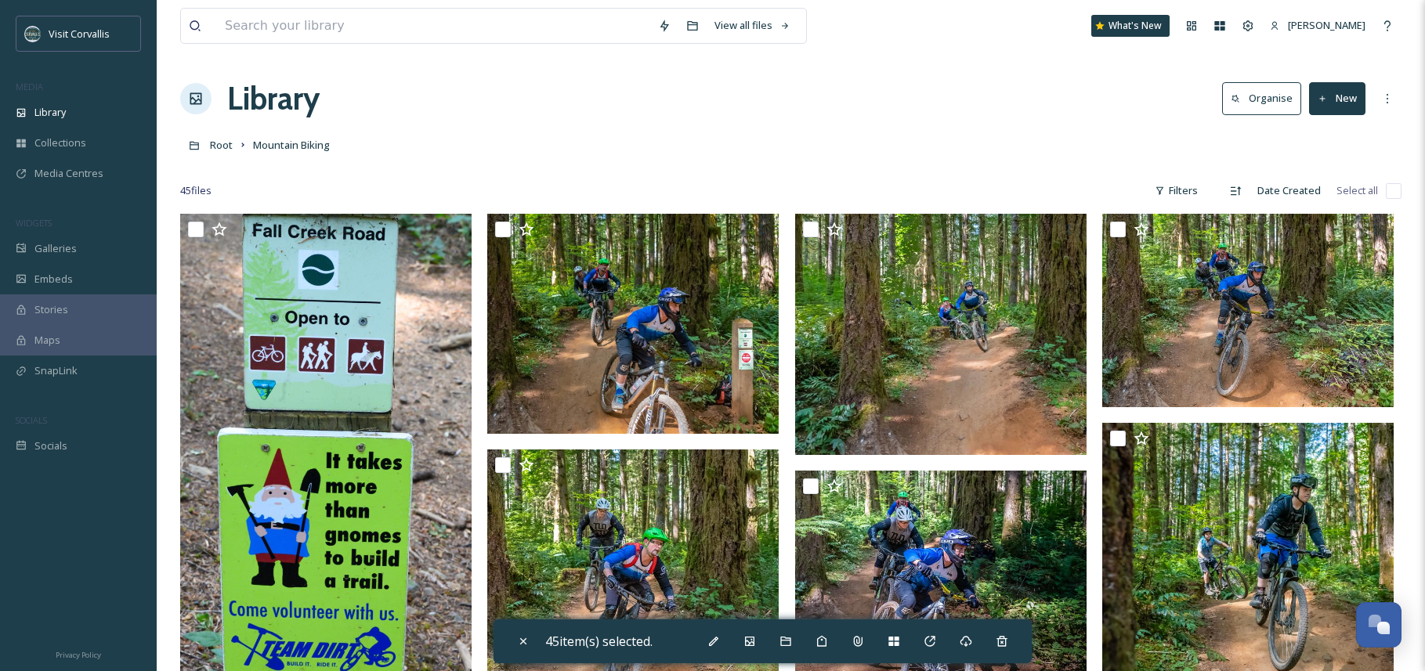
checkbox input "false"
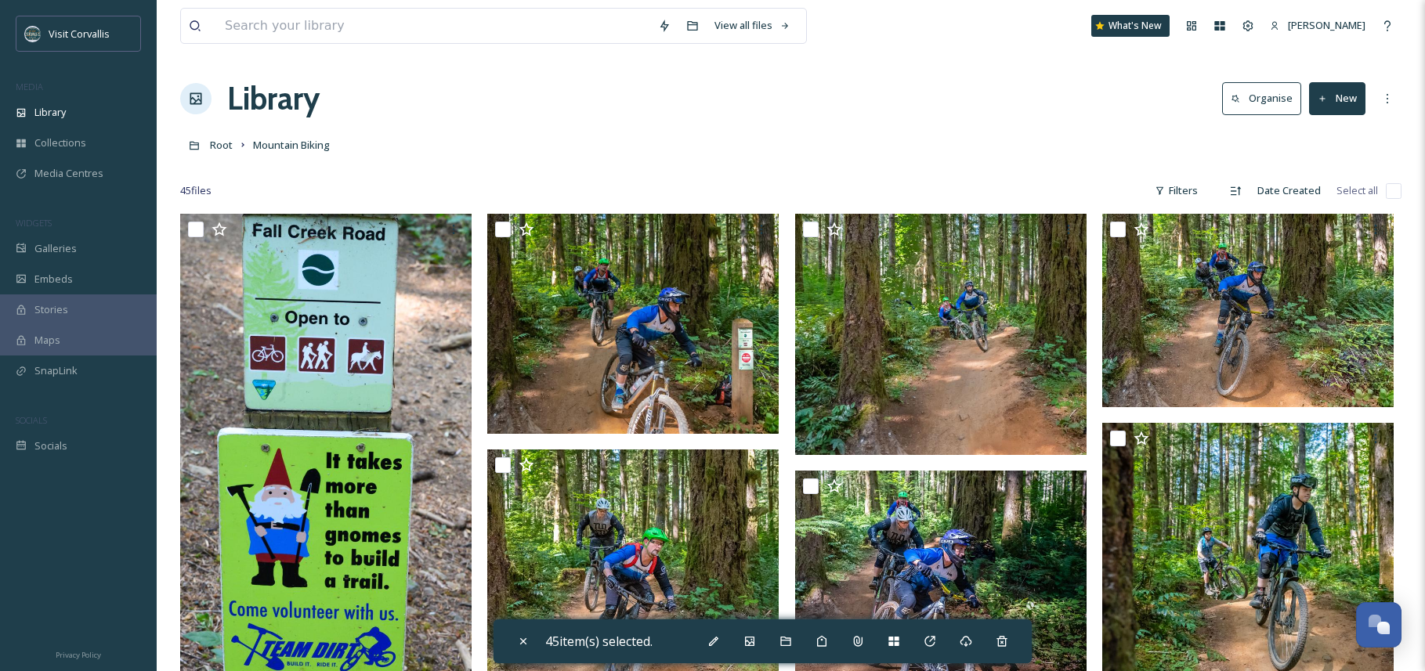
checkbox input "false"
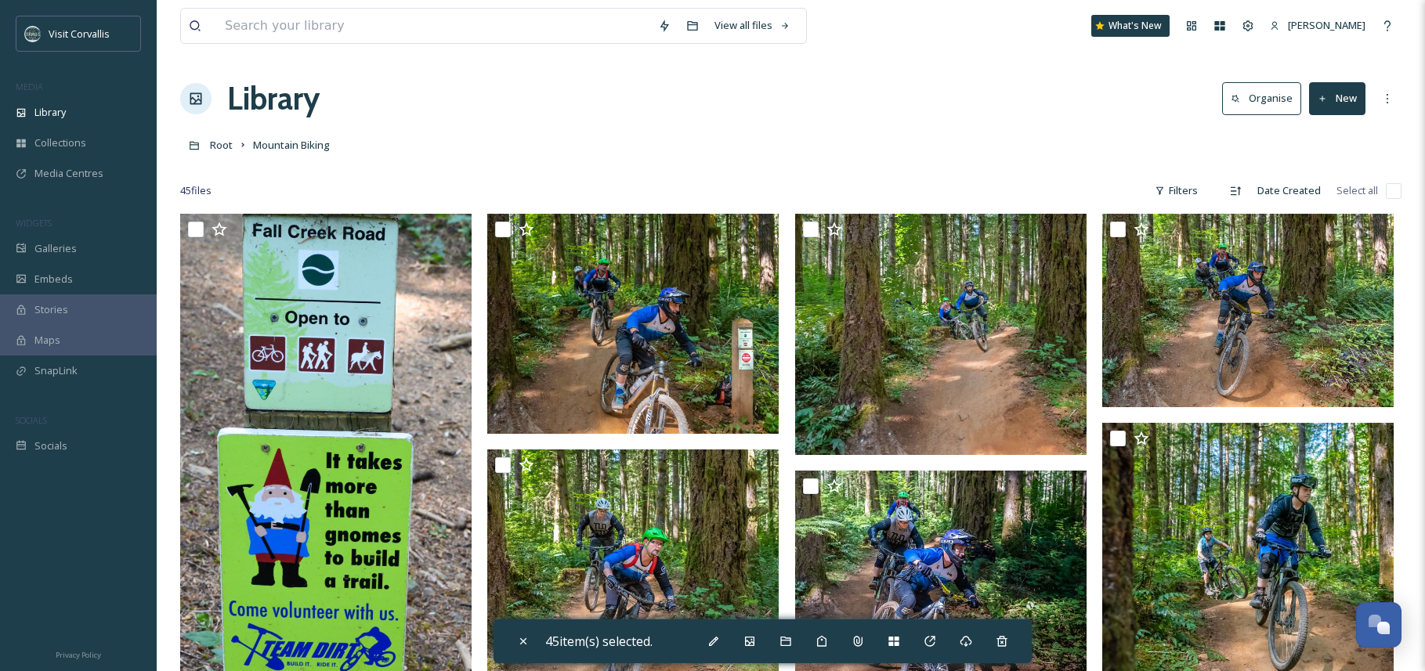
checkbox input "false"
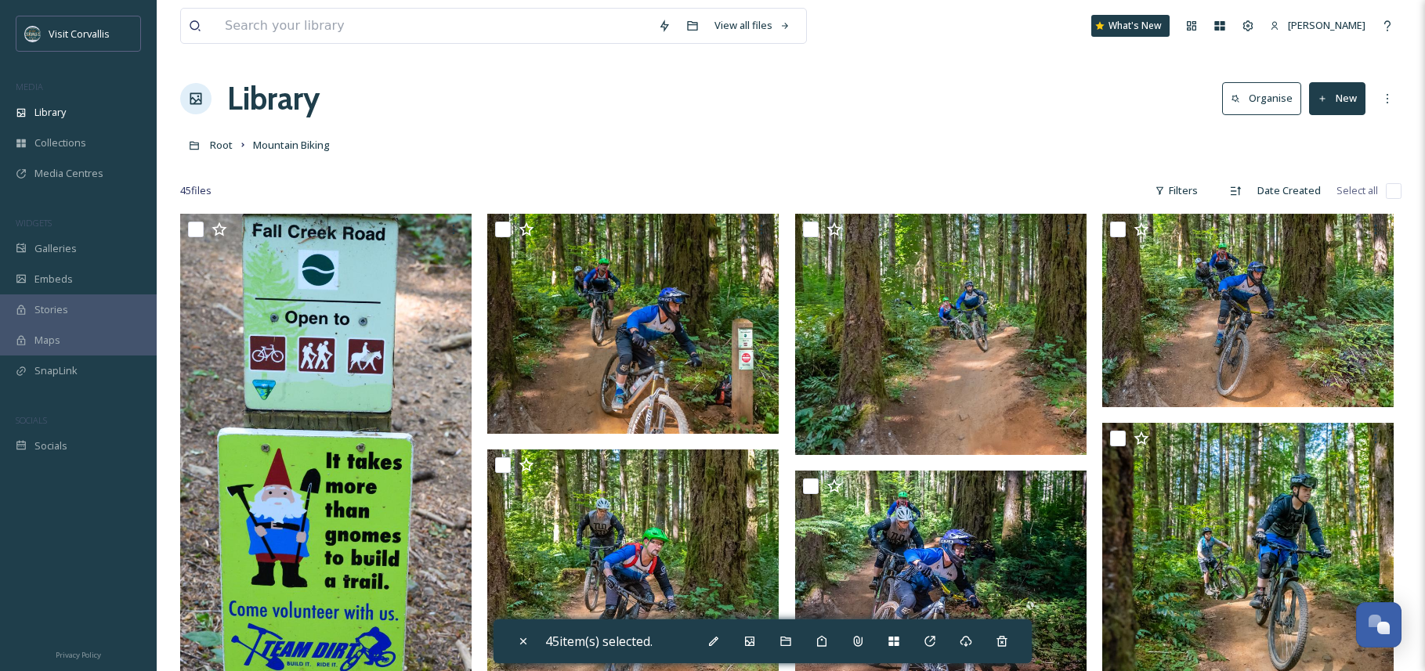
checkbox input "false"
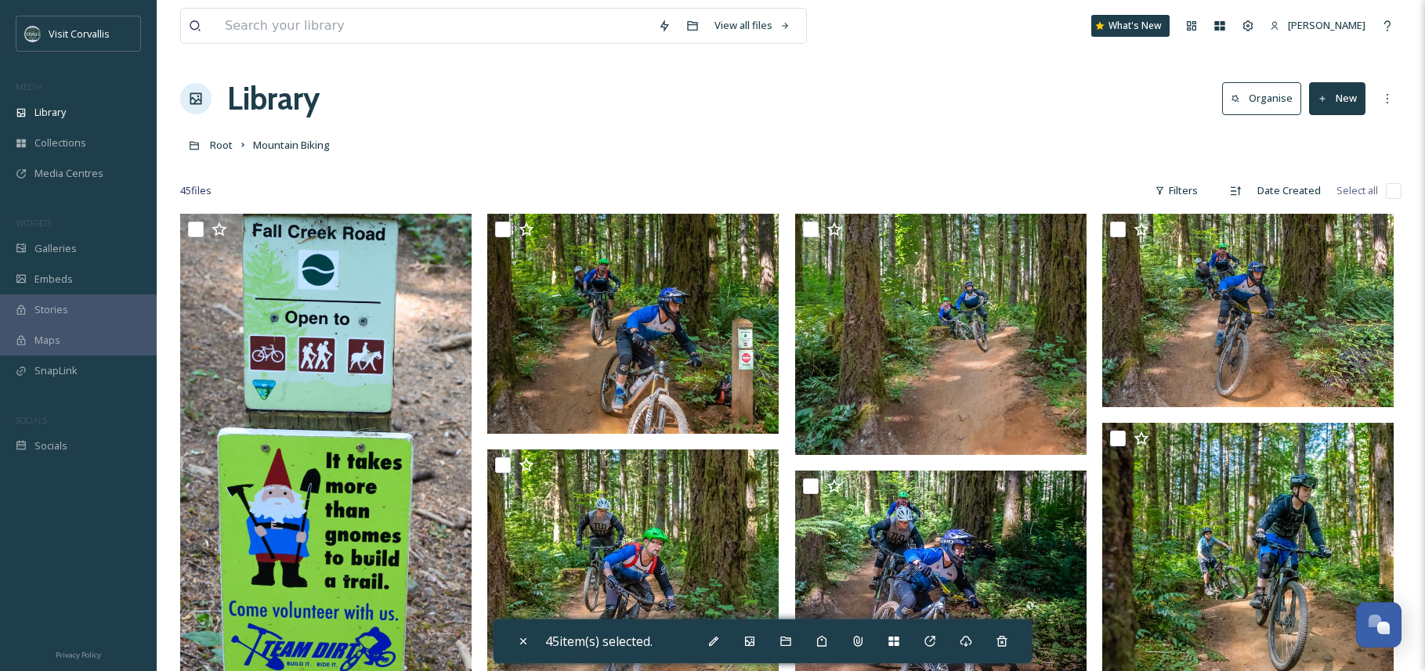
checkbox input "false"
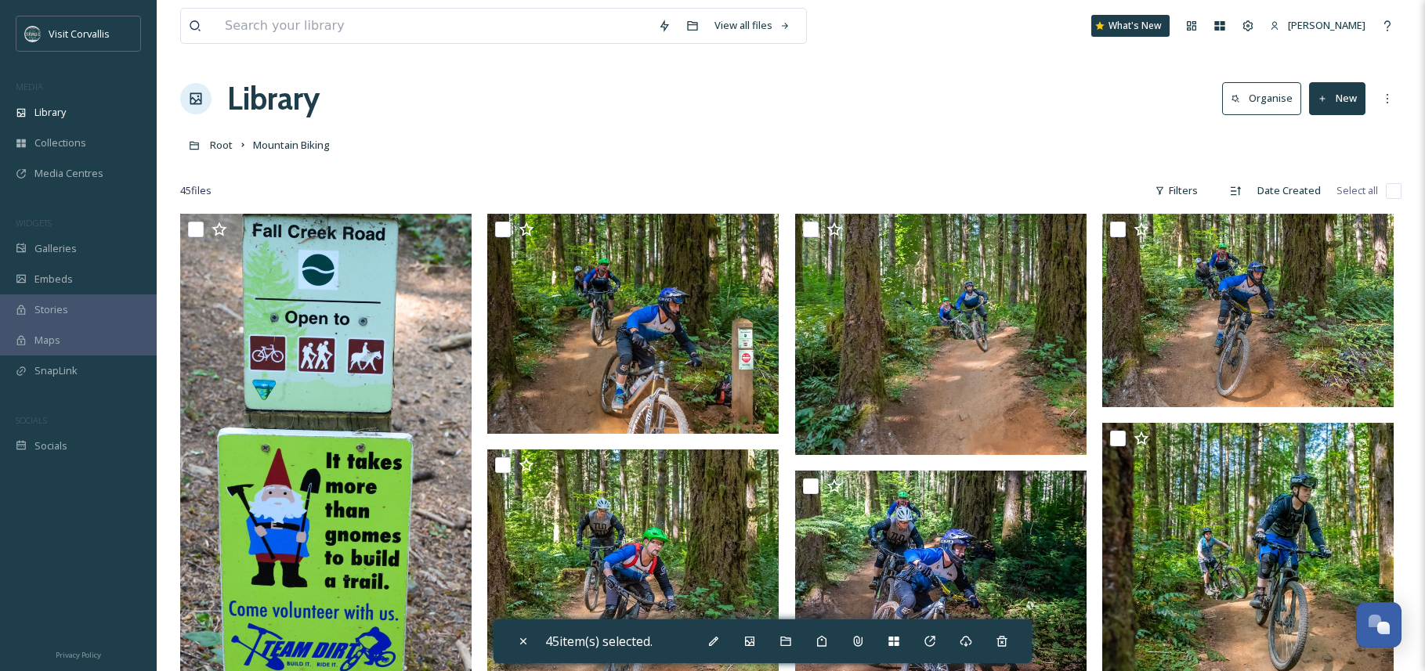
checkbox input "false"
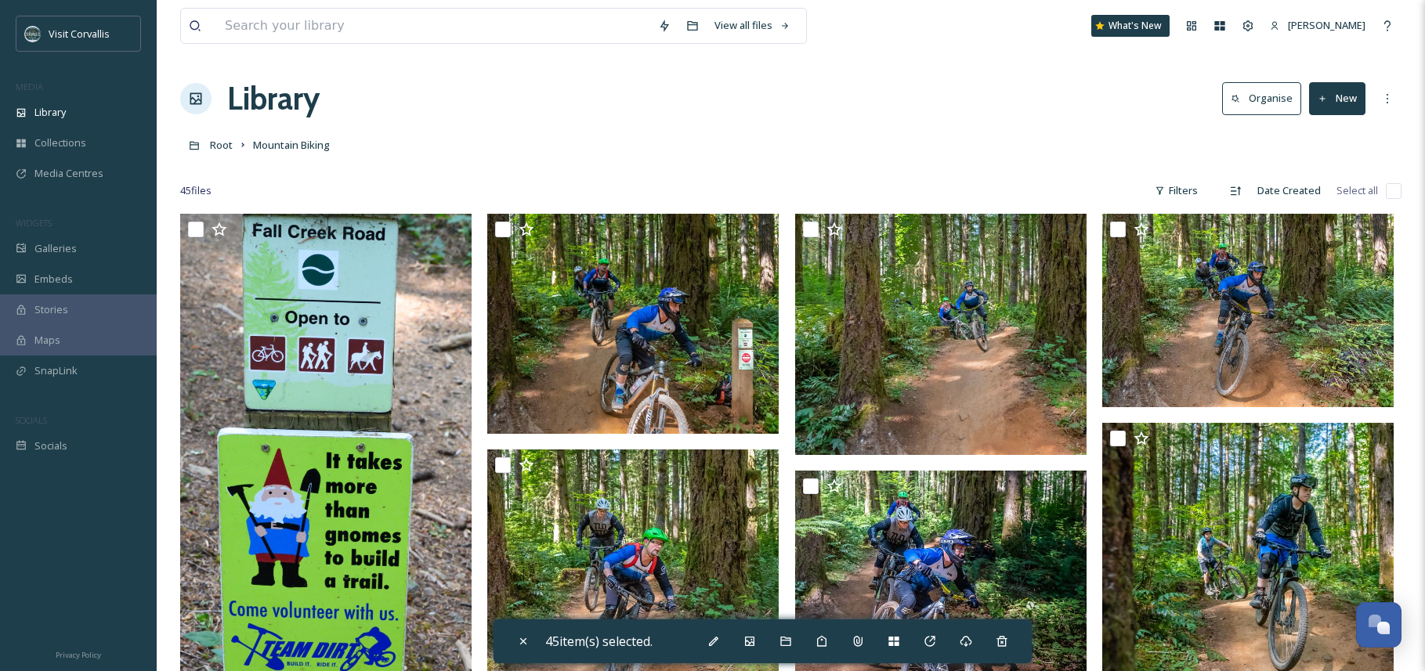
checkbox input "false"
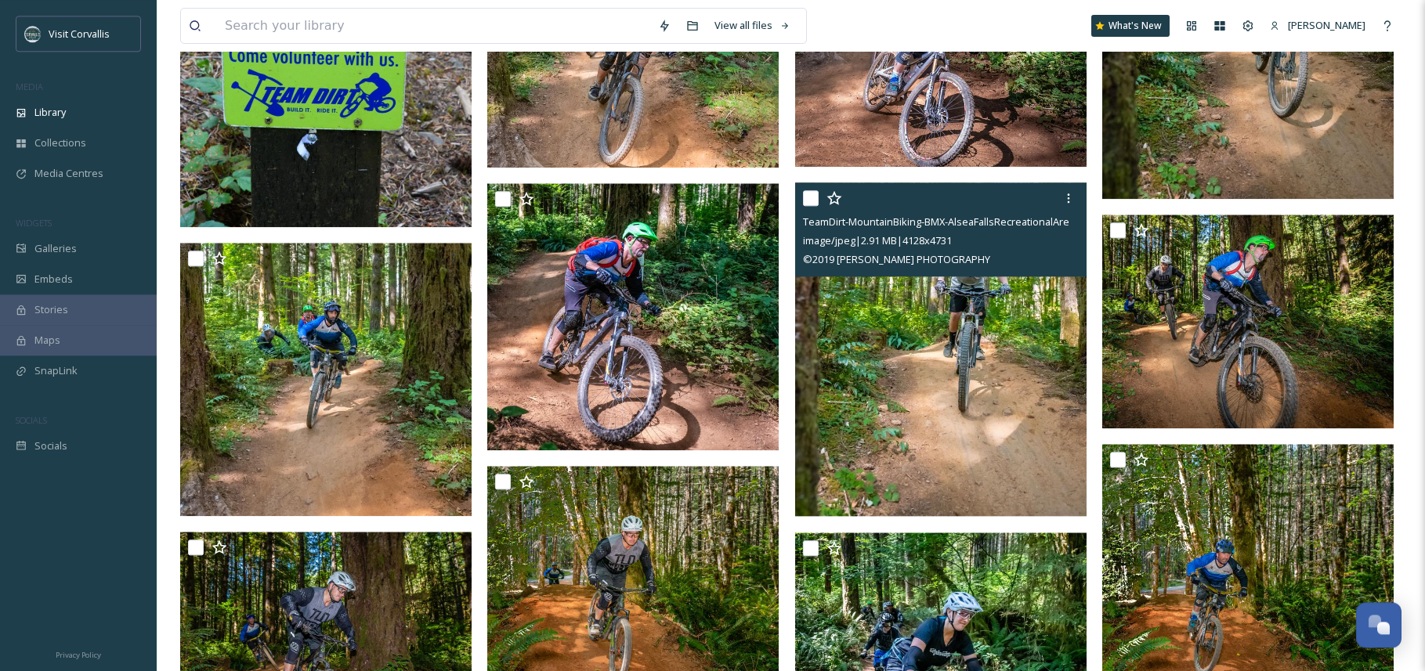
scroll to position [630, 0]
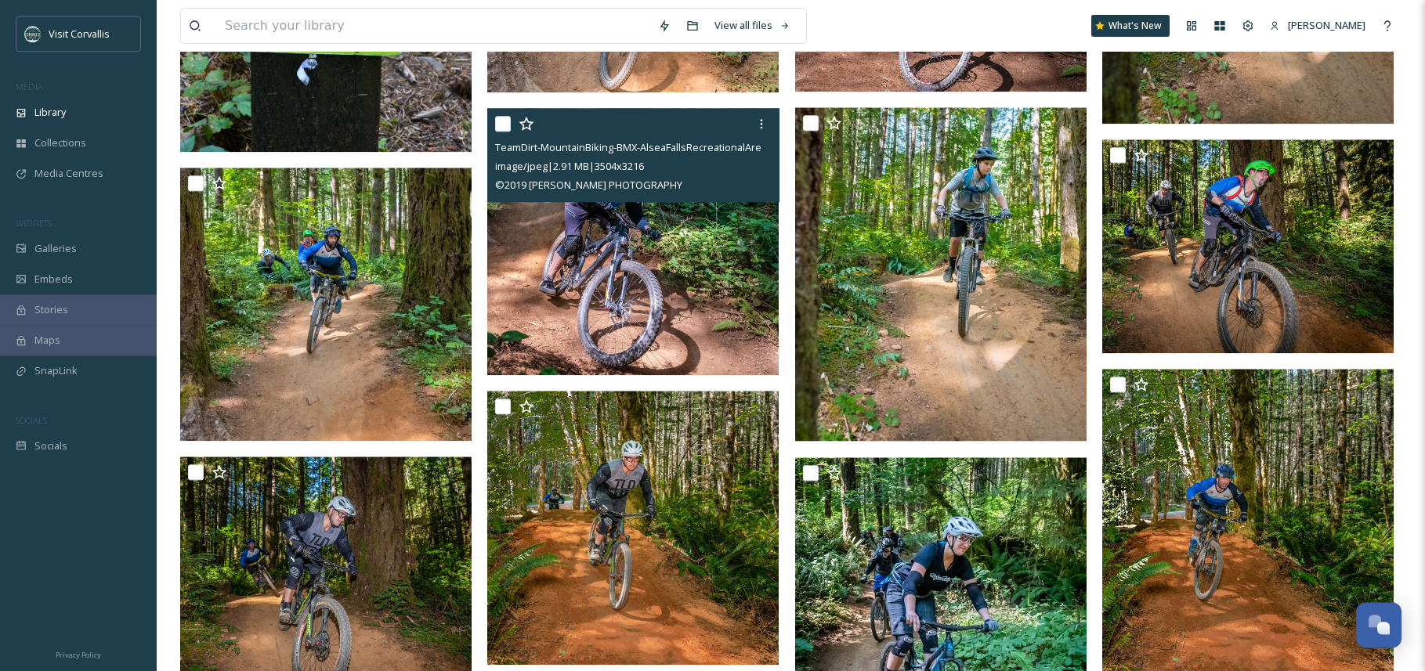
click at [592, 291] on img at bounding box center [632, 241] width 291 height 267
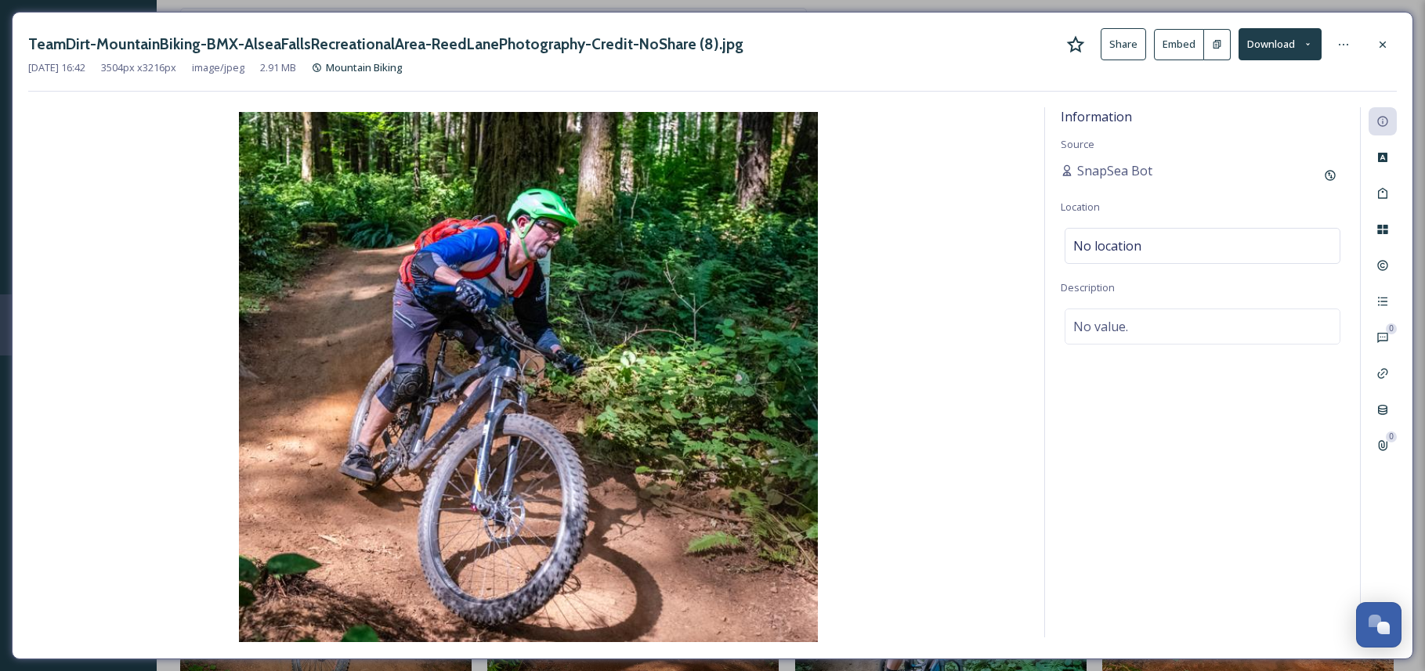
click at [1158, 451] on div "Information Source SnapSea Bot Location No location Description No value." at bounding box center [1202, 372] width 315 height 530
click at [1384, 332] on icon at bounding box center [1382, 337] width 13 height 13
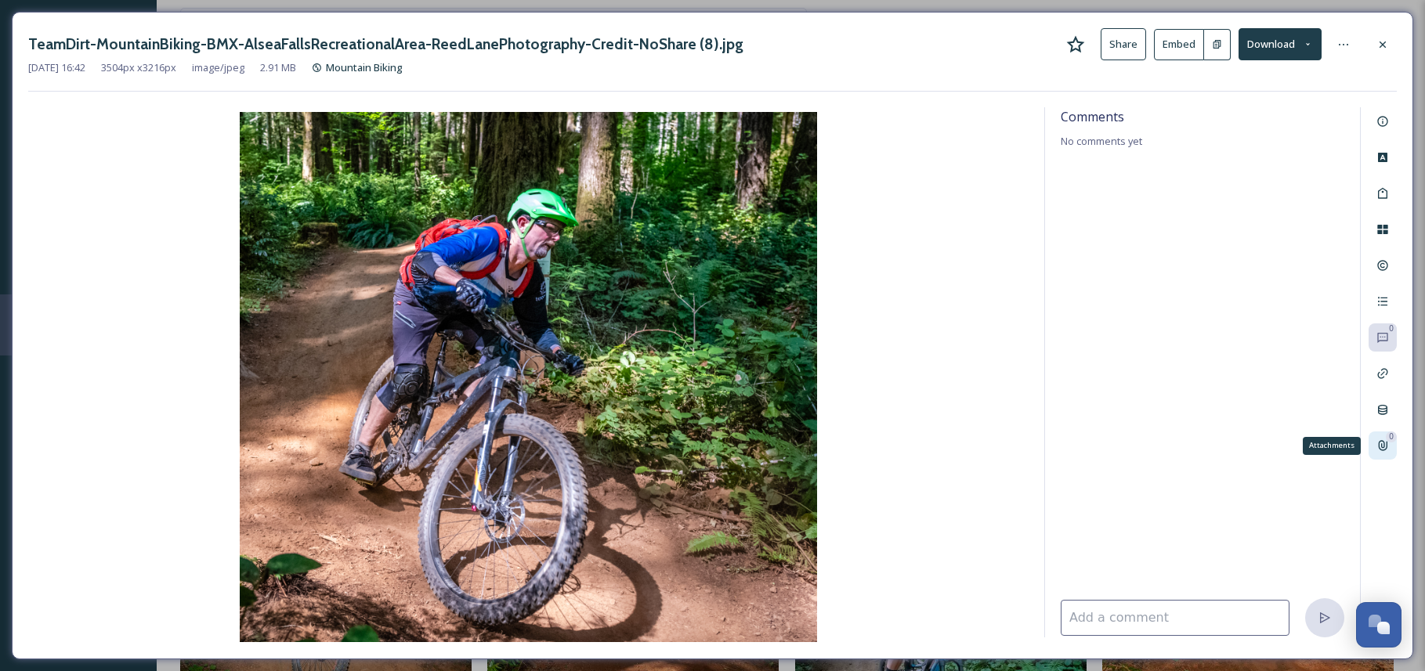
click at [1390, 441] on div "0" at bounding box center [1390, 437] width 11 height 11
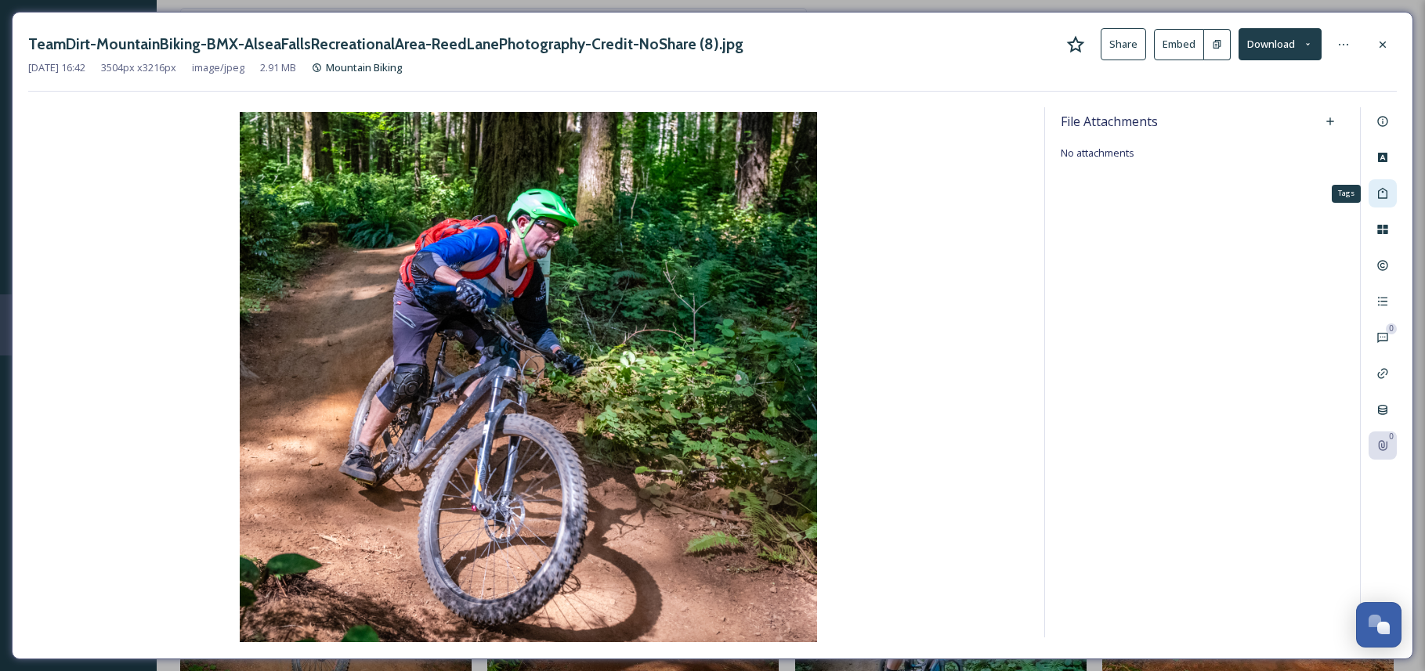
click at [1385, 188] on icon at bounding box center [1382, 193] width 13 height 13
click at [1381, 266] on icon at bounding box center [1382, 266] width 10 height 10
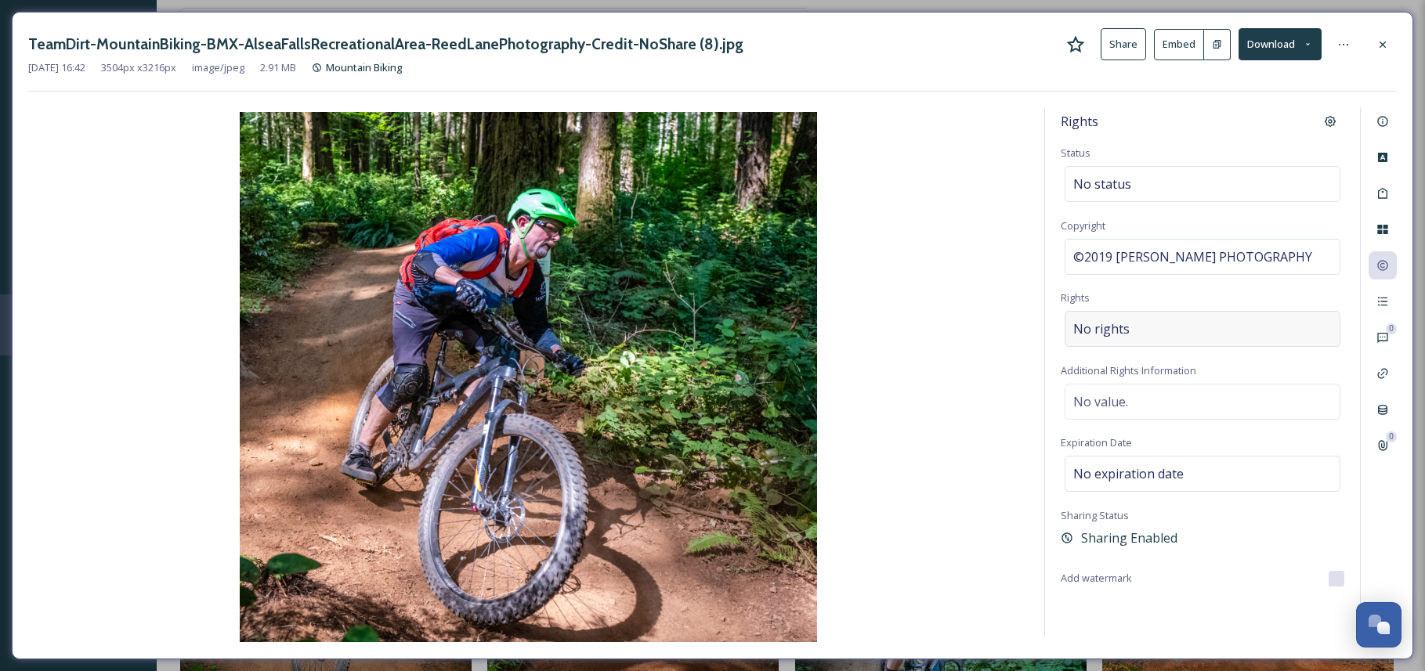
click at [1293, 334] on div "No rights" at bounding box center [1202, 329] width 276 height 36
click at [1260, 411] on div "No value." at bounding box center [1202, 402] width 276 height 36
click at [1176, 320] on div "No rights" at bounding box center [1202, 329] width 276 height 36
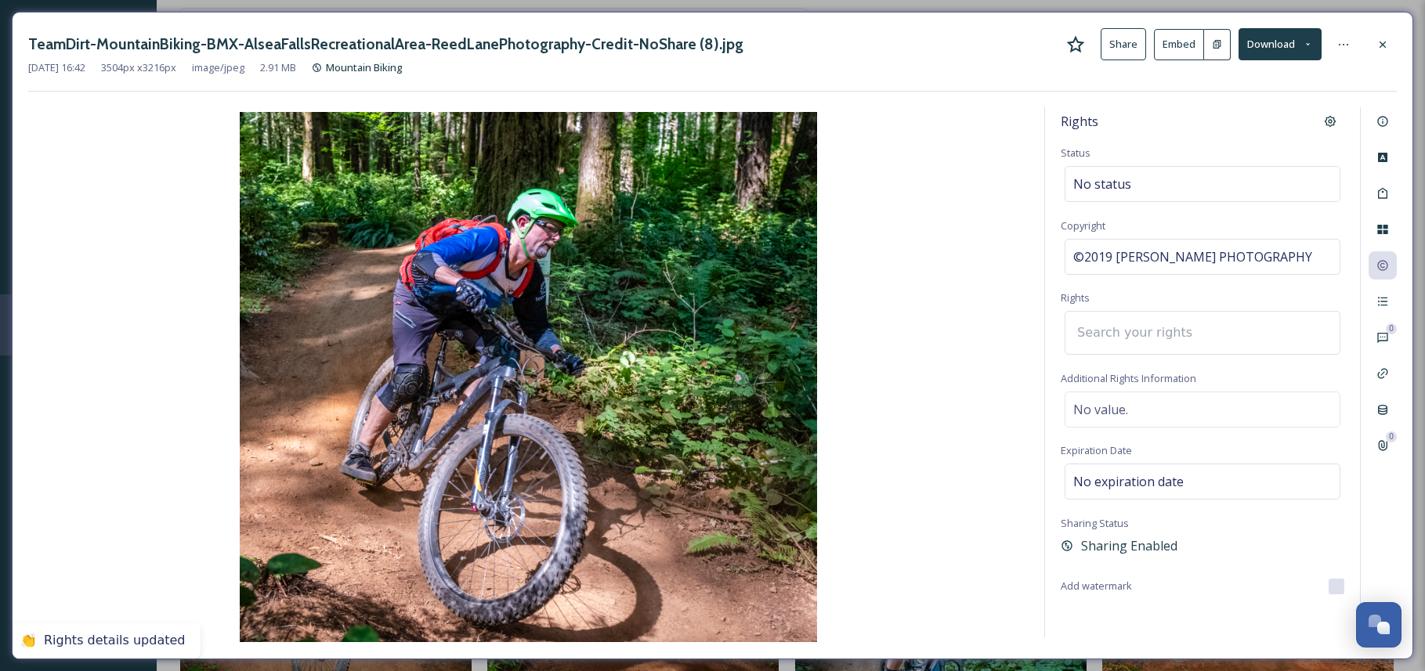
click at [1116, 330] on input at bounding box center [1155, 333] width 172 height 34
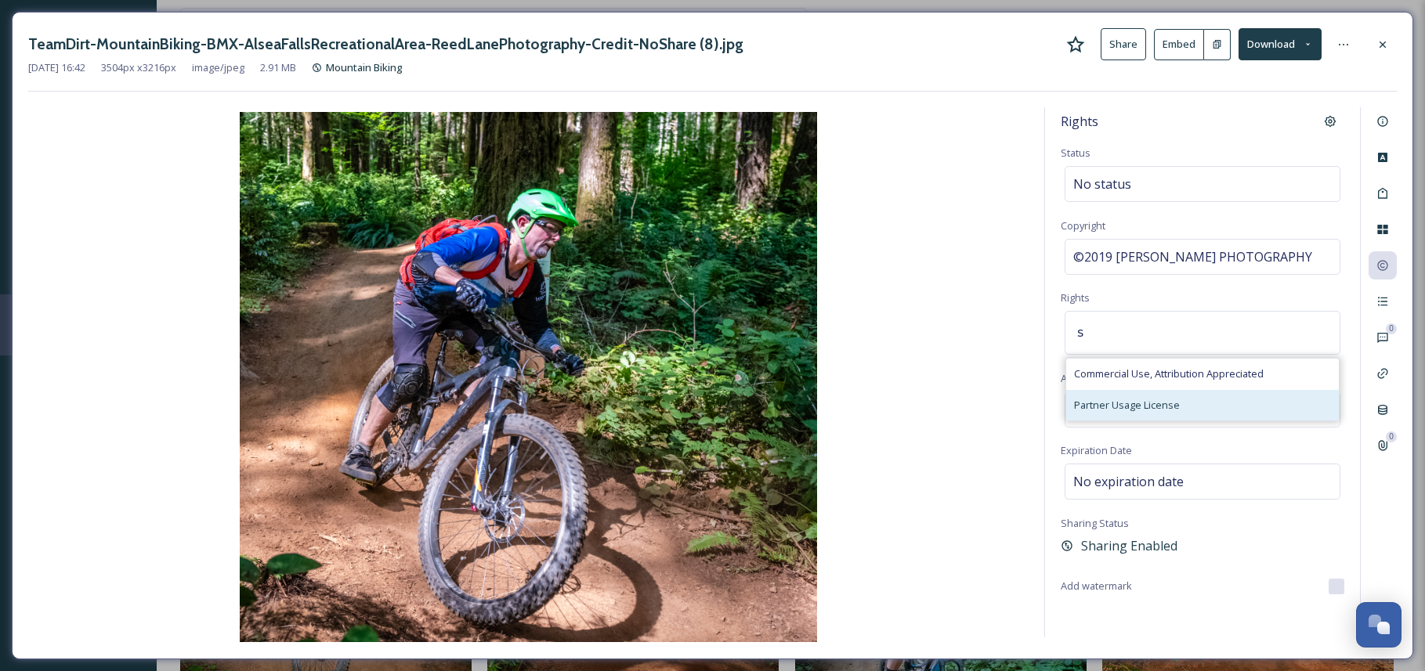
type input "s"
click at [1157, 410] on span "Partner Usage License" at bounding box center [1127, 405] width 106 height 15
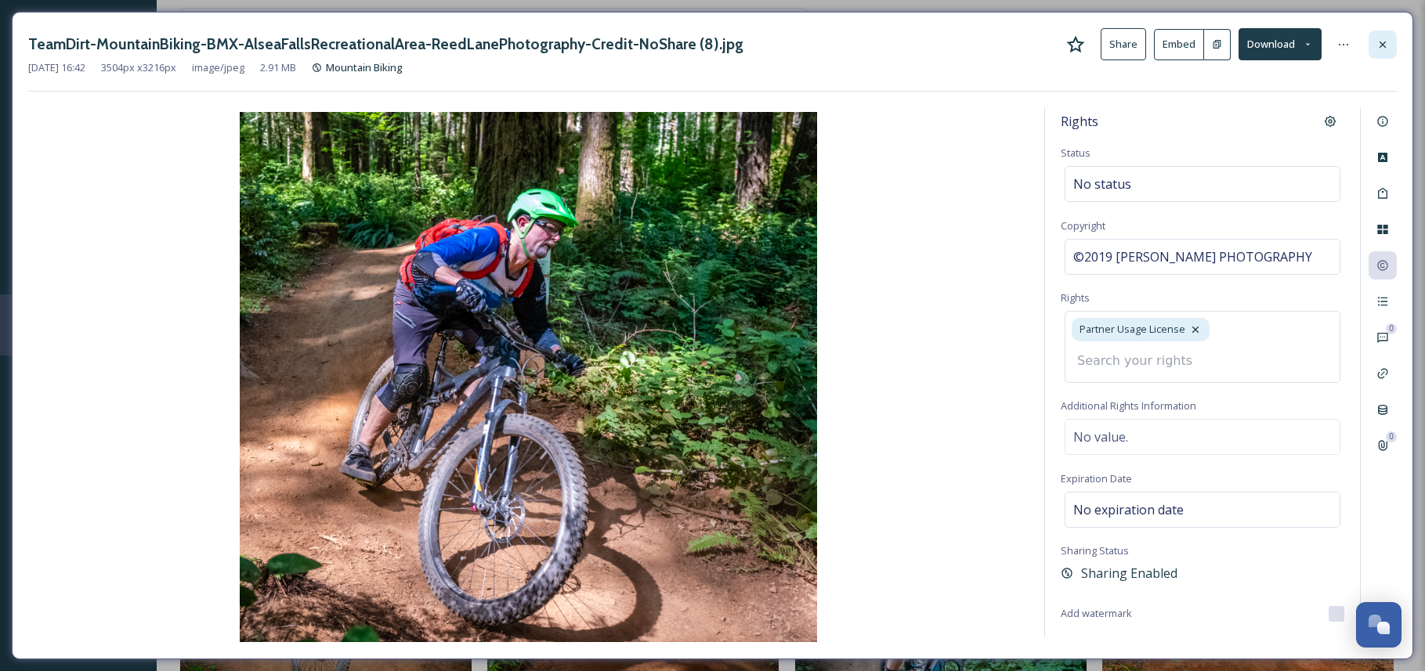
click at [1381, 49] on icon at bounding box center [1382, 44] width 13 height 13
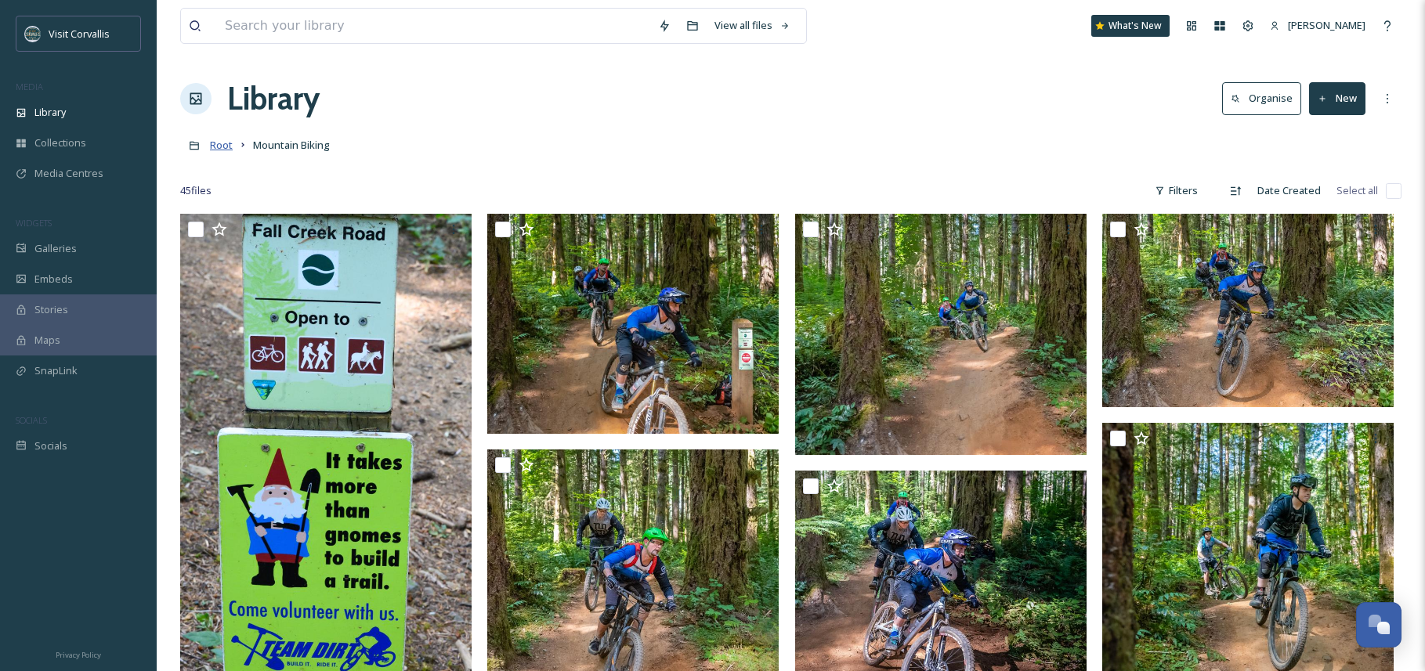
click at [220, 149] on span "Root" at bounding box center [221, 145] width 23 height 14
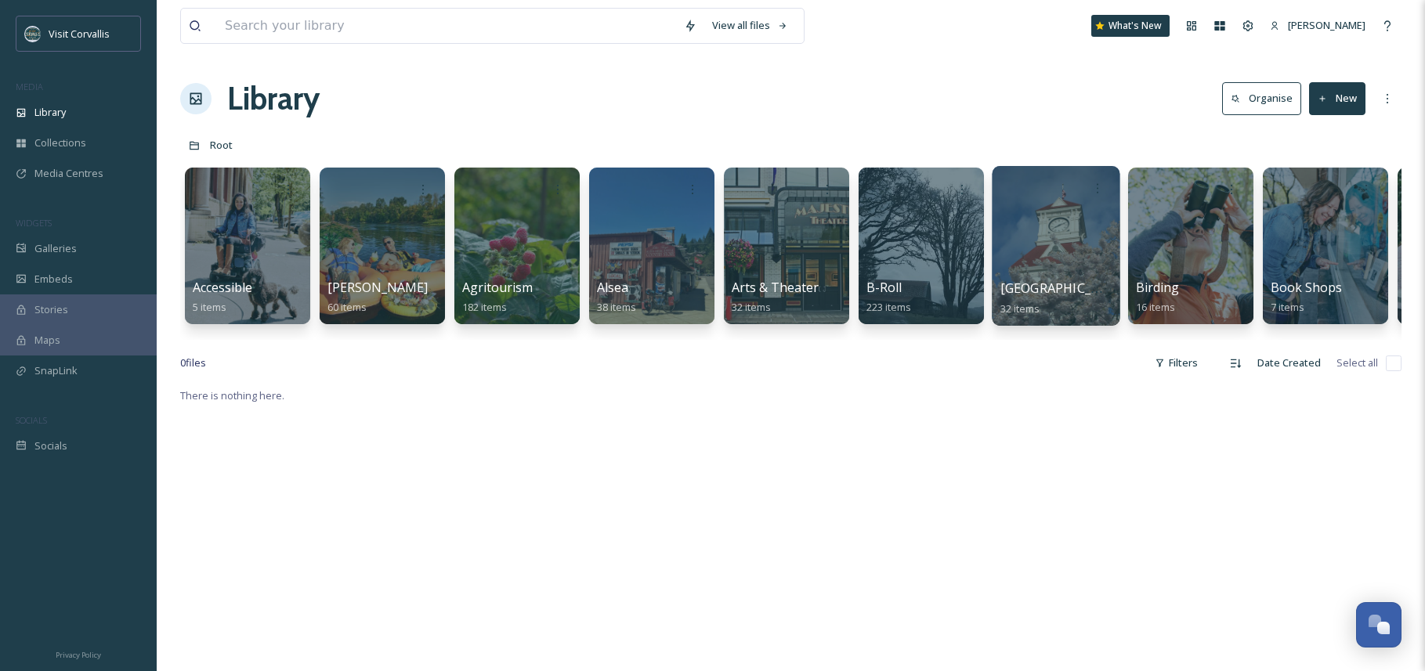
click at [1056, 242] on div at bounding box center [1055, 246] width 128 height 160
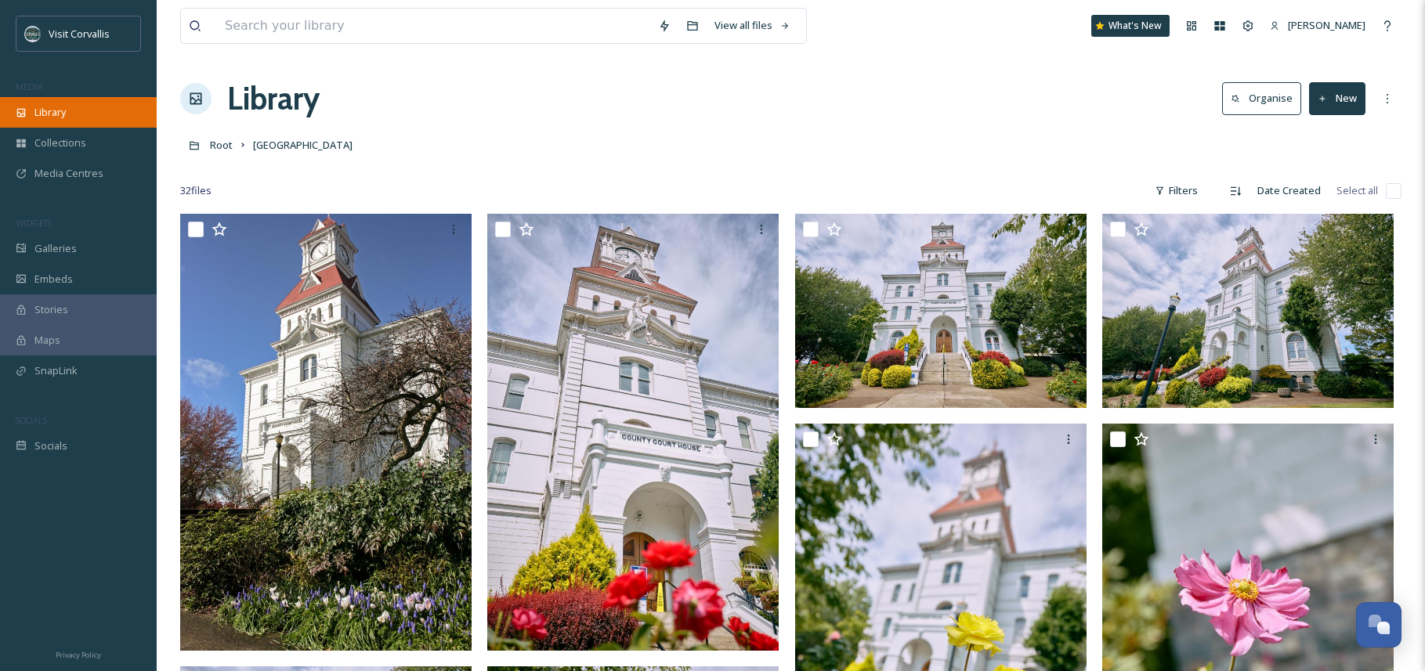
click at [79, 113] on div "Library" at bounding box center [78, 112] width 157 height 31
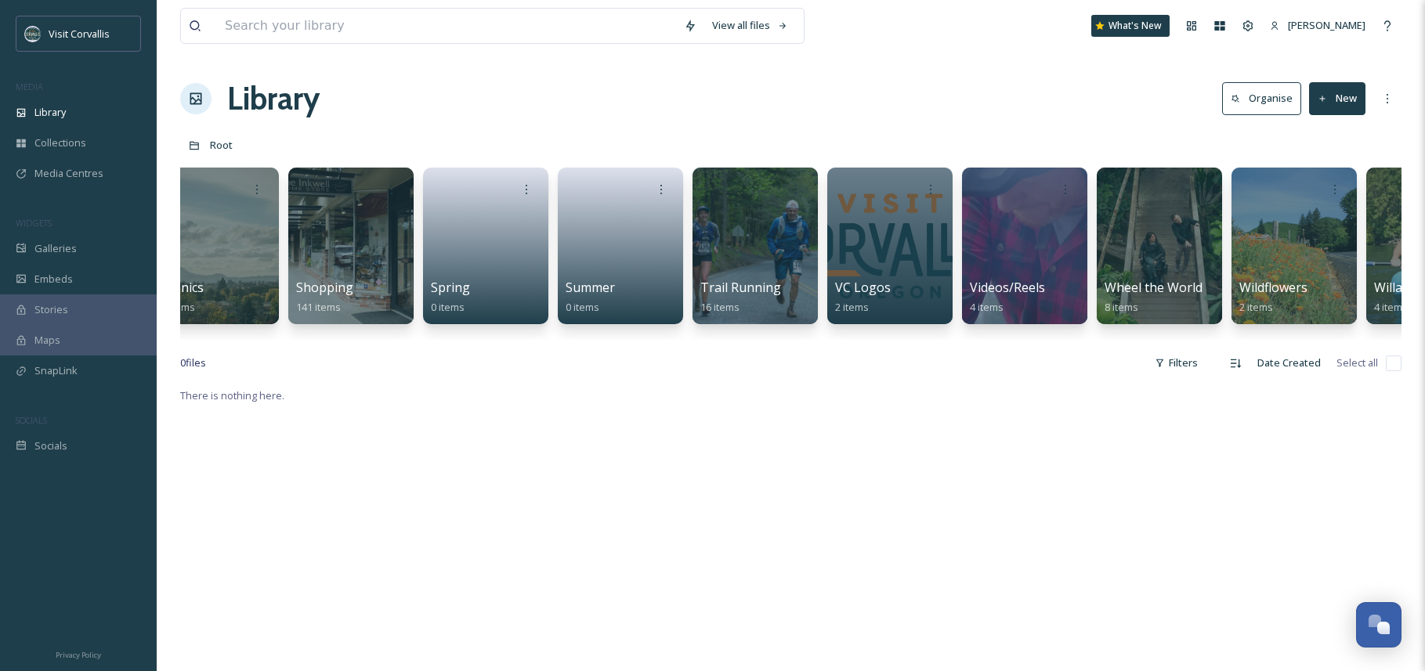
scroll to position [0, 4478]
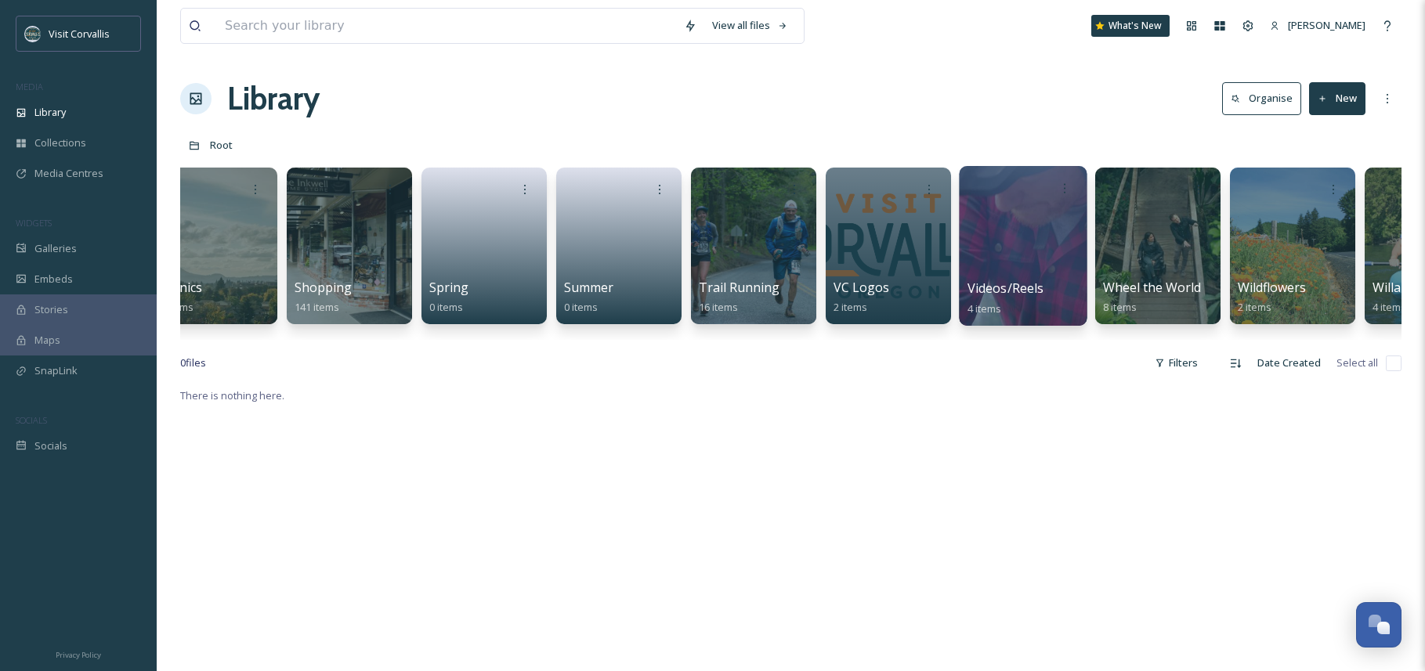
click at [996, 232] on div at bounding box center [1023, 246] width 128 height 160
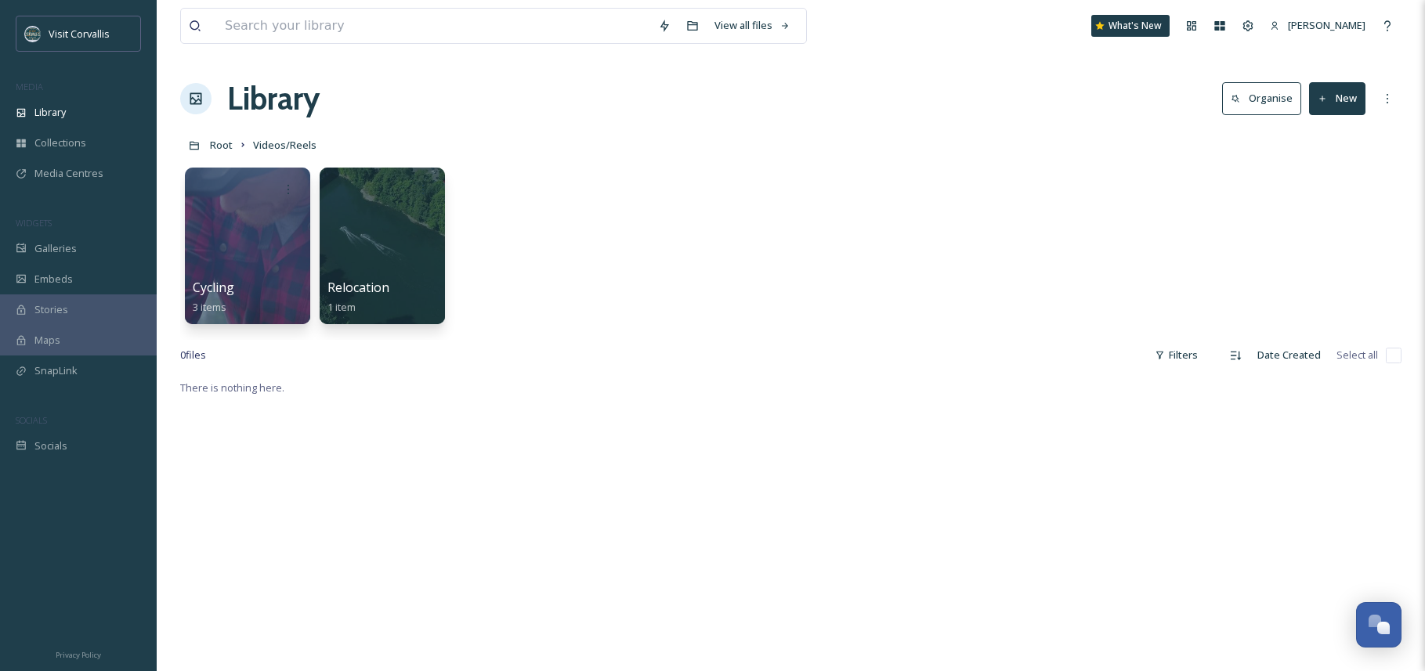
click at [1343, 100] on button "New" at bounding box center [1337, 98] width 56 height 32
click at [1318, 202] on span "Folder" at bounding box center [1319, 196] width 30 height 15
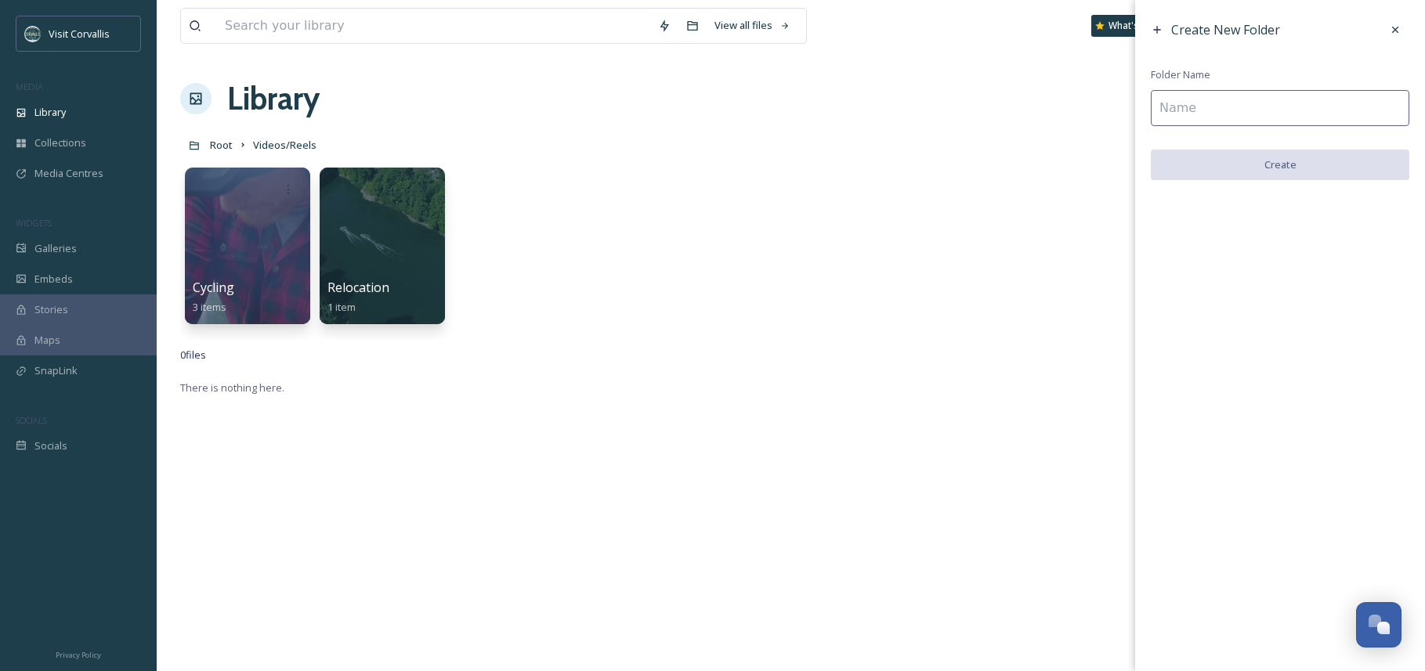
click at [1298, 107] on input at bounding box center [1279, 108] width 258 height 36
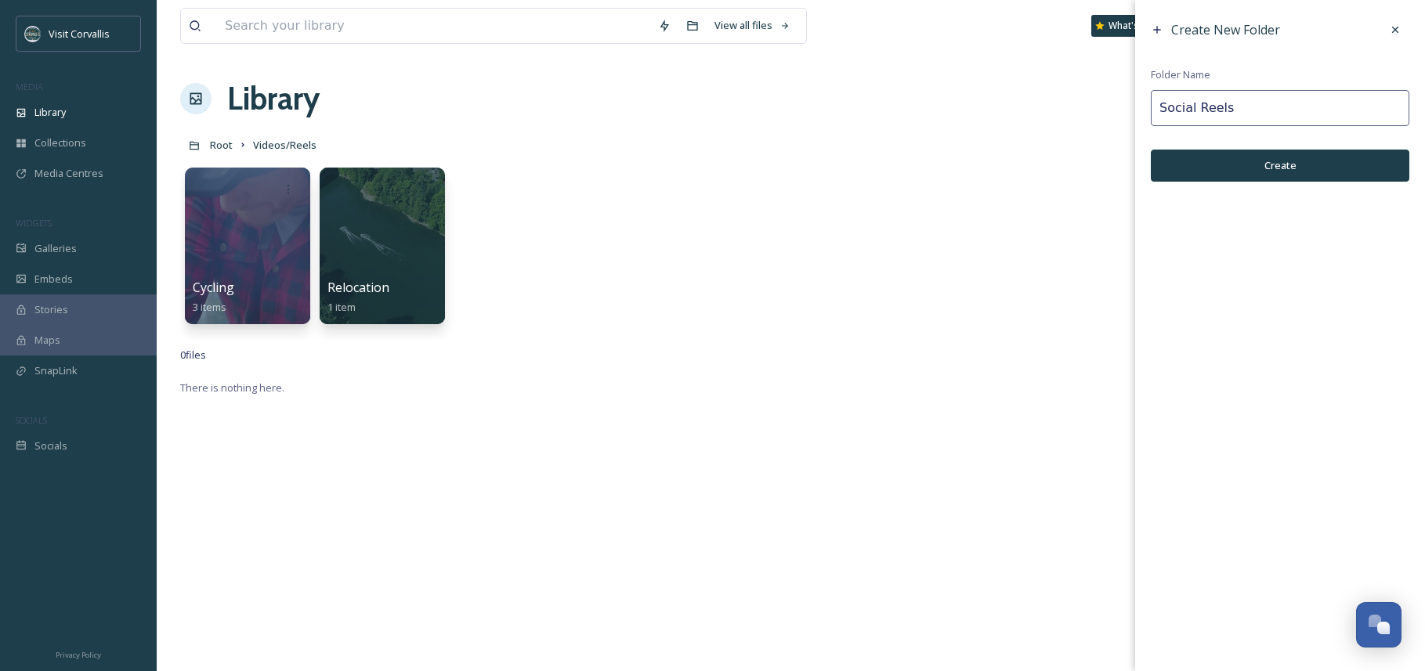
type input "Social Reels"
click at [1362, 169] on button "Create" at bounding box center [1279, 166] width 258 height 32
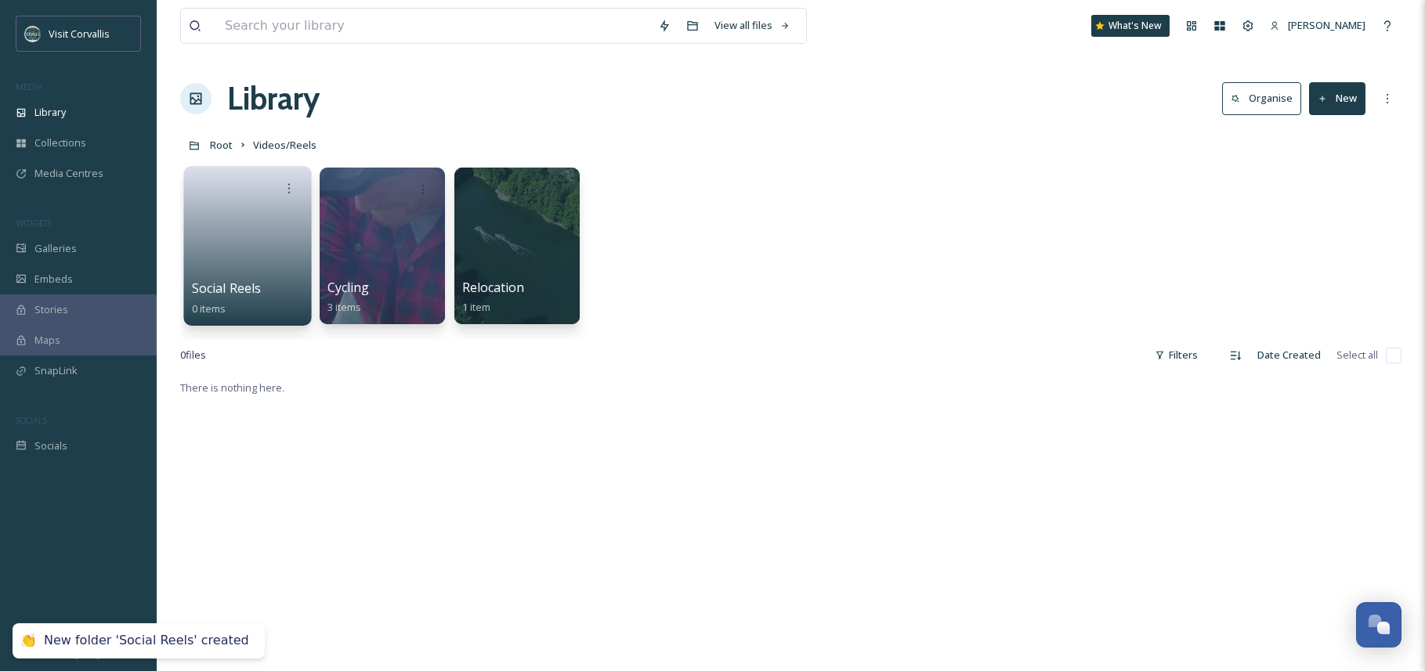
click at [264, 220] on link at bounding box center [248, 241] width 112 height 76
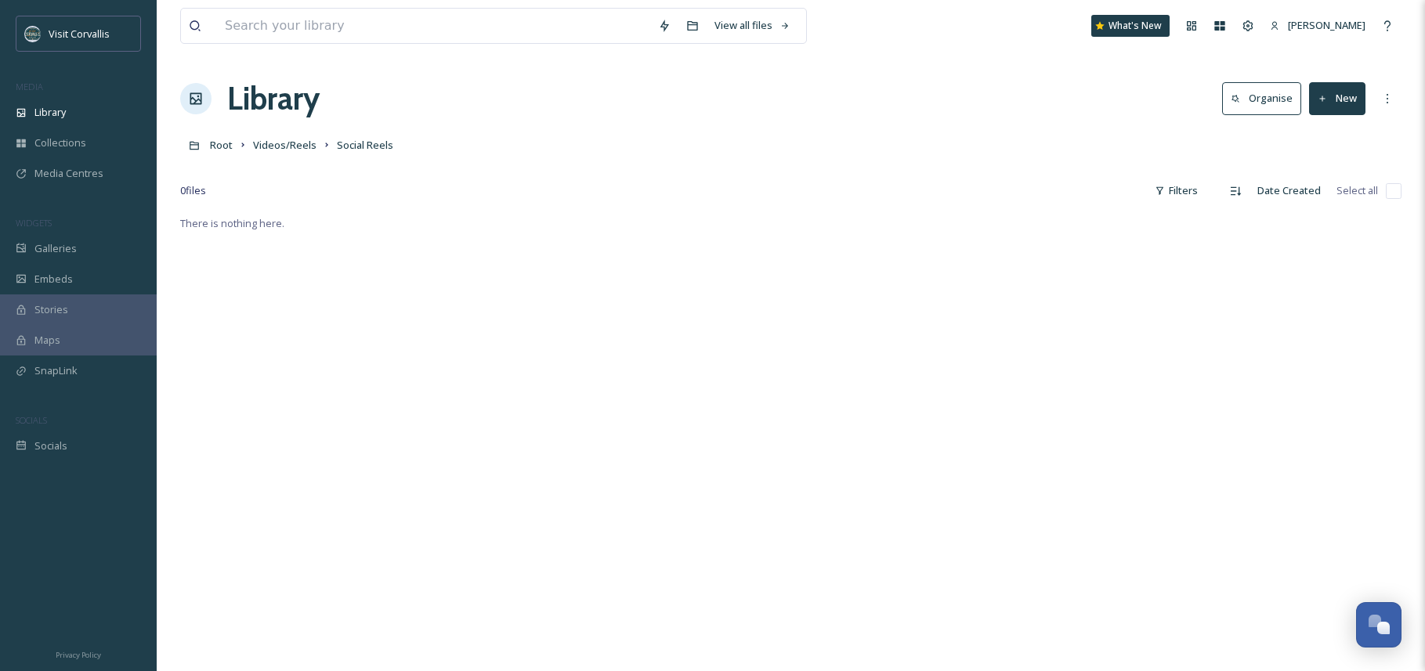
click at [1348, 107] on button "New" at bounding box center [1337, 98] width 56 height 32
click at [1334, 186] on div "Folder" at bounding box center [1320, 196] width 88 height 31
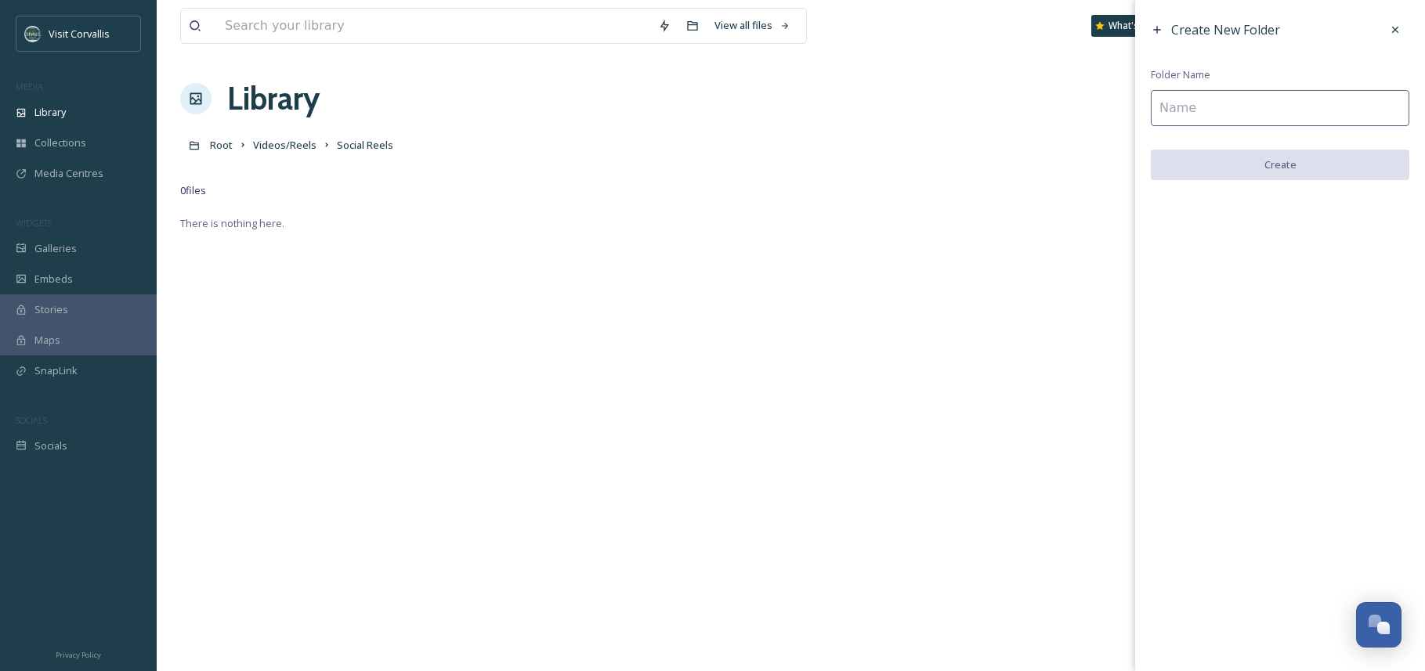
click at [1165, 114] on input at bounding box center [1279, 108] width 258 height 36
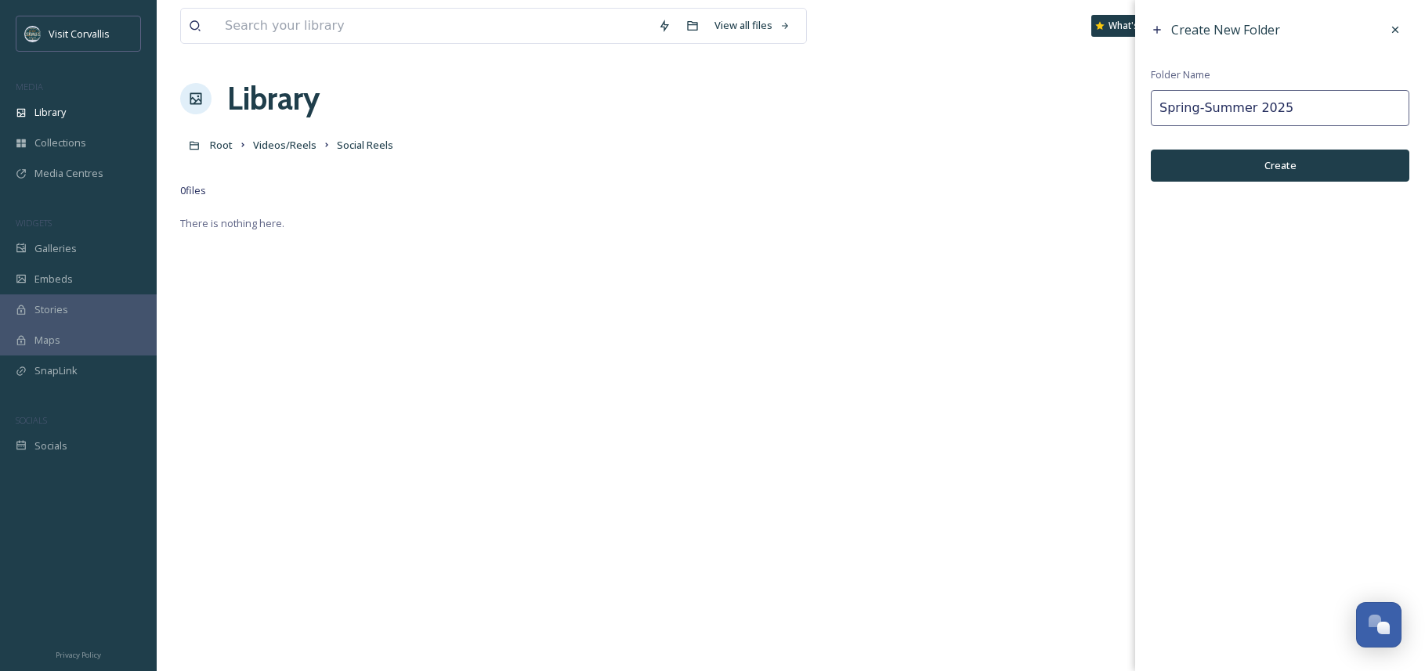
type input "Spring-Summer 2025"
click at [1197, 161] on button "Create" at bounding box center [1279, 166] width 258 height 32
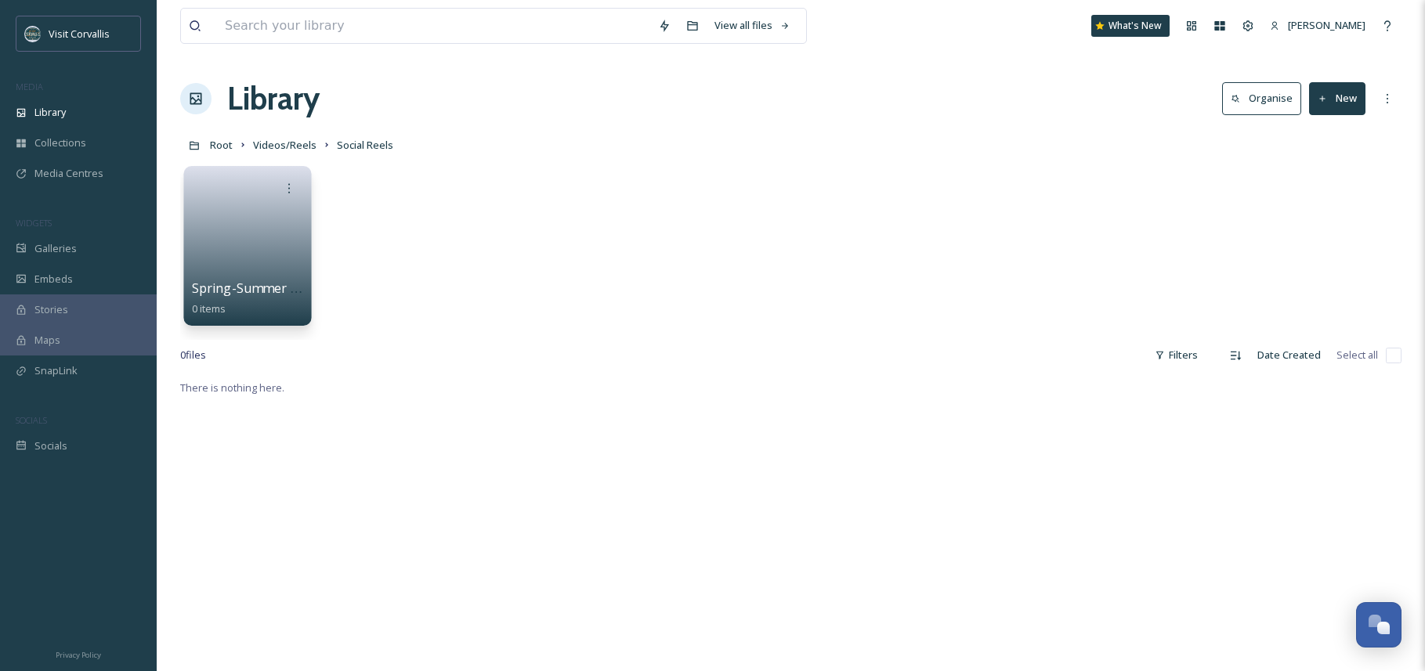
click at [262, 231] on link at bounding box center [248, 241] width 112 height 76
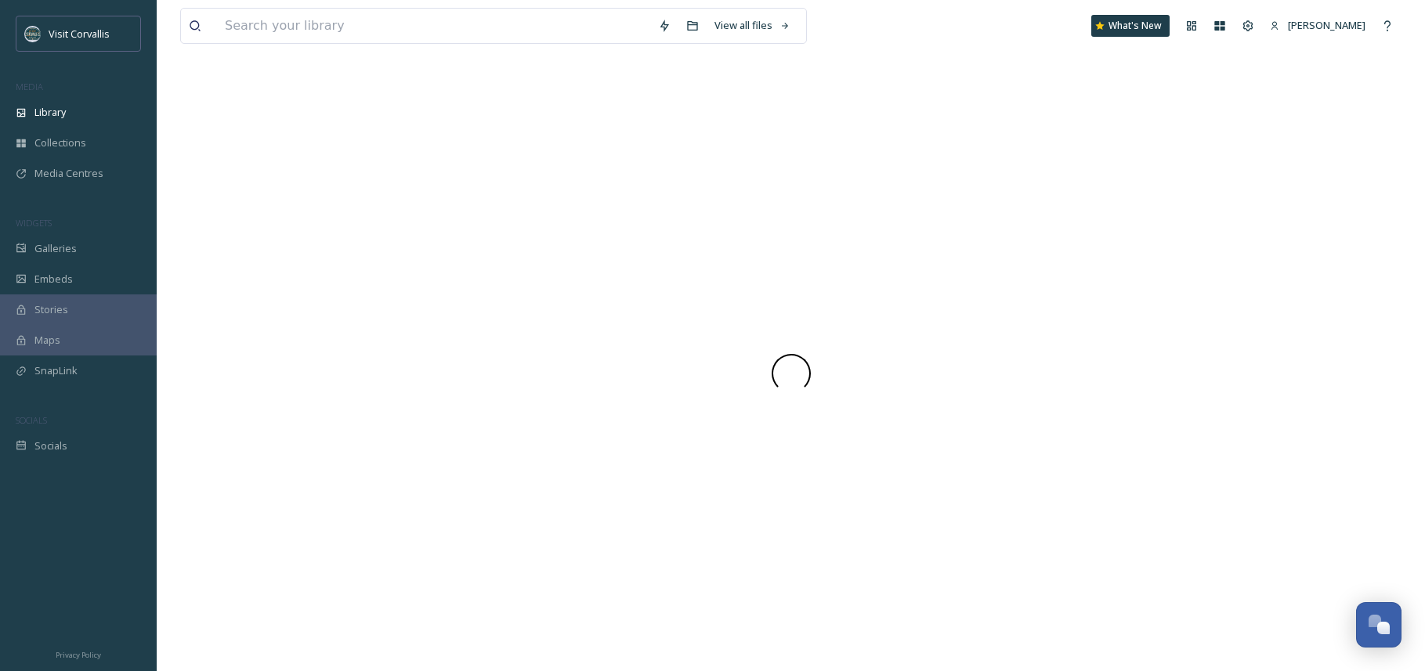
click at [262, 231] on div at bounding box center [790, 373] width 1221 height 596
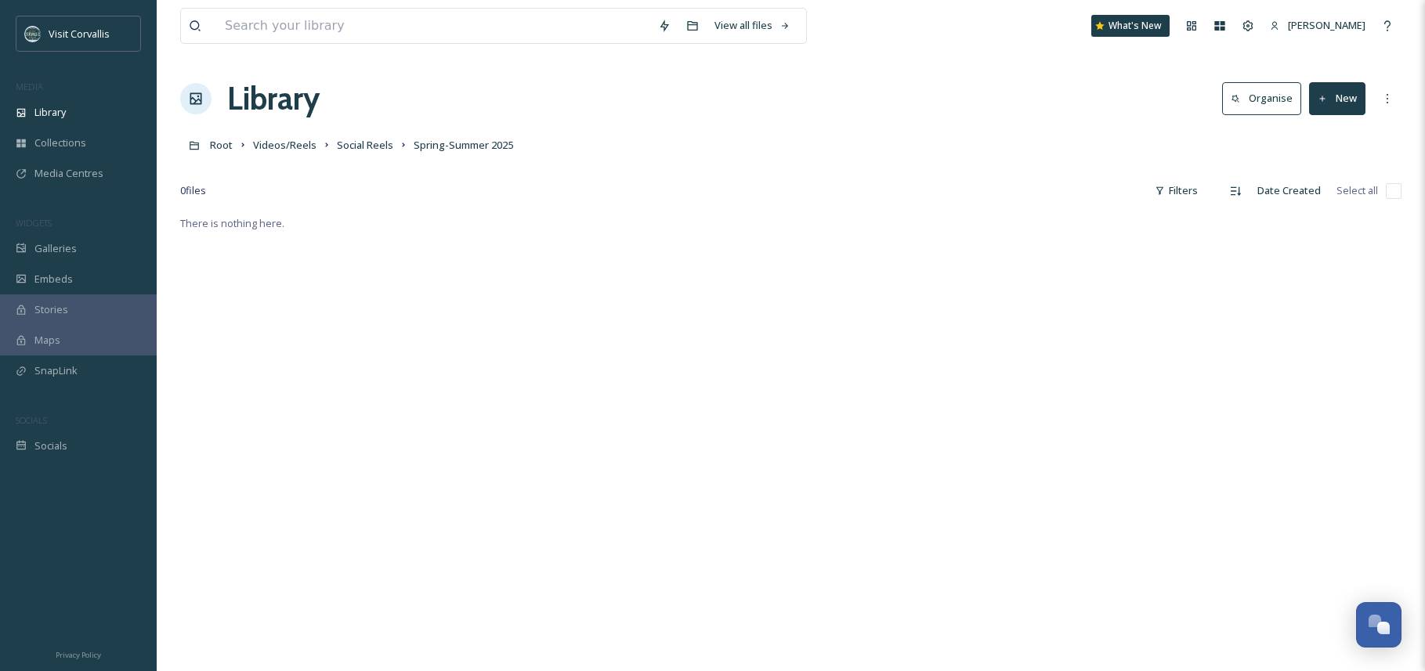
click at [1340, 96] on button "New" at bounding box center [1337, 98] width 56 height 32
click at [1338, 135] on span "File Upload" at bounding box center [1330, 135] width 52 height 15
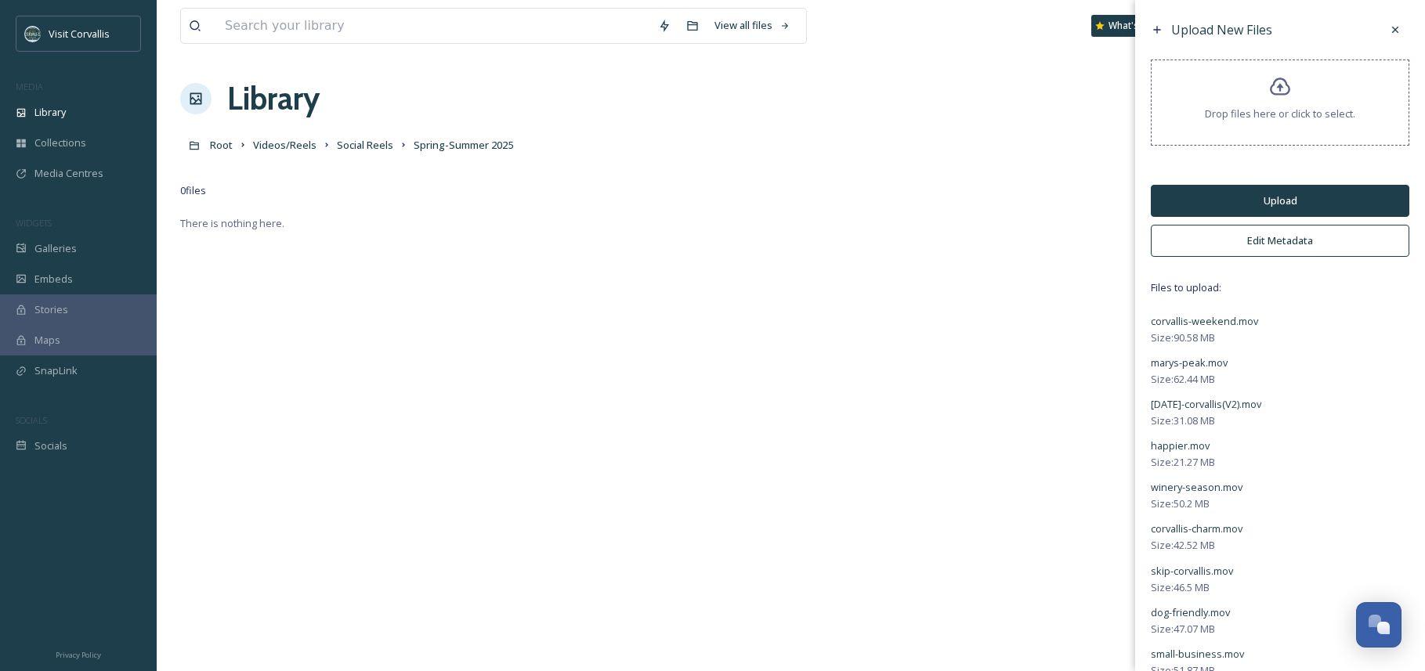
click at [1277, 206] on button "Upload" at bounding box center [1279, 201] width 258 height 32
